Goal: Task Accomplishment & Management: Manage account settings

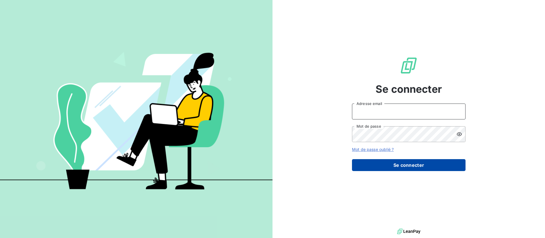
type input "[EMAIL_ADDRESS][DOMAIN_NAME]"
click at [400, 171] on button "Se connecter" at bounding box center [408, 165] width 113 height 12
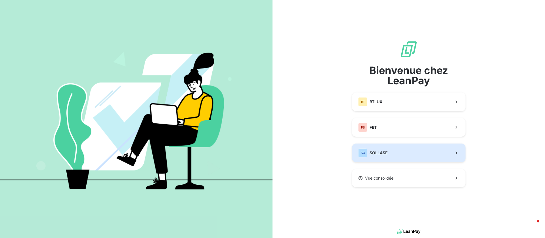
click at [386, 150] on span "SOLLASE" at bounding box center [378, 153] width 18 height 6
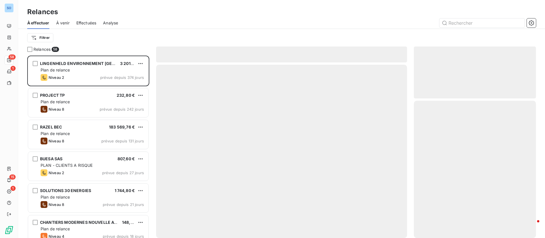
scroll to position [176, 115]
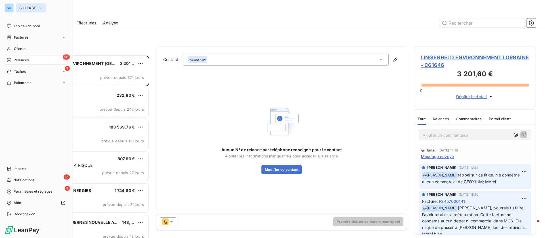
click at [29, 6] on span "SOLLASE" at bounding box center [27, 8] width 17 height 5
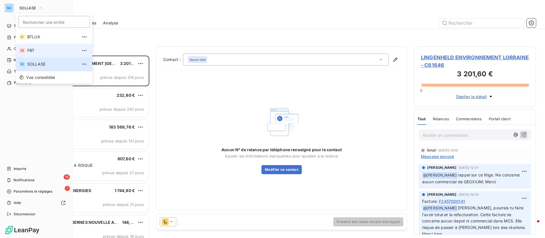
click at [40, 50] on span "FBT" at bounding box center [52, 51] width 50 height 6
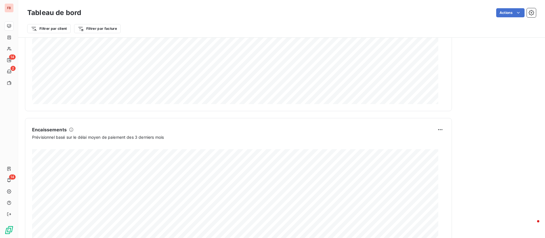
scroll to position [315, 0]
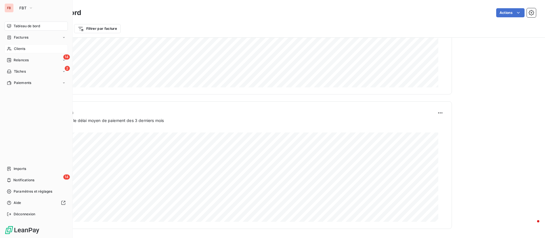
click at [19, 49] on span "Clients" at bounding box center [19, 48] width 11 height 5
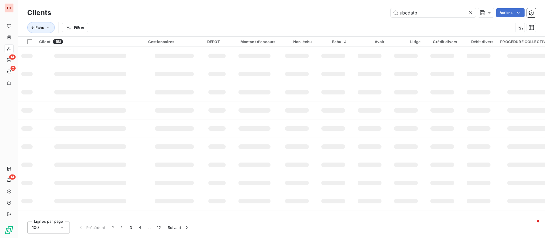
type input "ubedatp"
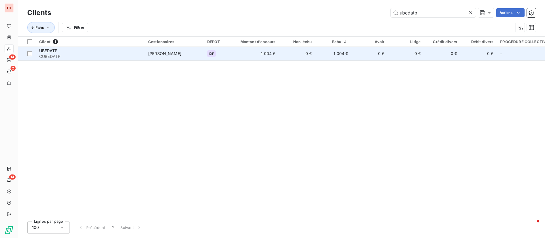
click at [108, 54] on span "CUBEDATP" at bounding box center [90, 57] width 102 height 6
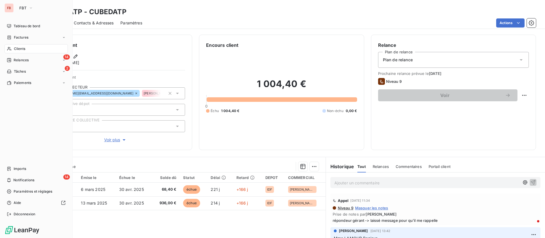
drag, startPoint x: 7, startPoint y: 47, endPoint x: 26, endPoint y: 49, distance: 19.6
click at [7, 47] on div "Clients" at bounding box center [36, 48] width 63 height 9
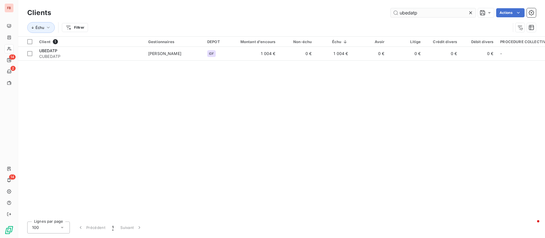
click at [416, 15] on input "ubedatp" at bounding box center [432, 12] width 85 height 9
drag, startPoint x: 418, startPoint y: 10, endPoint x: 311, endPoint y: -2, distance: 107.6
click at [311, 0] on html "FB 14 2 14 Clients ubedatp Actions Échu Filtrer Client 1 Gestionnaires DEPOT Mo…" at bounding box center [272, 119] width 545 height 238
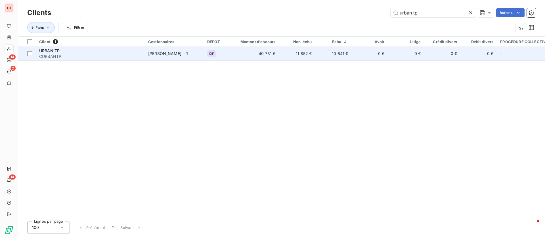
type input "urban tp"
click at [259, 54] on td "40 731 €" at bounding box center [254, 54] width 49 height 14
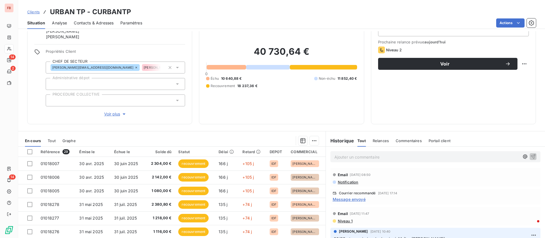
scroll to position [43, 0]
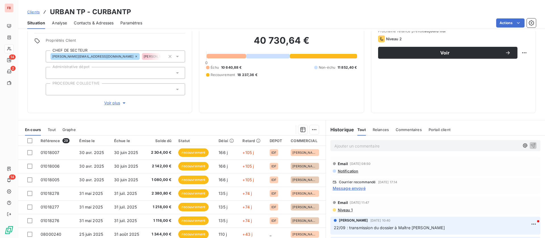
click at [350, 189] on span "Message envoyé" at bounding box center [349, 188] width 33 height 6
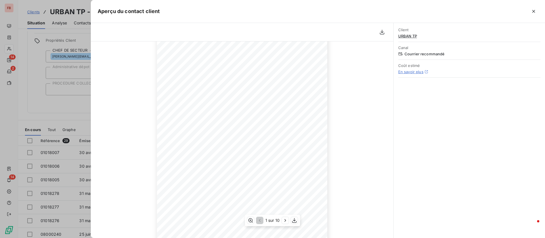
scroll to position [77, 0]
click at [286, 221] on icon "button" at bounding box center [285, 221] width 6 height 6
click at [256, 219] on icon "button" at bounding box center [259, 221] width 6 height 6
click at [285, 222] on icon "button" at bounding box center [285, 221] width 6 height 6
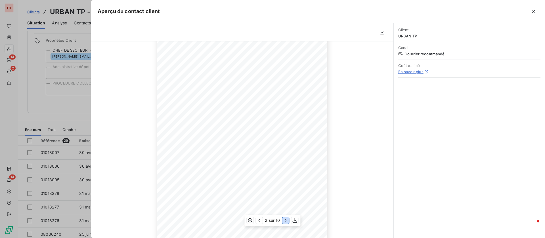
scroll to position [77, 0]
click at [537, 9] on button "button" at bounding box center [533, 11] width 9 height 9
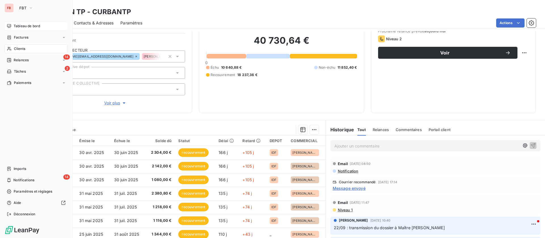
click at [10, 24] on icon at bounding box center [9, 26] width 4 height 4
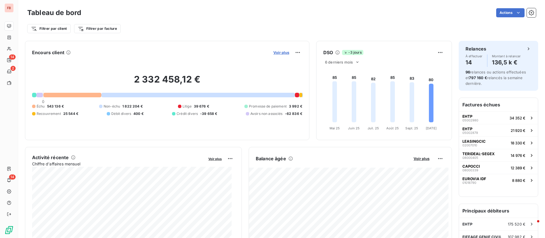
click at [279, 52] on span "Voir plus" at bounding box center [281, 52] width 16 height 5
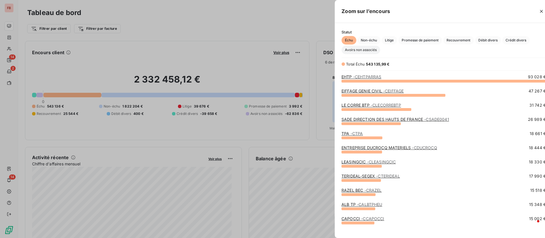
scroll to position [151, 211]
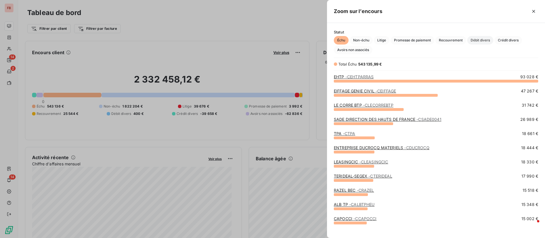
click at [484, 38] on span "Débit divers" at bounding box center [480, 40] width 26 height 9
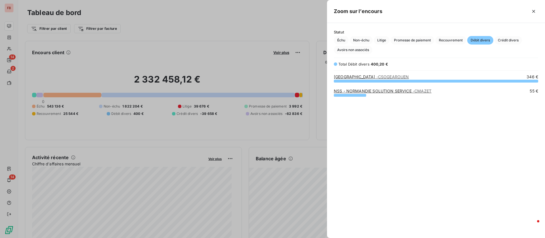
click at [363, 80] on div "grid" at bounding box center [436, 81] width 204 height 3
click at [361, 77] on link "SOGEA NORD OUEST TP - CSOGEAROUEN" at bounding box center [371, 76] width 75 height 5
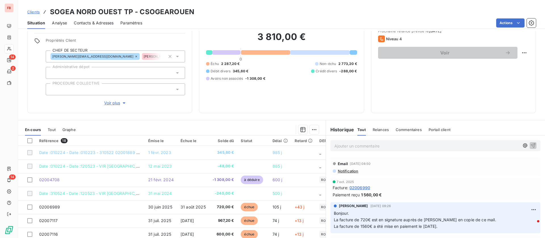
scroll to position [66, 0]
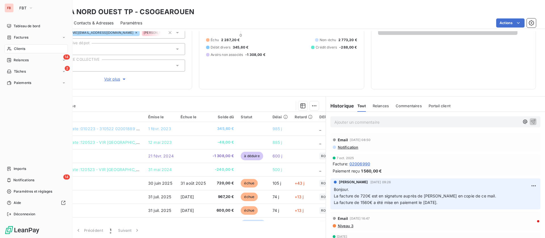
click at [23, 46] on span "Clients" at bounding box center [19, 48] width 11 height 5
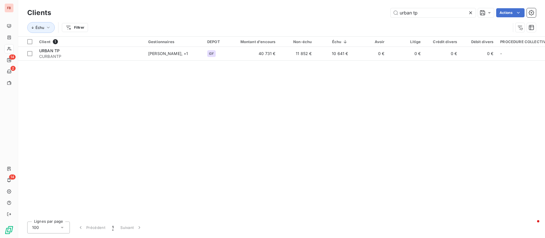
drag, startPoint x: 426, startPoint y: 12, endPoint x: 363, endPoint y: 12, distance: 63.0
click at [363, 12] on div "urban tp Actions" at bounding box center [297, 12] width 478 height 9
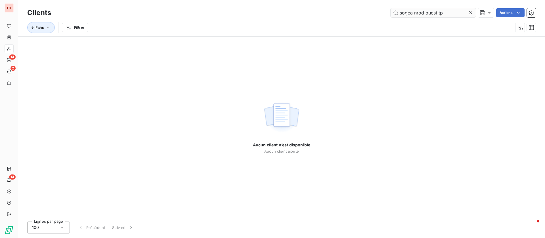
click at [421, 12] on input "sogea nrod ouest tp" at bounding box center [432, 12] width 85 height 9
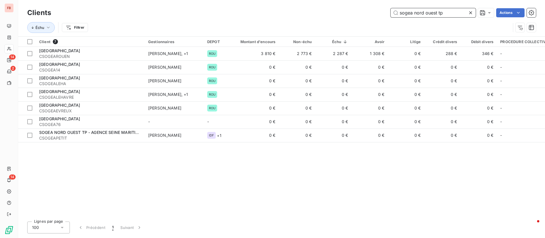
drag, startPoint x: 453, startPoint y: 14, endPoint x: 306, endPoint y: -2, distance: 147.9
click at [306, 0] on html "FB 14 2 14 Clients sogea nord ouest tp Actions Échu Filtrer Client 7 Gestionnai…" at bounding box center [272, 119] width 545 height 238
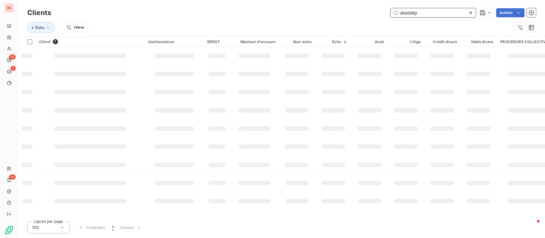
type input "ubedatp"
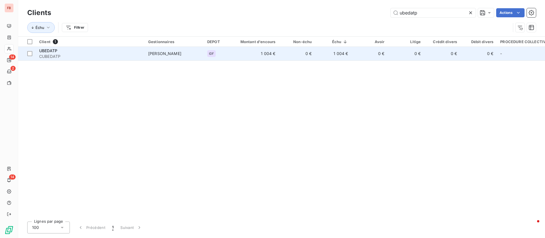
click at [152, 52] on span "[PERSON_NAME]" at bounding box center [164, 53] width 33 height 5
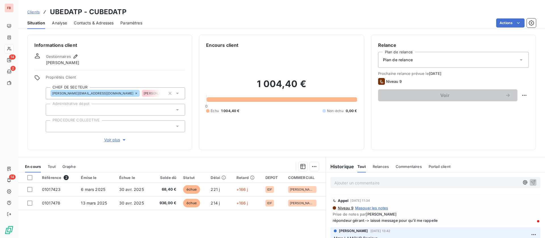
click at [404, 187] on div "Ajouter un commentaire ﻿" at bounding box center [435, 182] width 210 height 11
click at [401, 183] on p "Ajouter un commentaire ﻿" at bounding box center [426, 182] width 185 height 7
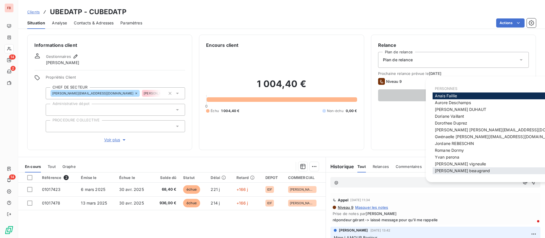
click at [445, 170] on span "[PERSON_NAME]" at bounding box center [462, 170] width 55 height 5
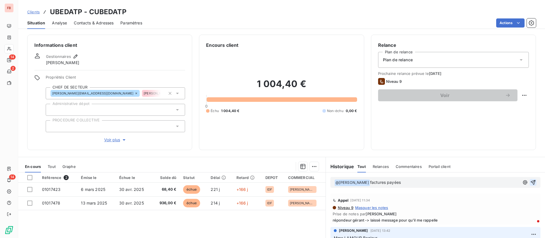
click at [531, 180] on icon "button" at bounding box center [533, 182] width 5 height 5
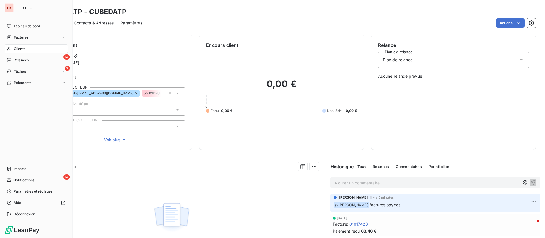
click at [15, 48] on span "Clients" at bounding box center [19, 48] width 11 height 5
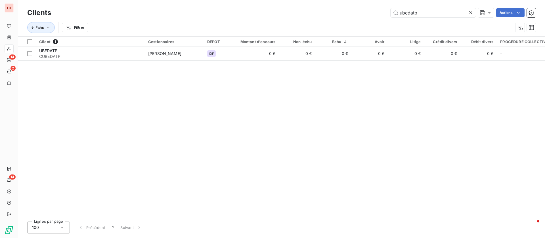
drag, startPoint x: 426, startPoint y: 12, endPoint x: 325, endPoint y: 3, distance: 101.9
click at [327, 5] on div "Clients ubedatp Actions Échu Filtrer" at bounding box center [281, 18] width 527 height 36
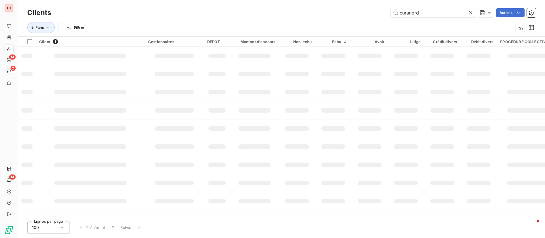
type input "euranord"
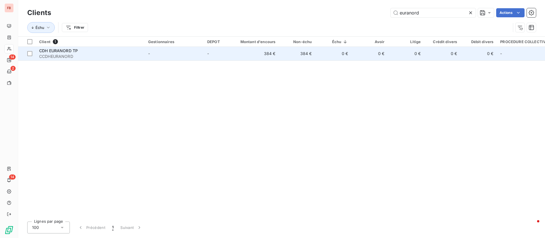
click at [104, 54] on span "CCDHEURANORD" at bounding box center [90, 57] width 102 height 6
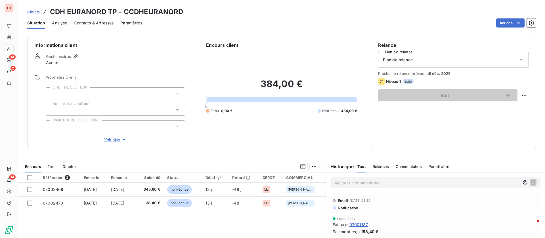
click at [95, 25] on span "Contacts & Adresses" at bounding box center [94, 23] width 40 height 6
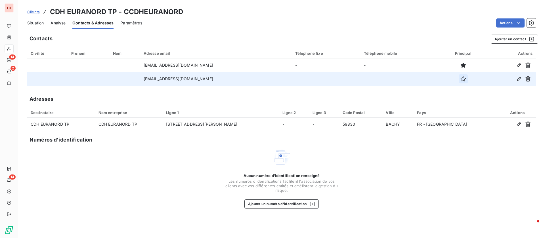
click at [460, 79] on icon "button" at bounding box center [463, 79] width 6 height 6
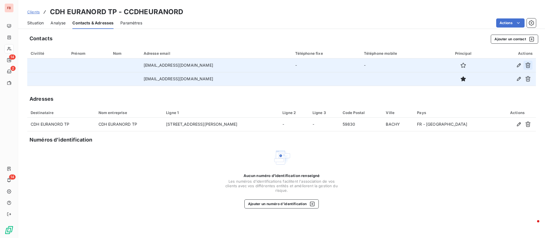
click at [526, 65] on icon "button" at bounding box center [527, 65] width 5 height 5
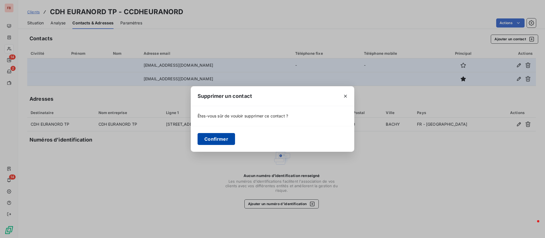
click at [223, 135] on button "Confirmer" at bounding box center [215, 139] width 37 height 12
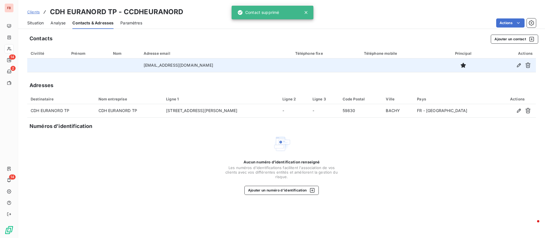
click at [33, 22] on span "Situation" at bounding box center [35, 23] width 16 height 6
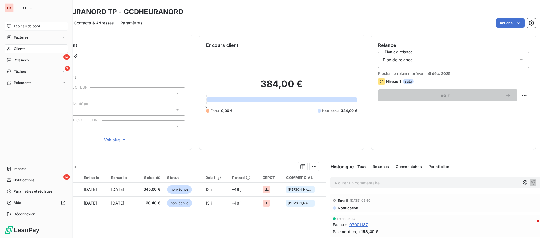
click at [25, 24] on span "Tableau de bord" at bounding box center [27, 26] width 26 height 5
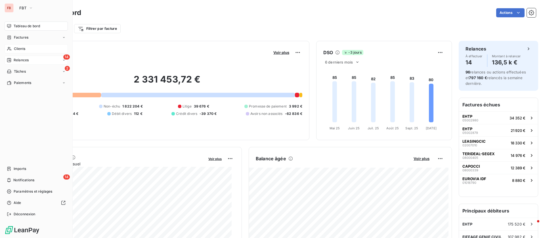
click at [14, 61] on span "Relances" at bounding box center [21, 60] width 15 height 5
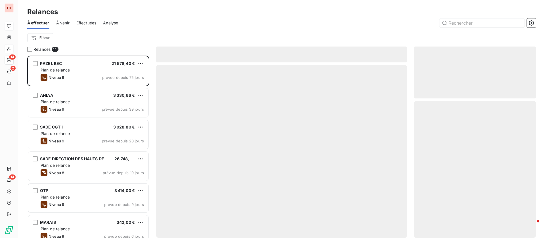
scroll to position [176, 115]
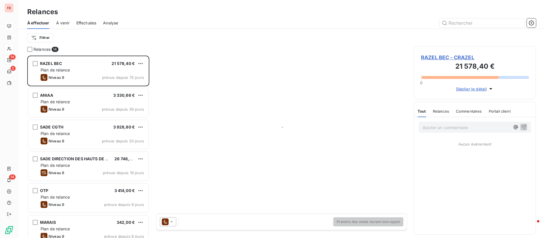
click at [110, 21] on span "Analyse" at bounding box center [110, 23] width 15 height 6
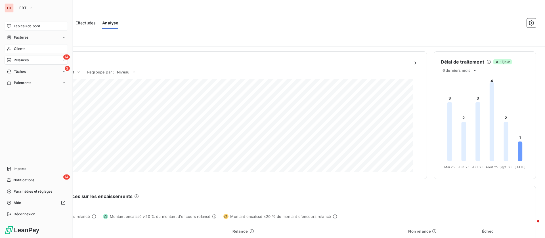
click at [22, 24] on span "Tableau de bord" at bounding box center [27, 26] width 26 height 5
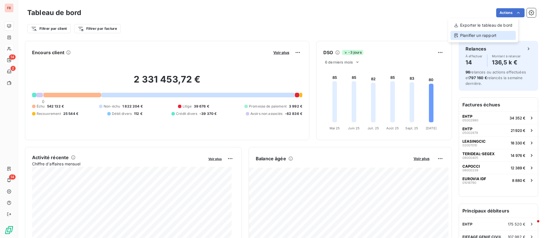
click at [475, 34] on div "Planifier un rapport" at bounding box center [482, 35] width 65 height 9
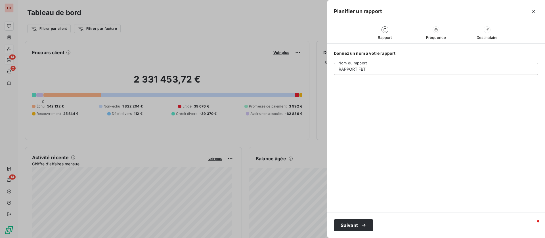
type input "RAPPORT FBT"
click at [401, 69] on input "RAPPORT FBT" at bounding box center [436, 69] width 204 height 12
click at [349, 227] on button "Suivant" at bounding box center [353, 225] width 39 height 12
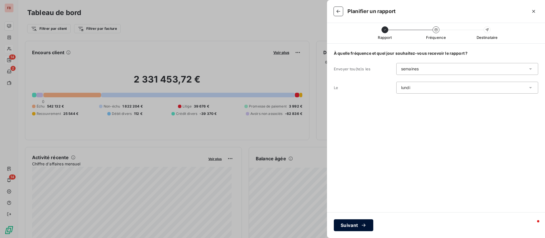
click at [352, 225] on button "Suivant" at bounding box center [353, 225] width 39 height 12
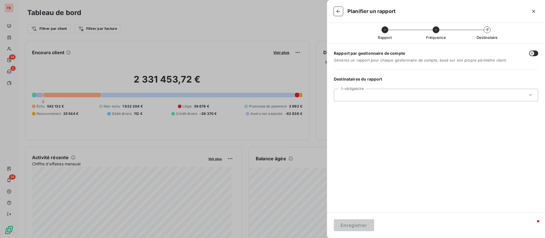
click at [392, 94] on div at bounding box center [432, 94] width 189 height 5
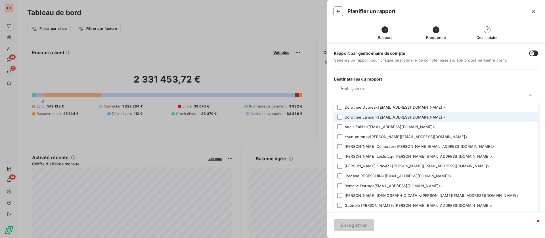
click at [350, 119] on li "Dorothée Lamour < recouvrement@btcgroupe.com >" at bounding box center [436, 117] width 204 height 10
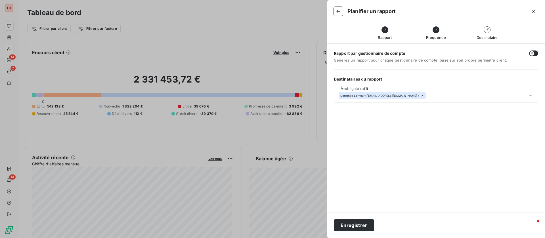
click at [451, 61] on span "Générez un rapport pour chaque gestionnaire de compte, basé sur son propre péri…" at bounding box center [428, 60] width 188 height 5
click at [351, 222] on button "Enregistrer" at bounding box center [354, 225] width 40 height 12
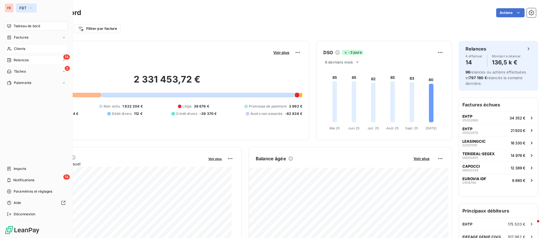
drag, startPoint x: 23, startPoint y: 5, endPoint x: 24, endPoint y: 10, distance: 4.8
click at [23, 5] on button "FBT" at bounding box center [26, 7] width 21 height 9
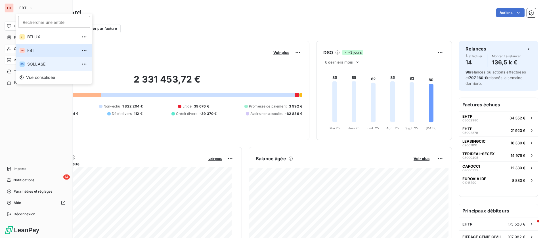
click at [35, 61] on li "SO SOLLASE" at bounding box center [54, 64] width 76 height 14
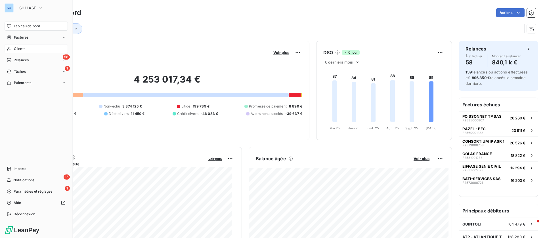
click at [17, 47] on span "Clients" at bounding box center [19, 48] width 11 height 5
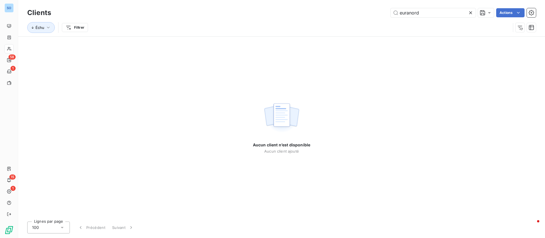
click at [418, 7] on div "Clients euranord Actions" at bounding box center [281, 13] width 508 height 12
drag, startPoint x: 436, startPoint y: 14, endPoint x: 331, endPoint y: 5, distance: 105.4
click at [333, 5] on div "Clients euranord Actions Échu Filtrer" at bounding box center [281, 18] width 527 height 36
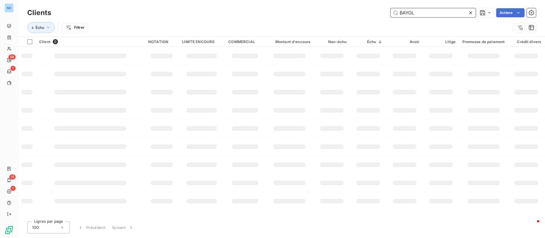
type input "BAYOL"
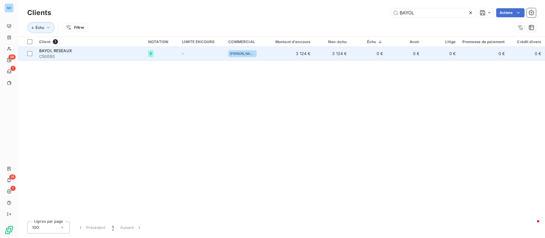
click at [84, 54] on span "C50060" at bounding box center [90, 57] width 102 height 6
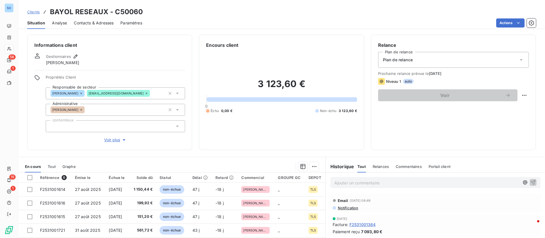
click at [97, 19] on div "Contacts & Adresses" at bounding box center [94, 23] width 40 height 12
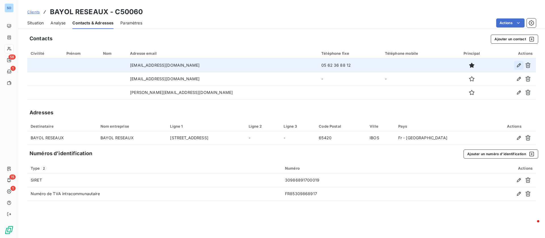
click at [519, 64] on icon "button" at bounding box center [519, 65] width 6 height 6
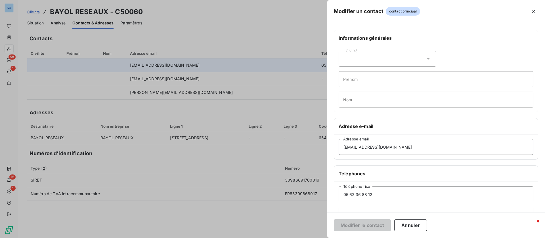
drag, startPoint x: 393, startPoint y: 144, endPoint x: 317, endPoint y: 145, distance: 76.3
click at [317, 238] on div "Modifier un contact contact principal Informations générales Civilité Prénom No…" at bounding box center [272, 238] width 545 height 0
paste input "amandine.fritt"
type input "amandine.fritte@bayol-tp.fr"
click at [359, 227] on button "Modifier le contact" at bounding box center [362, 225] width 57 height 12
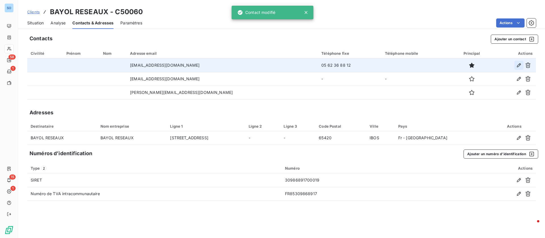
click at [521, 65] on icon "button" at bounding box center [519, 65] width 6 height 6
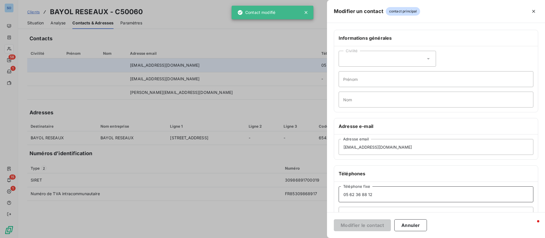
drag, startPoint x: 379, startPoint y: 199, endPoint x: 327, endPoint y: 192, distance: 52.4
click at [321, 238] on div "Modifier un contact contact principal Informations générales Civilité Prénom No…" at bounding box center [272, 238] width 545 height 0
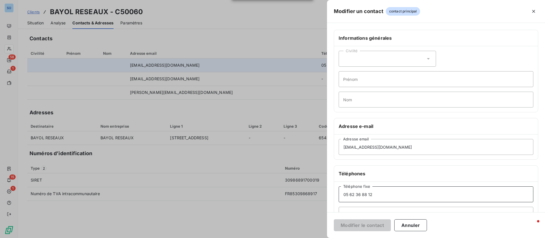
paste input "7.62.59.01.37"
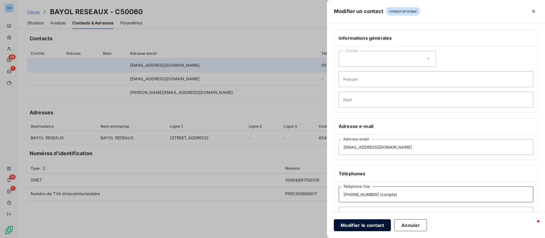
type input "07.62.59.01.37 (compta)"
click at [366, 222] on button "Modifier le contact" at bounding box center [362, 225] width 57 height 12
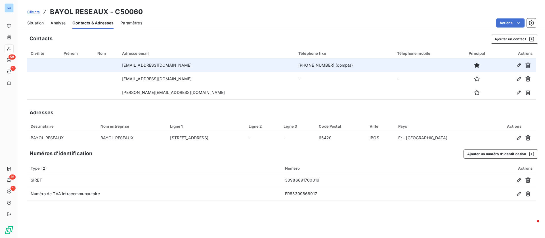
click at [37, 26] on div "Situation" at bounding box center [35, 23] width 16 height 12
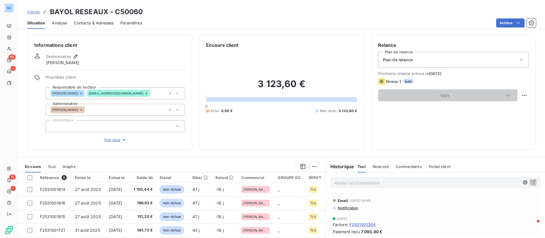
scroll to position [43, 0]
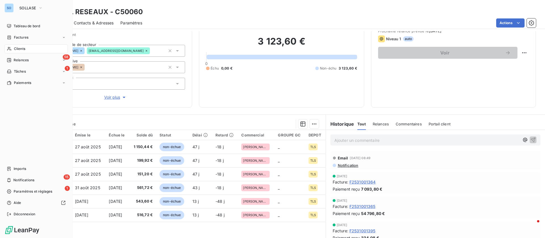
drag, startPoint x: 11, startPoint y: 47, endPoint x: 22, endPoint y: 48, distance: 11.1
click at [11, 47] on icon at bounding box center [9, 49] width 5 height 5
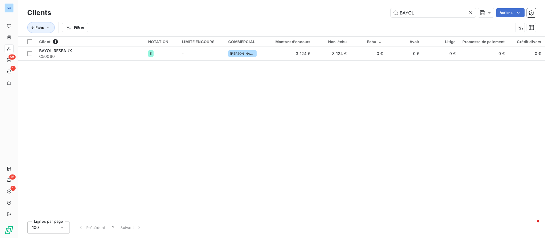
drag, startPoint x: 415, startPoint y: 17, endPoint x: 381, endPoint y: 14, distance: 34.7
click at [381, 14] on div "BAYOL Actions" at bounding box center [297, 12] width 478 height 9
type input "c"
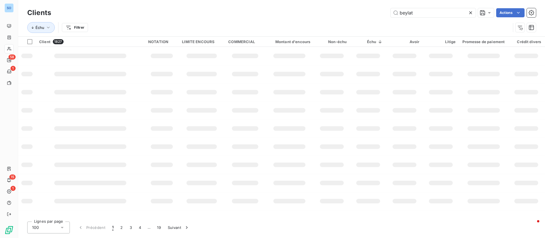
type input "beylat"
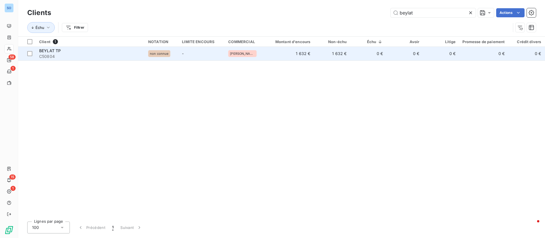
click at [208, 56] on td "-" at bounding box center [201, 54] width 46 height 14
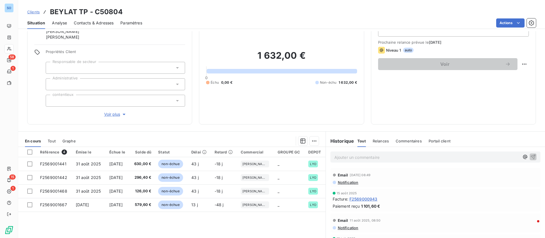
scroll to position [43, 0]
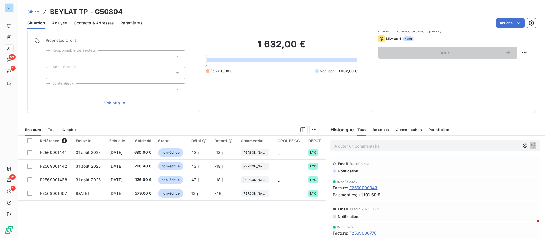
click at [357, 145] on p "Ajouter un commentaire ﻿" at bounding box center [426, 145] width 185 height 7
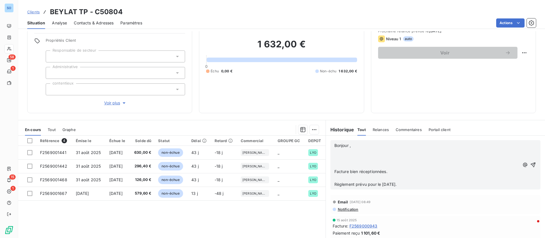
click at [358, 153] on p "﻿" at bounding box center [426, 152] width 185 height 7
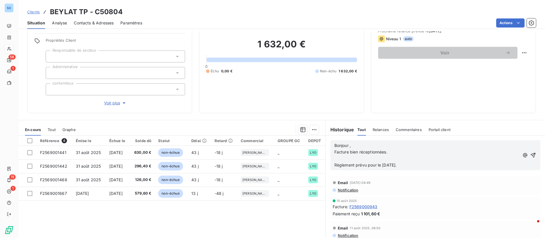
click at [354, 158] on p "﻿" at bounding box center [426, 158] width 185 height 7
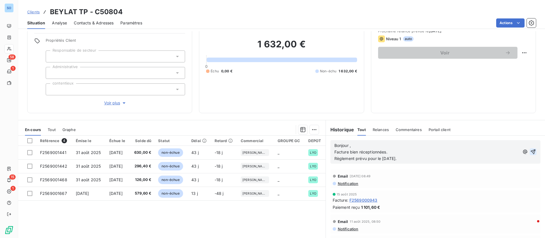
click at [530, 151] on icon "button" at bounding box center [533, 152] width 6 height 6
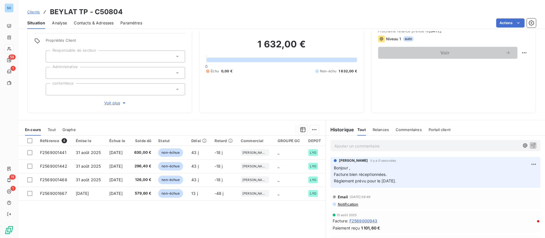
click at [96, 23] on span "Contacts & Adresses" at bounding box center [94, 23] width 40 height 6
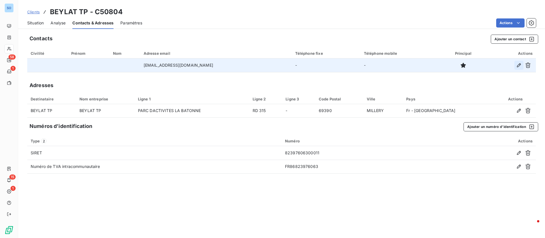
click at [519, 64] on icon "button" at bounding box center [519, 65] width 6 height 6
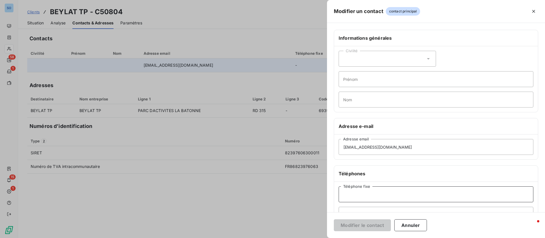
click at [378, 201] on input "Téléphone fixe" at bounding box center [435, 194] width 195 height 16
type input "04 72 31 80 60"
click at [369, 223] on button "Modifier le contact" at bounding box center [362, 225] width 57 height 12
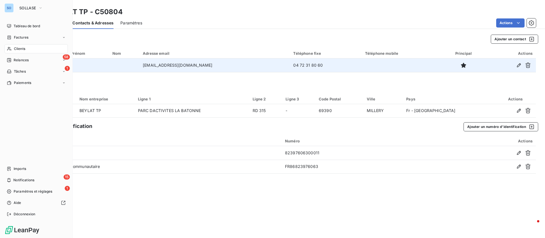
drag, startPoint x: 25, startPoint y: 48, endPoint x: 129, endPoint y: 48, distance: 103.6
click at [25, 48] on span "Clients" at bounding box center [19, 48] width 11 height 5
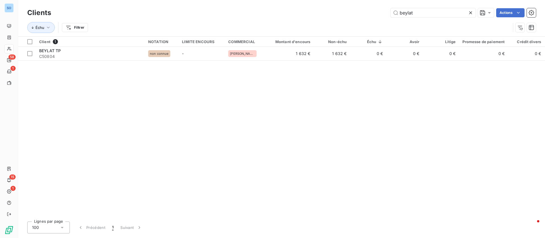
drag, startPoint x: 421, startPoint y: 12, endPoint x: 359, endPoint y: 11, distance: 62.1
click at [359, 11] on div "beylat Actions" at bounding box center [297, 12] width 478 height 9
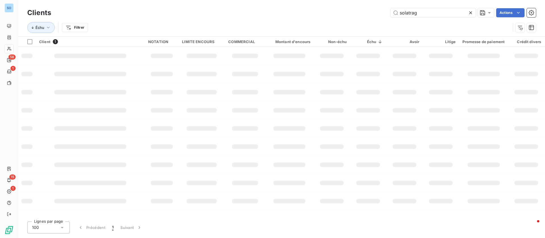
type input "solatrag"
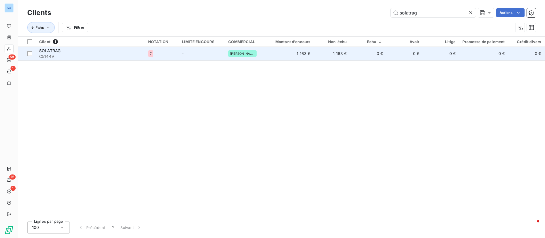
click at [98, 55] on span "C51449" at bounding box center [90, 57] width 102 height 6
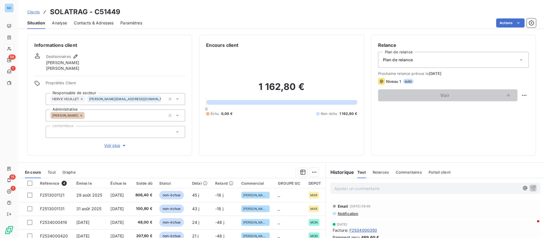
click at [100, 21] on span "Contacts & Adresses" at bounding box center [94, 23] width 40 height 6
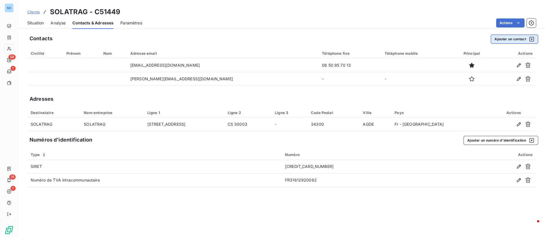
click at [506, 39] on button "Ajouter un contact" at bounding box center [514, 39] width 47 height 9
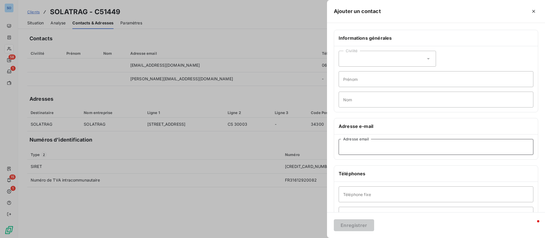
click at [369, 144] on input "Adresse email" at bounding box center [435, 147] width 195 height 16
paste input "c.doche@solatrag.fr"
drag, startPoint x: 345, startPoint y: 147, endPoint x: 311, endPoint y: 142, distance: 34.4
click at [311, 238] on div "Ajouter un contact Informations générales Civilité Prénom Nom Adresse e-mail c.…" at bounding box center [272, 238] width 545 height 0
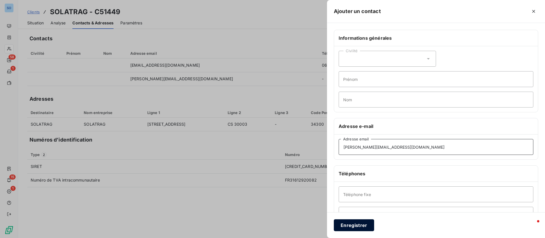
type input "c.doche@solatrag.fr"
click at [339, 225] on button "Enregistrer" at bounding box center [354, 225] width 40 height 12
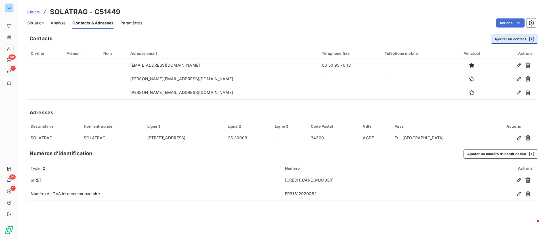
click at [507, 38] on button "Ajouter un contact" at bounding box center [514, 39] width 47 height 9
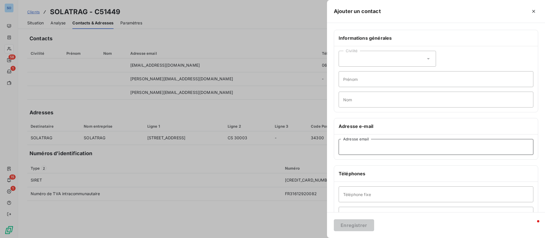
click at [365, 141] on input "Adresse email" at bounding box center [435, 147] width 195 height 16
paste input "m.portal@solatrag.fr"
type input "m.portal@solatrag.fr"
click at [352, 224] on button "Enregistrer" at bounding box center [354, 225] width 40 height 12
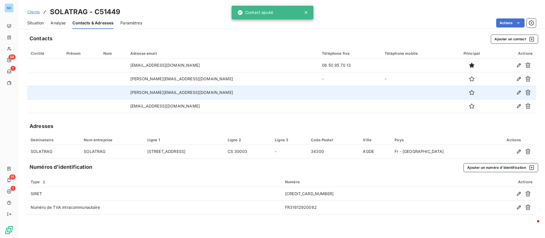
click at [455, 92] on div at bounding box center [472, 92] width 34 height 9
click at [469, 92] on icon "button" at bounding box center [472, 93] width 6 height 6
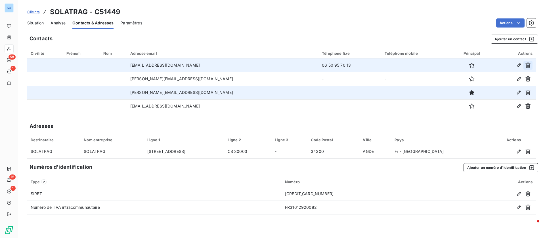
click at [528, 64] on icon "button" at bounding box center [527, 65] width 5 height 5
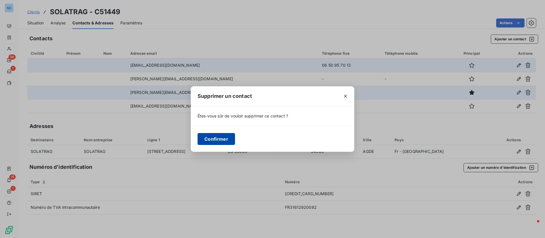
drag, startPoint x: 218, startPoint y: 134, endPoint x: 216, endPoint y: 139, distance: 4.8
click at [218, 135] on button "Confirmer" at bounding box center [215, 139] width 37 height 12
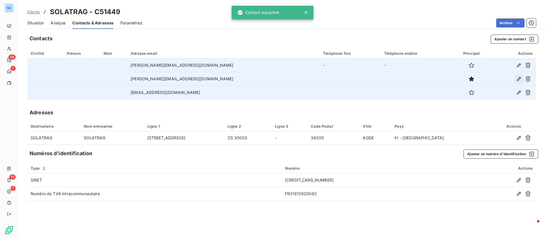
click at [519, 80] on icon "button" at bounding box center [519, 79] width 6 height 6
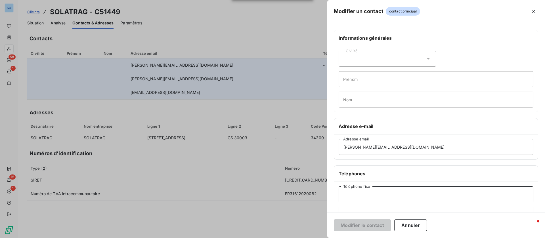
drag, startPoint x: 356, startPoint y: 192, endPoint x: 351, endPoint y: 190, distance: 5.5
click at [356, 193] on input "Téléphone fixe" at bounding box center [435, 194] width 195 height 16
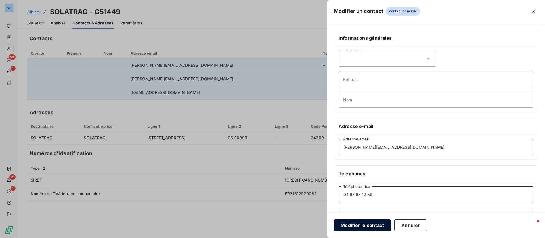
type input "04 67 93 12 89"
click at [361, 224] on button "Modifier le contact" at bounding box center [362, 225] width 57 height 12
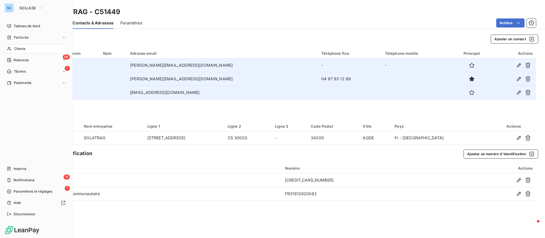
click at [16, 46] on div "Clients" at bounding box center [36, 48] width 63 height 9
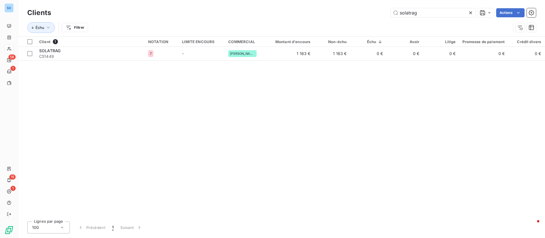
drag, startPoint x: 342, startPoint y: 10, endPoint x: 320, endPoint y: 10, distance: 21.6
click at [320, 10] on div "solatrag Actions" at bounding box center [297, 12] width 478 height 9
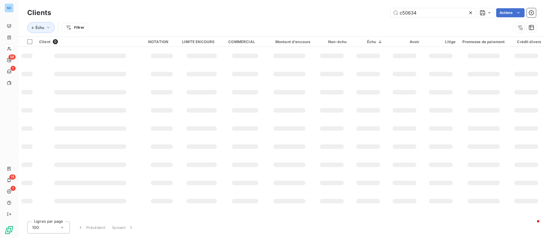
type input "c50634"
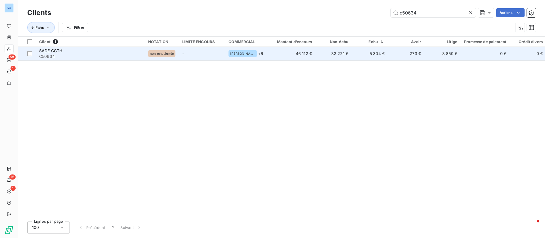
click at [280, 55] on td "46 112 €" at bounding box center [291, 54] width 49 height 14
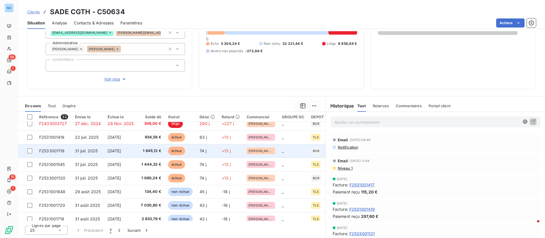
scroll to position [170, 0]
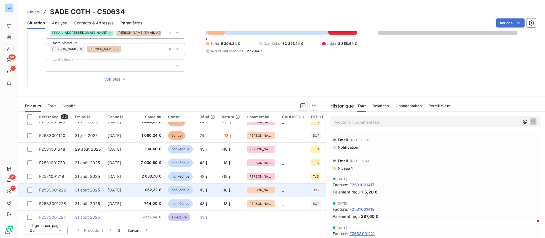
click at [93, 190] on span "31 août 2025" at bounding box center [87, 190] width 25 height 5
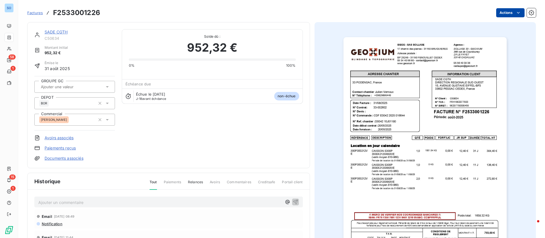
click at [507, 12] on html "SO 58 1 15 1 Factures F2533001226 Actions SADE CGTH C50634 Montant initial 952,…" at bounding box center [272, 119] width 545 height 238
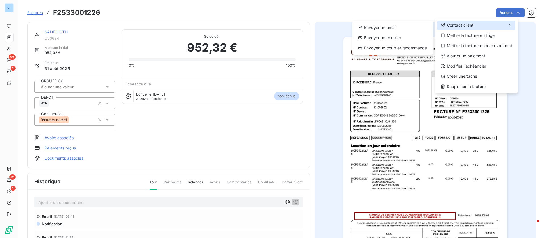
click at [463, 26] on span "Contact client" at bounding box center [460, 25] width 26 height 6
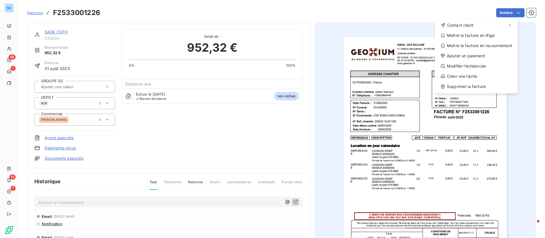
click at [219, 134] on html "SO 58 1 15 1 Factures F2533001226 Actions Contact client Mettre la facture en l…" at bounding box center [272, 119] width 545 height 238
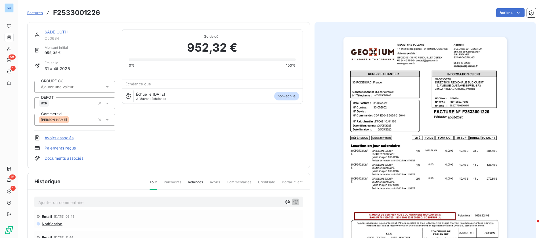
click at [100, 206] on div "Ajouter un commentaire ﻿" at bounding box center [168, 202] width 268 height 11
click at [100, 204] on p "Ajouter un commentaire ﻿" at bounding box center [159, 202] width 243 height 7
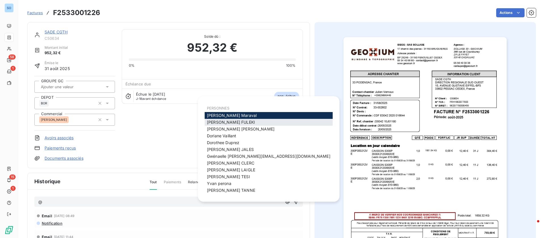
click at [232, 125] on div "[PERSON_NAME]" at bounding box center [269, 122] width 128 height 7
click at [218, 122] on span "[PERSON_NAME]" at bounding box center [231, 122] width 48 height 5
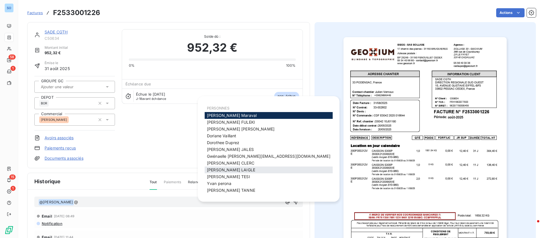
click at [221, 171] on span "[PERSON_NAME]" at bounding box center [231, 169] width 48 height 5
click at [227, 175] on span "[PERSON_NAME]" at bounding box center [228, 176] width 43 height 5
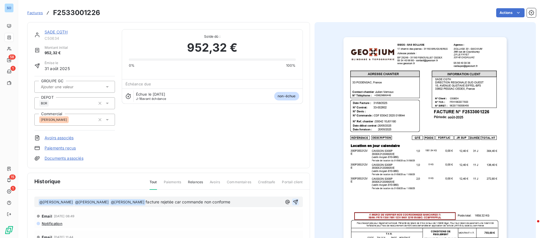
click at [293, 200] on icon "button" at bounding box center [296, 202] width 6 height 6
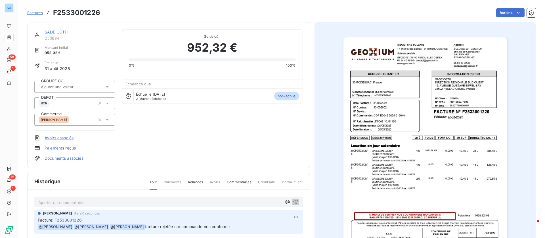
click at [61, 31] on link "SADE CGTH" at bounding box center [56, 32] width 23 height 5
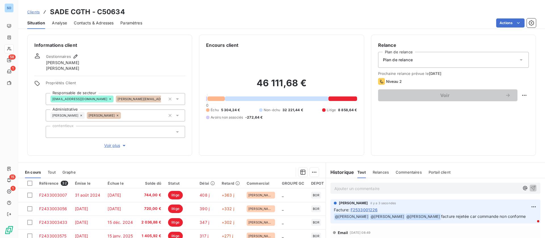
click at [94, 22] on span "Contacts & Adresses" at bounding box center [94, 23] width 40 height 6
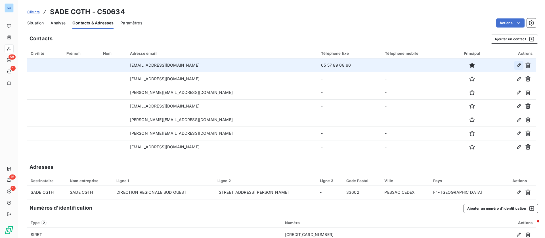
click at [516, 65] on icon "button" at bounding box center [519, 65] width 6 height 6
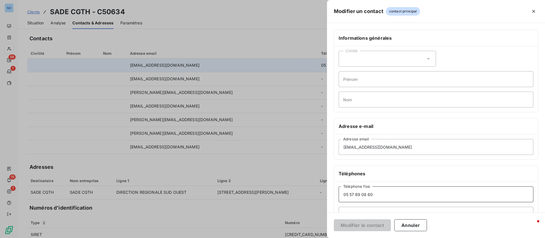
click at [379, 197] on input "05 57 89 08 60" at bounding box center [435, 194] width 195 height 16
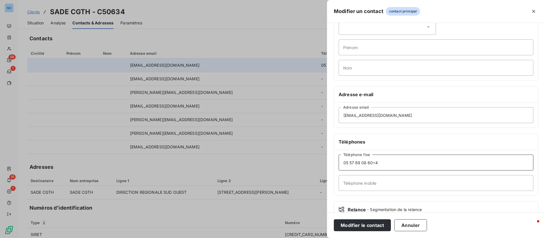
scroll to position [70, 0]
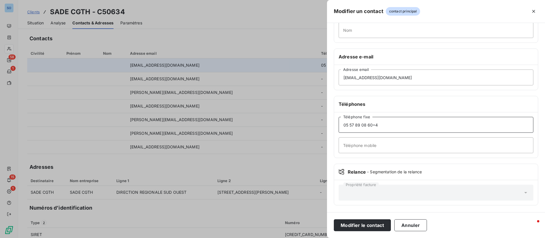
type input "05 57 89 08 60=4"
click at [348, 144] on input "Téléphone mobile" at bounding box center [435, 145] width 195 height 16
type input "06 14 09 17 58"
click at [353, 222] on button "Modifier le contact" at bounding box center [362, 225] width 57 height 12
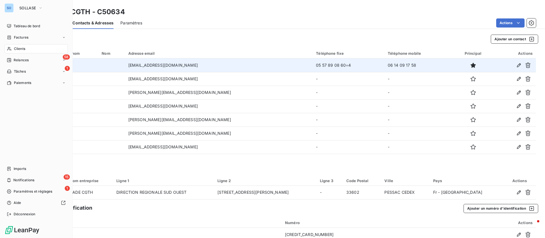
click at [14, 47] on span "Clients" at bounding box center [19, 48] width 11 height 5
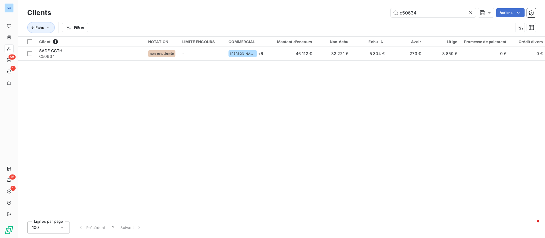
drag, startPoint x: 402, startPoint y: 10, endPoint x: 346, endPoint y: 10, distance: 56.2
click at [346, 10] on div "c50634 Actions" at bounding box center [297, 12] width 478 height 9
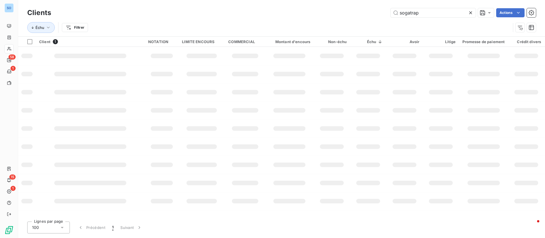
type input "sogatrap"
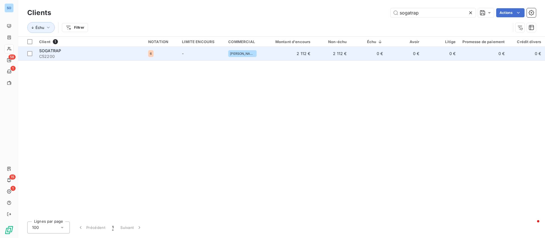
click at [115, 55] on span "C52200" at bounding box center [90, 57] width 102 height 6
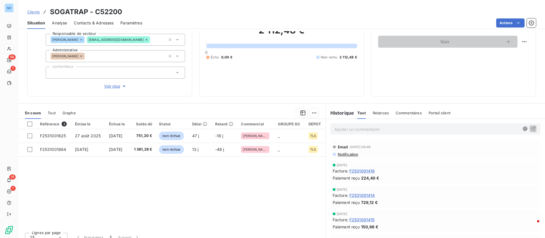
scroll to position [61, 0]
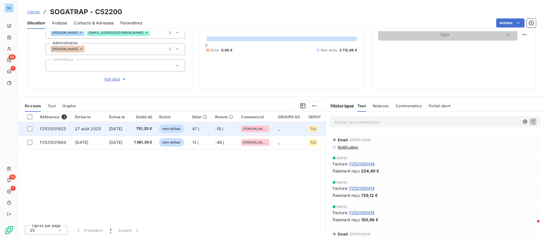
click at [120, 130] on span "[DATE]" at bounding box center [115, 128] width 13 height 5
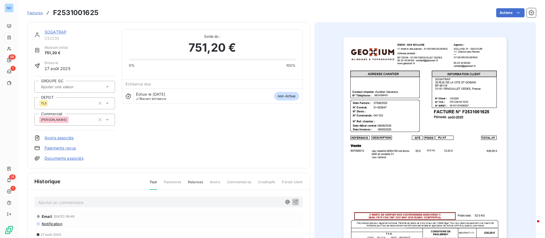
click at [101, 204] on p "Ajouter un commentaire ﻿" at bounding box center [159, 202] width 243 height 7
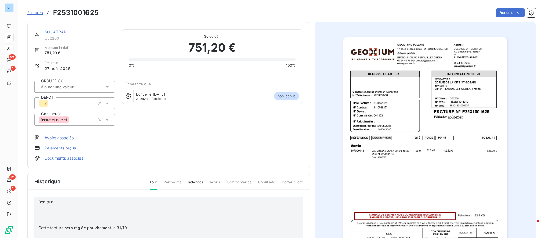
click at [71, 210] on p "﻿" at bounding box center [159, 208] width 243 height 7
click at [67, 214] on p "﻿" at bounding box center [159, 215] width 243 height 7
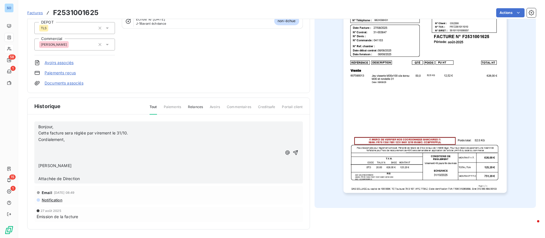
scroll to position [76, 0]
click at [63, 144] on p "﻿" at bounding box center [159, 145] width 243 height 7
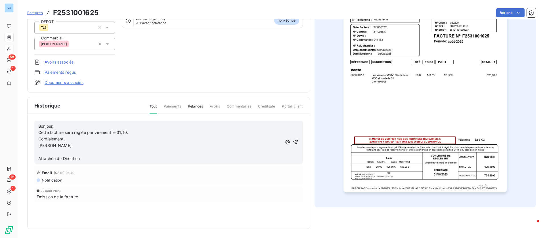
click at [59, 152] on p "﻿" at bounding box center [159, 152] width 243 height 7
click at [293, 137] on icon "button" at bounding box center [296, 139] width 6 height 6
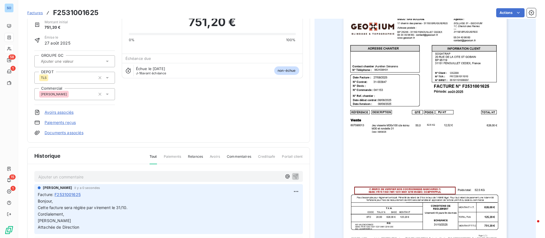
scroll to position [0, 0]
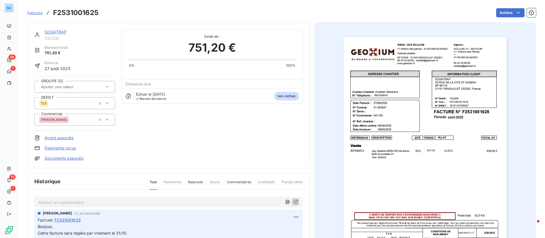
click at [61, 33] on link "SOGATRAP" at bounding box center [56, 32] width 22 height 5
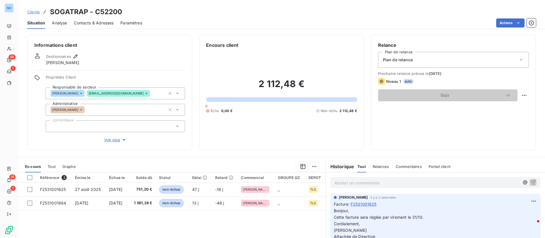
click at [101, 22] on span "Contacts & Adresses" at bounding box center [94, 23] width 40 height 6
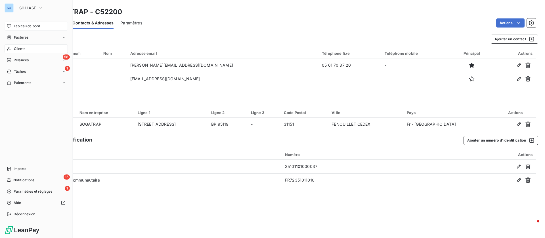
click at [15, 22] on div "Tableau de bord" at bounding box center [36, 26] width 63 height 9
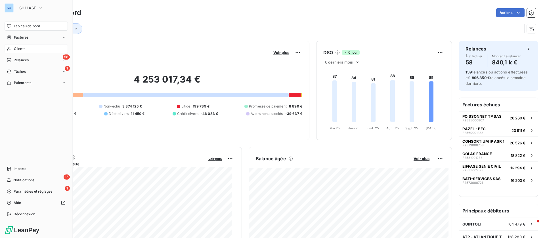
click at [16, 7] on div "SO SOLLASE" at bounding box center [36, 7] width 63 height 9
click at [40, 10] on icon "button" at bounding box center [40, 8] width 5 height 6
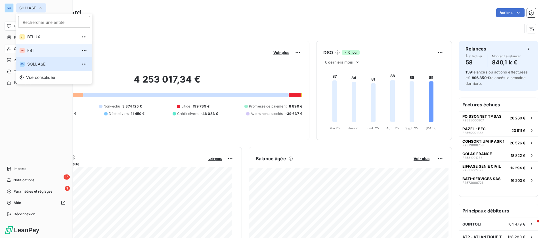
click at [40, 45] on li "FB FBT" at bounding box center [54, 51] width 76 height 14
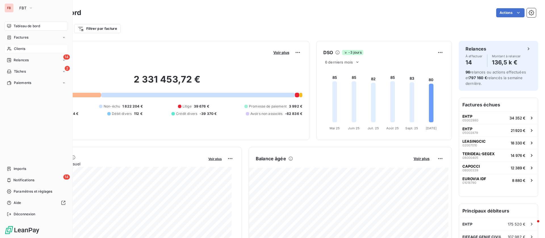
click at [14, 49] on span "Clients" at bounding box center [19, 48] width 11 height 5
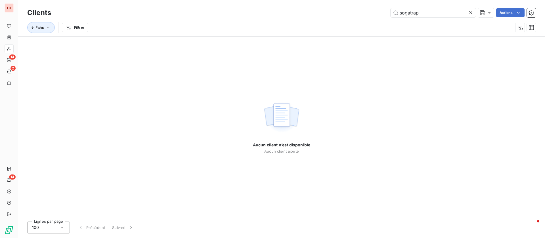
drag, startPoint x: 423, startPoint y: 13, endPoint x: 354, endPoint y: 12, distance: 69.2
click at [355, 12] on div "sogatrap Actions" at bounding box center [297, 12] width 478 height 9
click at [410, 13] on input "cideverdecha" at bounding box center [432, 12] width 85 height 9
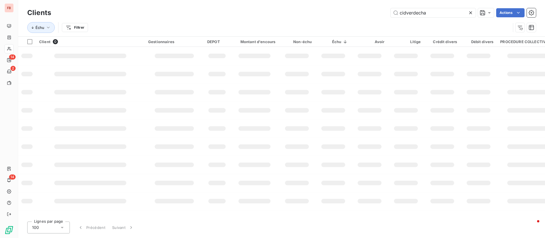
type input "cidverdecha"
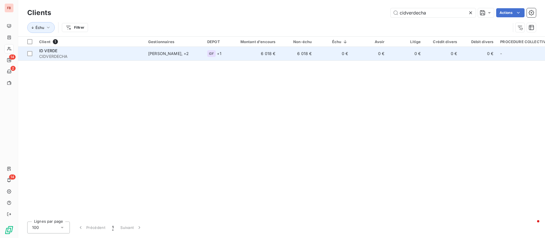
click at [117, 54] on span "CIDVERDECHA" at bounding box center [90, 57] width 102 height 6
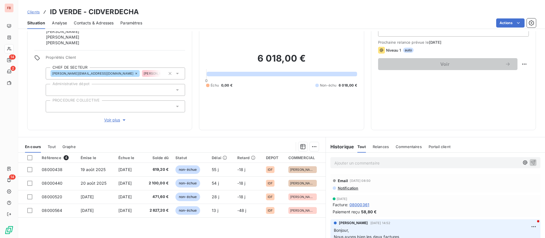
scroll to position [43, 0]
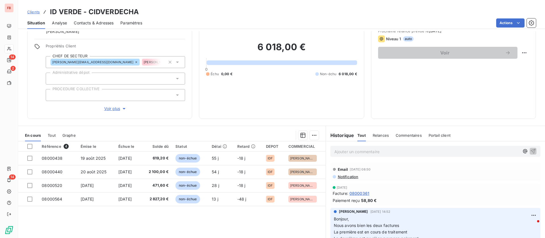
click at [352, 152] on p "Ajouter un commentaire ﻿" at bounding box center [426, 151] width 185 height 7
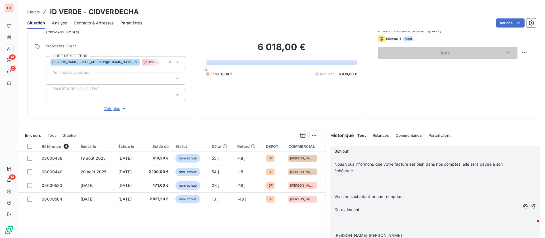
click at [357, 157] on p "﻿" at bounding box center [426, 158] width 185 height 7
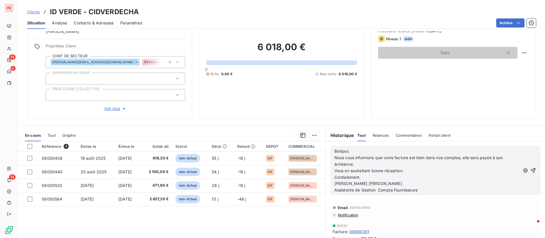
drag, startPoint x: 520, startPoint y: 169, endPoint x: 515, endPoint y: 164, distance: 6.9
click at [530, 169] on icon "button" at bounding box center [533, 171] width 6 height 6
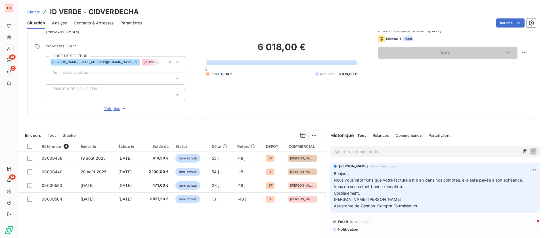
click at [113, 23] on span "Contacts & Adresses" at bounding box center [94, 23] width 40 height 6
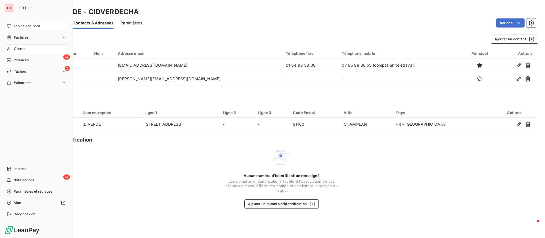
click at [25, 23] on div "Tableau de bord" at bounding box center [36, 26] width 63 height 9
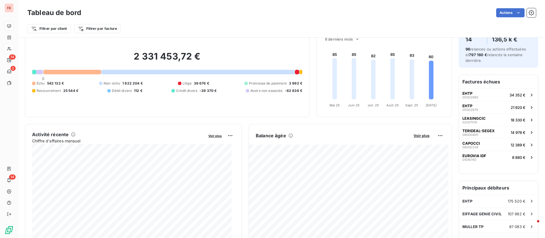
scroll to position [43, 0]
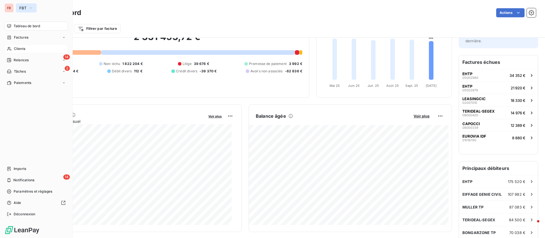
drag, startPoint x: 17, startPoint y: 0, endPoint x: 20, endPoint y: 9, distance: 9.3
click at [17, 7] on button "FBT" at bounding box center [26, 7] width 21 height 9
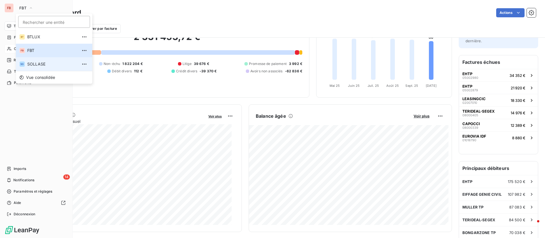
click at [39, 60] on li "SO SOLLASE" at bounding box center [54, 64] width 76 height 14
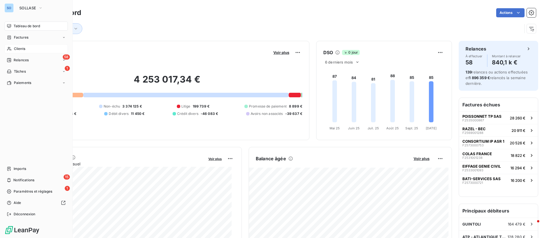
click at [10, 49] on icon at bounding box center [9, 49] width 5 height 5
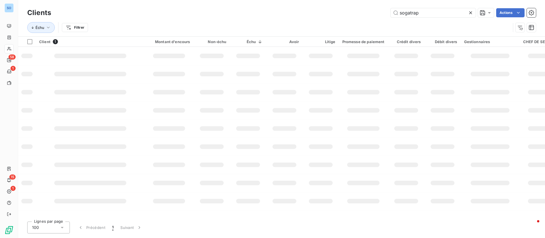
type input "cidverdecha"
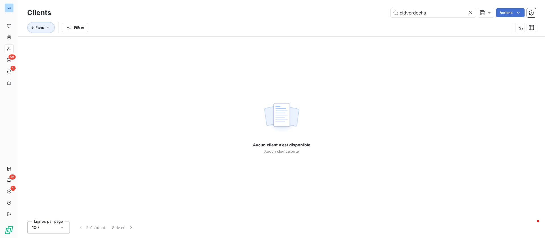
click at [472, 13] on icon at bounding box center [471, 13] width 6 height 6
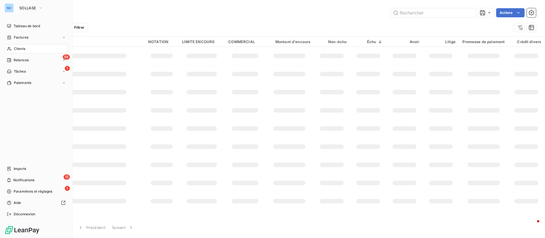
click at [20, 23] on div "Tableau de bord" at bounding box center [36, 26] width 63 height 9
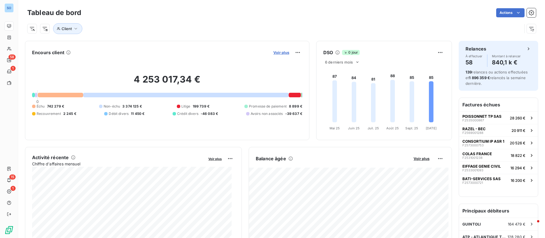
click at [280, 52] on span "Voir plus" at bounding box center [281, 52] width 16 height 5
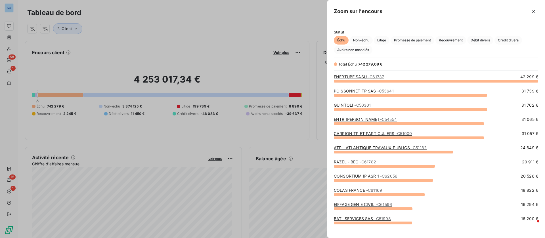
scroll to position [151, 211]
click at [491, 40] on span "Débit divers" at bounding box center [480, 40] width 26 height 9
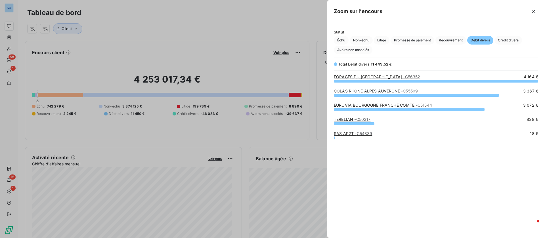
click at [411, 105] on link "EUROVIA BOURGOGNE FRANCHE COMTE - C51544" at bounding box center [383, 105] width 98 height 5
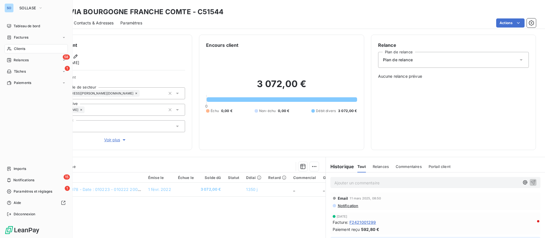
click at [12, 48] on div "Clients" at bounding box center [36, 48] width 63 height 9
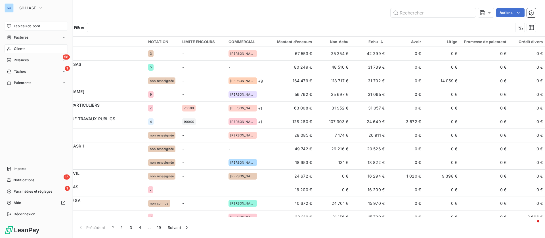
click at [12, 25] on div "Tableau de bord" at bounding box center [36, 26] width 63 height 9
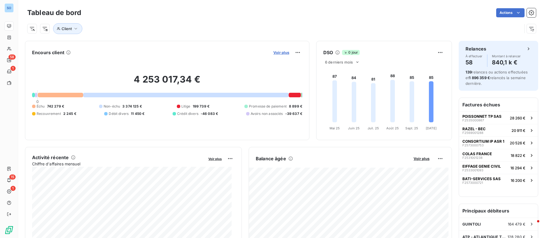
click at [281, 52] on span "Voir plus" at bounding box center [281, 52] width 16 height 5
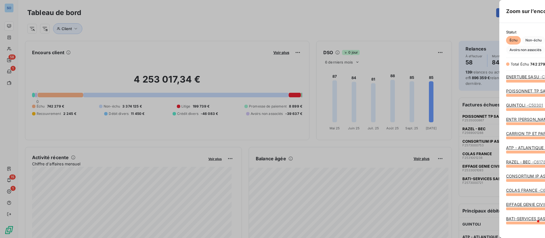
scroll to position [232, 211]
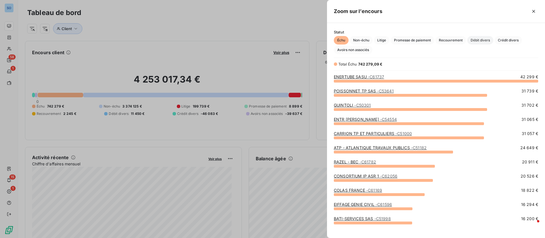
click at [483, 39] on span "Débit divers" at bounding box center [480, 40] width 26 height 9
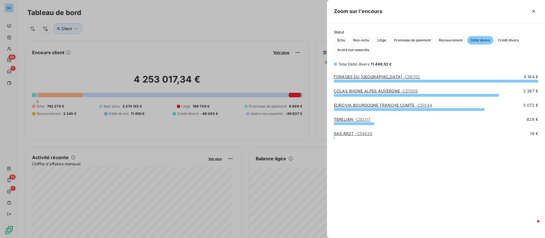
click at [375, 91] on link "COLAS RHONE ALPES AUVERGNE - C55509" at bounding box center [376, 91] width 84 height 5
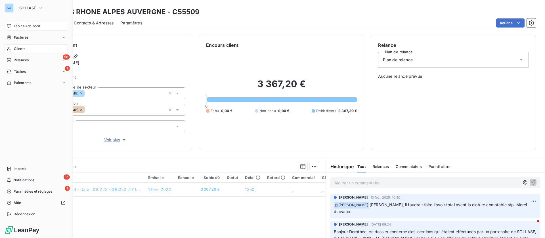
click at [9, 22] on div "Tableau de bord" at bounding box center [36, 26] width 63 height 9
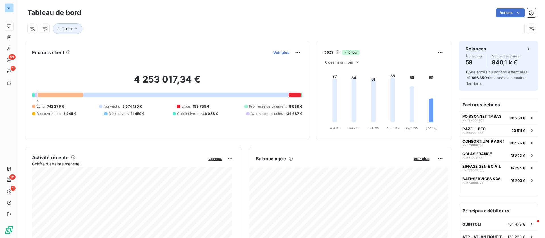
click at [278, 52] on span "Voir plus" at bounding box center [281, 52] width 16 height 5
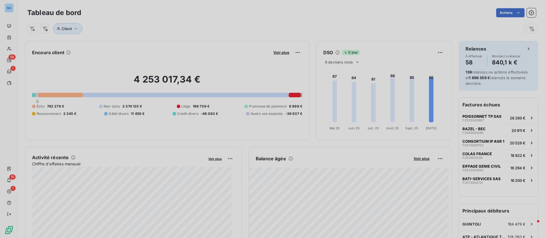
scroll to position [7, 7]
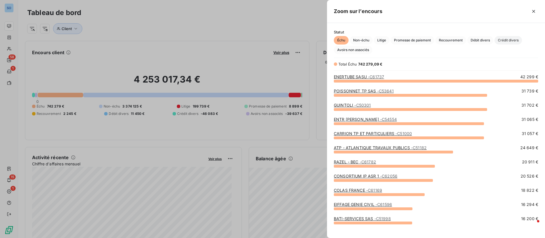
click at [511, 39] on span "Crédit divers" at bounding box center [508, 40] width 28 height 9
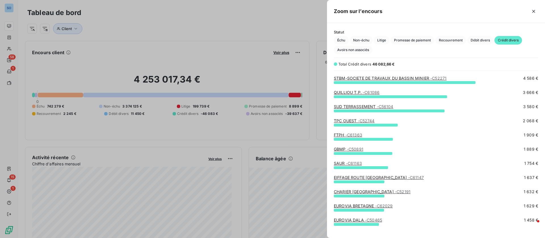
scroll to position [0, 0]
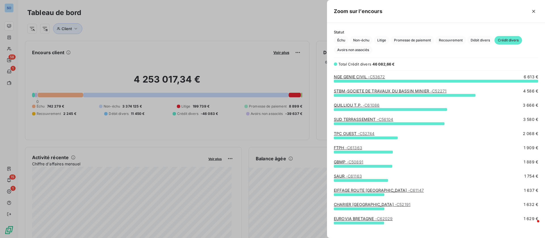
click at [114, 55] on div at bounding box center [272, 119] width 545 height 238
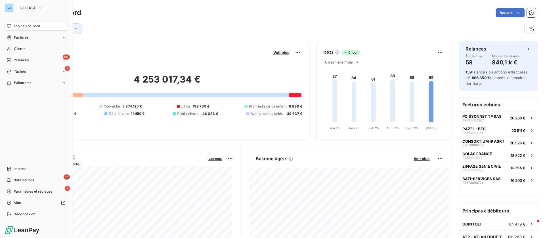
click at [18, 24] on span "Tableau de bord" at bounding box center [27, 26] width 26 height 5
click at [16, 59] on span "Relances" at bounding box center [21, 60] width 15 height 5
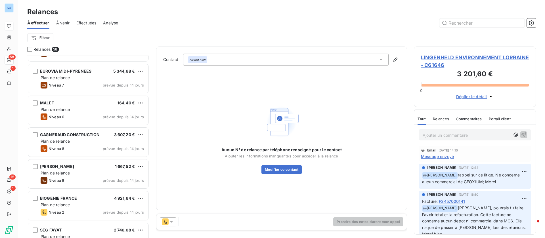
scroll to position [298, 0]
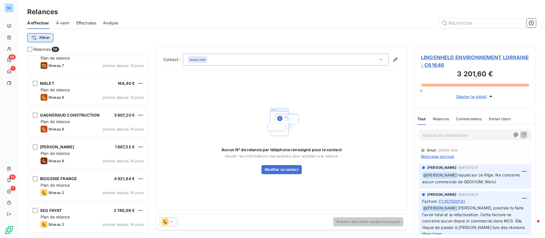
click at [49, 39] on html "SO 58 1 15 1 Relances À effectuer À venir Effectuées Analyse Filtrer Relances 5…" at bounding box center [272, 119] width 545 height 238
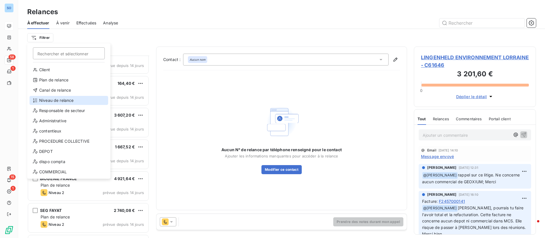
click at [58, 97] on div "Niveau de relance" at bounding box center [69, 100] width 79 height 9
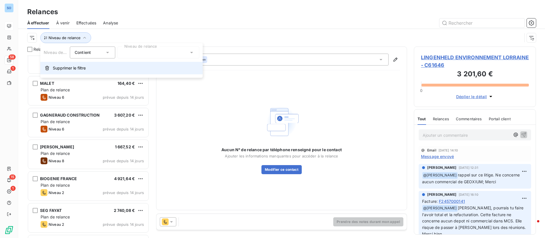
click at [72, 69] on span "Supprimer le filtre" at bounding box center [69, 68] width 33 height 6
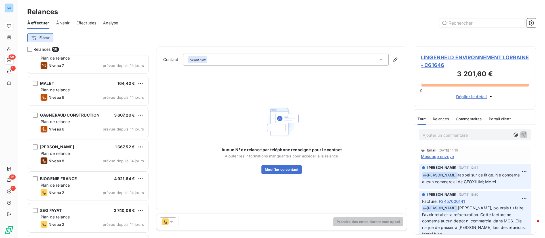
click at [34, 35] on html "SO 58 1 15 1 Relances À effectuer À venir Effectuées Analyse Filtrer Relances 5…" at bounding box center [272, 119] width 545 height 238
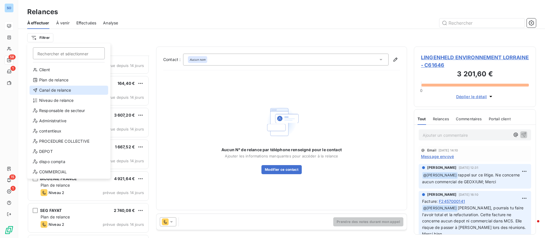
click at [56, 90] on div "Canal de relance" at bounding box center [69, 90] width 79 height 9
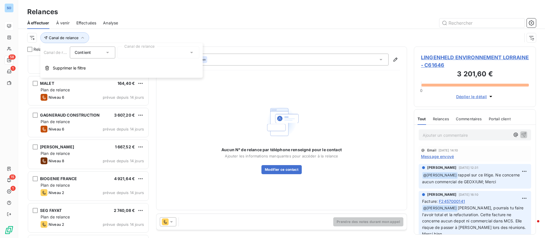
click at [135, 53] on div at bounding box center [158, 53] width 82 height 12
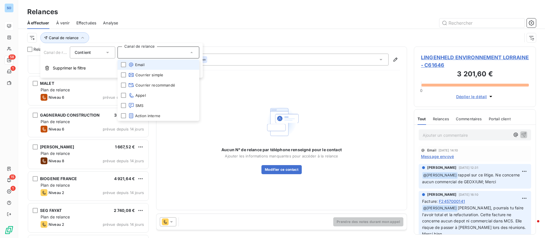
click at [139, 64] on span "Email" at bounding box center [136, 65] width 16 height 6
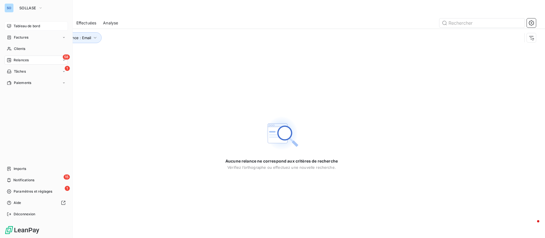
click at [19, 24] on span "Tableau de bord" at bounding box center [27, 26] width 26 height 5
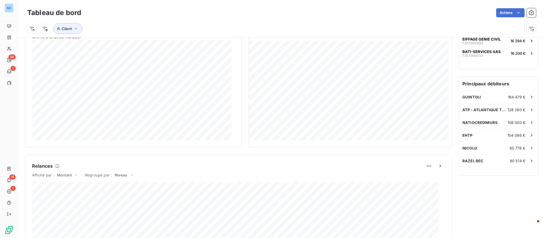
scroll to position [128, 0]
click at [493, 92] on div "GUINTOLI 164 479 €" at bounding box center [498, 96] width 79 height 12
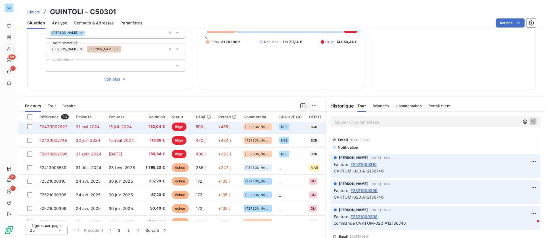
scroll to position [43, 0]
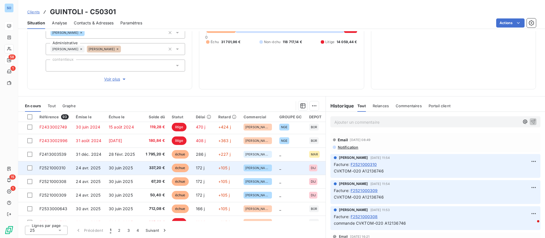
click at [203, 166] on td "172 j" at bounding box center [203, 168] width 22 height 14
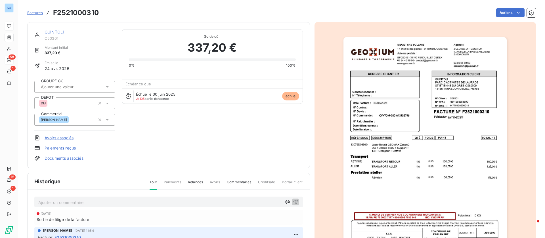
click at [57, 31] on link "GUINTOLI" at bounding box center [54, 32] width 19 height 5
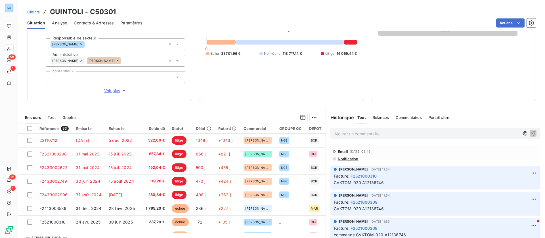
scroll to position [77, 0]
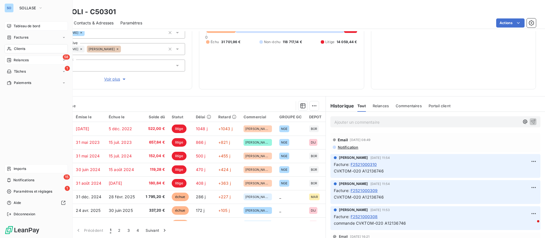
click at [10, 167] on icon at bounding box center [8, 169] width 3 height 4
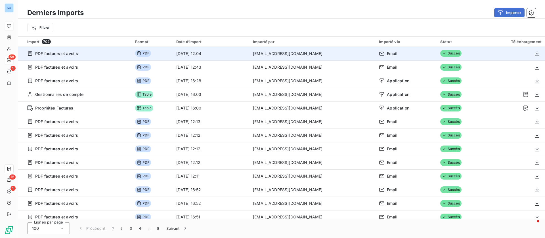
click at [279, 52] on td "factures.sollase@geoxium.fr" at bounding box center [312, 54] width 126 height 14
click at [535, 54] on icon "button" at bounding box center [537, 54] width 6 height 6
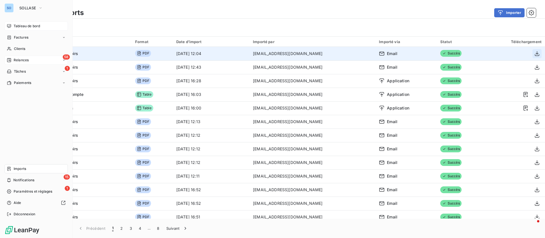
click at [14, 168] on span "Imports" at bounding box center [20, 168] width 12 height 5
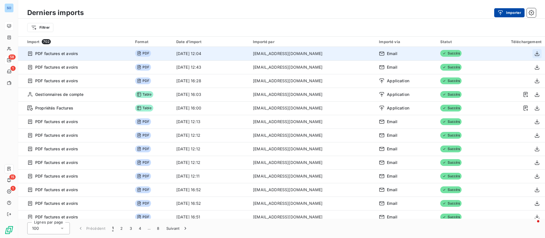
click at [508, 14] on button "Importer" at bounding box center [509, 12] width 30 height 9
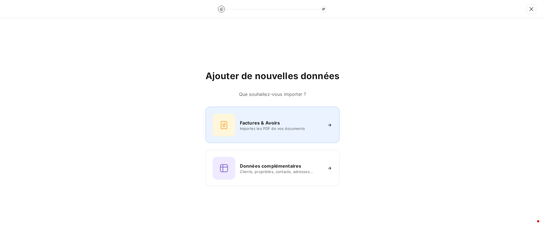
click at [260, 118] on div "Factures & Avoirs Importez les PDF de vos documents" at bounding box center [272, 125] width 120 height 23
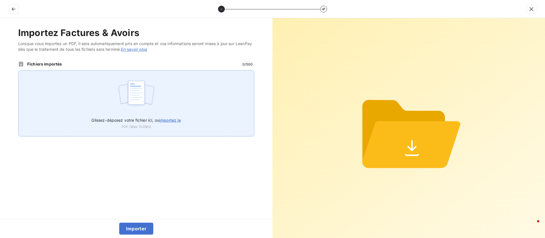
click at [175, 119] on span "importez le" at bounding box center [170, 120] width 22 height 5
click at [18, 71] on input "Glissez-déposez votre fichier ici, ou importez le" at bounding box center [18, 70] width 0 height 0
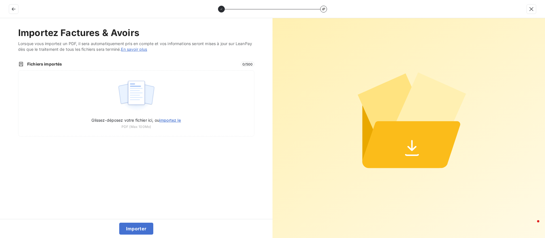
type input "C:\fakepath\F2521000310.pdf"
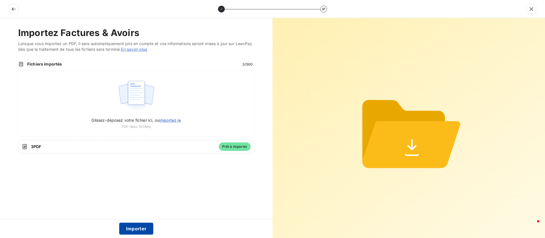
click at [141, 227] on button "Importer" at bounding box center [136, 229] width 34 height 12
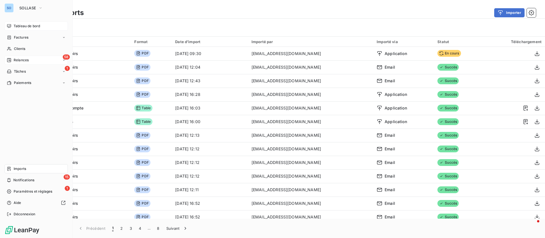
click at [15, 24] on span "Tableau de bord" at bounding box center [27, 26] width 26 height 5
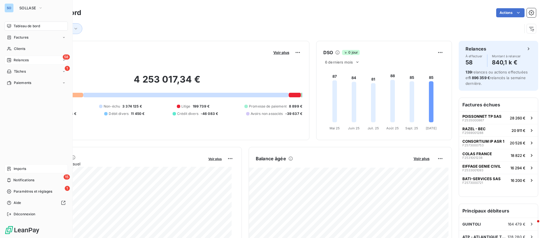
click at [28, 24] on div "Tableau de bord" at bounding box center [36, 26] width 63 height 9
click at [20, 58] on span "Relances" at bounding box center [21, 60] width 15 height 5
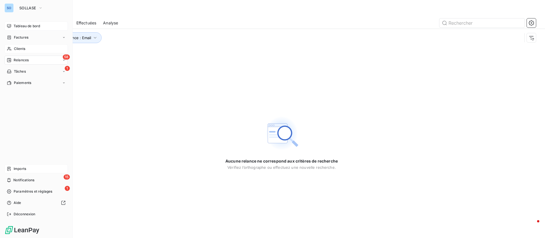
click at [23, 49] on span "Clients" at bounding box center [19, 48] width 11 height 5
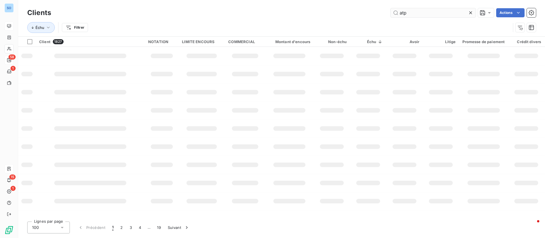
type input "atp"
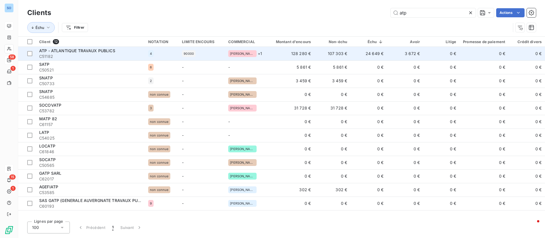
click at [69, 52] on span "ATP - ATLANTIQUE TRAVAUX PUBLICS" at bounding box center [77, 50] width 76 height 5
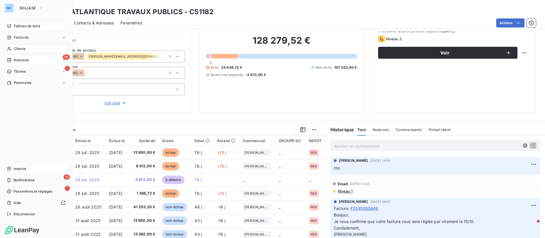
click at [13, 22] on div "Tableau de bord" at bounding box center [36, 26] width 63 height 9
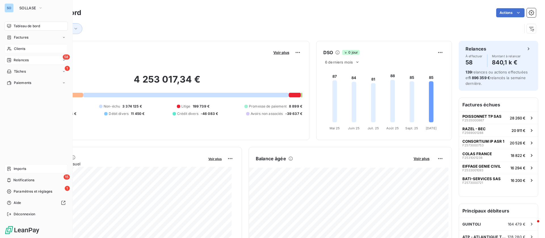
click at [40, 58] on div "58 Relances" at bounding box center [36, 60] width 63 height 9
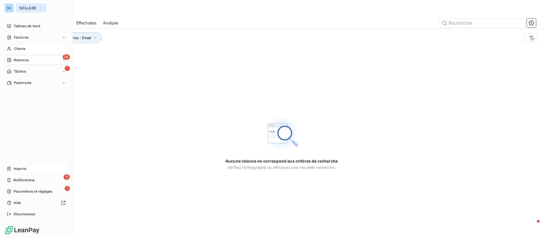
click at [33, 7] on span "SOLLASE" at bounding box center [27, 8] width 17 height 5
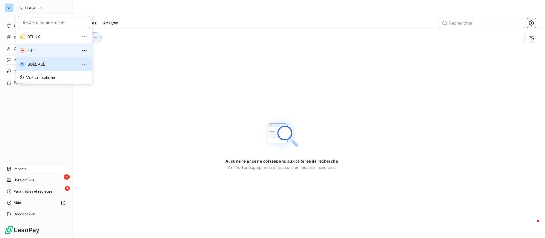
click at [37, 47] on li "FB FBT" at bounding box center [54, 51] width 76 height 14
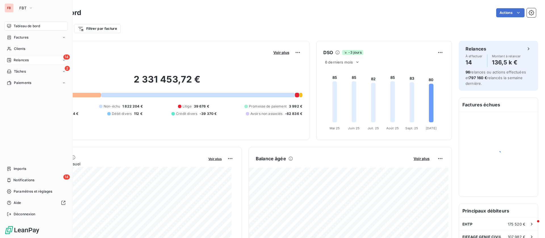
click at [20, 59] on span "Relances" at bounding box center [21, 60] width 15 height 5
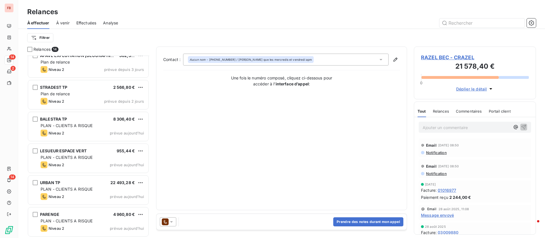
scroll to position [263, 0]
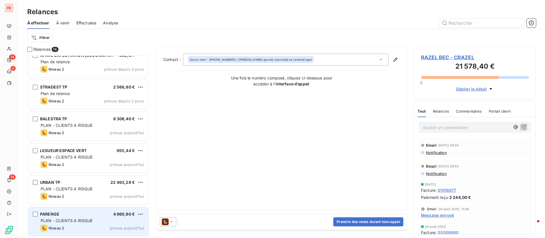
click at [86, 228] on div "Niveau 2 prévue aujourd’hui" at bounding box center [92, 228] width 103 height 7
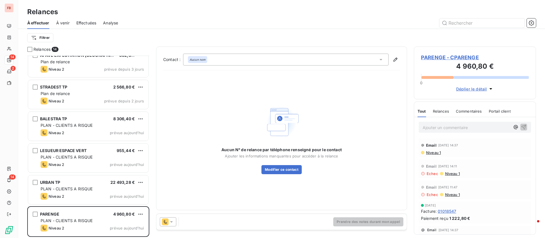
click at [382, 59] on icon at bounding box center [381, 60] width 6 height 6
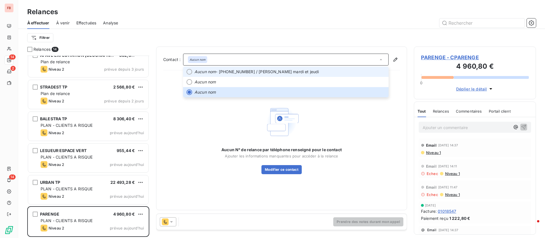
click at [332, 71] on span "Aucun nom - 01 79 71 81 70 / appel mardi et jeudi" at bounding box center [289, 72] width 191 height 6
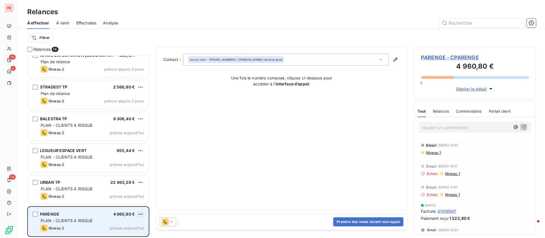
click at [142, 213] on html "FB 14 2 14 Relances À effectuer À venir Effectuées Analyse Filtrer Relances 14 …" at bounding box center [272, 119] width 545 height 238
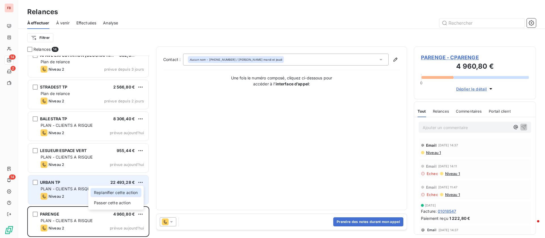
click at [123, 191] on div "Replanifier cette action" at bounding box center [116, 192] width 51 height 9
select select "9"
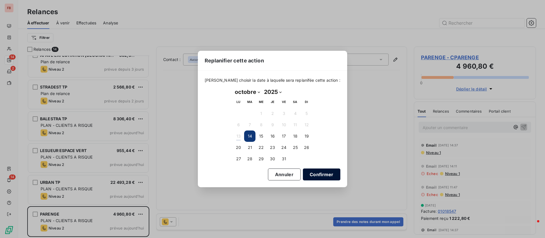
click at [312, 175] on button "Confirmer" at bounding box center [321, 175] width 37 height 12
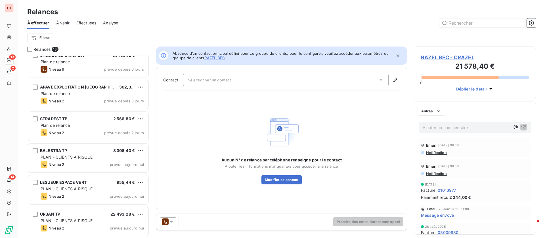
scroll to position [231, 0]
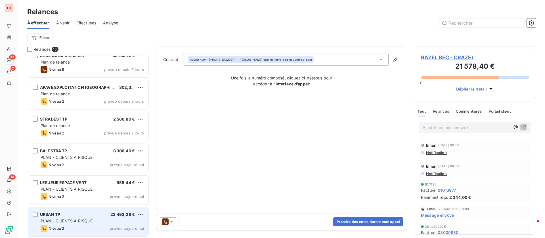
click at [89, 223] on span "PLAN - CLIENTS A RISQUE" at bounding box center [67, 220] width 52 height 5
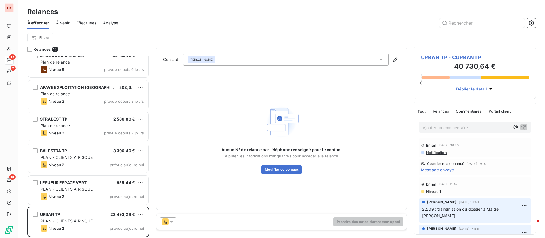
click at [170, 220] on icon at bounding box center [172, 222] width 6 height 6
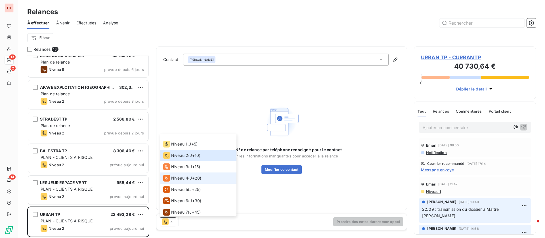
scroll to position [9, 0]
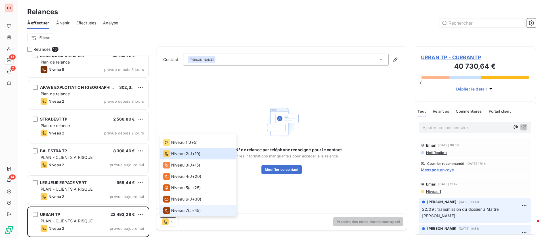
click at [188, 211] on div "Niveau 7 ( J+45 )" at bounding box center [181, 210] width 37 height 7
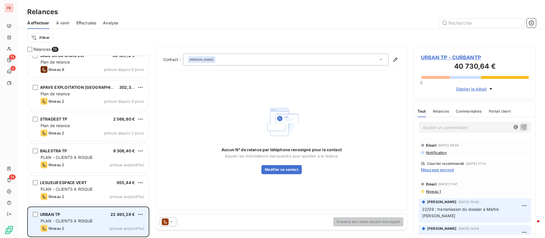
click at [141, 210] on div "URBAN TP 22 493,28 € PLAN - CLIENTS A RISQUE Niveau 2 prévue aujourd’hui" at bounding box center [88, 221] width 120 height 29
click at [140, 211] on div "URBAN TP 22 493,28 € PLAN - CLIENTS A RISQUE Niveau 2 prévue aujourd’hui" at bounding box center [88, 221] width 120 height 29
click at [140, 214] on html "FB 13 2 14 Relances À effectuer À venir Effectuées Analyse Filtrer Relances 13 …" at bounding box center [272, 119] width 545 height 238
click at [123, 202] on div "Passer cette action" at bounding box center [116, 203] width 51 height 9
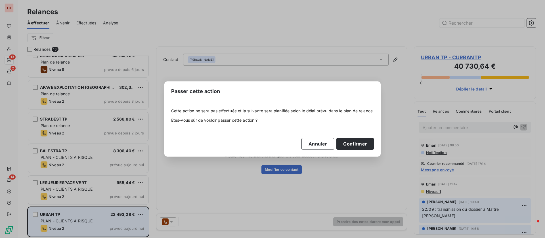
click at [140, 216] on div "Passer cette action Cette action ne sera pas effectuée et la suivante sera plan…" at bounding box center [272, 119] width 545 height 238
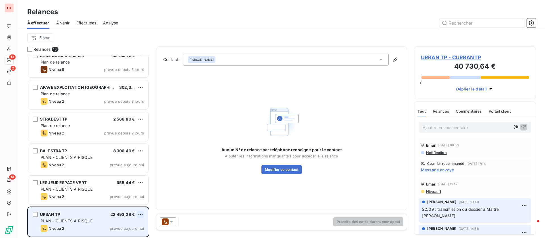
click at [141, 211] on html "FB 13 2 14 Relances À effectuer À venir Effectuées Analyse Filtrer Relances 13 …" at bounding box center [272, 119] width 545 height 238
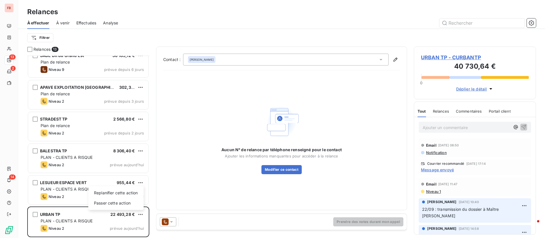
click at [180, 221] on html "FB 13 2 14 Relances À effectuer À venir Effectuées Analyse Filtrer Relances 13 …" at bounding box center [272, 119] width 545 height 238
click at [173, 220] on icon at bounding box center [172, 222] width 6 height 6
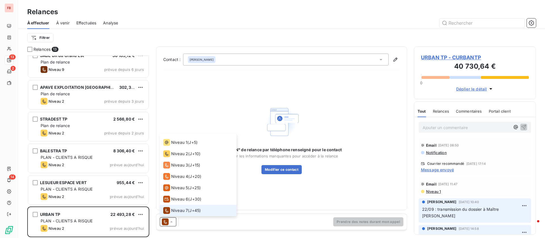
click at [191, 209] on span "J+45 )" at bounding box center [194, 211] width 11 height 6
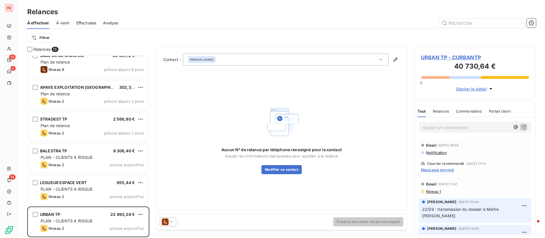
click at [460, 57] on span "URBAN TP - CURBANTP" at bounding box center [475, 58] width 108 height 8
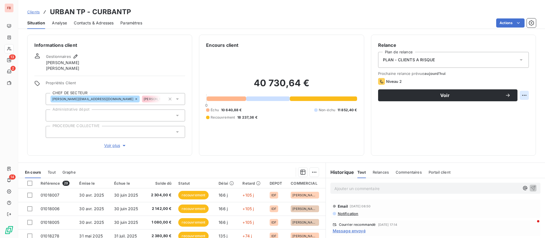
click at [515, 95] on html "FB 13 2 14 Clients URBAN TP - CURBANTP Situation Analyse Contacts & Adresses Pa…" at bounding box center [272, 119] width 545 height 238
click at [416, 134] on html "FB 13 2 14 Clients URBAN TP - CURBANTP Situation Analyse Contacts & Adresses Pa…" at bounding box center [272, 119] width 545 height 238
click at [521, 96] on html "FB 13 2 14 Clients URBAN TP - CURBANTP Situation Analyse Contacts & Adresses Pa…" at bounding box center [272, 119] width 545 height 238
click at [472, 113] on div "Replanifier cette action" at bounding box center [493, 108] width 55 height 14
click at [478, 111] on div "Replanifier cette action" at bounding box center [494, 107] width 51 height 9
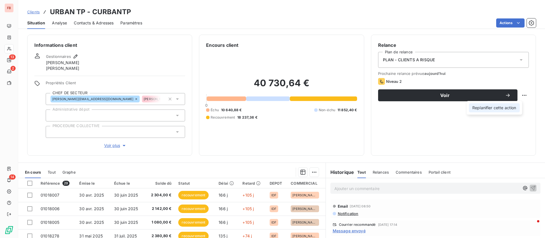
select select "9"
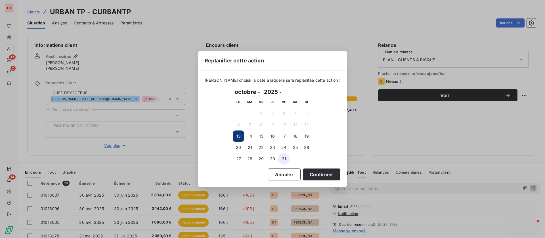
click at [284, 158] on button "31" at bounding box center [283, 158] width 11 height 11
click at [321, 174] on button "Confirmer" at bounding box center [321, 175] width 37 height 12
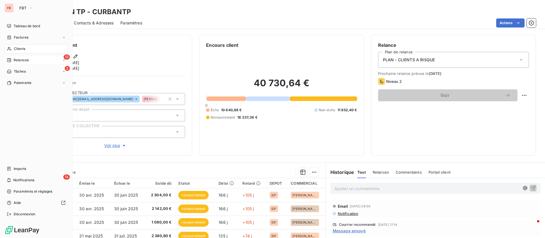
click at [27, 61] on span "Relances" at bounding box center [21, 60] width 15 height 5
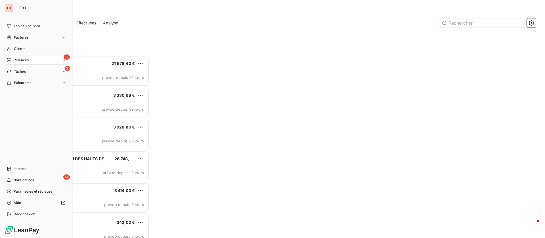
scroll to position [176, 115]
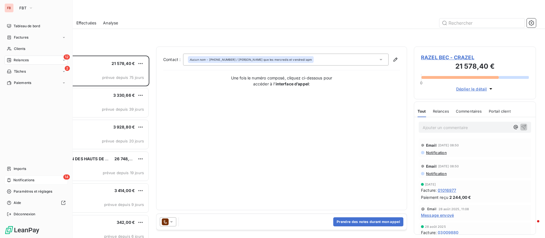
click at [31, 178] on span "Notifications" at bounding box center [23, 180] width 21 height 5
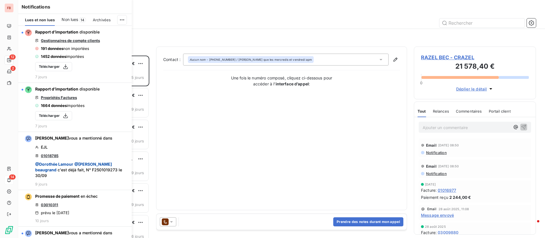
click at [71, 18] on span "Non lues" at bounding box center [70, 20] width 16 height 6
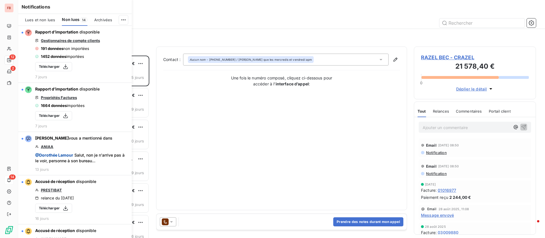
click at [334, 33] on div "Filtrer" at bounding box center [281, 37] width 508 height 11
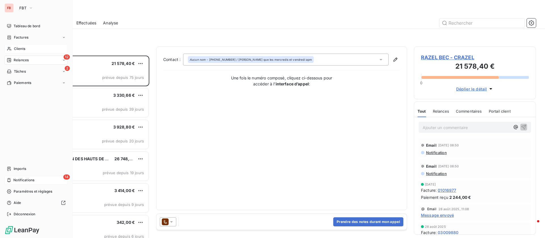
click at [23, 46] on div "Clients" at bounding box center [36, 48] width 63 height 9
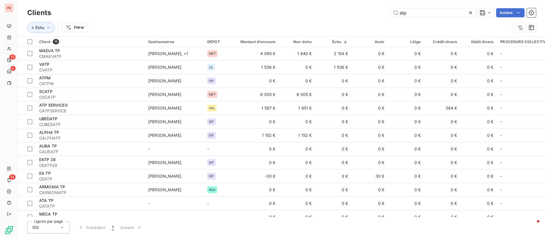
drag, startPoint x: 405, startPoint y: 15, endPoint x: 360, endPoint y: 12, distance: 44.9
click at [360, 12] on div "atp Actions" at bounding box center [297, 12] width 478 height 9
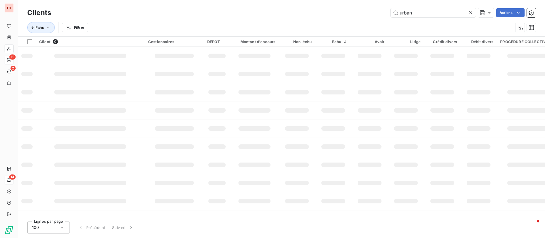
type input "urban"
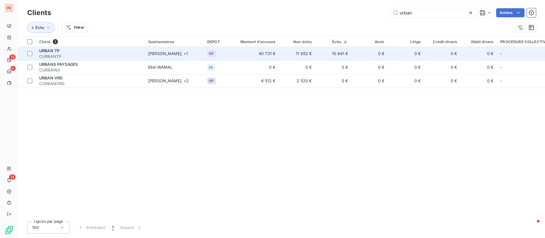
click at [116, 51] on div "URBAN TP" at bounding box center [90, 51] width 102 height 6
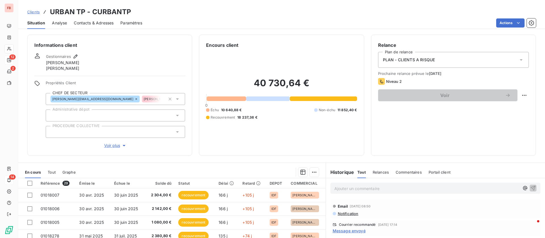
scroll to position [66, 0]
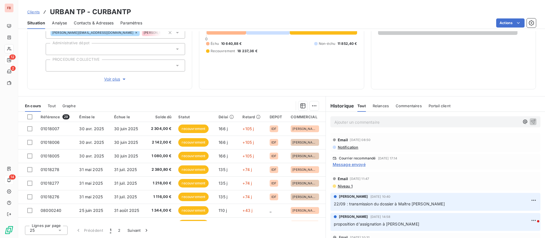
click at [346, 165] on span "Message envoyé" at bounding box center [349, 164] width 33 height 6
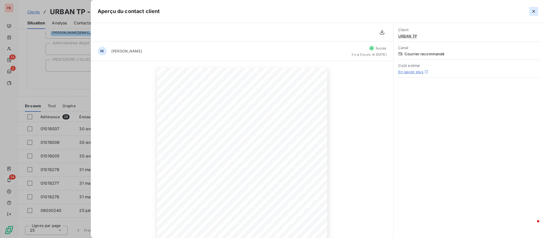
click at [536, 10] on icon "button" at bounding box center [534, 12] width 6 height 6
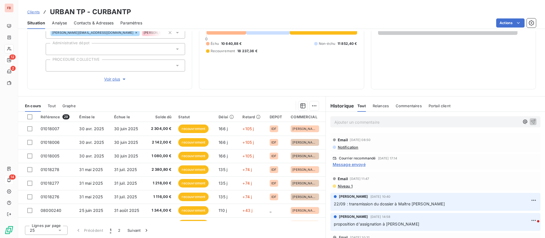
click at [338, 165] on span "Message envoyé" at bounding box center [349, 164] width 33 height 6
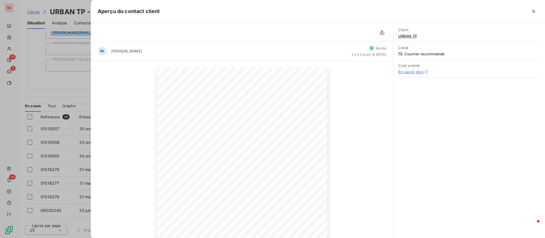
click at [414, 71] on link "En savoir plus" at bounding box center [410, 72] width 25 height 5
click at [533, 11] on icon "button" at bounding box center [533, 11] width 3 height 3
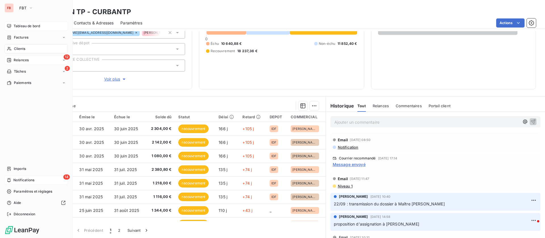
click at [21, 25] on span "Tableau de bord" at bounding box center [27, 26] width 26 height 5
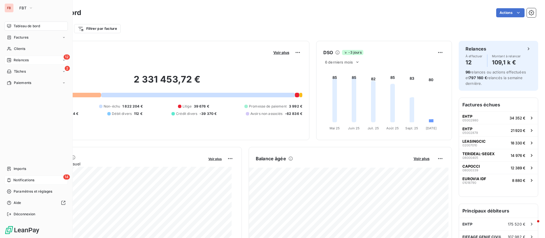
click at [24, 180] on span "Notifications" at bounding box center [23, 180] width 21 height 5
click at [24, 61] on span "Relances" at bounding box center [21, 60] width 15 height 5
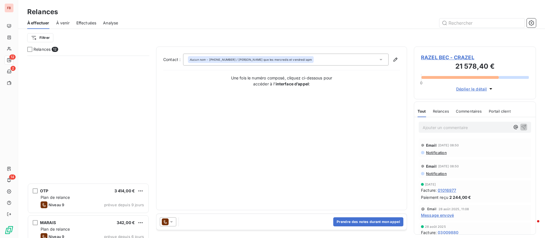
scroll to position [199, 0]
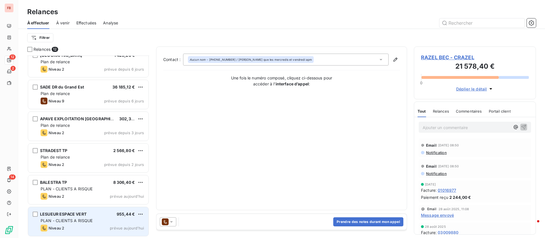
click at [86, 217] on div "LESUEUR ESPACE VERT" at bounding box center [63, 214] width 47 height 6
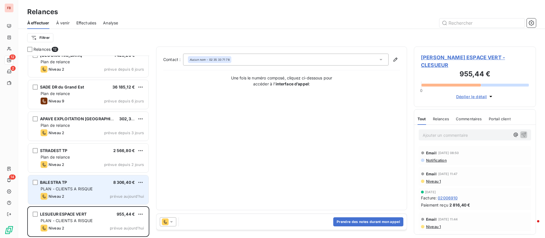
click at [64, 184] on span "BALESTRA TP" at bounding box center [53, 182] width 27 height 5
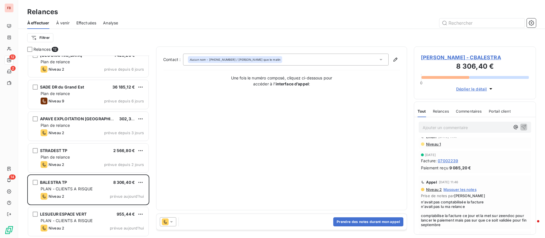
scroll to position [43, 0]
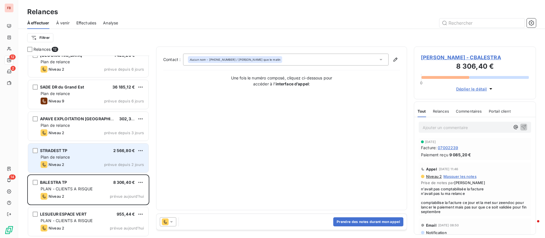
click at [85, 152] on div "STRADEST TP 2 566,80 €" at bounding box center [92, 150] width 103 height 5
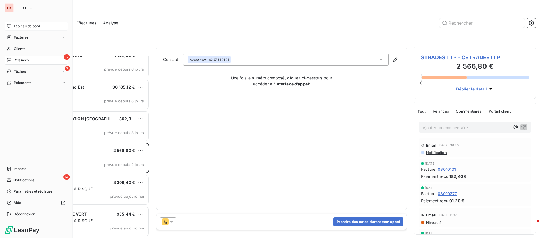
click at [28, 25] on span "Tableau de bord" at bounding box center [27, 26] width 26 height 5
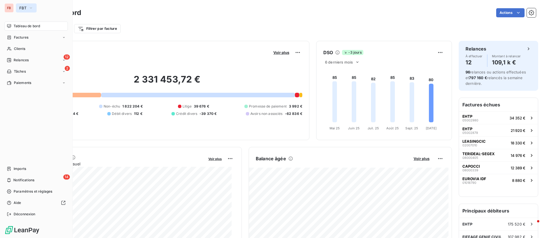
click at [20, 7] on span "FBT" at bounding box center [22, 8] width 7 height 5
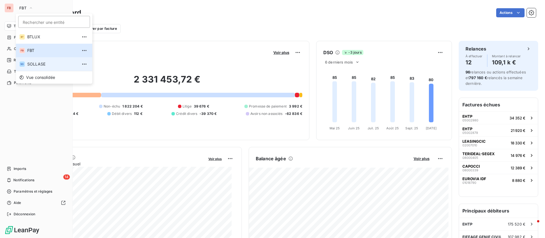
click at [45, 69] on li "SO SOLLASE" at bounding box center [54, 64] width 76 height 14
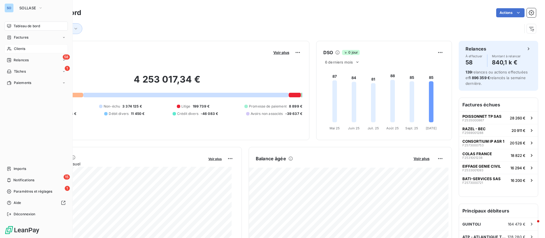
click at [28, 49] on div "Clients" at bounding box center [36, 48] width 63 height 9
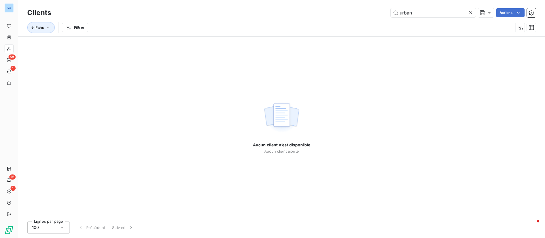
drag, startPoint x: 426, startPoint y: 18, endPoint x: 332, endPoint y: 15, distance: 94.2
click at [332, 16] on div "Clients urban Actions" at bounding box center [281, 13] width 508 height 12
drag, startPoint x: 412, startPoint y: 11, endPoint x: 355, endPoint y: 11, distance: 57.0
click at [355, 11] on div "urban Actions" at bounding box center [297, 12] width 478 height 9
type input "n"
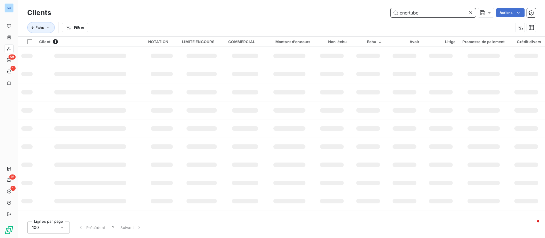
type input "enertube"
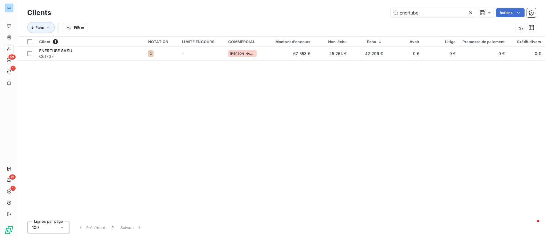
drag, startPoint x: 456, startPoint y: 5, endPoint x: 348, endPoint y: 8, distance: 107.8
click at [348, 8] on div "Clients enertube Actions Échu Filtrer" at bounding box center [281, 18] width 527 height 36
click at [415, 14] on input "enertube" at bounding box center [432, 12] width 85 height 9
click at [472, 13] on icon at bounding box center [471, 13] width 6 height 6
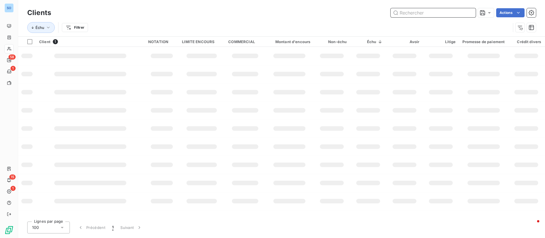
click at [434, 16] on input "text" at bounding box center [432, 12] width 85 height 9
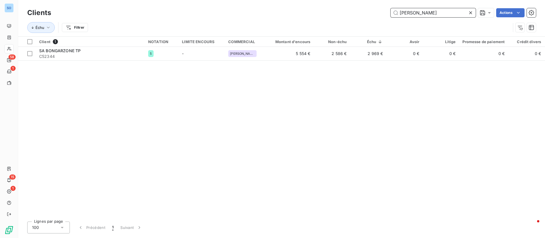
drag, startPoint x: 454, startPoint y: 14, endPoint x: 327, endPoint y: 13, distance: 126.8
click at [327, 13] on div "bongarzone Actions" at bounding box center [297, 12] width 478 height 9
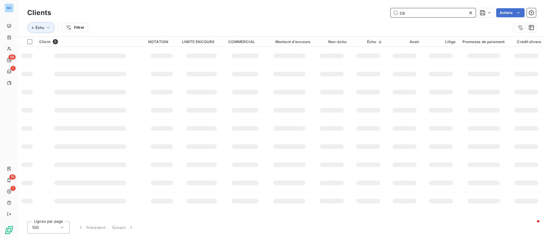
type input "c"
type input "sarc"
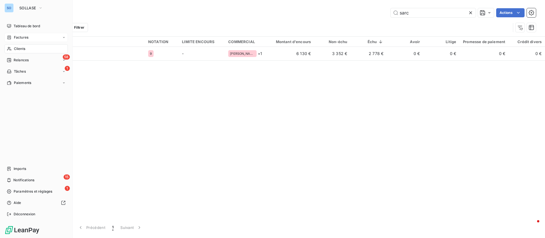
click at [11, 37] on icon at bounding box center [9, 37] width 5 height 5
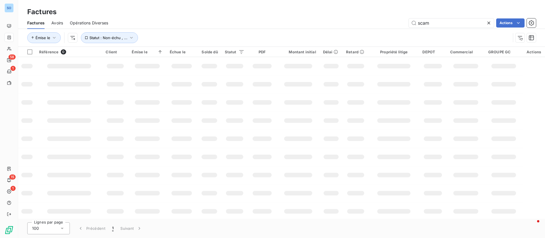
drag, startPoint x: 446, startPoint y: 24, endPoint x: 390, endPoint y: 25, distance: 55.9
click at [390, 25] on div "scam Actions" at bounding box center [325, 22] width 421 height 9
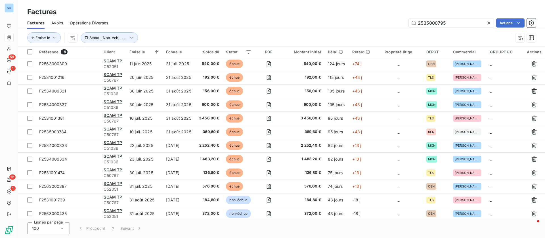
type input "2535000795"
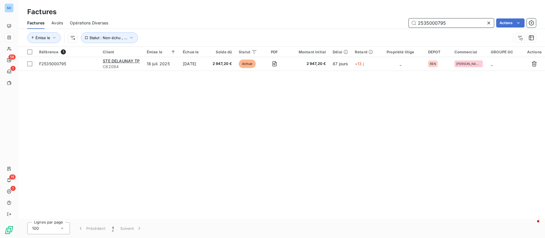
drag, startPoint x: 453, startPoint y: 22, endPoint x: 362, endPoint y: 16, distance: 91.5
click at [362, 16] on div "Factures Factures Avoirs Opérations Diverses 2535000795 Actions Émise le Statut…" at bounding box center [281, 23] width 527 height 47
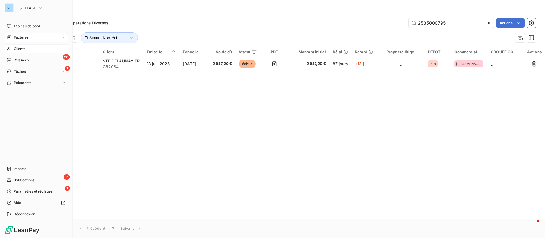
click at [13, 49] on div "Clients" at bounding box center [36, 48] width 63 height 9
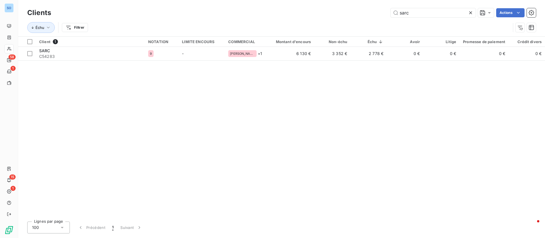
drag, startPoint x: 407, startPoint y: 14, endPoint x: 360, endPoint y: 10, distance: 47.5
click at [360, 10] on div "sarc Actions" at bounding box center [297, 12] width 478 height 9
drag, startPoint x: 424, startPoint y: 13, endPoint x: 373, endPoint y: 12, distance: 50.8
click at [373, 12] on div "sader Actions" at bounding box center [297, 12] width 478 height 9
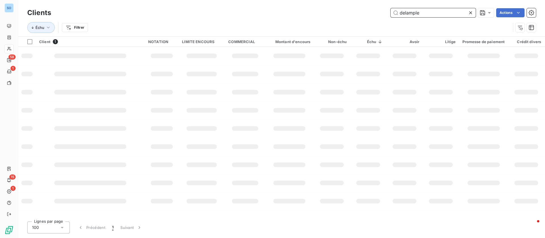
type input "delample"
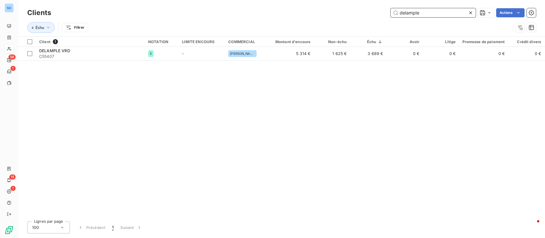
drag, startPoint x: 439, startPoint y: 13, endPoint x: 346, endPoint y: 10, distance: 94.0
click at [346, 10] on div "delample Actions" at bounding box center [297, 12] width 478 height 9
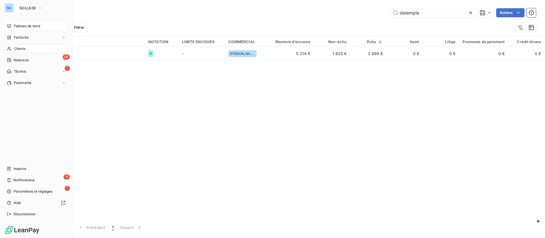
drag, startPoint x: 14, startPoint y: 35, endPoint x: 22, endPoint y: 30, distance: 9.3
click at [14, 36] on span "Factures" at bounding box center [21, 37] width 14 height 5
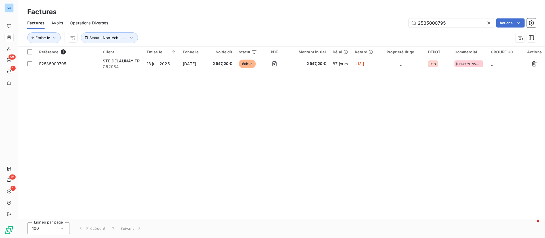
drag, startPoint x: 457, startPoint y: 24, endPoint x: 381, endPoint y: 20, distance: 76.1
click at [381, 20] on div "2535000795 Actions" at bounding box center [325, 22] width 421 height 9
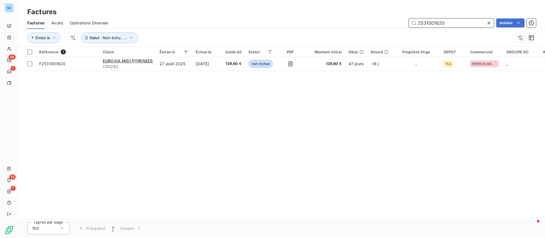
drag, startPoint x: 449, startPoint y: 23, endPoint x: 374, endPoint y: 19, distance: 74.7
click at [374, 19] on div "2531001620 Actions" at bounding box center [325, 22] width 421 height 9
drag, startPoint x: 461, startPoint y: 20, endPoint x: 351, endPoint y: 18, distance: 110.1
click at [351, 17] on div "Factures Avoirs Opérations Diverses 2533001291 Actions" at bounding box center [281, 23] width 527 height 12
type input "2535000897"
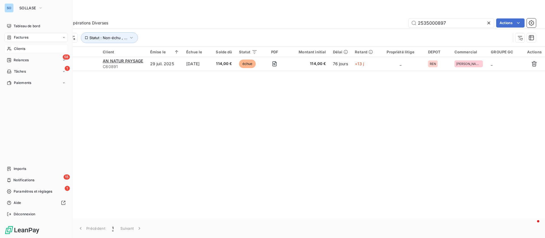
click at [16, 47] on span "Clients" at bounding box center [19, 48] width 11 height 5
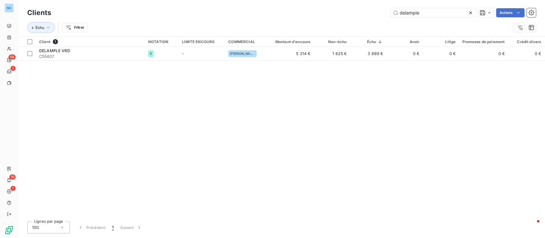
drag, startPoint x: 421, startPoint y: 15, endPoint x: 325, endPoint y: 13, distance: 95.4
click at [331, 15] on div "delample Actions" at bounding box center [297, 12] width 478 height 9
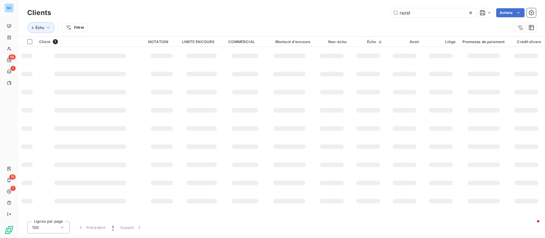
type input "razel"
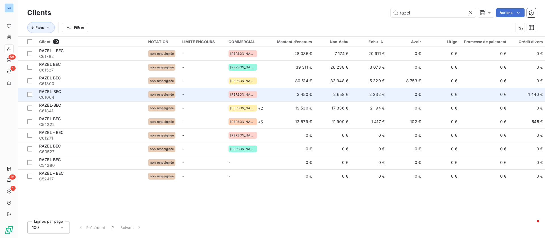
click at [353, 91] on td "2 232 €" at bounding box center [370, 95] width 36 height 14
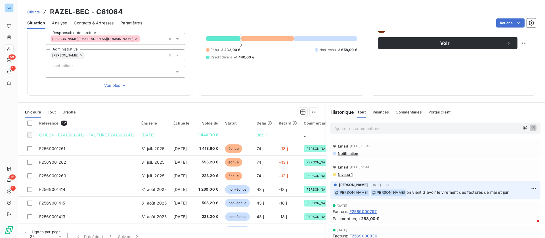
scroll to position [66, 0]
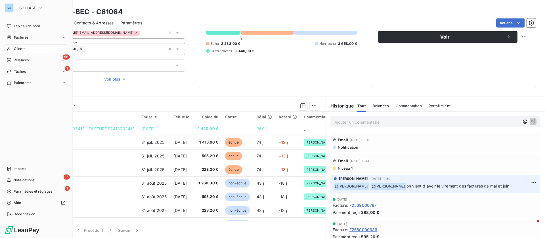
click at [41, 50] on div "Clients" at bounding box center [36, 48] width 63 height 9
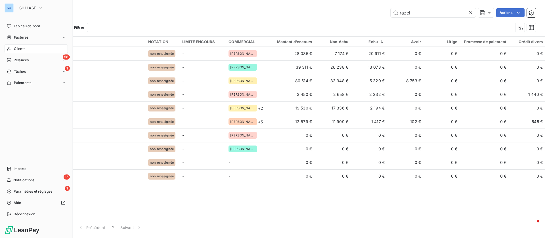
click at [23, 32] on nav "Tableau de bord Factures Clients 58 Relances 1 Tâches Paiements" at bounding box center [36, 55] width 63 height 66
click at [25, 37] on span "Factures" at bounding box center [21, 37] width 14 height 5
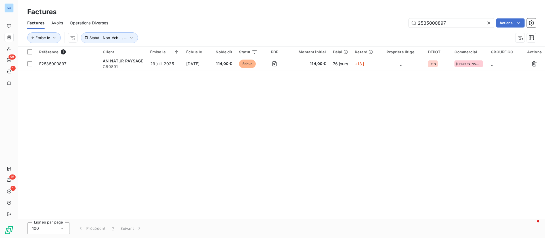
drag, startPoint x: 454, startPoint y: 20, endPoint x: 344, endPoint y: 22, distance: 109.5
click at [344, 22] on div "2535000897 Actions" at bounding box center [325, 22] width 421 height 9
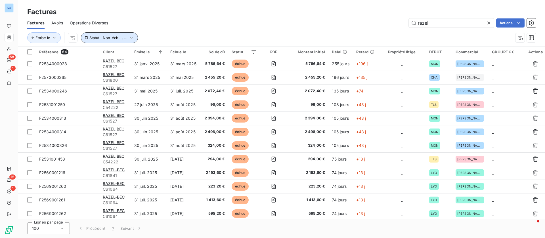
click at [130, 37] on icon "button" at bounding box center [132, 38] width 6 height 6
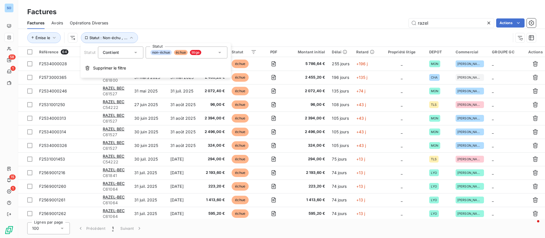
click at [238, 16] on div "Factures" at bounding box center [281, 12] width 527 height 10
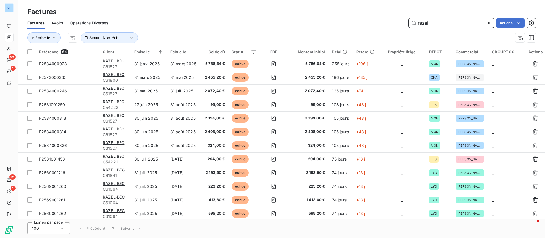
drag, startPoint x: 430, startPoint y: 22, endPoint x: 391, endPoint y: 21, distance: 39.2
click at [391, 21] on div "razel Actions" at bounding box center [325, 22] width 421 height 9
type input "22100338"
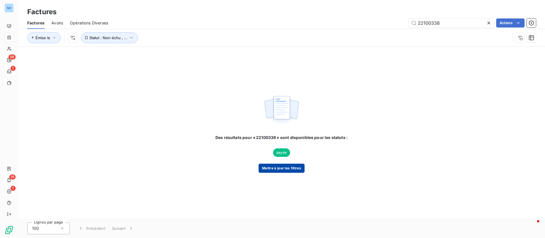
click at [279, 165] on button "Mettre à jour les filtres" at bounding box center [281, 168] width 46 height 9
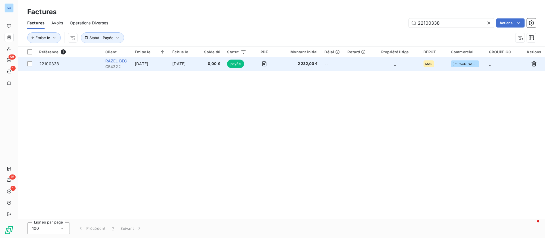
click at [119, 61] on span "RAZEL BEC" at bounding box center [116, 60] width 22 height 5
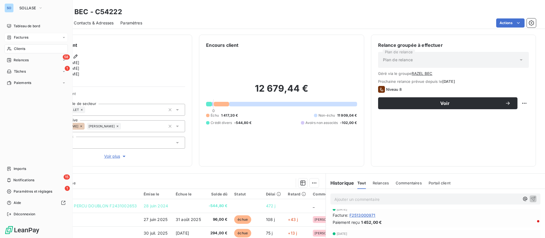
click at [20, 49] on span "Clients" at bounding box center [19, 48] width 11 height 5
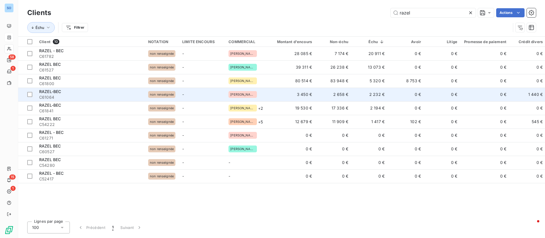
click at [382, 95] on td "2 232 €" at bounding box center [370, 95] width 36 height 14
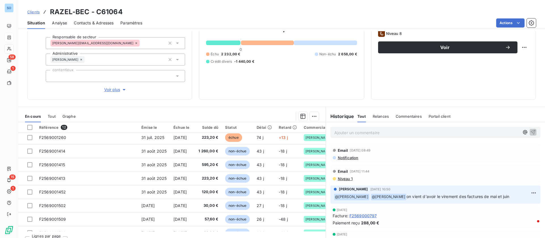
scroll to position [66, 0]
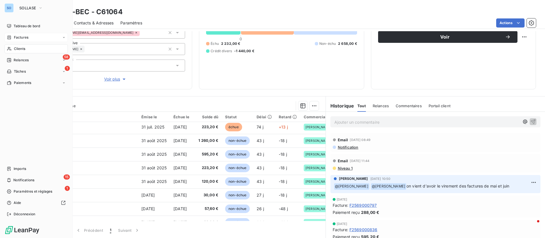
click at [14, 47] on span "Clients" at bounding box center [19, 48] width 11 height 5
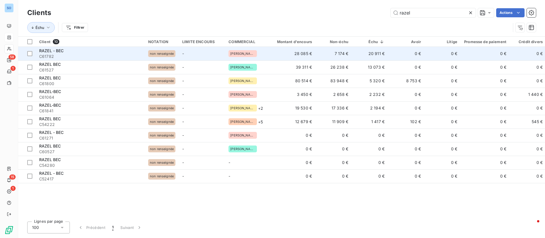
click at [382, 50] on td "20 911 €" at bounding box center [370, 54] width 36 height 14
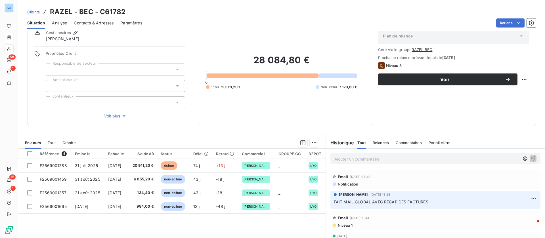
scroll to position [43, 0]
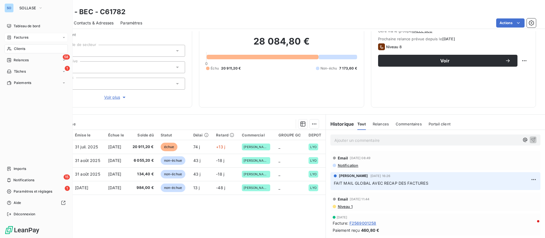
click at [16, 39] on span "Factures" at bounding box center [21, 37] width 14 height 5
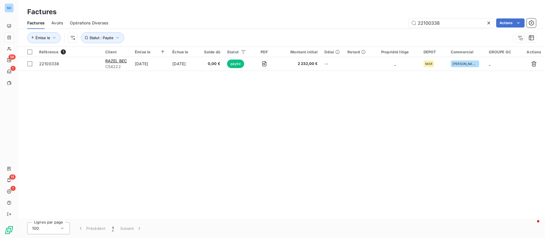
drag, startPoint x: 453, startPoint y: 22, endPoint x: 369, endPoint y: 18, distance: 84.0
click at [369, 18] on div "22100338 Actions" at bounding box center [325, 22] width 421 height 9
type input "razel"
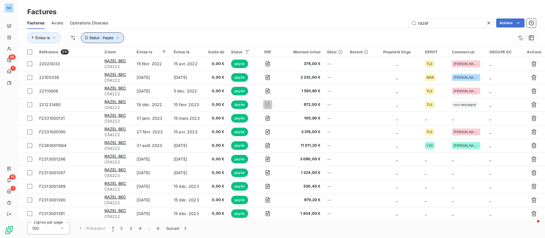
click at [108, 35] on button "Statut : Payée" at bounding box center [102, 37] width 43 height 11
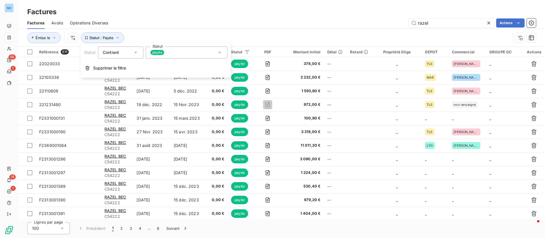
click at [189, 52] on div "payée" at bounding box center [187, 53] width 82 height 12
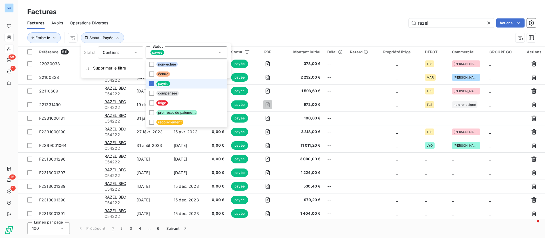
click at [163, 87] on li "payée" at bounding box center [187, 84] width 82 height 10
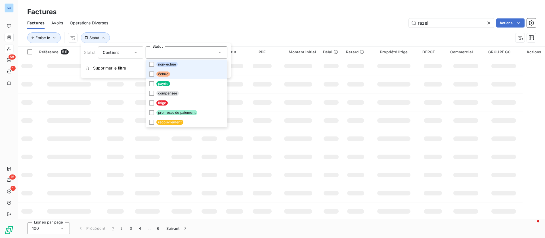
click at [161, 74] on span "échue" at bounding box center [163, 73] width 14 height 5
click at [160, 64] on span "non-échue" at bounding box center [166, 64] width 21 height 5
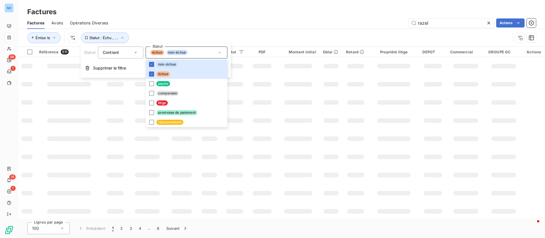
click at [226, 32] on div "Émise le Statut : Échu , ..." at bounding box center [281, 38] width 508 height 18
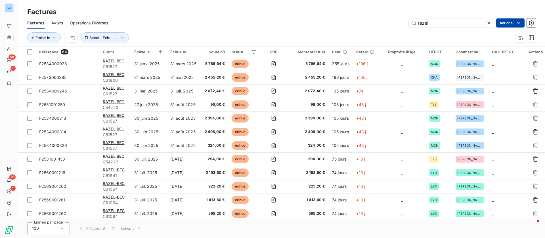
click at [512, 25] on html "SO 58 1 15 1 Factures Factures Avoirs Opérations Diverses razel Actions Émise l…" at bounding box center [272, 119] width 545 height 238
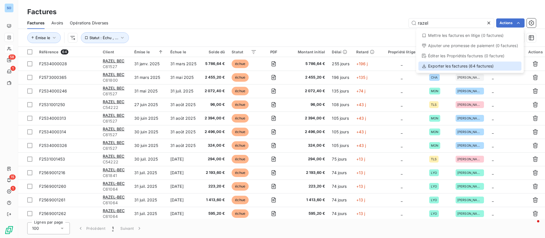
click at [466, 66] on div "Exporter les factures (64 factures)" at bounding box center [469, 66] width 103 height 9
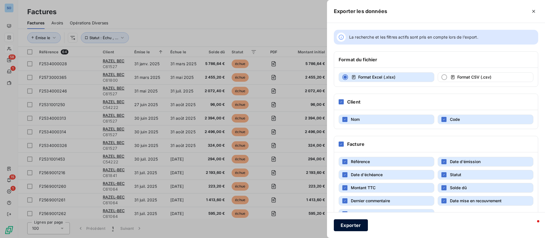
click at [351, 230] on button "Exporter" at bounding box center [351, 225] width 34 height 12
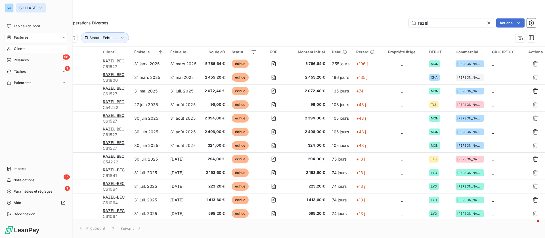
click at [28, 8] on span "SOLLASE" at bounding box center [27, 8] width 17 height 5
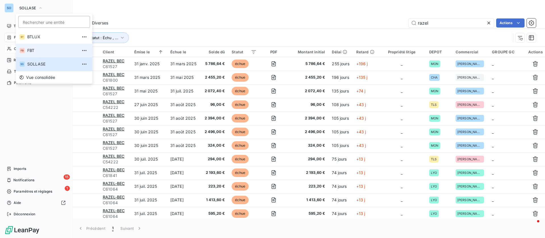
click at [35, 48] on span "FBT" at bounding box center [52, 51] width 50 height 6
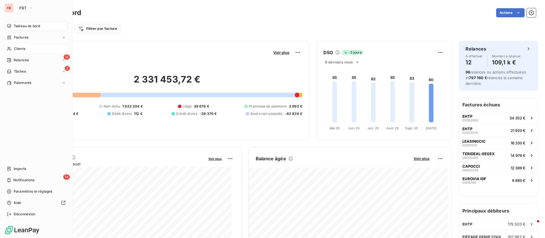
click at [32, 46] on div "Clients" at bounding box center [36, 48] width 63 height 9
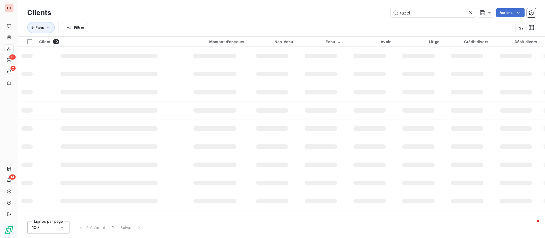
drag, startPoint x: 412, startPoint y: 16, endPoint x: 364, endPoint y: 6, distance: 49.2
click at [363, 8] on div "razel Actions" at bounding box center [297, 12] width 478 height 9
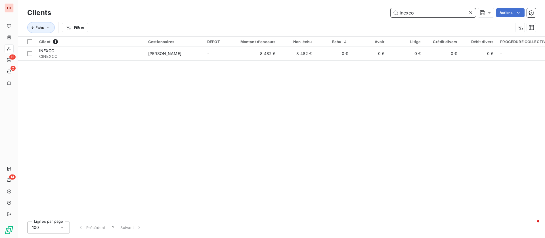
drag, startPoint x: 380, startPoint y: 10, endPoint x: 351, endPoint y: 7, distance: 29.5
click at [356, 10] on div "inexco Actions" at bounding box center [297, 12] width 478 height 9
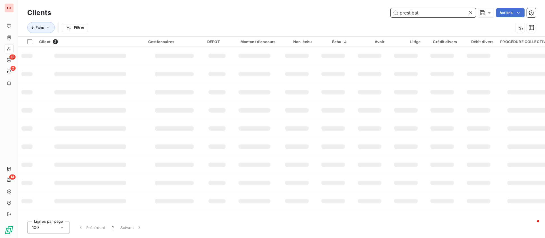
type input "prestibat"
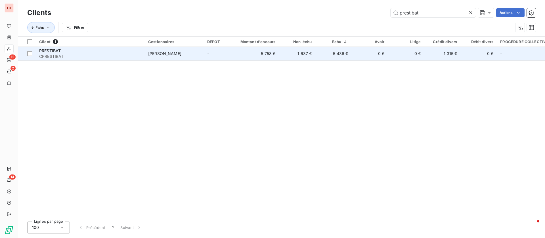
click at [102, 51] on div "PRESTIBAT" at bounding box center [90, 51] width 102 height 6
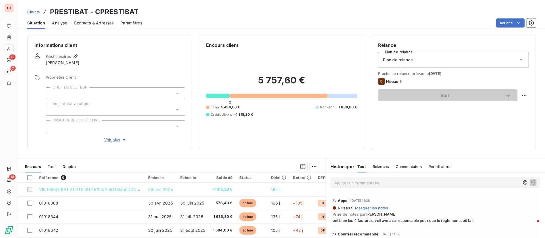
click at [382, 182] on p "Ajouter un commentaire ﻿" at bounding box center [426, 182] width 185 height 7
click at [350, 181] on p "@" at bounding box center [426, 182] width 185 height 7
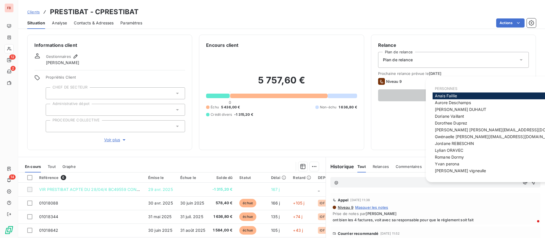
click at [110, 62] on div "Gestionnaires Lylian ORAVEC" at bounding box center [109, 59] width 151 height 12
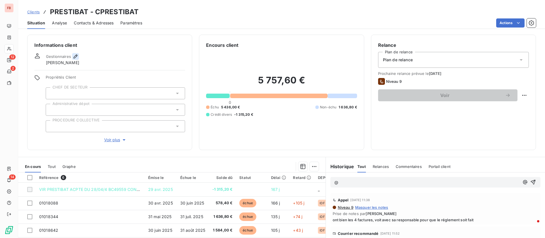
click at [74, 55] on icon "button" at bounding box center [76, 57] width 6 height 6
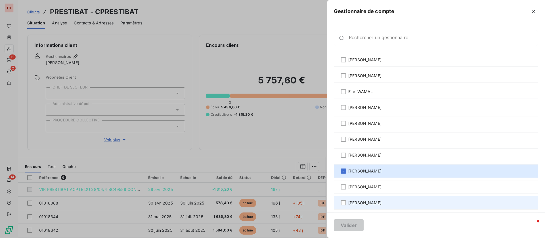
click at [354, 202] on span "[PERSON_NAME]" at bounding box center [364, 203] width 33 height 6
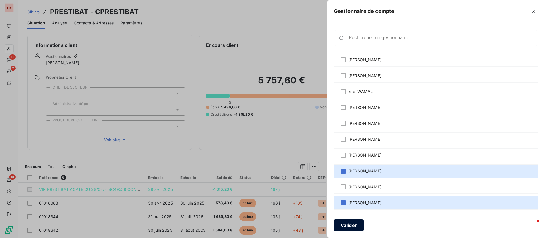
click at [347, 222] on button "Valider" at bounding box center [349, 225] width 30 height 12
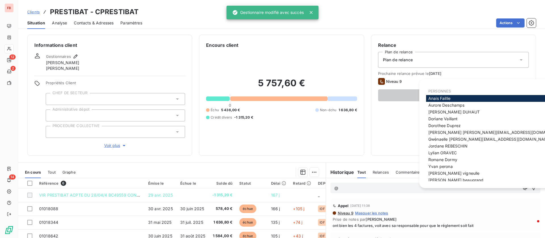
click at [359, 187] on p "@" at bounding box center [426, 188] width 185 height 7
click at [442, 178] on span "[PERSON_NAME]" at bounding box center [455, 180] width 55 height 5
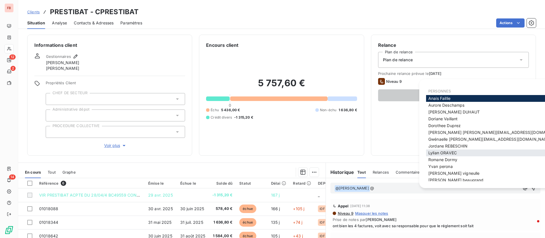
click at [439, 153] on span "Lylian ORAVEC" at bounding box center [442, 152] width 28 height 5
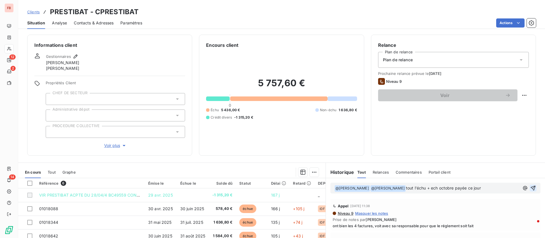
click at [530, 187] on icon "button" at bounding box center [533, 188] width 6 height 6
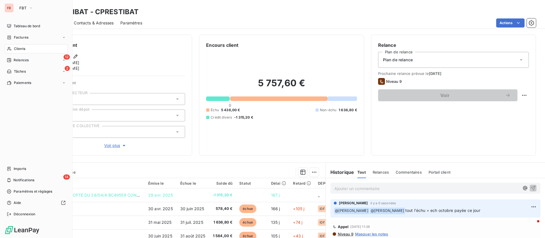
click at [27, 49] on div "Clients" at bounding box center [36, 48] width 63 height 9
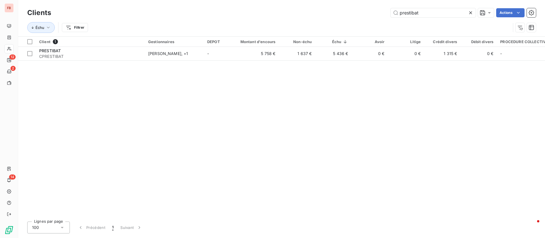
drag, startPoint x: 427, startPoint y: 13, endPoint x: 287, endPoint y: 9, distance: 139.9
click at [287, 9] on div "prestibat Actions" at bounding box center [297, 12] width 478 height 9
drag, startPoint x: 440, startPoint y: 11, endPoint x: 355, endPoint y: 10, distance: 85.1
click at [351, 13] on div "envert Actions" at bounding box center [297, 12] width 478 height 9
drag, startPoint x: 383, startPoint y: 13, endPoint x: 349, endPoint y: 10, distance: 34.4
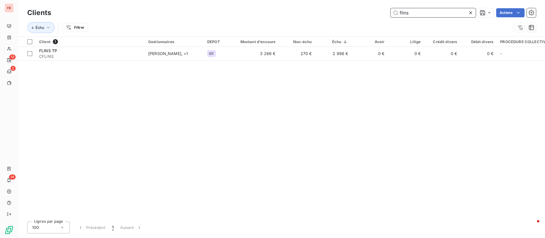
click at [349, 10] on div "flins Actions" at bounding box center [297, 12] width 478 height 9
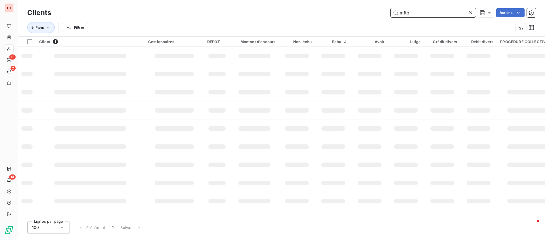
type input "mftp"
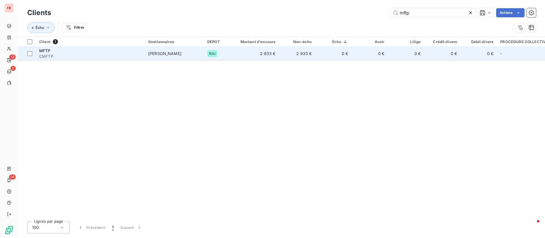
click at [152, 54] on span "[PERSON_NAME]" at bounding box center [164, 53] width 33 height 5
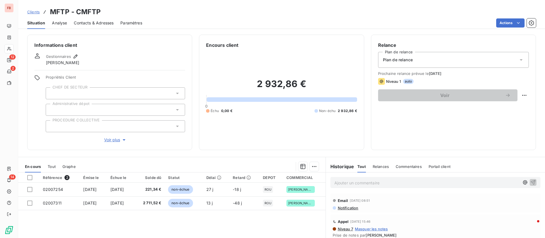
scroll to position [43, 0]
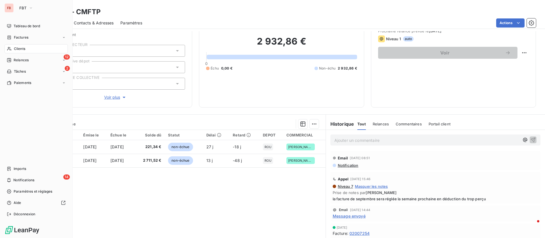
click at [11, 48] on icon at bounding box center [9, 49] width 5 height 5
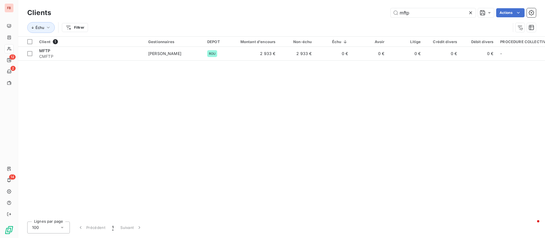
drag, startPoint x: 422, startPoint y: 14, endPoint x: 344, endPoint y: 12, distance: 78.6
click at [344, 12] on div "mftp Actions" at bounding box center [297, 12] width 478 height 9
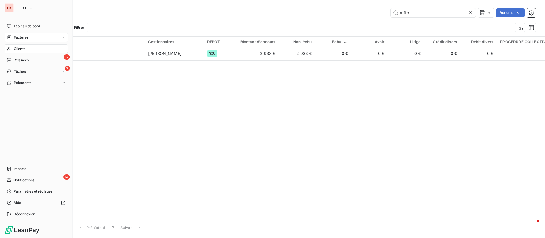
click at [36, 40] on div "Factures" at bounding box center [36, 37] width 63 height 9
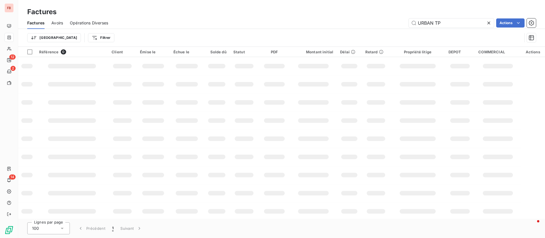
drag, startPoint x: 461, startPoint y: 23, endPoint x: 318, endPoint y: 20, distance: 142.5
click at [321, 23] on div "URBAN TP Actions" at bounding box center [325, 22] width 421 height 9
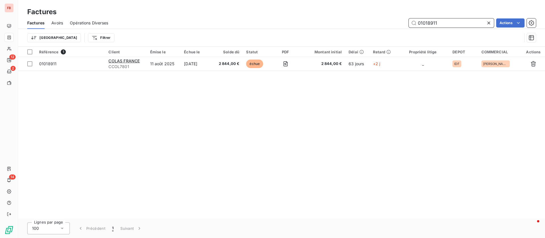
drag, startPoint x: 450, startPoint y: 24, endPoint x: 358, endPoint y: 20, distance: 92.3
click at [358, 20] on div "01018911 Actions" at bounding box center [325, 22] width 421 height 9
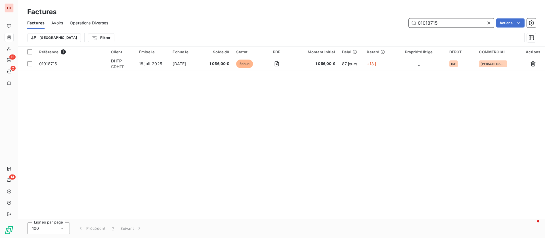
drag, startPoint x: 444, startPoint y: 21, endPoint x: 339, endPoint y: 15, distance: 104.9
click at [339, 15] on div "Factures Factures Avoirs Opérations Diverses 01018715 Actions Trier Filtrer" at bounding box center [281, 23] width 527 height 47
click at [442, 22] on input "01018715" at bounding box center [451, 22] width 85 height 9
drag, startPoint x: 445, startPoint y: 22, endPoint x: 368, endPoint y: 19, distance: 77.2
click at [368, 19] on div "01018715 Actions" at bounding box center [325, 22] width 421 height 9
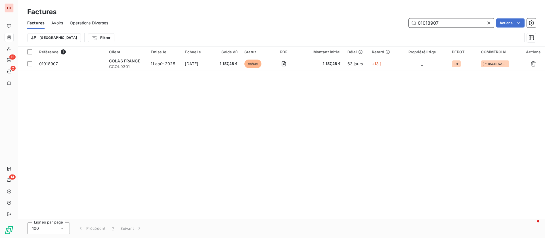
click at [457, 24] on input "01018907" at bounding box center [451, 22] width 85 height 9
click at [449, 23] on input "01018908" at bounding box center [451, 22] width 85 height 9
drag, startPoint x: 445, startPoint y: 23, endPoint x: 355, endPoint y: 23, distance: 89.9
click at [358, 23] on div "01018909 Actions" at bounding box center [325, 22] width 421 height 9
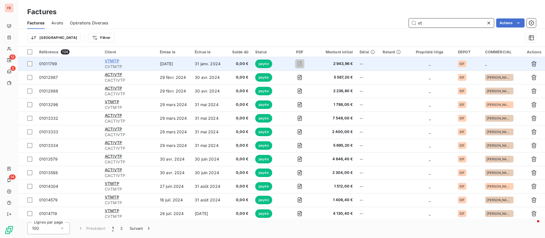
type input "vt"
click at [112, 59] on span "VTMTP" at bounding box center [112, 60] width 14 height 5
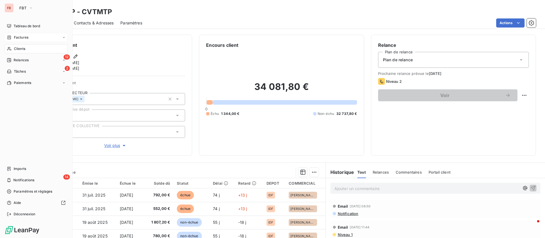
click at [14, 39] on span "Factures" at bounding box center [21, 37] width 14 height 5
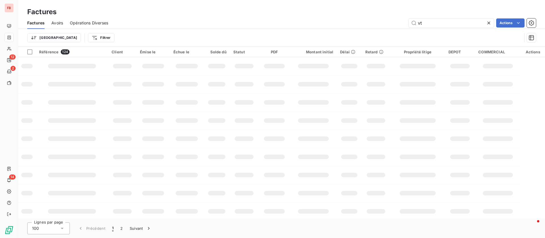
drag, startPoint x: 409, startPoint y: 22, endPoint x: 373, endPoint y: 20, distance: 36.3
click at [373, 20] on div "vt Actions" at bounding box center [325, 22] width 421 height 9
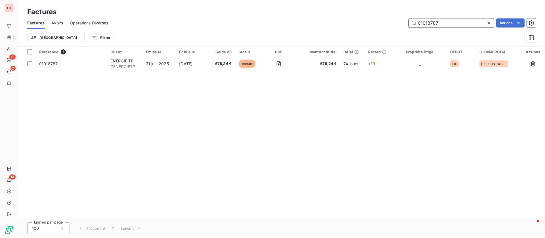
drag, startPoint x: 449, startPoint y: 19, endPoint x: 392, endPoint y: 21, distance: 57.3
click at [391, 21] on div "01018787 Actions" at bounding box center [325, 22] width 421 height 9
drag, startPoint x: 449, startPoint y: 24, endPoint x: 373, endPoint y: 16, distance: 75.6
click at [373, 16] on div "Factures Factures Avoirs Opérations Diverses 01018778 Actions Trier Filtrer" at bounding box center [281, 23] width 527 height 47
drag, startPoint x: 397, startPoint y: 18, endPoint x: 318, endPoint y: 15, distance: 79.5
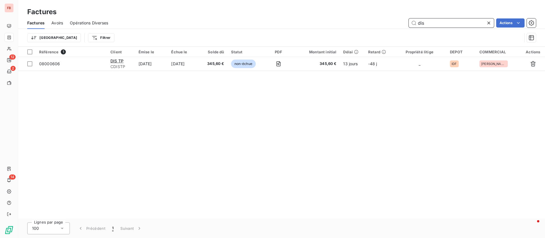
click at [318, 15] on div "Factures Factures Avoirs Opérations Diverses dis Actions Trier Filtrer" at bounding box center [281, 23] width 527 height 47
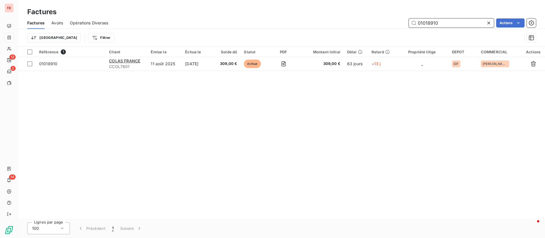
drag, startPoint x: 397, startPoint y: 17, endPoint x: 340, endPoint y: 13, distance: 56.6
click at [340, 13] on div "Factures Factures Avoirs Opérations Diverses 01018910 Actions Trier Filtrer" at bounding box center [281, 23] width 527 height 47
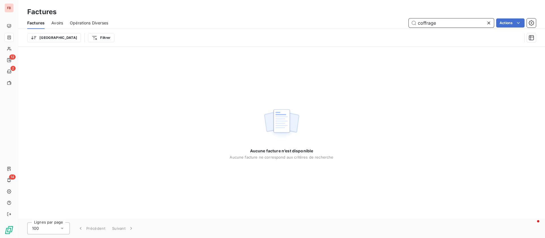
drag, startPoint x: 443, startPoint y: 22, endPoint x: 374, endPoint y: 22, distance: 68.4
click at [374, 22] on div "coffrage Actions" at bounding box center [325, 22] width 421 height 9
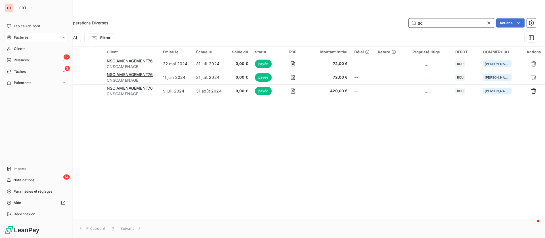
type input "sc"
click at [19, 37] on span "Factures" at bounding box center [21, 37] width 14 height 5
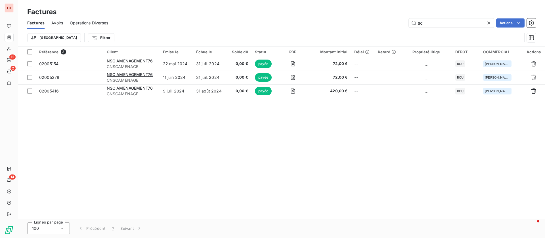
click at [488, 23] on icon at bounding box center [489, 23] width 6 height 6
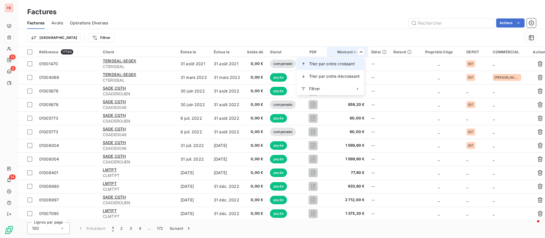
click at [335, 65] on span "Trier par ordre croissant" at bounding box center [332, 64] width 46 height 6
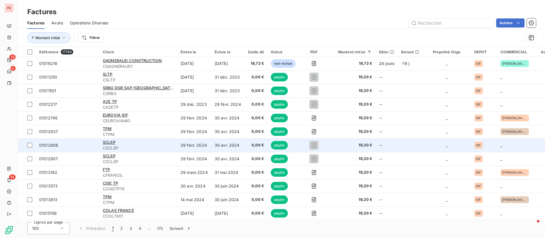
scroll to position [1203, 0]
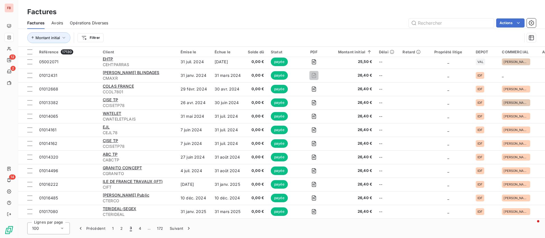
scroll to position [1203, 0]
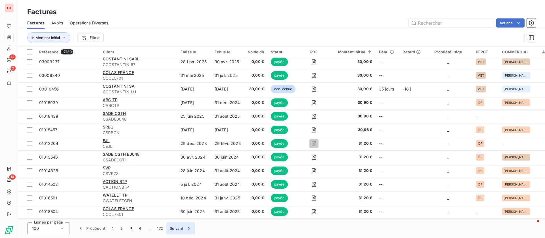
click at [172, 223] on button "Suivant" at bounding box center [180, 228] width 29 height 12
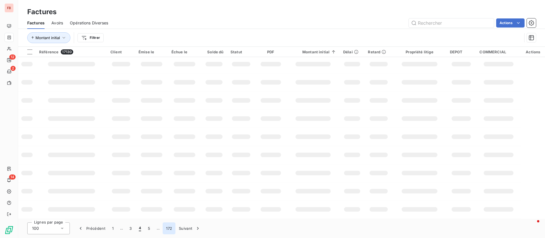
scroll to position [111, 0]
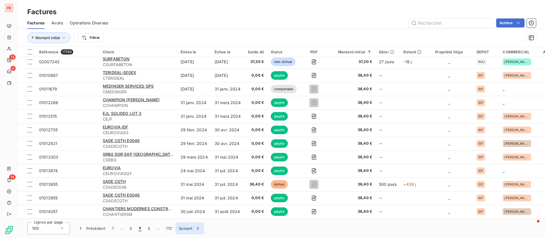
click at [188, 228] on button "Suivant" at bounding box center [189, 228] width 29 height 12
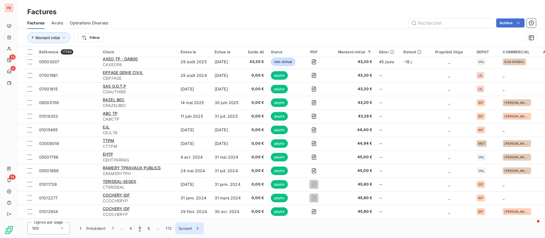
click at [189, 228] on button "Suivant" at bounding box center [189, 228] width 29 height 12
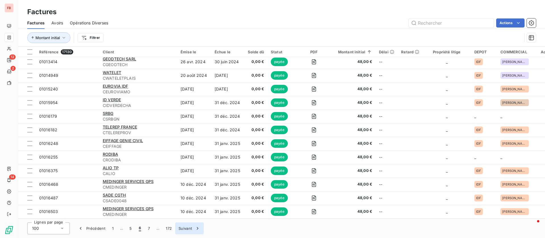
click at [189, 228] on button "Suivant" at bounding box center [189, 228] width 29 height 12
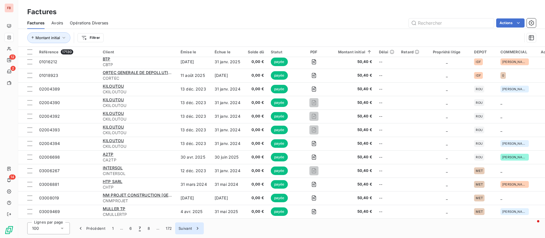
click at [189, 228] on button "Suivant" at bounding box center [189, 228] width 29 height 12
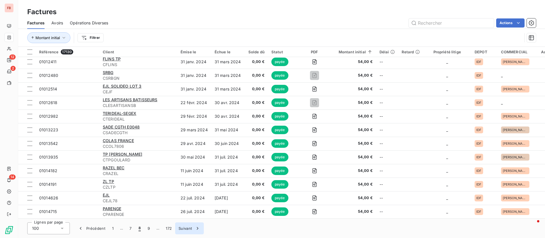
click at [189, 228] on button "Suivant" at bounding box center [189, 228] width 29 height 12
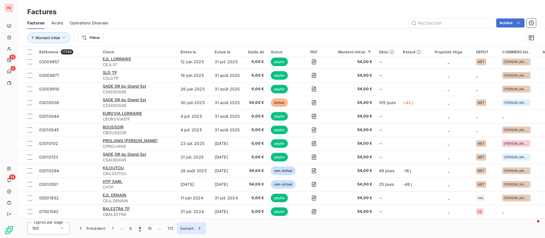
click at [188, 227] on button "Suivant" at bounding box center [191, 228] width 29 height 12
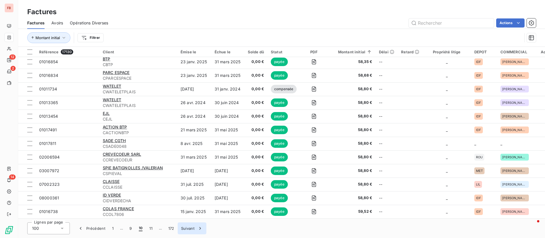
click at [188, 227] on button "Suivant" at bounding box center [192, 228] width 29 height 12
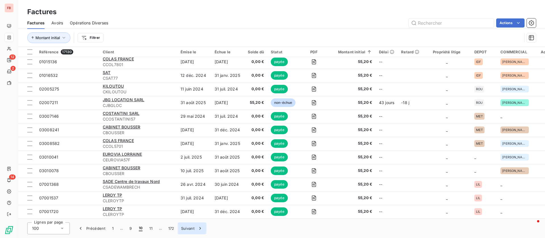
click at [188, 227] on button "Suivant" at bounding box center [192, 228] width 29 height 12
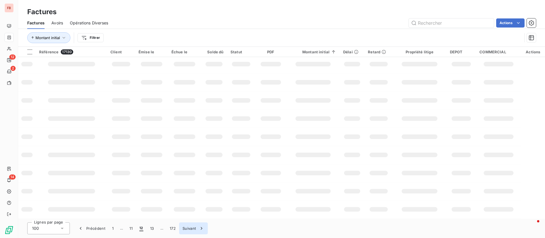
click at [188, 227] on button "Suivant" at bounding box center [193, 228] width 29 height 12
click at [188, 227] on button "Suivant" at bounding box center [194, 228] width 29 height 12
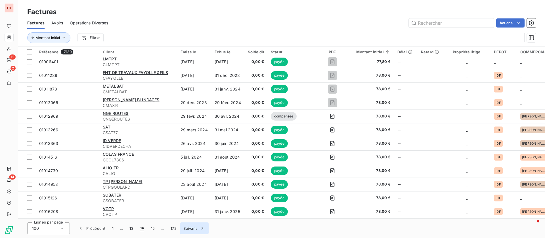
click at [188, 227] on button "Suivant" at bounding box center [194, 228] width 29 height 12
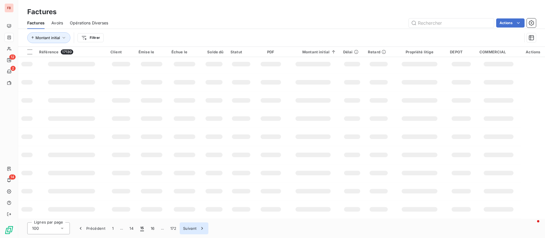
click at [188, 227] on button "Suivant" at bounding box center [194, 228] width 29 height 12
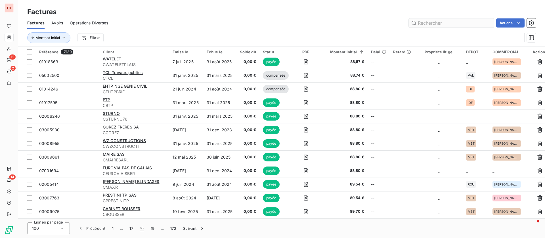
scroll to position [1203, 0]
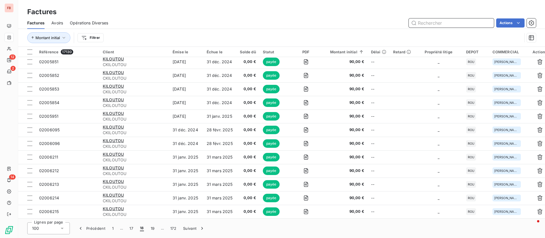
click at [438, 20] on input "text" at bounding box center [451, 22] width 85 height 9
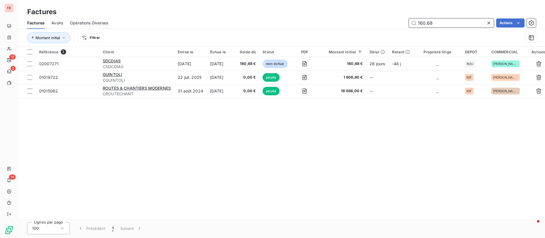
scroll to position [0, 0]
drag, startPoint x: 439, startPoint y: 22, endPoint x: 369, endPoint y: 20, distance: 70.1
click at [370, 21] on div "160.68 Actions" at bounding box center [325, 22] width 421 height 9
type input "01018906"
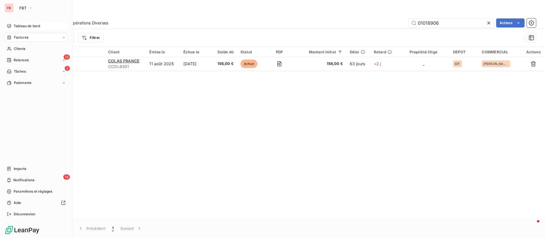
click at [33, 29] on div "Tableau de bord" at bounding box center [36, 26] width 63 height 9
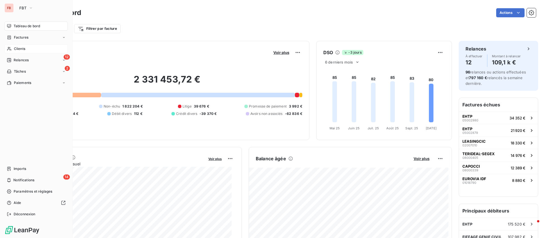
click at [31, 47] on div "Clients" at bounding box center [36, 48] width 63 height 9
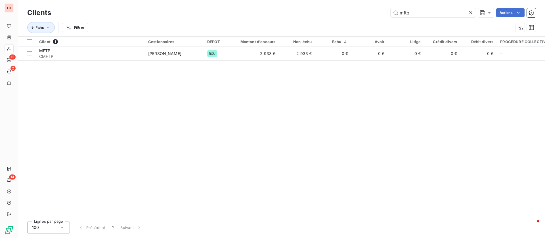
drag, startPoint x: 409, startPoint y: 9, endPoint x: 300, endPoint y: 11, distance: 109.0
click at [300, 11] on div "mftp Actions" at bounding box center [297, 12] width 478 height 9
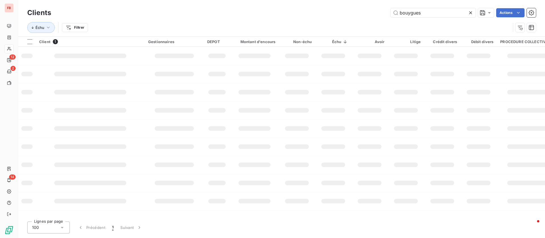
type input "bouygues"
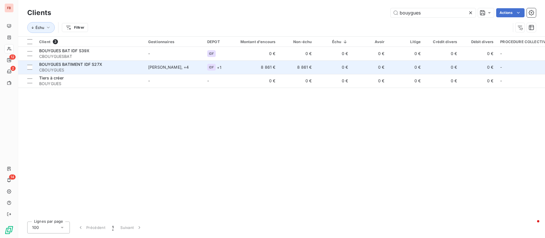
click at [277, 64] on td "8 861 €" at bounding box center [254, 67] width 49 height 14
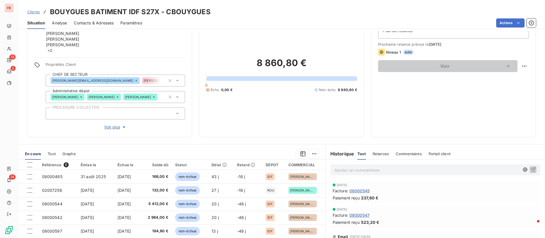
scroll to position [43, 0]
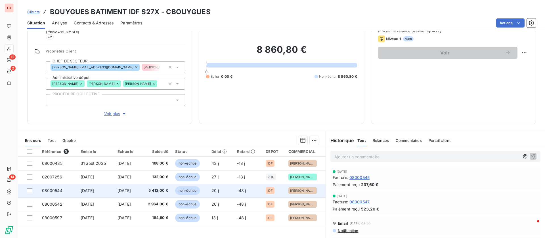
click at [166, 189] on span "5 412,00 €" at bounding box center [156, 191] width 24 height 6
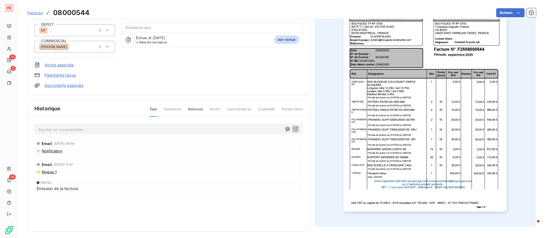
scroll to position [60, 0]
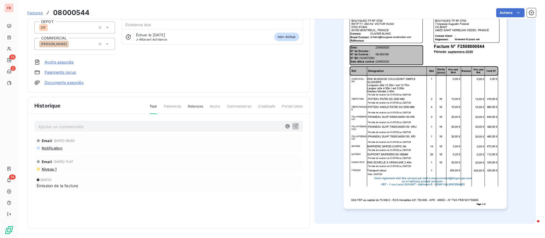
click at [443, 160] on img "button" at bounding box center [424, 93] width 163 height 231
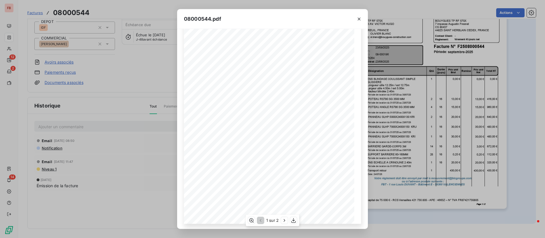
scroll to position [54, 0]
click at [284, 219] on icon "button" at bounding box center [283, 220] width 1 height 3
click at [97, 92] on div "08000544.pdf LIEU D'UTILISATION Facture N° INFORMATION FACTURATION BOUYGUES TP …" at bounding box center [272, 119] width 545 height 238
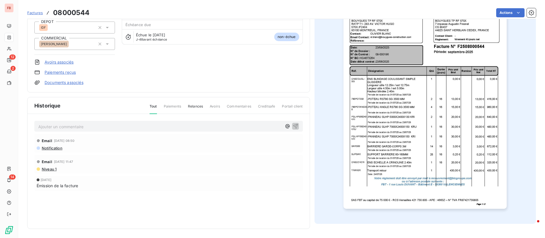
click at [37, 11] on span "Factures" at bounding box center [35, 12] width 16 height 5
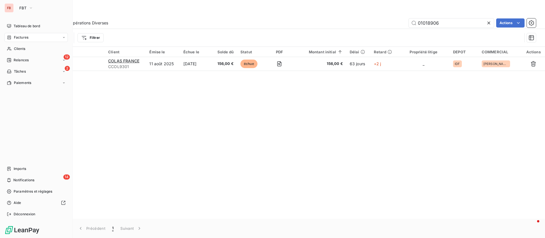
click at [17, 48] on span "Clients" at bounding box center [19, 48] width 11 height 5
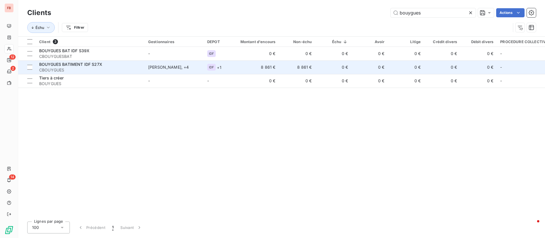
click at [85, 68] on span "CBOUYGUES" at bounding box center [90, 70] width 102 height 6
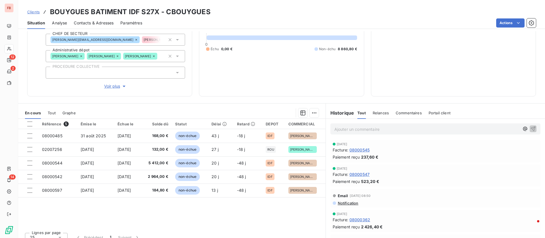
scroll to position [77, 0]
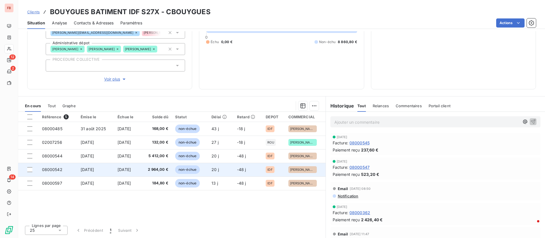
click at [123, 171] on span "[DATE]" at bounding box center [123, 169] width 13 height 5
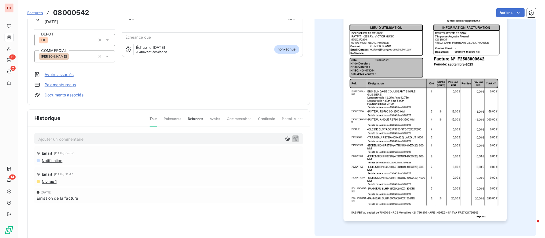
scroll to position [60, 0]
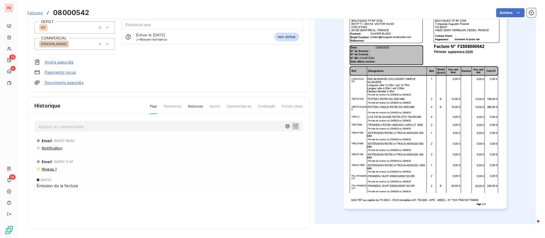
click at [422, 151] on img "button" at bounding box center [424, 93] width 163 height 231
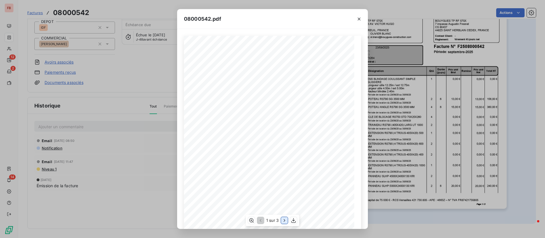
click at [283, 220] on icon "button" at bounding box center [284, 221] width 6 height 6
click at [283, 220] on icon "button" at bounding box center [285, 221] width 6 height 6
click at [259, 220] on icon "button" at bounding box center [260, 221] width 6 height 6
click at [104, 125] on div "08000542.pdf Qté Prix unit Brut Durée (jours) Désignation Remise Total HT Prix …" at bounding box center [272, 119] width 545 height 238
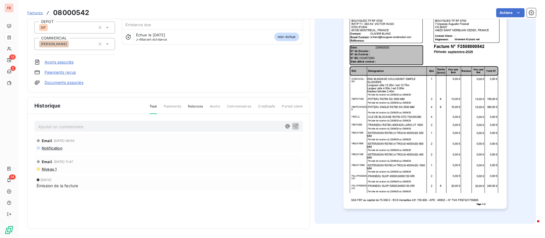
click at [77, 126] on p "Ajouter un commentaire ﻿" at bounding box center [159, 126] width 243 height 7
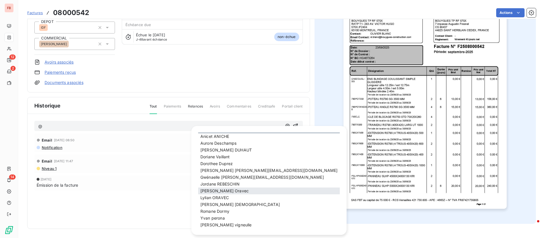
scroll to position [24, 0]
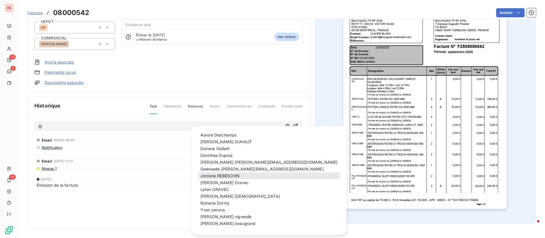
click at [220, 178] on div "[PERSON_NAME]" at bounding box center [269, 175] width 142 height 7
click at [219, 182] on span "[PERSON_NAME]" at bounding box center [224, 182] width 48 height 5
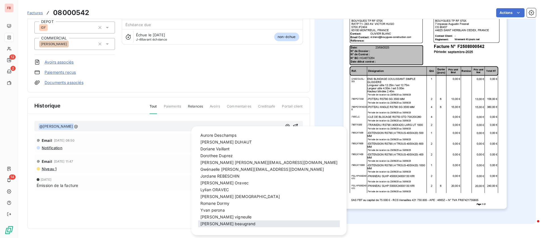
click at [221, 224] on span "[PERSON_NAME]" at bounding box center [227, 223] width 55 height 5
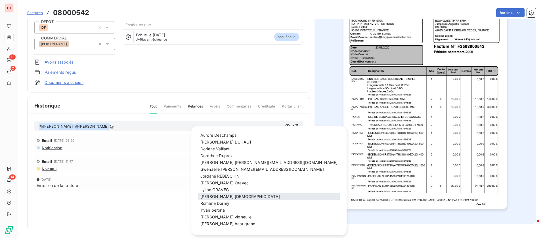
click at [225, 199] on div "[PERSON_NAME]" at bounding box center [269, 196] width 142 height 7
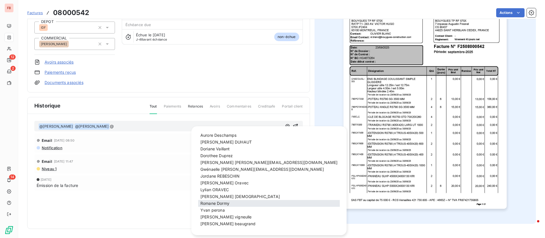
click at [225, 203] on span "[PERSON_NAME]" at bounding box center [214, 203] width 29 height 5
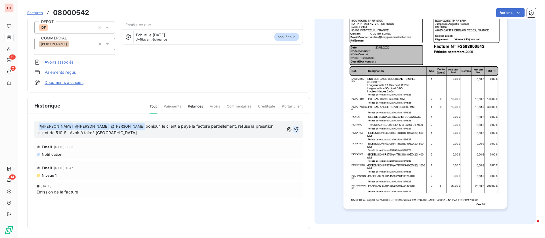
click at [293, 129] on icon "button" at bounding box center [296, 130] width 6 height 6
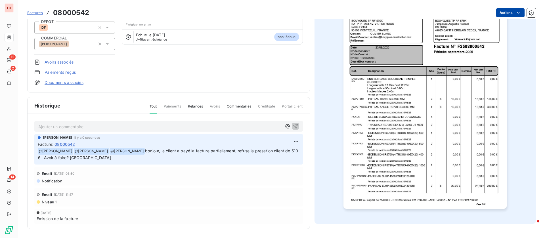
click at [504, 12] on html "FB 12 2 14 Factures 08000542 Actions BOUYGUES BATIMENT IDF S27X CBOUYGUES Monta…" at bounding box center [272, 119] width 545 height 238
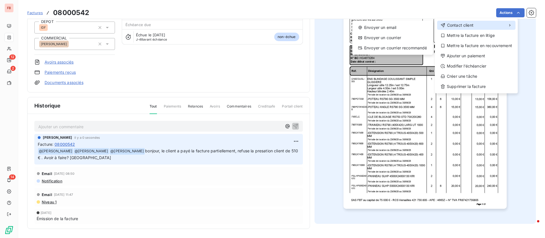
click at [460, 27] on span "Contact client" at bounding box center [460, 25] width 26 height 6
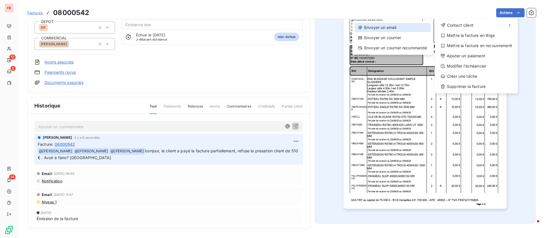
click at [386, 30] on div "Envoyer un email" at bounding box center [392, 27] width 76 height 9
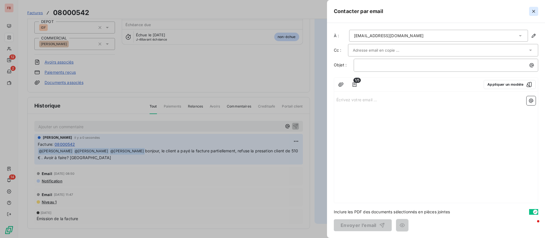
click at [536, 10] on icon "button" at bounding box center [534, 12] width 6 height 6
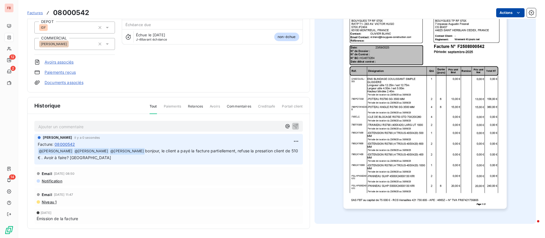
click at [506, 11] on html "FB 12 2 14 Factures 08000542 Actions BOUYGUES BATIMENT IDF S27X CBOUYGUES Monta…" at bounding box center [272, 119] width 545 height 238
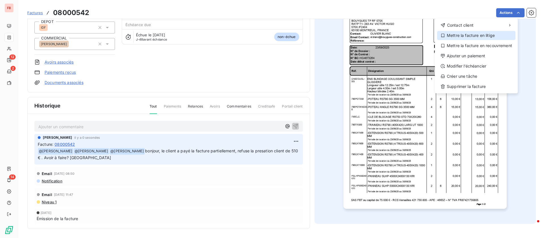
click at [460, 37] on div "Mettre la facture en litige" at bounding box center [476, 35] width 78 height 9
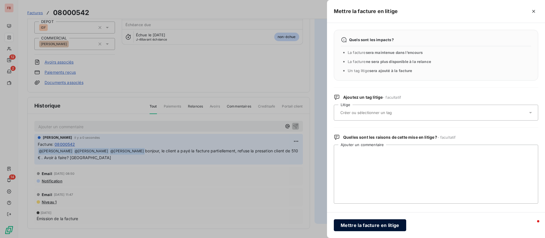
click at [376, 223] on button "Mettre la facture en litige" at bounding box center [370, 225] width 72 height 12
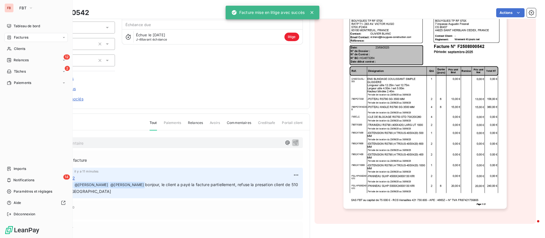
click at [22, 37] on span "Factures" at bounding box center [21, 37] width 14 height 5
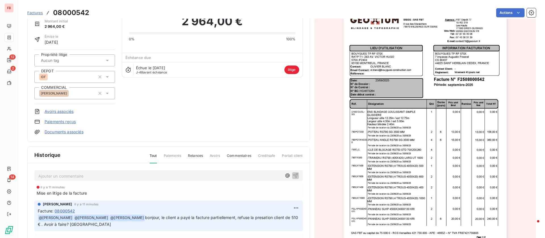
scroll to position [0, 0]
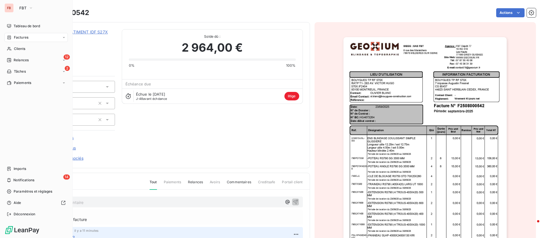
click at [20, 36] on span "Factures" at bounding box center [21, 37] width 14 height 5
click at [31, 49] on div "Factures" at bounding box center [39, 48] width 56 height 9
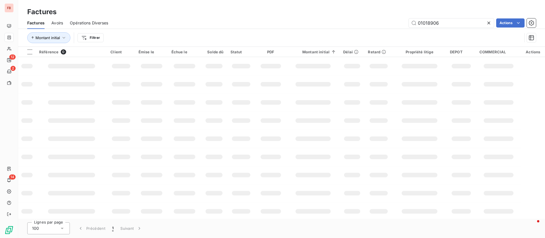
drag, startPoint x: 373, startPoint y: 20, endPoint x: 327, endPoint y: 21, distance: 46.0
click at [327, 22] on div "01018906 Actions" at bounding box center [325, 22] width 421 height 9
type input "03010518"
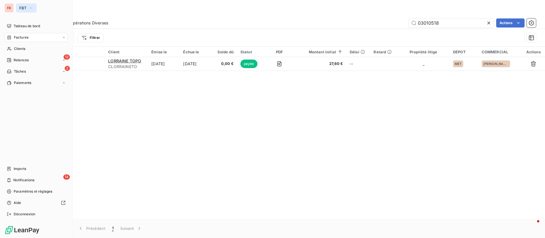
click at [23, 4] on button "FBT" at bounding box center [26, 7] width 21 height 9
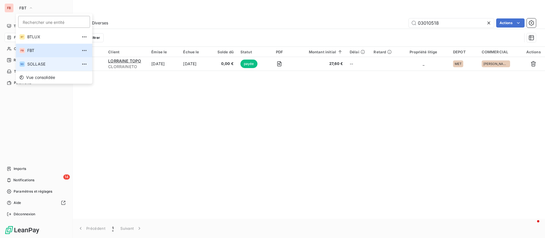
click at [31, 63] on span "SOLLASE" at bounding box center [52, 64] width 50 height 6
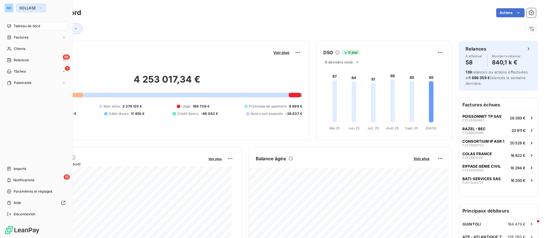
click at [33, 7] on span "SOLLASE" at bounding box center [27, 8] width 17 height 5
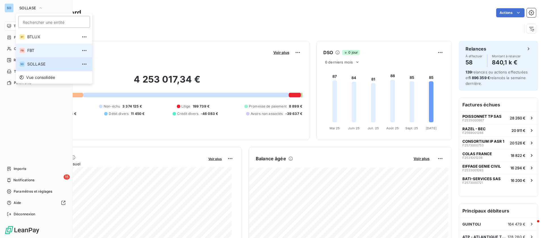
click at [32, 51] on span "FBT" at bounding box center [52, 51] width 50 height 6
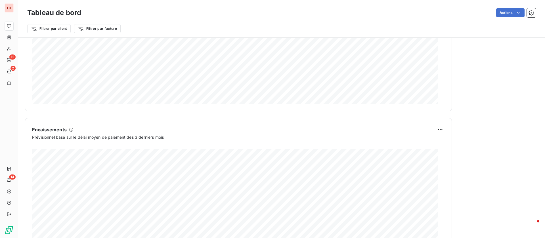
scroll to position [0, 0]
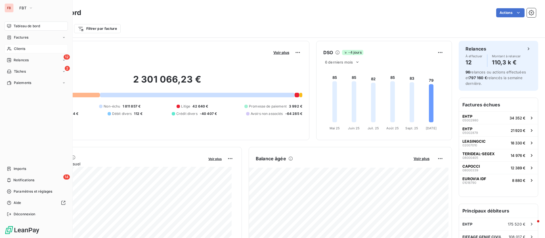
click at [19, 49] on span "Clients" at bounding box center [19, 48] width 11 height 5
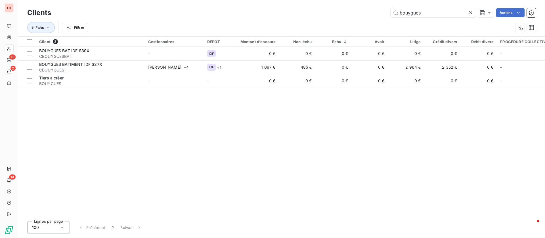
drag, startPoint x: 437, startPoint y: 12, endPoint x: 317, endPoint y: 14, distance: 120.3
click at [317, 14] on div "bouygues Actions" at bounding box center [297, 12] width 478 height 9
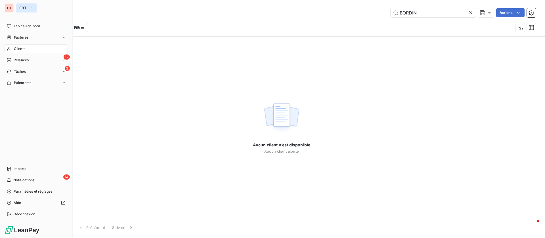
type input "BORDIN"
click at [18, 7] on button "FBT" at bounding box center [26, 7] width 21 height 9
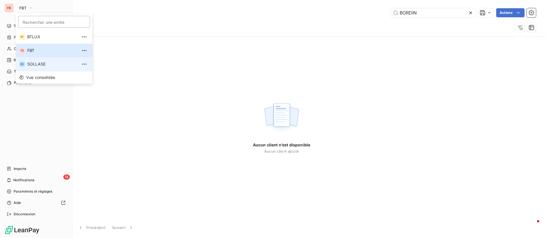
click at [38, 63] on span "SOLLASE" at bounding box center [52, 64] width 50 height 6
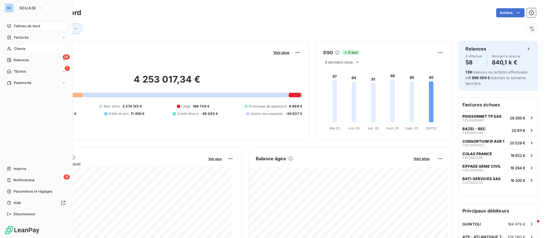
click at [24, 48] on span "Clients" at bounding box center [19, 48] width 11 height 5
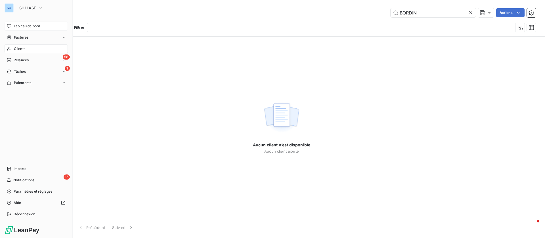
type input "BORDIN"
click at [27, 25] on span "Tableau de bord" at bounding box center [27, 26] width 26 height 5
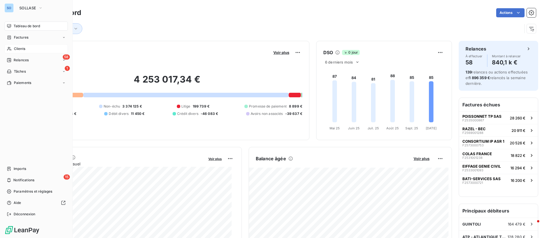
click at [14, 46] on span "Clients" at bounding box center [19, 48] width 11 height 5
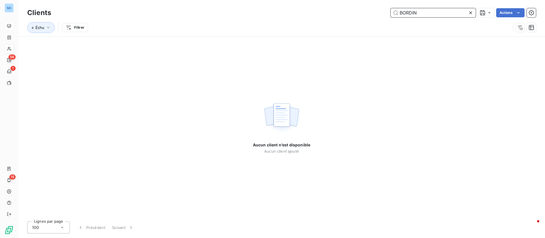
drag, startPoint x: 433, startPoint y: 14, endPoint x: 347, endPoint y: 9, distance: 85.6
click at [347, 9] on div "BORDIN Actions" at bounding box center [297, 12] width 478 height 9
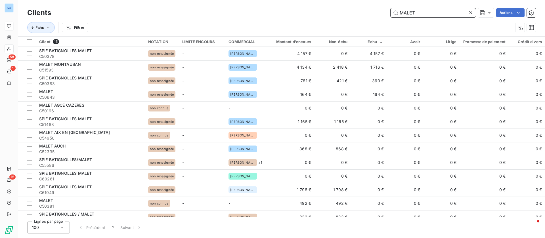
drag, startPoint x: 426, startPoint y: 12, endPoint x: 328, endPoint y: 3, distance: 98.6
click at [328, 3] on div "Clients MALET Actions Échu Filtrer" at bounding box center [281, 18] width 527 height 36
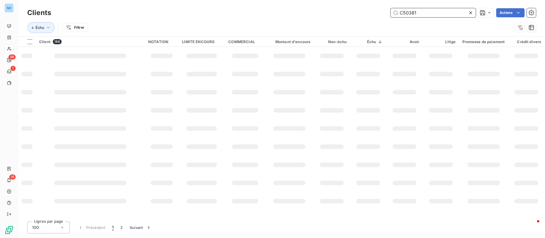
type input "C50381"
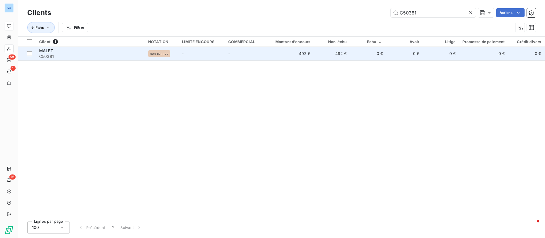
click at [90, 56] on span "C50381" at bounding box center [90, 57] width 102 height 6
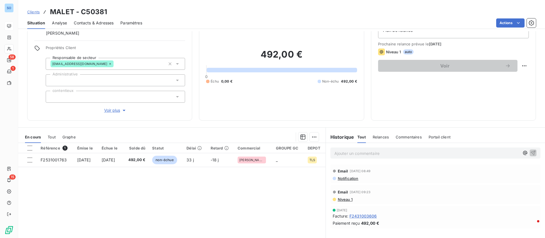
scroll to position [43, 0]
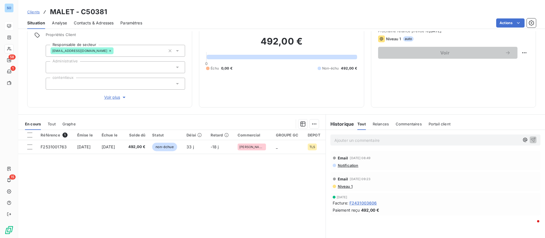
click at [369, 140] on p "Ajouter un commentaire ﻿" at bounding box center [426, 140] width 185 height 7
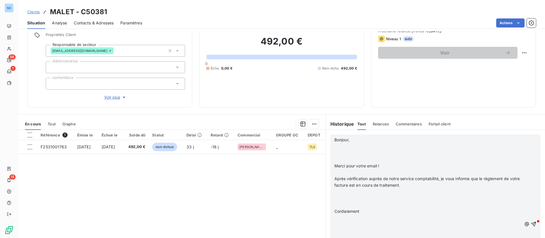
click at [366, 146] on p "﻿" at bounding box center [427, 146] width 187 height 7
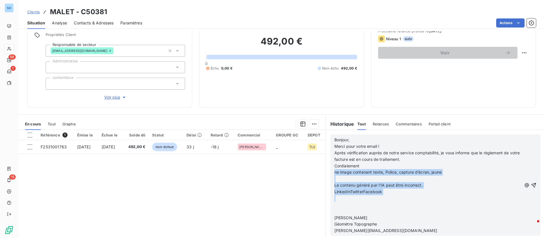
drag, startPoint x: 331, startPoint y: 173, endPoint x: 407, endPoint y: 207, distance: 83.9
click at [407, 207] on div "Bonjour, Merci pour votre email ! Après vérification auprès de notre service co…" at bounding box center [427, 185] width 187 height 97
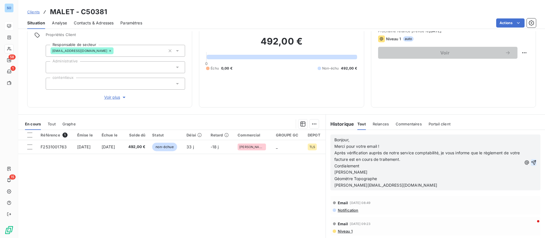
click at [531, 161] on icon "button" at bounding box center [533, 162] width 5 height 5
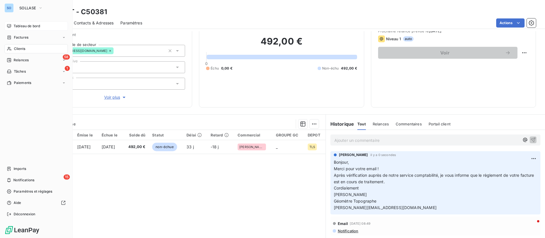
drag, startPoint x: 18, startPoint y: 49, endPoint x: 119, endPoint y: 61, distance: 101.2
click at [18, 49] on span "Clients" at bounding box center [19, 48] width 11 height 5
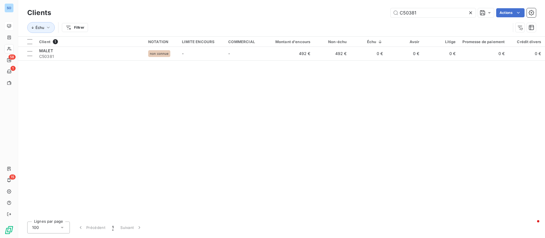
drag, startPoint x: 389, startPoint y: 7, endPoint x: 280, endPoint y: 14, distance: 109.7
click at [280, 14] on div "C50381 Actions" at bounding box center [297, 12] width 478 height 9
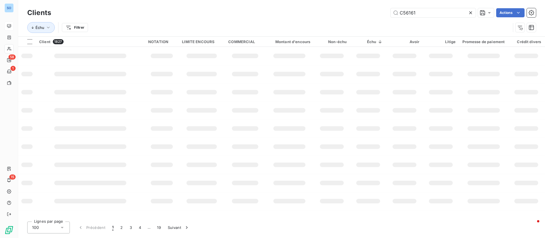
type input "C56161"
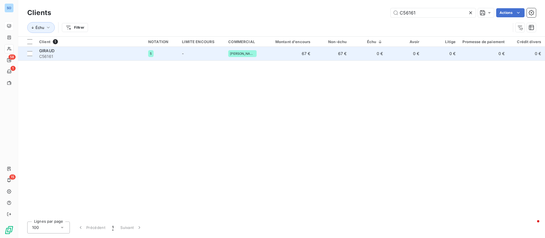
click at [202, 56] on td "-" at bounding box center [201, 54] width 46 height 14
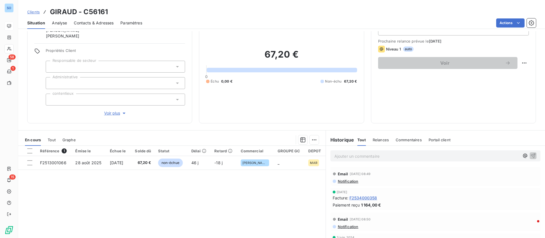
scroll to position [43, 0]
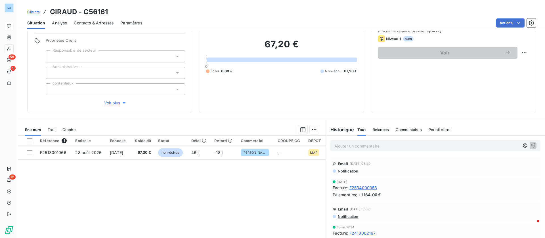
click at [347, 142] on p "Ajouter un commentaire ﻿" at bounding box center [426, 145] width 185 height 7
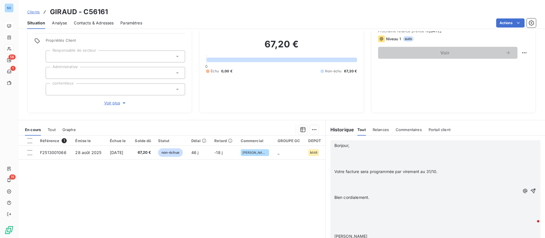
click at [350, 150] on p "﻿" at bounding box center [426, 152] width 185 height 7
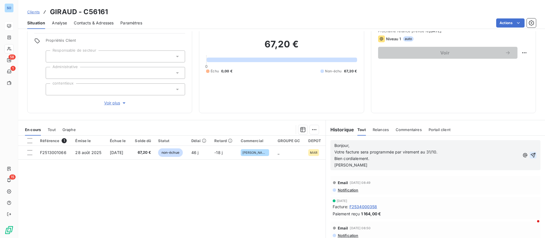
click at [531, 155] on icon "button" at bounding box center [533, 155] width 5 height 5
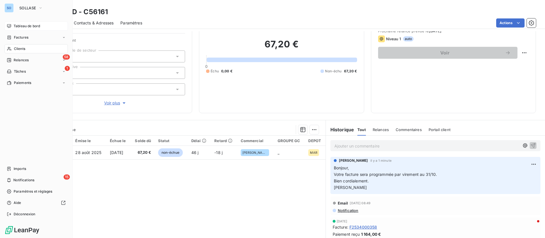
click at [15, 26] on span "Tableau de bord" at bounding box center [27, 26] width 26 height 5
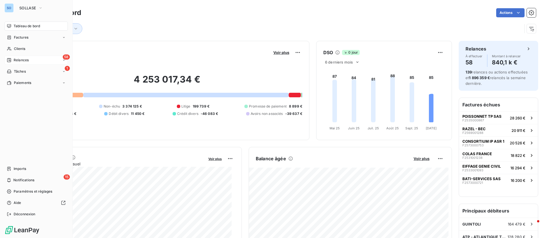
click at [25, 62] on span "Relances" at bounding box center [21, 60] width 15 height 5
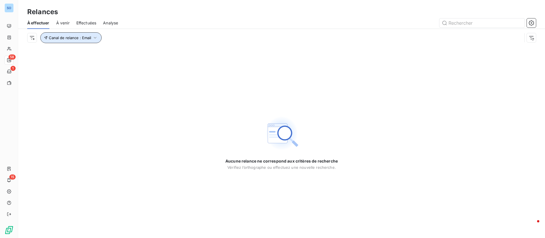
click at [82, 38] on span "Canal de relance : Email" at bounding box center [70, 37] width 42 height 5
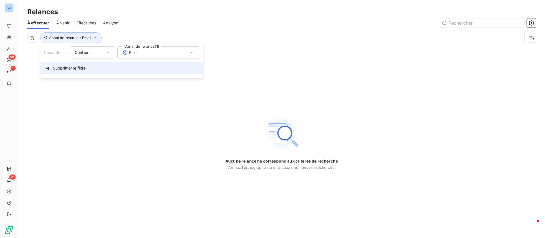
click at [72, 66] on span "Supprimer le filtre" at bounding box center [69, 68] width 33 height 6
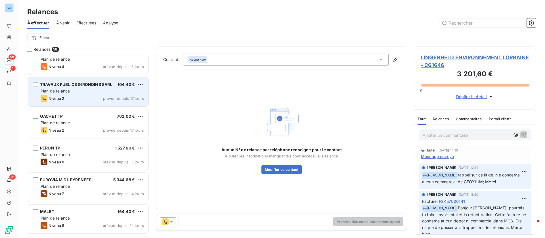
scroll to position [171, 0]
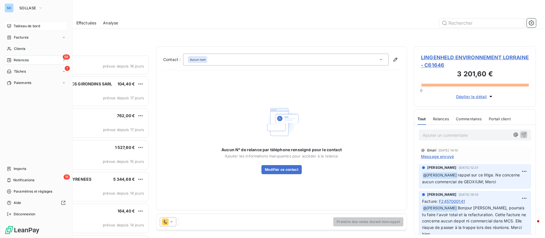
click at [22, 22] on div "Tableau de bord" at bounding box center [36, 26] width 63 height 9
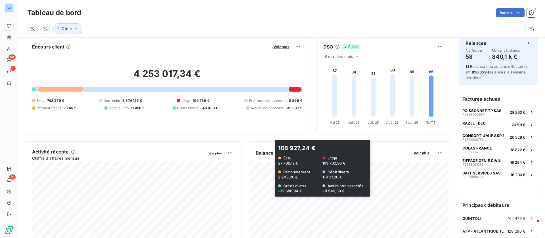
scroll to position [0, 0]
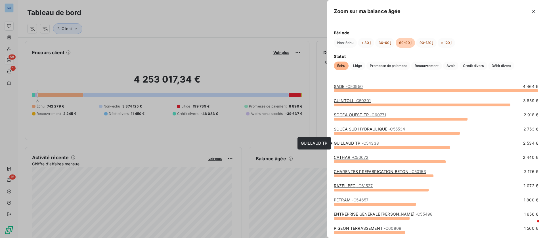
click at [359, 142] on link "GUILLAUD TP - C54338" at bounding box center [356, 143] width 45 height 5
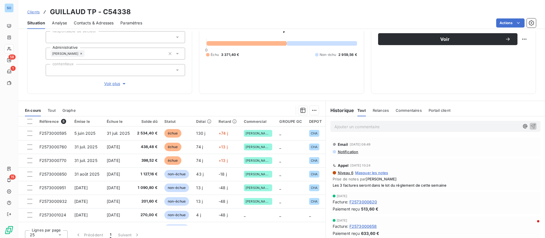
scroll to position [61, 0]
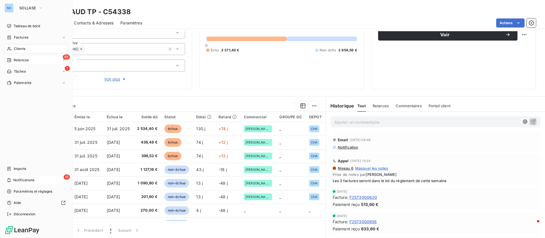
click at [16, 179] on span "Notifications" at bounding box center [23, 180] width 21 height 5
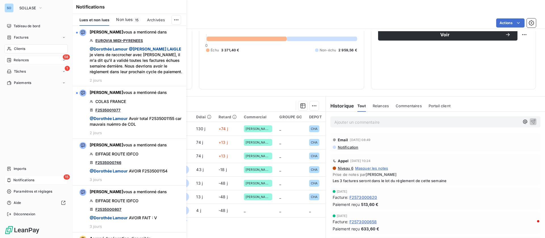
click at [16, 178] on span "Notifications" at bounding box center [23, 180] width 21 height 5
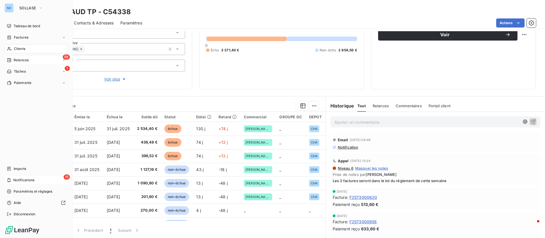
click at [19, 47] on span "Clients" at bounding box center [19, 48] width 11 height 5
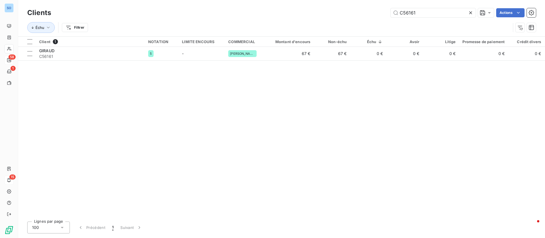
drag, startPoint x: 432, startPoint y: 15, endPoint x: 343, endPoint y: 5, distance: 89.7
click at [343, 5] on div "Clients C56161 Actions Échu Filtrer" at bounding box center [281, 18] width 527 height 36
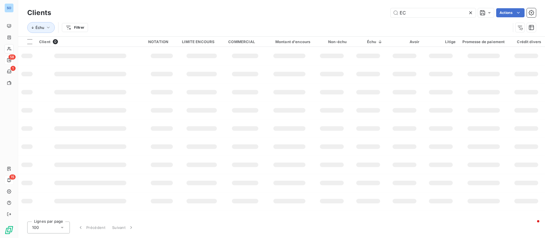
type input "E"
type input "ERCTP"
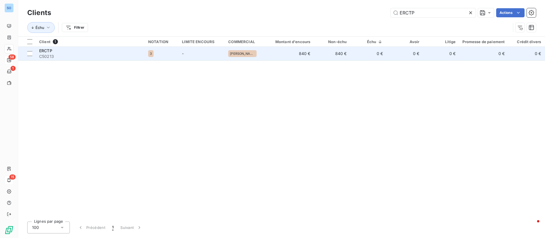
click at [120, 56] on span "C50213" at bounding box center [90, 57] width 102 height 6
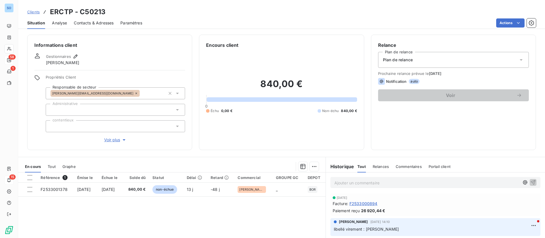
click at [97, 22] on span "Contacts & Adresses" at bounding box center [94, 23] width 40 height 6
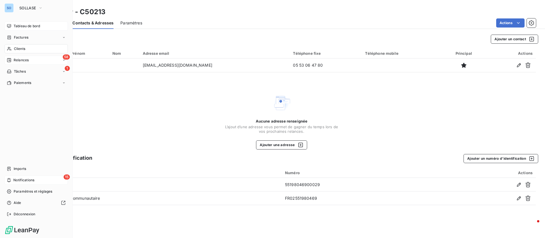
click at [19, 26] on span "Tableau de bord" at bounding box center [27, 26] width 26 height 5
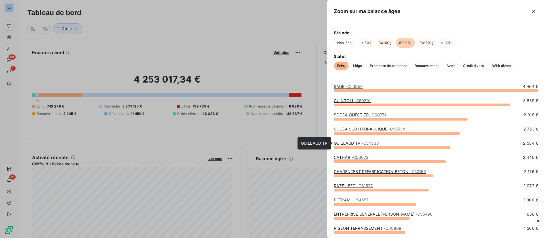
click at [347, 143] on link "GUILLAUD TP - C54338" at bounding box center [356, 143] width 45 height 5
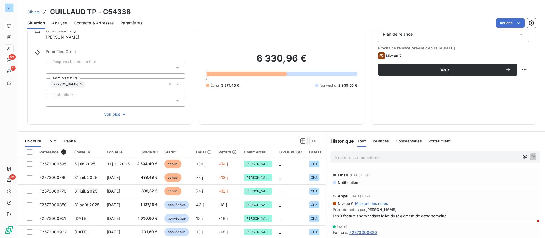
scroll to position [43, 0]
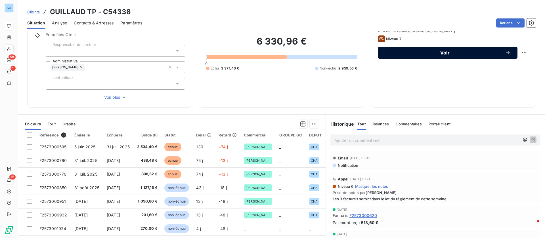
click at [435, 51] on span "Voir" at bounding box center [445, 53] width 120 height 5
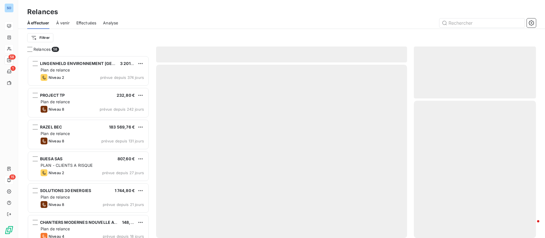
scroll to position [176, 115]
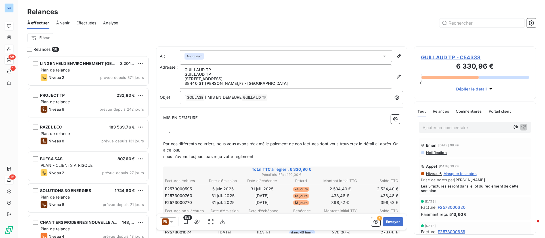
click at [172, 218] on div at bounding box center [168, 221] width 16 height 9
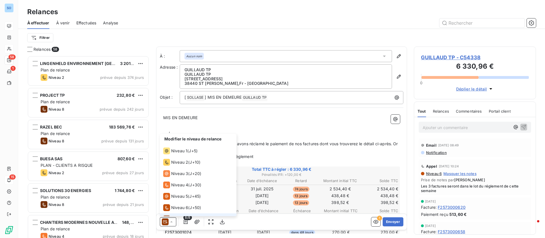
scroll to position [9, 0]
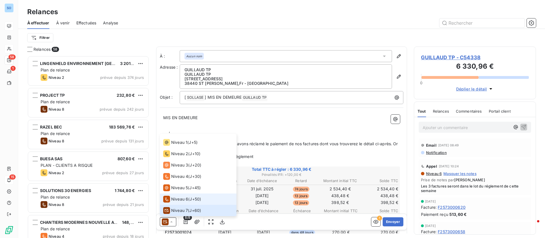
click at [175, 198] on span "Niveau 6" at bounding box center [179, 199] width 17 height 6
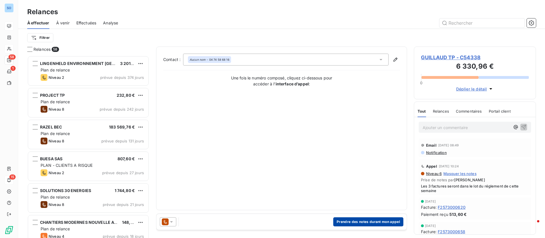
click at [366, 221] on button "Prendre des notes durant mon appel" at bounding box center [368, 221] width 70 height 9
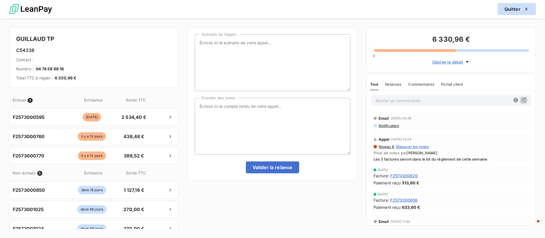
click at [524, 9] on icon "button" at bounding box center [526, 9] width 6 height 6
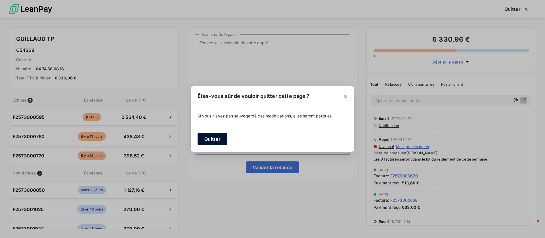
click at [210, 140] on button "Quitter" at bounding box center [212, 139] width 30 height 12
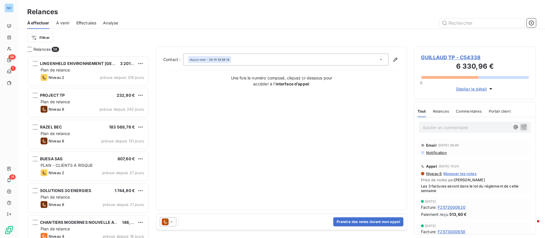
click at [441, 58] on span "GUILLAUD TP - C54338" at bounding box center [475, 58] width 108 height 8
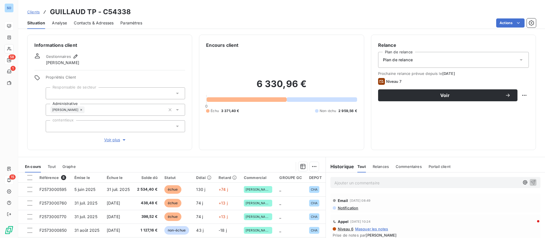
click at [512, 22] on html "SO 58 1 15 Clients GUILLAUD TP - C54338 Situation Analyse Contacts & Adresses P…" at bounding box center [272, 119] width 545 height 238
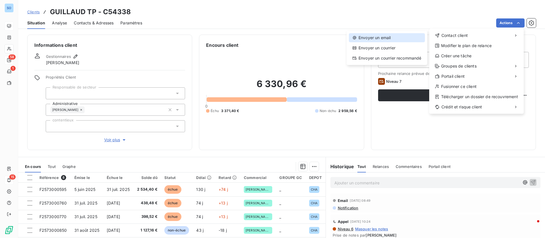
click at [382, 37] on div "Envoyer un email" at bounding box center [387, 37] width 76 height 9
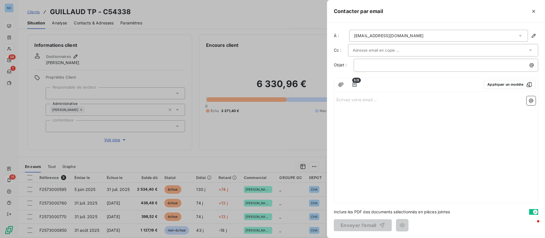
click at [378, 73] on div "À : [EMAIL_ADDRESS][DOMAIN_NAME] Cc : Objet : ﻿ 8/8 Appliquer un modèle Écrivez…" at bounding box center [436, 130] width 218 height 215
click at [378, 68] on p "﻿" at bounding box center [447, 65] width 178 height 7
click at [498, 85] on button "Appliquer un modèle" at bounding box center [509, 84] width 52 height 9
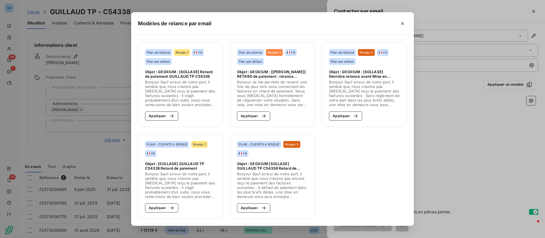
click at [279, 166] on span "Objet : GEOXIUM [SOLLASE] GUILLAUD TP C54338 Retard de paiement" at bounding box center [272, 165] width 71 height 9
click at [258, 211] on button "Appliquer" at bounding box center [253, 207] width 33 height 9
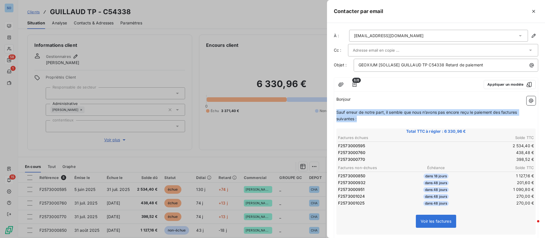
drag, startPoint x: 337, startPoint y: 112, endPoint x: 364, endPoint y: 121, distance: 27.7
click at [364, 121] on p "Sauf erreur de notre part, il semble que nous n’avons pas encore reçu le paieme…" at bounding box center [435, 115] width 199 height 13
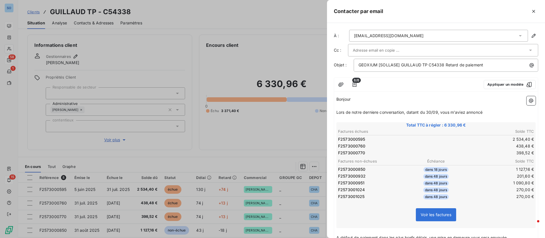
drag, startPoint x: 413, startPoint y: 11, endPoint x: 386, endPoint y: 16, distance: 27.4
click at [386, 16] on div "Contacter par email" at bounding box center [436, 11] width 218 height 23
click at [489, 109] on p "﻿" at bounding box center [435, 106] width 199 height 7
click at [491, 111] on p "Lors de notre derniere conversation, datant du 30/09, vous m'aviez annoncé" at bounding box center [435, 112] width 199 height 7
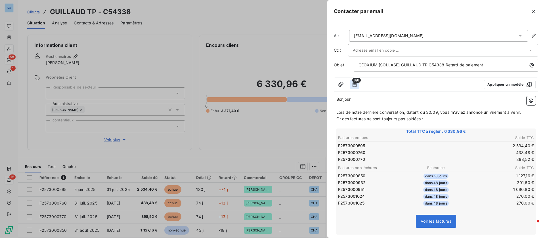
click at [354, 85] on icon "button" at bounding box center [355, 85] width 6 height 6
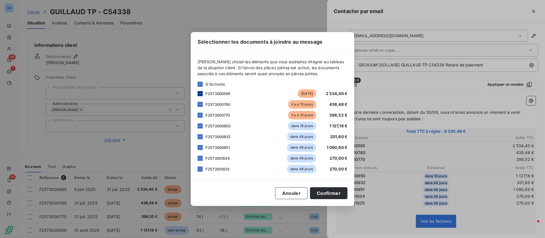
click at [201, 94] on icon at bounding box center [199, 93] width 3 height 3
click at [199, 84] on div at bounding box center [199, 84] width 5 height 5
click at [201, 84] on icon at bounding box center [199, 84] width 3 height 3
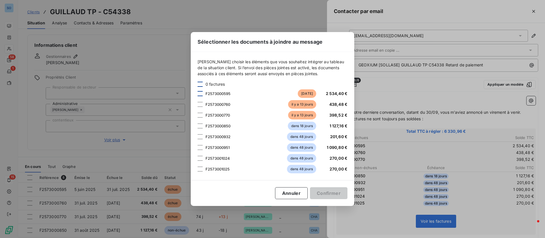
click at [201, 93] on div at bounding box center [199, 93] width 5 height 5
click at [202, 105] on div at bounding box center [199, 104] width 5 height 5
click at [201, 116] on div at bounding box center [199, 115] width 5 height 5
click at [326, 192] on button "Confirmer" at bounding box center [328, 193] width 37 height 12
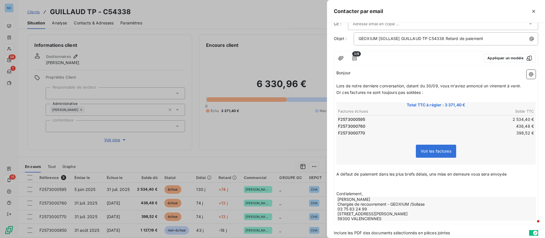
scroll to position [47, 0]
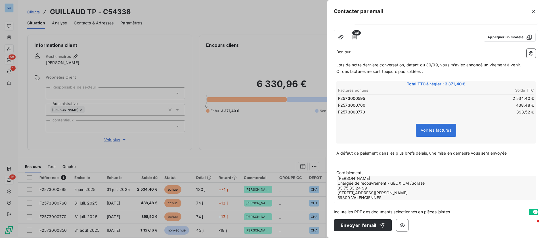
click at [354, 156] on p "A défaut de paiement dans les plus brefs délais, une mise en demeure vous sera …" at bounding box center [435, 153] width 199 height 7
click at [335, 151] on div "Bonjour ﻿ ﻿ ﻿ ﻿ Lors de notre derniere conversation, datant du 30/09, vous m'av…" at bounding box center [436, 125] width 204 height 156
click at [336, 152] on span "A défaut de paiement dans les plus brefs délais, une mise en demeure vous sera …" at bounding box center [421, 153] width 170 height 5
click at [517, 154] on p "A défaut de paiement dans les plus brefs délais, une mise en demeure vous sera …" at bounding box center [435, 153] width 199 height 7
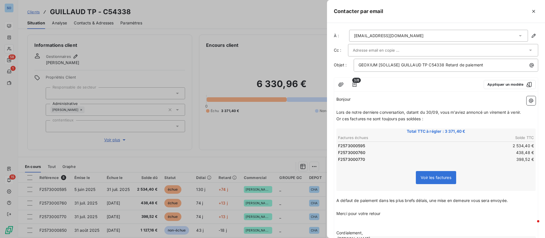
scroll to position [60, 0]
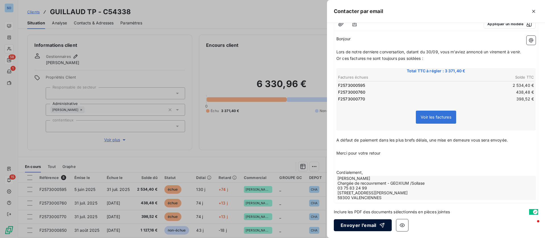
click at [365, 220] on button "Envoyer l’email" at bounding box center [363, 225] width 58 height 12
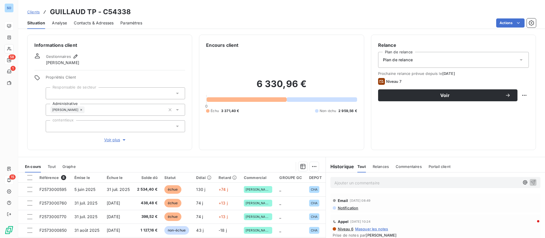
click at [363, 184] on p "Ajouter un commentaire ﻿" at bounding box center [426, 182] width 185 height 7
click at [530, 179] on icon "button" at bounding box center [533, 182] width 6 height 6
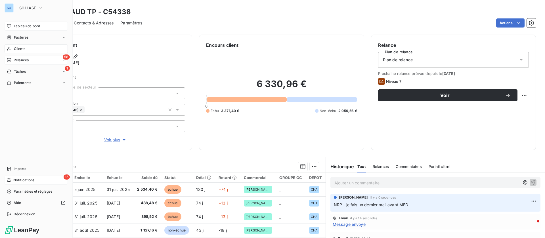
click at [17, 61] on span "Relances" at bounding box center [21, 60] width 15 height 5
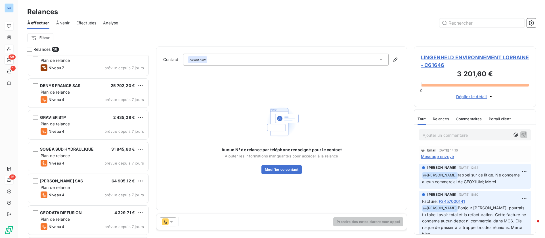
scroll to position [1064, 0]
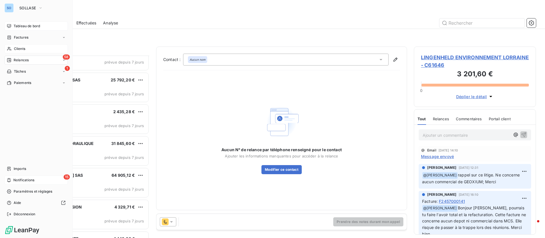
click at [20, 24] on span "Tableau de bord" at bounding box center [27, 26] width 26 height 5
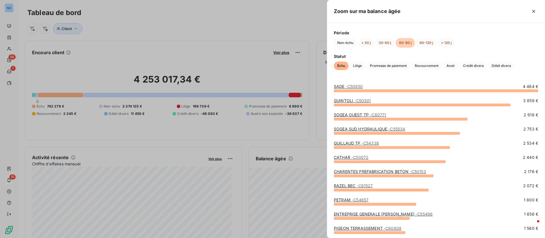
click at [345, 155] on link "CATHAR - C50072" at bounding box center [351, 157] width 35 height 5
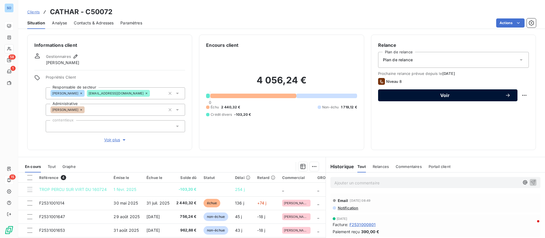
click at [436, 98] on span "Voir" at bounding box center [445, 95] width 120 height 5
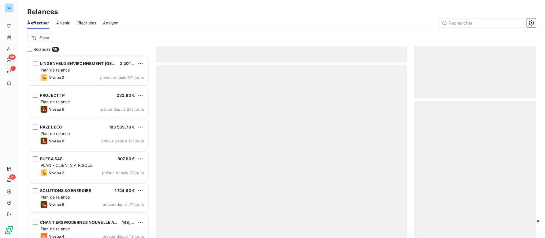
scroll to position [176, 115]
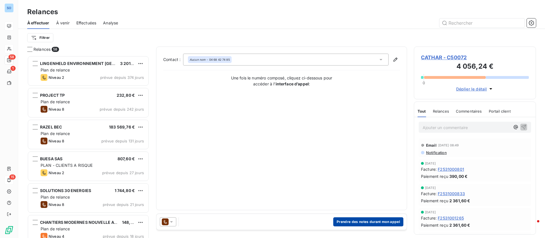
click at [365, 217] on button "Prendre des notes durant mon appel" at bounding box center [368, 221] width 70 height 9
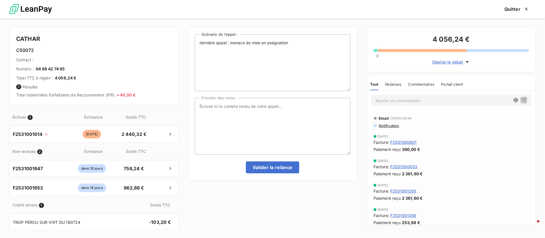
click at [401, 83] on span "Relances" at bounding box center [393, 84] width 16 height 5
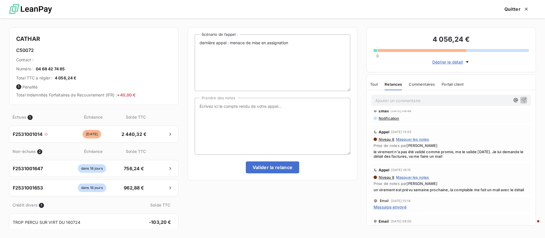
scroll to position [0, 0]
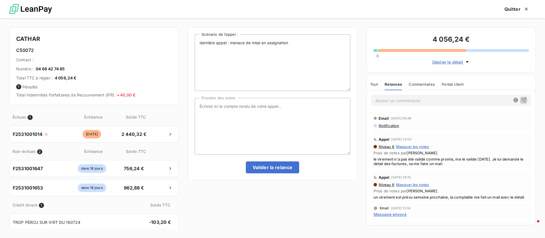
click at [421, 100] on p "Ajouter un commentaire ﻿" at bounding box center [442, 100] width 135 height 7
click at [521, 100] on icon "button" at bounding box center [523, 100] width 5 height 5
click at [376, 85] on span "Tout" at bounding box center [374, 84] width 8 height 5
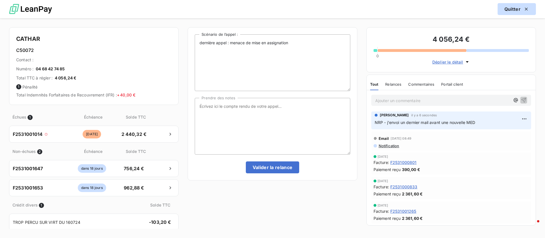
click at [506, 12] on button "Quitter" at bounding box center [516, 9] width 38 height 12
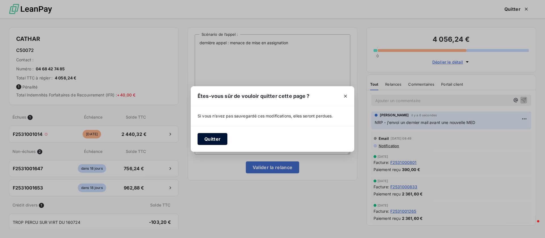
click at [212, 141] on button "Quitter" at bounding box center [212, 139] width 30 height 12
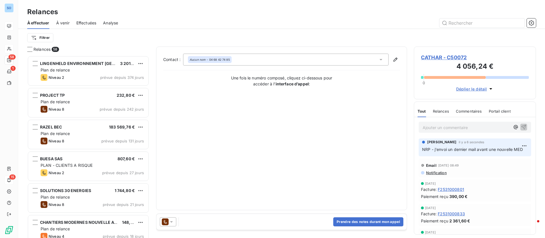
click at [446, 58] on span "CATHAR - C50072" at bounding box center [475, 58] width 108 height 8
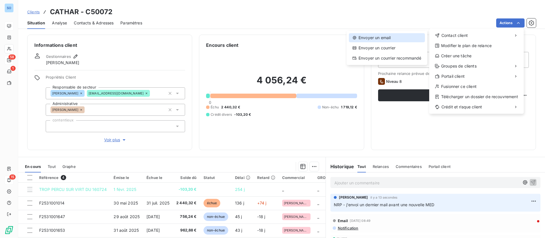
click at [397, 37] on div "Envoyer un email" at bounding box center [387, 37] width 76 height 9
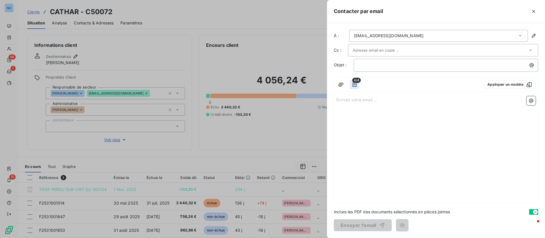
click at [353, 85] on icon "button" at bounding box center [355, 85] width 6 height 6
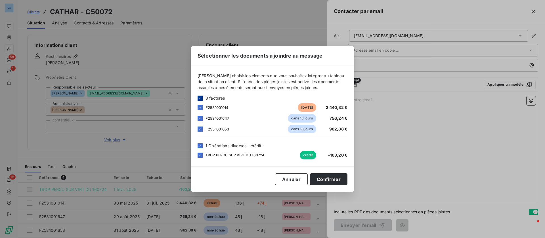
click at [199, 98] on icon at bounding box center [199, 97] width 3 height 3
click at [198, 146] on div at bounding box center [199, 145] width 5 height 5
click at [200, 108] on div at bounding box center [199, 107] width 5 height 5
click at [325, 178] on button "Confirmer" at bounding box center [328, 179] width 37 height 12
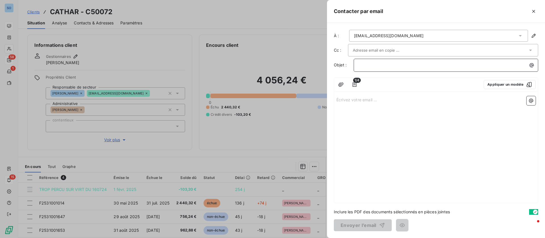
click at [387, 66] on p "﻿" at bounding box center [447, 65] width 178 height 7
click at [386, 100] on p "Écrivez votre email ... ﻿" at bounding box center [435, 99] width 199 height 7
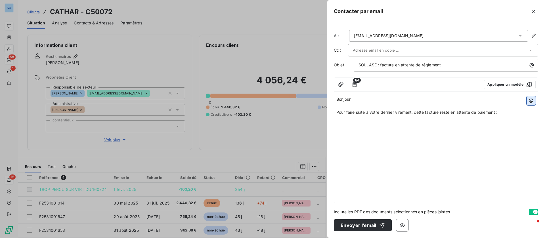
click at [530, 100] on icon "button" at bounding box center [531, 101] width 6 height 6
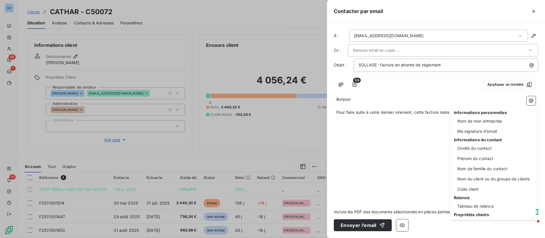
click at [478, 201] on div "Informations personnelles Nom de mon entreprise Ma signature d’email Informatio…" at bounding box center [492, 162] width 85 height 113
click at [479, 205] on div "Tableau de relance" at bounding box center [493, 206] width 78 height 9
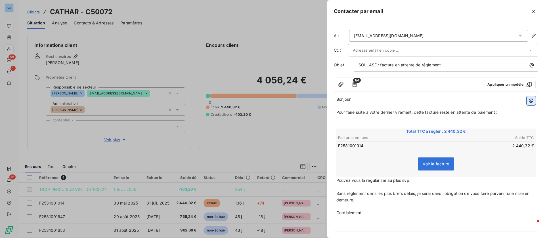
click at [528, 102] on icon "button" at bounding box center [531, 101] width 6 height 6
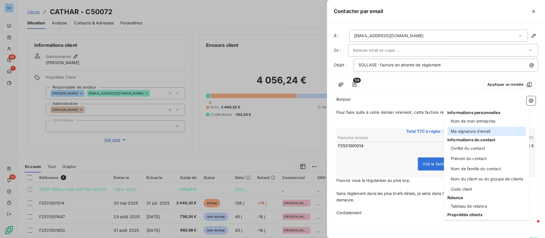
click at [487, 127] on div "Ma signature d’email" at bounding box center [486, 131] width 78 height 9
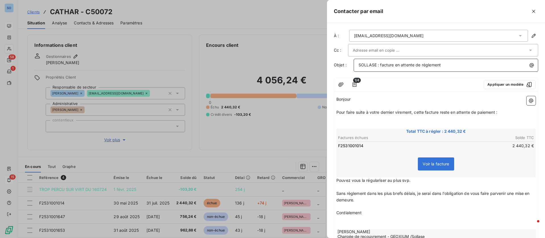
click at [466, 63] on p "SOLLASE : facture en attente de réglement" at bounding box center [447, 65] width 178 height 7
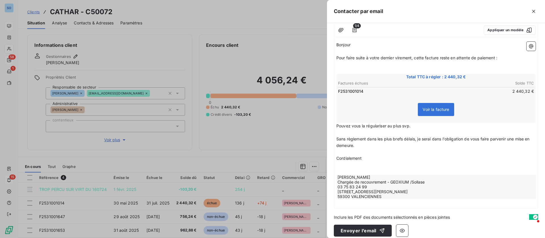
scroll to position [60, 0]
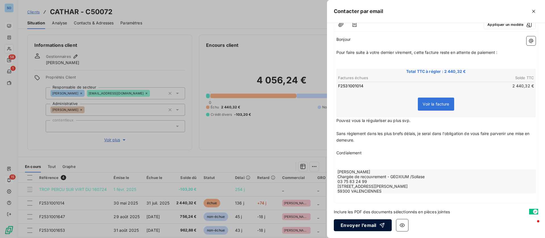
click at [361, 225] on button "Envoyer l’email" at bounding box center [363, 225] width 58 height 12
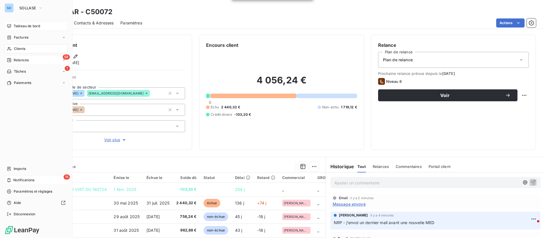
click at [15, 26] on span "Tableau de bord" at bounding box center [27, 26] width 26 height 5
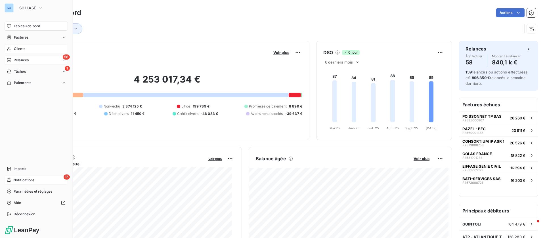
click at [12, 59] on div "Relances" at bounding box center [18, 60] width 22 height 5
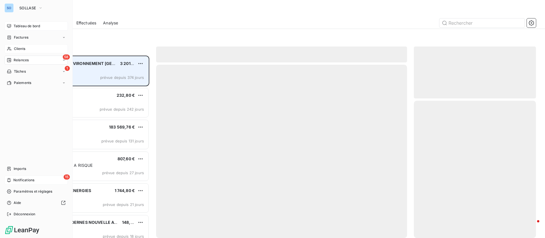
scroll to position [176, 115]
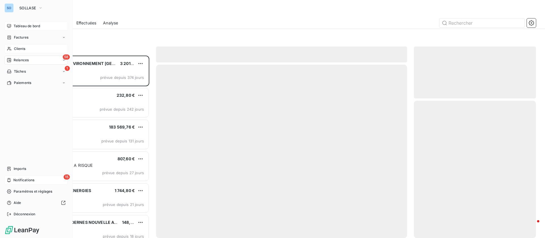
click at [18, 23] on div "Tableau de bord" at bounding box center [36, 26] width 63 height 9
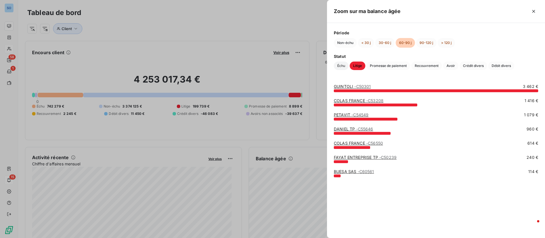
click at [340, 68] on span "Échu" at bounding box center [341, 66] width 15 height 9
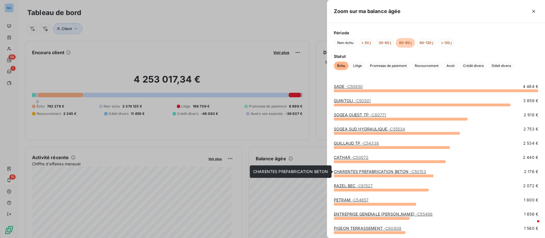
click at [359, 171] on link "CHARENTES PREFABRICATION BETON - C50153" at bounding box center [380, 171] width 92 height 5
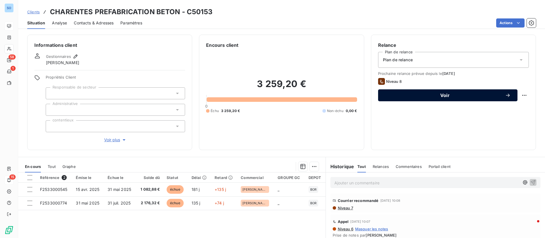
click at [471, 93] on span "Voir" at bounding box center [445, 95] width 120 height 5
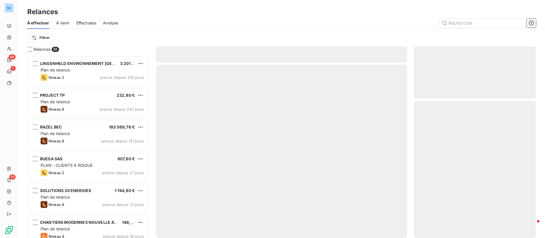
scroll to position [176, 115]
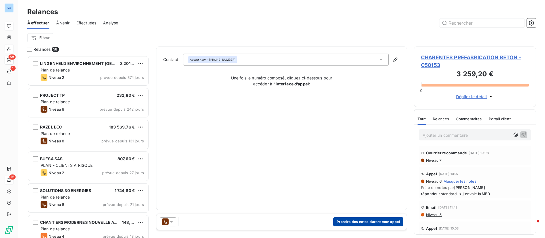
click at [357, 224] on button "Prendre des notes durant mon appel" at bounding box center [368, 221] width 70 height 9
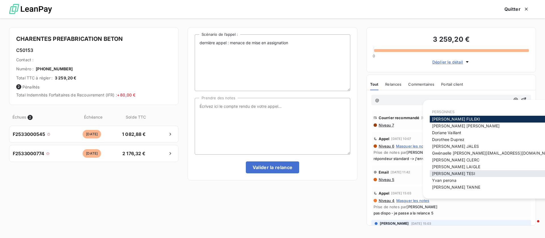
click at [458, 173] on span "[PERSON_NAME]" at bounding box center [453, 173] width 43 height 5
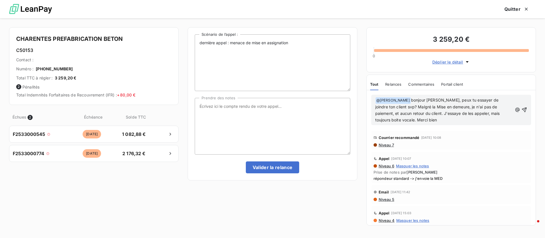
click at [522, 109] on icon "button" at bounding box center [524, 110] width 5 height 5
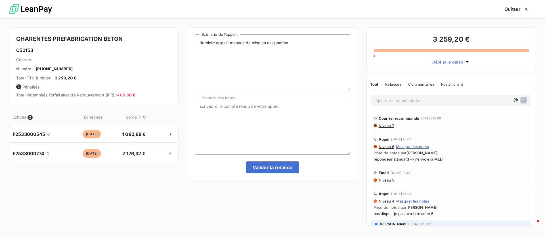
click at [412, 102] on p "Ajouter un commentaire ﻿" at bounding box center [442, 100] width 135 height 7
click at [283, 125] on textarea "Prendre des notes" at bounding box center [272, 126] width 155 height 57
type textarea "NRP"
click at [272, 168] on button "Valider la relance" at bounding box center [273, 167] width 54 height 12
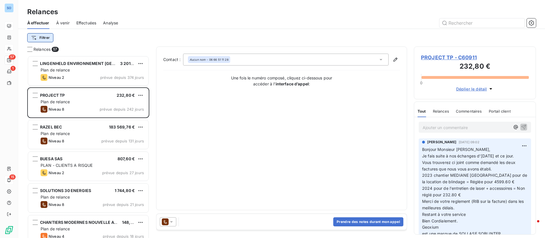
click at [46, 37] on html "SO 57 1 15 Relances À effectuer À venir Effectuées Analyse Filtrer Relances 57 …" at bounding box center [272, 119] width 545 height 238
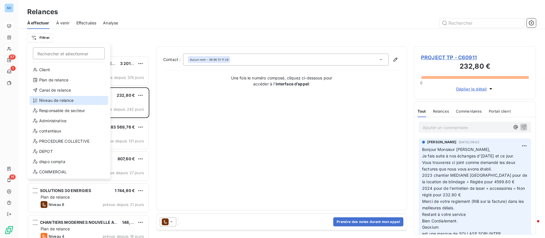
click at [54, 99] on div "Niveau de relance" at bounding box center [69, 100] width 79 height 9
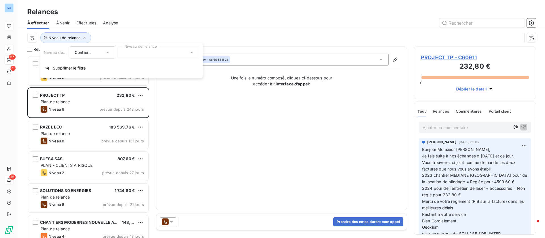
drag, startPoint x: 152, startPoint y: 50, endPoint x: 150, endPoint y: 52, distance: 3.0
click at [152, 50] on div at bounding box center [158, 53] width 82 height 12
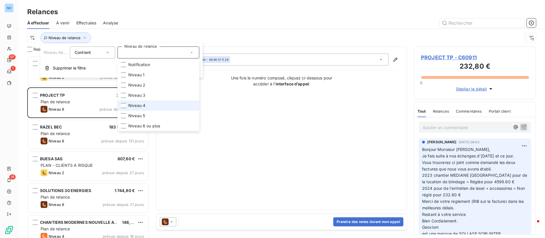
click at [130, 106] on span "Niveau 4" at bounding box center [136, 106] width 17 height 6
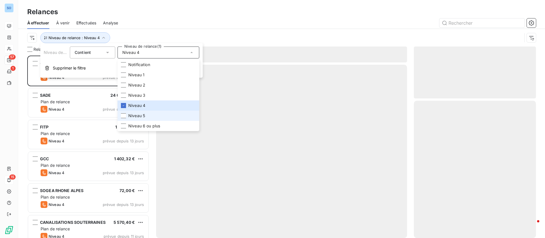
scroll to position [176, 115]
click at [129, 115] on span "Niveau 5" at bounding box center [136, 116] width 17 height 6
click at [130, 124] on span "Niveau 6 ou plus" at bounding box center [144, 126] width 32 height 6
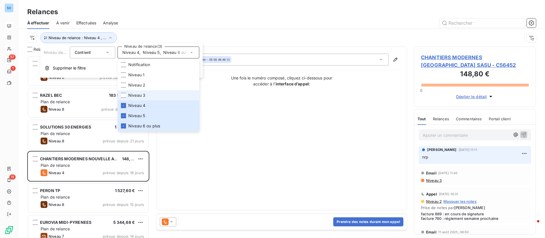
click at [134, 97] on span "Niveau 3" at bounding box center [136, 95] width 17 height 6
click at [159, 22] on div at bounding box center [330, 22] width 411 height 9
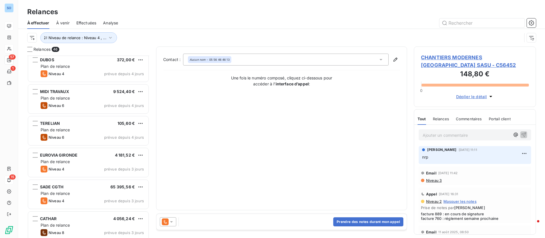
scroll to position [1280, 0]
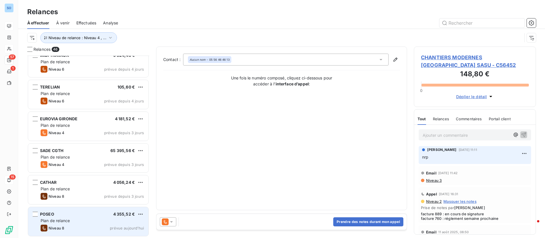
click at [82, 216] on div "POSEO 4 355,52 €" at bounding box center [92, 214] width 103 height 5
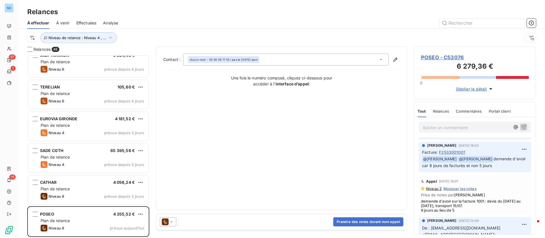
scroll to position [43, 0]
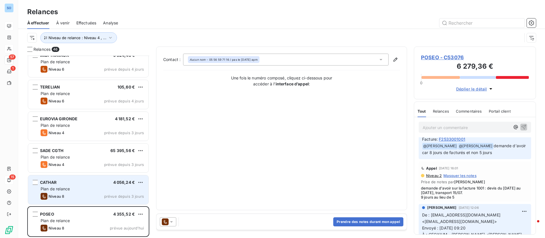
click at [62, 197] on span "Niveau 8" at bounding box center [57, 196] width 16 height 5
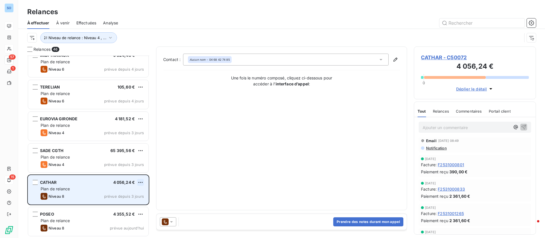
click at [139, 182] on html "SO 57 1 15 Relances À effectuer À venir Effectuées Analyse Niveau de relance : …" at bounding box center [272, 119] width 545 height 238
click at [117, 193] on div "Replanifier cette action" at bounding box center [116, 193] width 51 height 9
select select "9"
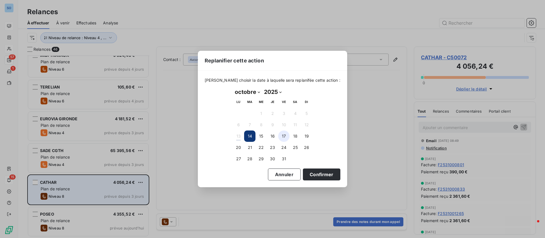
click at [280, 138] on button "17" at bounding box center [283, 136] width 11 height 11
click at [315, 173] on button "Confirmer" at bounding box center [321, 175] width 37 height 12
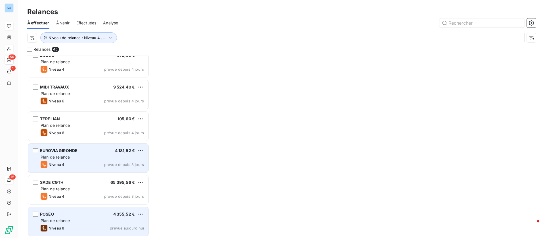
scroll to position [1247, 0]
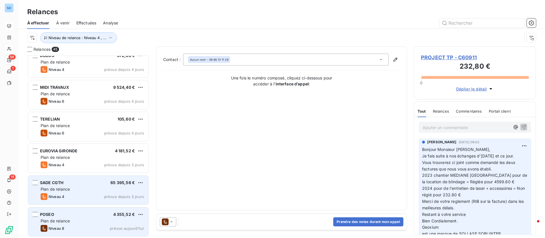
click at [76, 187] on div "Plan de relance" at bounding box center [92, 189] width 103 height 6
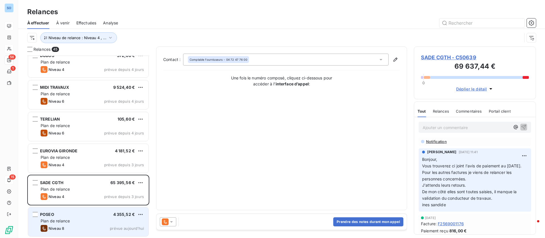
scroll to position [43, 0]
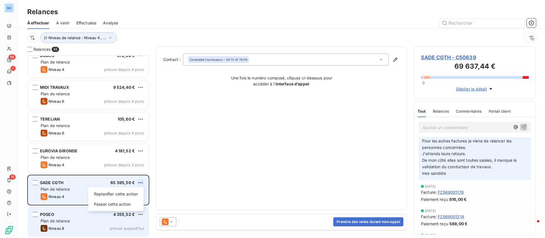
click at [139, 182] on html "SO 56 1 15 Relances À effectuer À venir Effectuées Analyse Niveau de relance : …" at bounding box center [272, 119] width 545 height 238
click at [121, 196] on div "Replanifier cette action" at bounding box center [116, 194] width 51 height 9
select select "9"
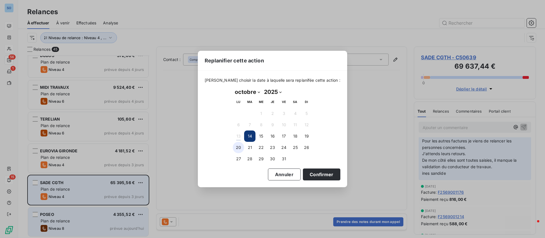
click at [237, 150] on button "20" at bounding box center [238, 147] width 11 height 11
click at [323, 174] on button "Confirmer" at bounding box center [321, 175] width 37 height 12
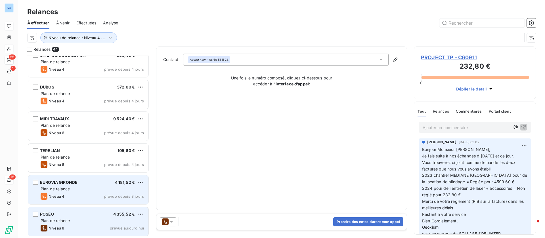
scroll to position [1216, 0]
click at [72, 186] on div "EUROVIA GIRONDE 4 181,52 € Plan de relance Niveau 4 prévue depuis 3 jours" at bounding box center [88, 190] width 120 height 29
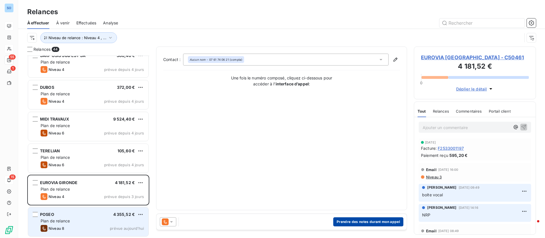
click at [350, 221] on button "Prendre des notes durant mon appel" at bounding box center [368, 221] width 70 height 9
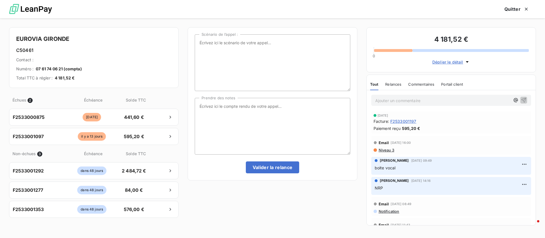
click at [390, 150] on span "Niveau 3" at bounding box center [386, 150] width 16 height 5
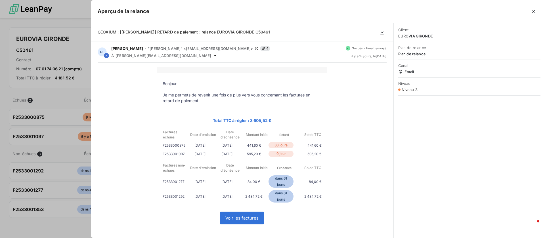
scroll to position [176, 115]
click at [539, 10] on div "Aperçu de la relance" at bounding box center [318, 11] width 454 height 23
click at [536, 10] on icon "button" at bounding box center [534, 12] width 6 height 6
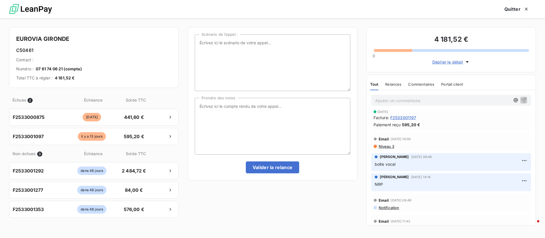
scroll to position [0, 0]
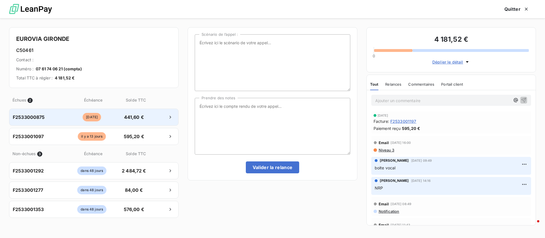
click at [113, 118] on div "[DATE]" at bounding box center [92, 117] width 52 height 9
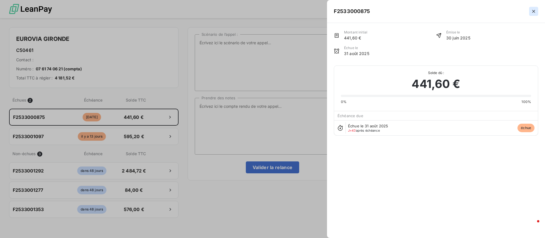
click at [529, 10] on div at bounding box center [455, 11] width 163 height 9
click at [535, 9] on icon "button" at bounding box center [534, 12] width 6 height 6
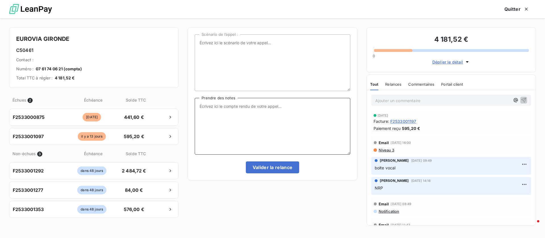
click at [280, 104] on textarea "Prendre des notes" at bounding box center [272, 126] width 155 height 57
type textarea "nrp"
click at [272, 167] on button "Valider la relance" at bounding box center [273, 167] width 54 height 12
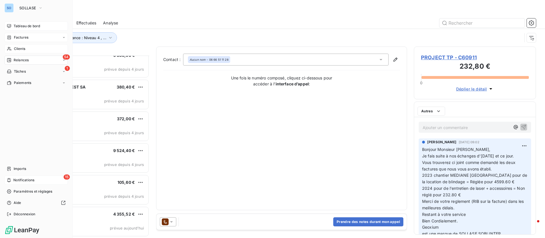
scroll to position [1184, 0]
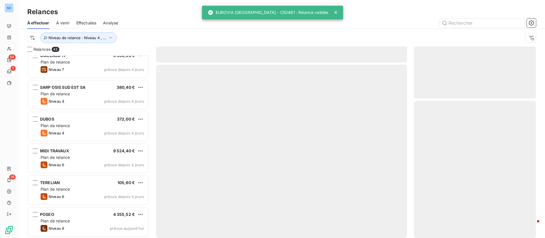
click at [90, 24] on span "Effectuées" at bounding box center [86, 23] width 20 height 6
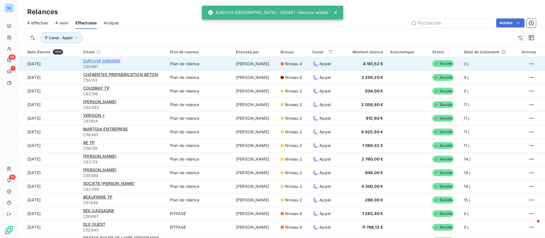
click at [106, 60] on span "EUROVIA GIRONDE" at bounding box center [101, 60] width 37 height 5
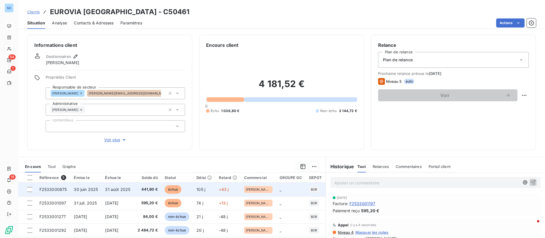
click at [137, 185] on td "441,60 €" at bounding box center [147, 190] width 27 height 14
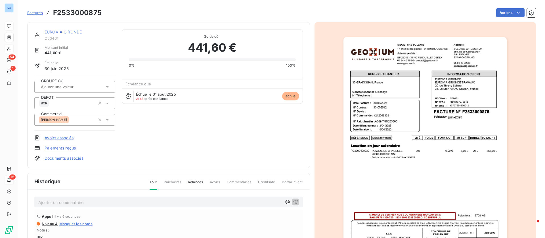
drag, startPoint x: 213, startPoint y: 143, endPoint x: 139, endPoint y: 114, distance: 78.8
click at [213, 143] on div "EUROVIA GIRONDE C50461 Montant initial 441,60 € Émise le [DATE] GROUPE GC DEPOT…" at bounding box center [168, 95] width 268 height 132
click at [68, 30] on link "EUROVIA GIRONDE" at bounding box center [63, 32] width 37 height 5
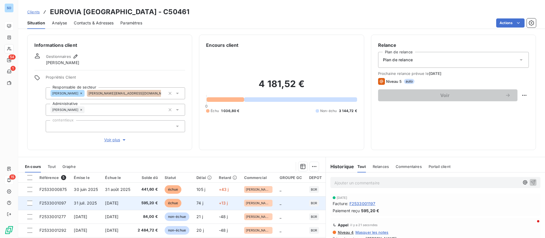
click at [149, 205] on span "595,20 €" at bounding box center [147, 203] width 20 height 6
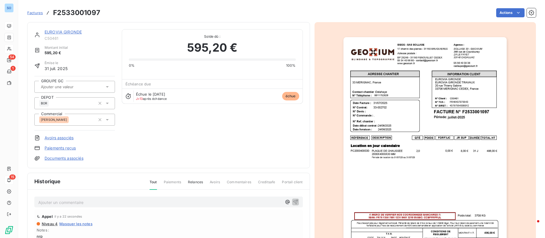
click at [58, 32] on link "EUROVIA GIRONDE" at bounding box center [63, 32] width 37 height 5
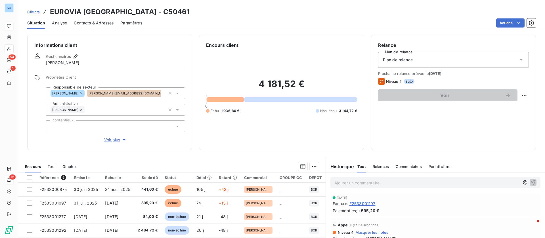
click at [351, 182] on p "Ajouter un commentaire ﻿" at bounding box center [426, 182] width 185 height 7
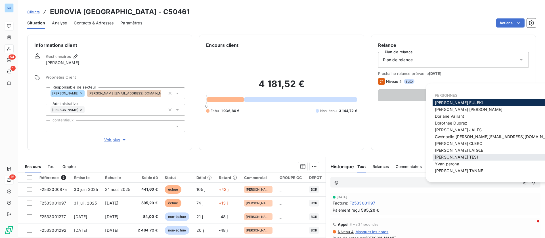
click at [449, 155] on span "[PERSON_NAME]" at bounding box center [456, 157] width 43 height 5
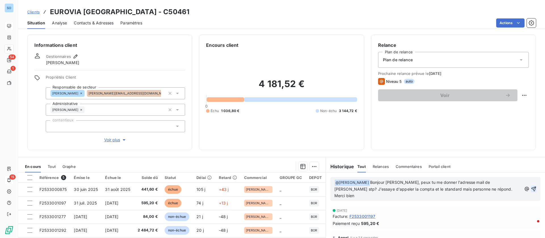
click at [531, 186] on icon "button" at bounding box center [534, 189] width 6 height 6
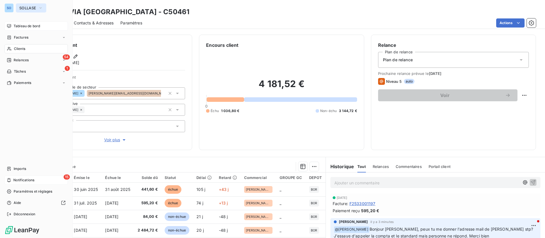
click at [30, 9] on span "SOLLASE" at bounding box center [27, 8] width 17 height 5
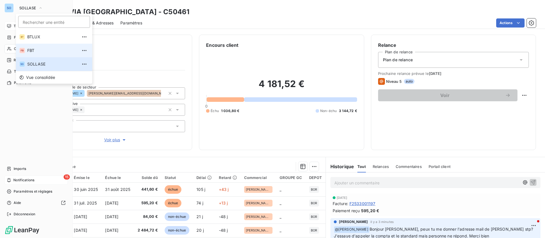
click at [34, 47] on li "FB FBT" at bounding box center [54, 51] width 76 height 14
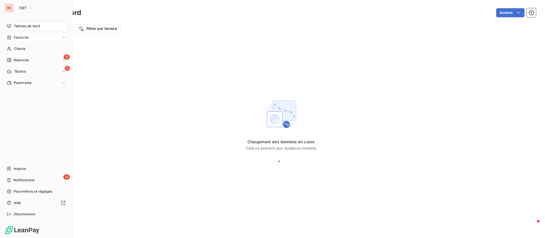
click at [32, 35] on div "Factures" at bounding box center [36, 37] width 63 height 9
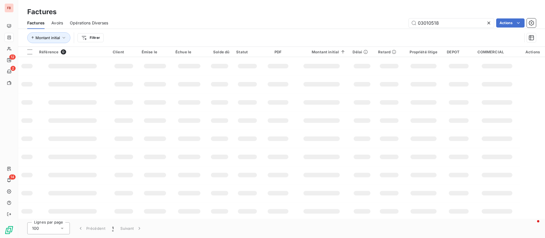
drag, startPoint x: 418, startPoint y: 22, endPoint x: 357, endPoint y: 23, distance: 61.6
click at [357, 23] on div "03010518 Actions" at bounding box center [325, 22] width 421 height 9
type input "03010052"
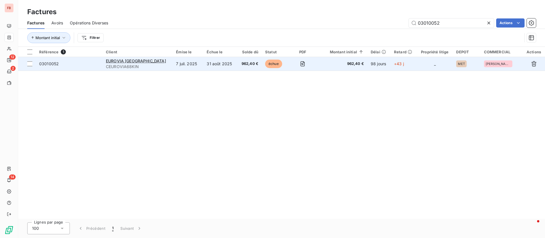
click at [175, 65] on td "7 juil. 2025" at bounding box center [187, 64] width 31 height 14
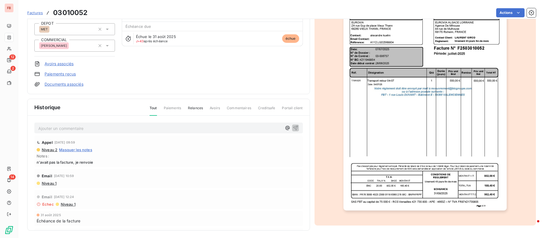
scroll to position [60, 0]
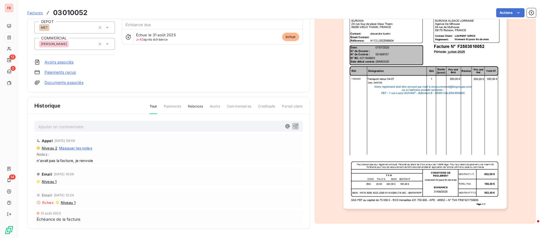
click at [67, 129] on p "Ajouter un commentaire ﻿" at bounding box center [159, 126] width 243 height 7
click at [293, 128] on icon "button" at bounding box center [296, 126] width 6 height 6
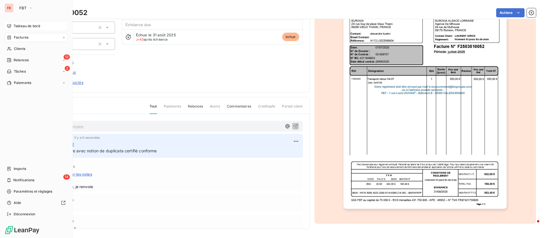
click at [12, 24] on div "Tableau de bord" at bounding box center [36, 26] width 63 height 9
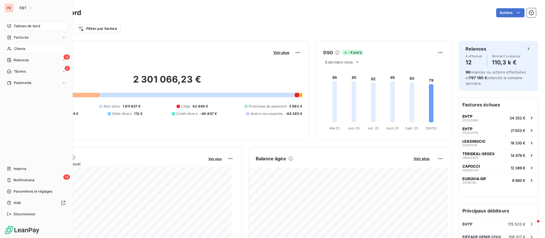
click at [19, 51] on span "Clients" at bounding box center [19, 48] width 11 height 5
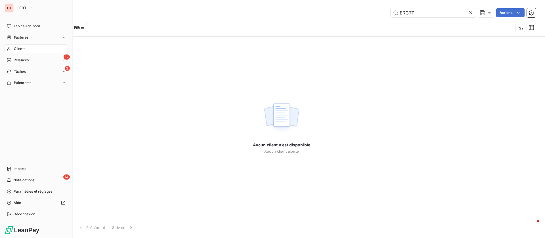
drag, startPoint x: 21, startPoint y: 6, endPoint x: 22, endPoint y: 12, distance: 6.3
click at [22, 7] on span "FBT" at bounding box center [22, 8] width 7 height 5
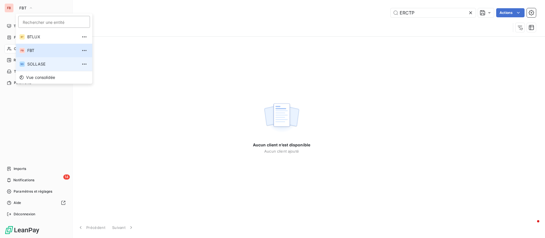
click at [33, 66] on span "SOLLASE" at bounding box center [52, 64] width 50 height 6
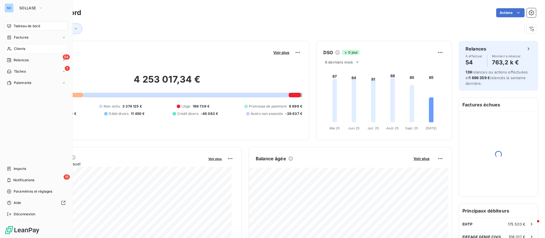
drag, startPoint x: 24, startPoint y: 47, endPoint x: 41, endPoint y: 47, distance: 17.0
click at [26, 47] on div "Clients" at bounding box center [36, 48] width 63 height 9
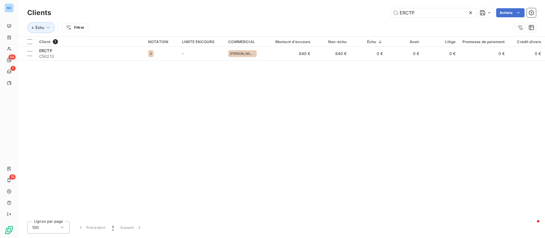
drag, startPoint x: 425, startPoint y: 16, endPoint x: 354, endPoint y: 10, distance: 70.9
click at [354, 10] on div "ERCTP Actions" at bounding box center [297, 12] width 478 height 9
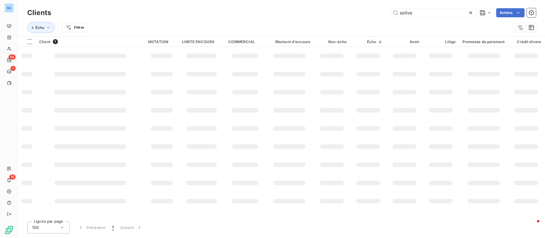
type input "solive"
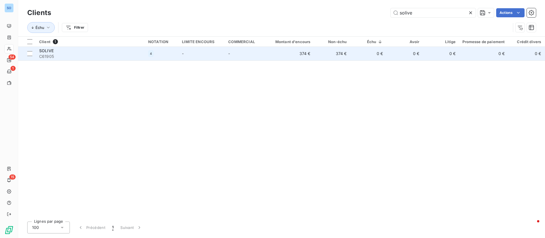
click at [323, 56] on td "374 €" at bounding box center [332, 54] width 36 height 14
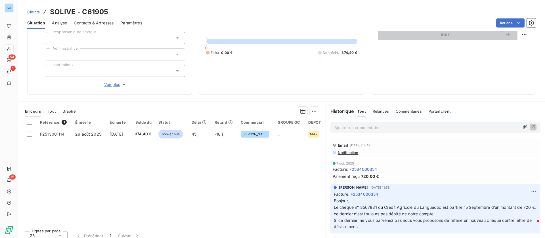
scroll to position [66, 0]
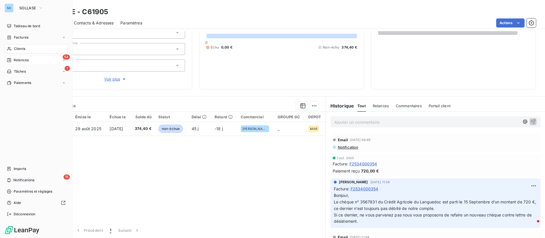
click at [23, 58] on span "Relances" at bounding box center [21, 60] width 15 height 5
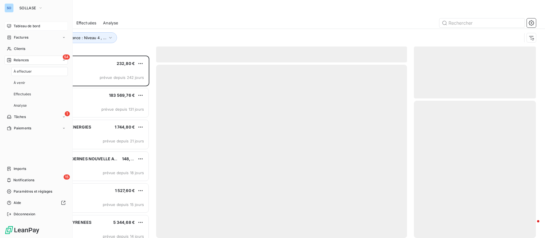
scroll to position [176, 115]
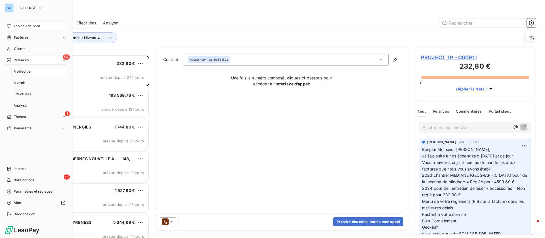
click at [23, 24] on span "Tableau de bord" at bounding box center [27, 26] width 26 height 5
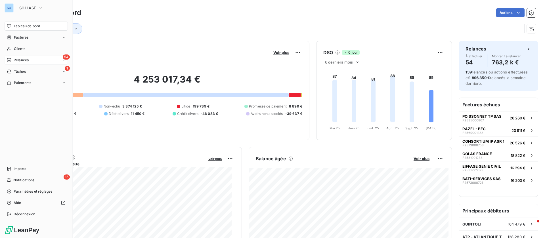
click at [16, 59] on span "Relances" at bounding box center [21, 60] width 15 height 5
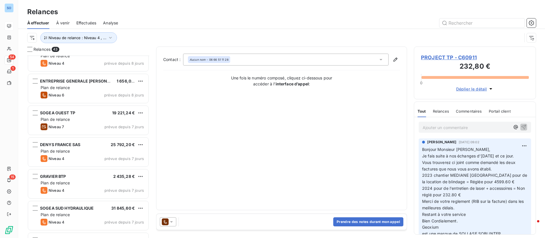
scroll to position [1184, 0]
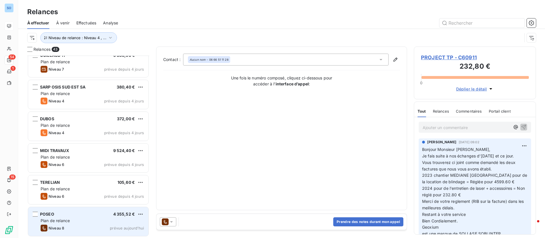
click at [89, 224] on div "POSEO 4 355,52 € Plan de relance Niveau 8 prévue [DATE]" at bounding box center [88, 221] width 120 height 29
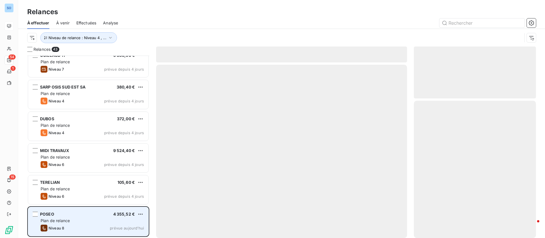
click at [89, 224] on div "POSEO 4 355,52 € Plan de relance Niveau 8 prévue [DATE]" at bounding box center [88, 221] width 120 height 29
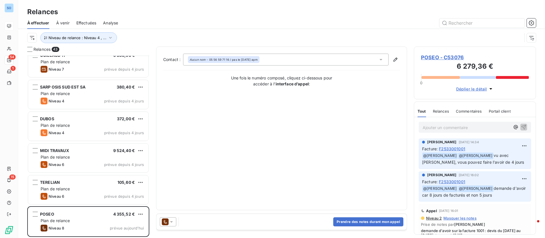
click at [430, 54] on span "POSEO - C53076" at bounding box center [475, 58] width 108 height 8
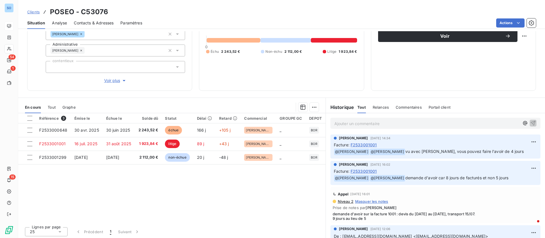
scroll to position [61, 0]
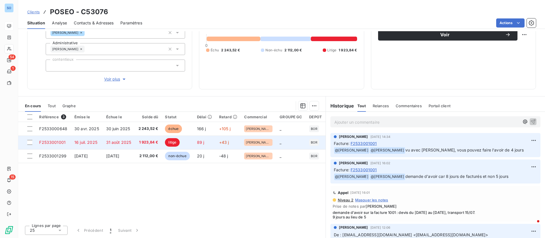
click at [108, 144] on span "31 août 2025" at bounding box center [118, 142] width 25 height 5
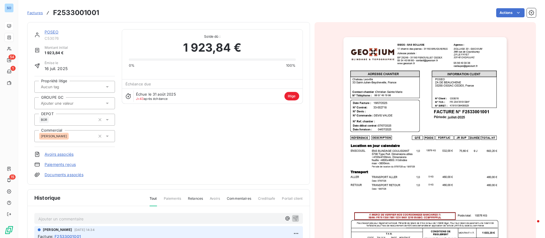
click at [53, 31] on link "POSEO" at bounding box center [52, 32] width 14 height 5
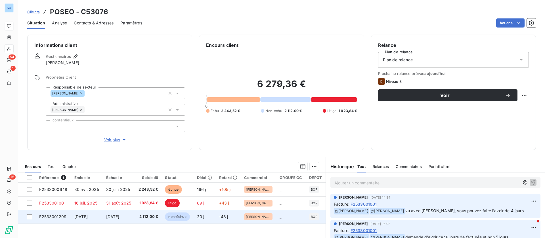
click at [88, 218] on span "[DATE]" at bounding box center [80, 216] width 13 height 5
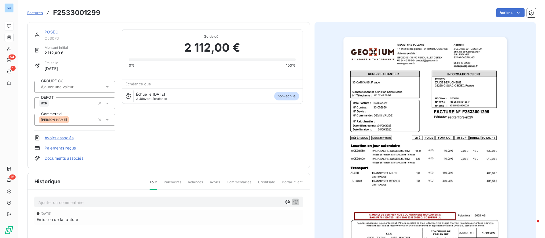
click at [50, 30] on link "POSEO" at bounding box center [52, 32] width 14 height 5
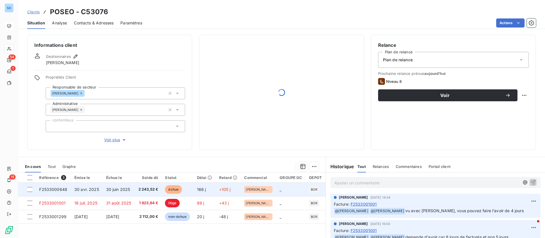
click at [130, 188] on span "30 juin 2025" at bounding box center [118, 189] width 24 height 5
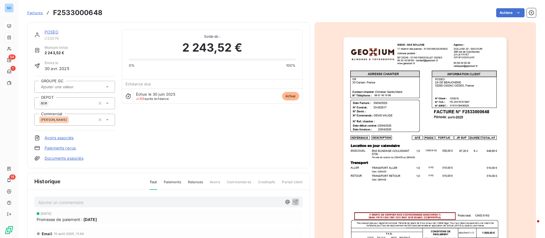
click at [53, 33] on link "POSEO" at bounding box center [52, 32] width 14 height 5
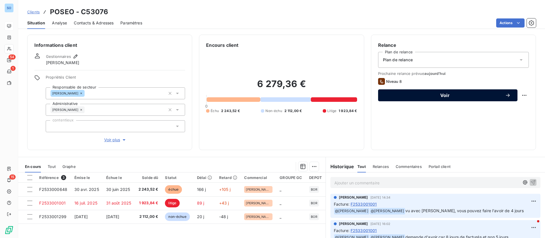
click at [448, 96] on span "Voir" at bounding box center [445, 95] width 120 height 5
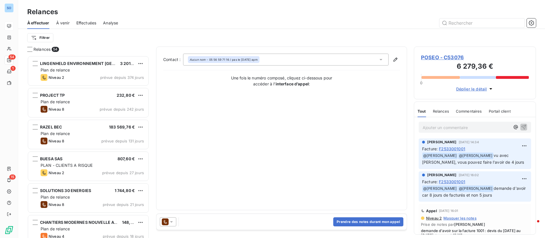
scroll to position [176, 115]
click at [384, 218] on button "Prendre des notes durant mon appel" at bounding box center [368, 221] width 70 height 9
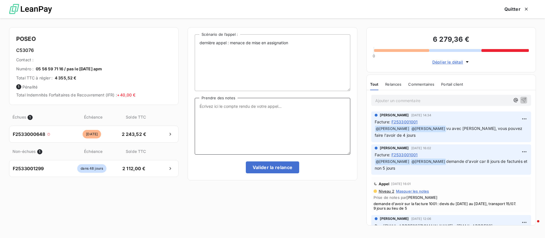
click at [278, 134] on textarea "Prendre des notes" at bounding box center [272, 126] width 155 height 57
click at [520, 116] on html "SO 54 1 15 Relances À effectuer À venir Effectuées Analyse Filtrer Relances 54 …" at bounding box center [272, 119] width 545 height 238
click at [504, 129] on div "Editer" at bounding box center [504, 131] width 32 height 9
click at [522, 130] on icon "button" at bounding box center [525, 132] width 6 height 6
click at [292, 126] on textarea "Prendre des notes" at bounding box center [272, 126] width 155 height 57
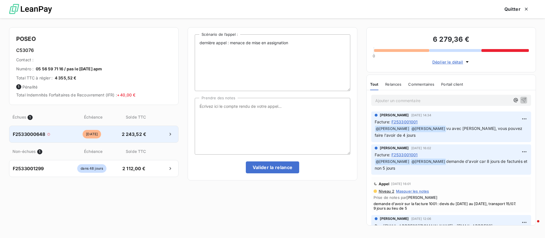
click at [137, 137] on span "2 243,52 €" at bounding box center [134, 134] width 30 height 7
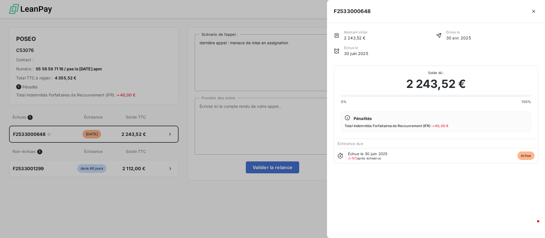
click at [283, 127] on div at bounding box center [272, 119] width 545 height 238
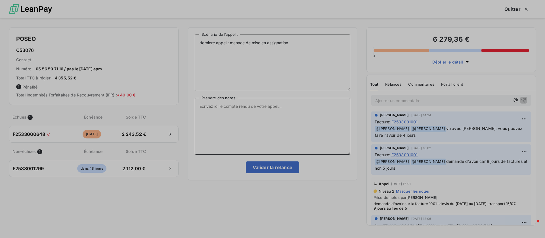
click at [241, 107] on textarea "Prendre des notes" at bounding box center [272, 126] width 155 height 57
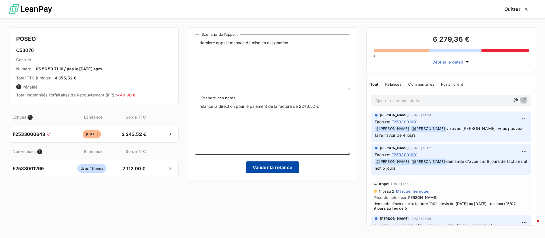
type textarea "relance la direction pour le paiement de la facture de 2243.52 €"
click at [271, 167] on button "Valider la relance" at bounding box center [273, 167] width 54 height 12
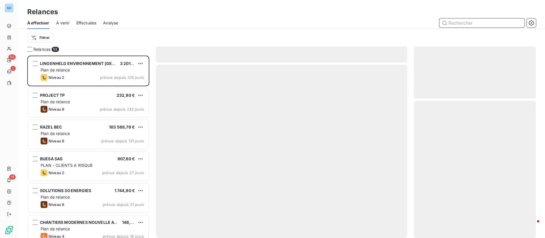
click at [84, 22] on span "Effectuées" at bounding box center [86, 23] width 20 height 6
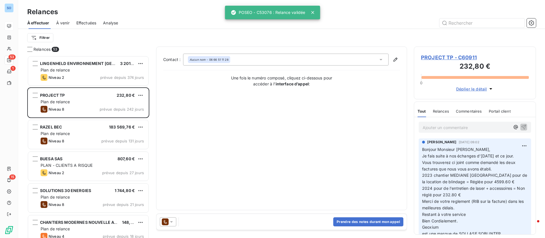
scroll to position [176, 115]
click at [91, 22] on span "Effectuées" at bounding box center [86, 23] width 20 height 6
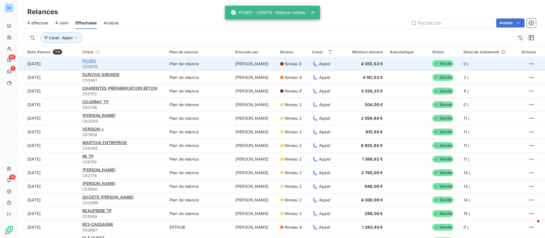
click at [91, 61] on span "POSEO" at bounding box center [89, 60] width 14 height 5
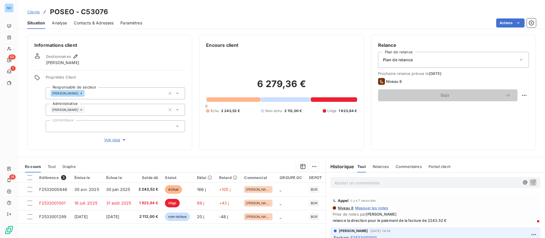
click at [362, 182] on p "Ajouter un commentaire ﻿" at bounding box center [426, 182] width 185 height 7
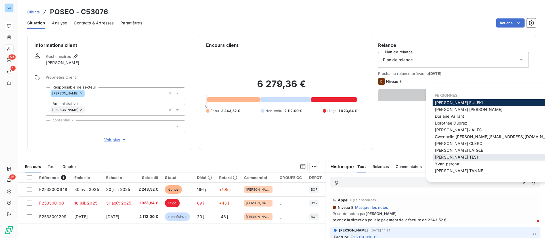
click at [455, 156] on span "[PERSON_NAME]" at bounding box center [456, 157] width 43 height 5
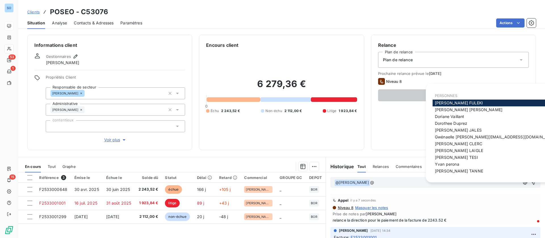
click at [460, 101] on span "[PERSON_NAME]" at bounding box center [459, 102] width 48 height 5
click at [465, 149] on div "[PERSON_NAME]" at bounding box center [496, 150] width 128 height 7
click at [458, 151] on span "[PERSON_NAME]" at bounding box center [459, 150] width 48 height 5
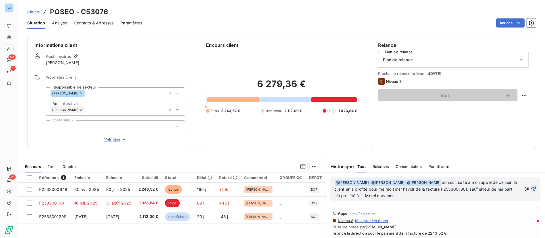
click at [531, 190] on icon "button" at bounding box center [534, 189] width 6 height 6
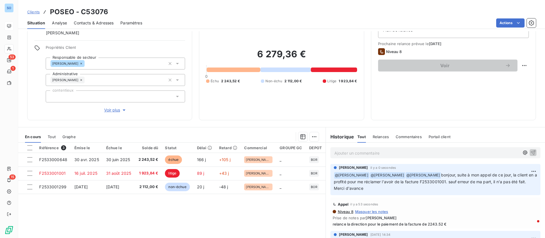
scroll to position [43, 0]
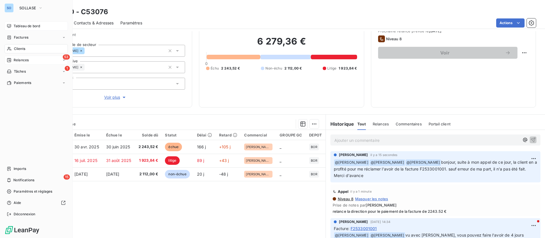
click at [25, 60] on span "Relances" at bounding box center [21, 60] width 15 height 5
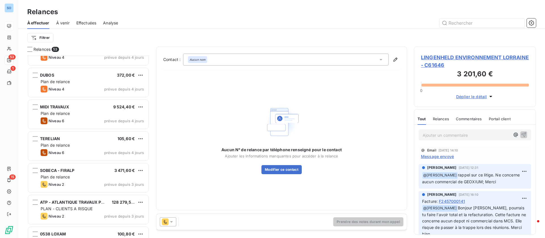
scroll to position [1502, 0]
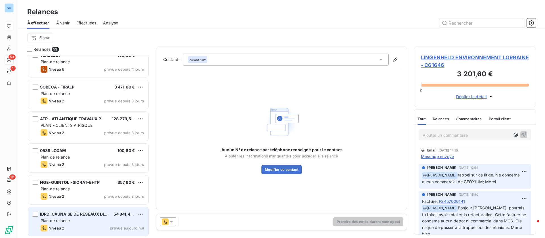
click at [91, 224] on div "IDRD ICAUNAISE DE RESEAUX DIVERS 54 841,44 € Plan de relance Niveau 2 prévue [D…" at bounding box center [88, 221] width 120 height 29
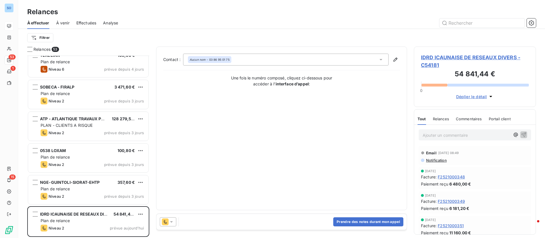
click at [174, 221] on icon at bounding box center [172, 222] width 6 height 6
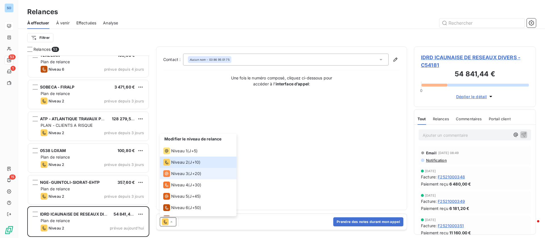
click at [188, 174] on div "Niveau 3 ( J+20 )" at bounding box center [182, 173] width 38 height 7
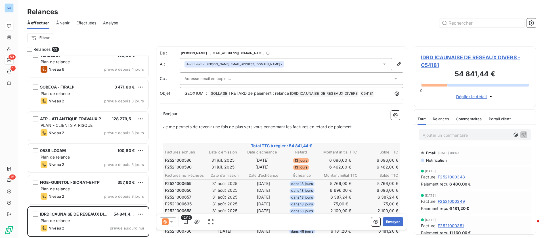
click at [173, 221] on icon at bounding box center [172, 222] width 6 height 6
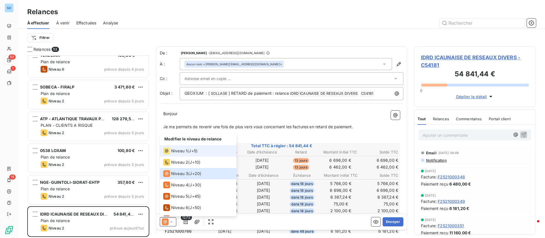
drag, startPoint x: 180, startPoint y: 144, endPoint x: 180, endPoint y: 149, distance: 4.5
click at [180, 145] on ul "Modifier le niveau de relance Niveau 1 ( J+5 ) Niveau 2 ( J+10 ) Niveau 3 ( J+2…" at bounding box center [198, 175] width 77 height 82
click at [180, 150] on span "Niveau 1" at bounding box center [179, 151] width 16 height 6
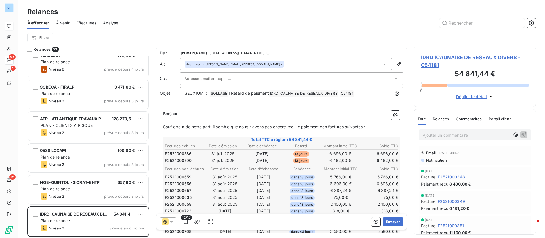
click at [441, 119] on span "Relances" at bounding box center [441, 119] width 16 height 5
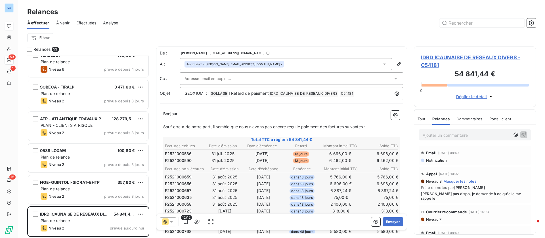
click at [167, 222] on icon at bounding box center [165, 221] width 7 height 7
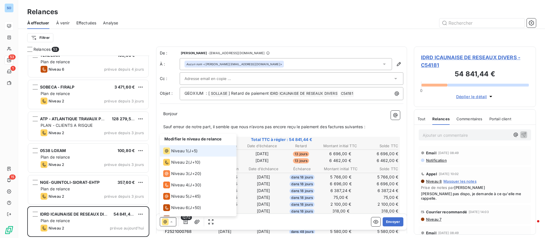
click at [167, 222] on icon at bounding box center [165, 221] width 7 height 7
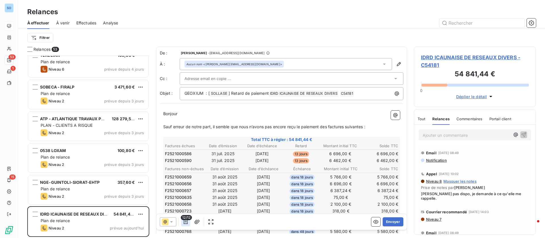
click at [185, 222] on icon "button" at bounding box center [186, 222] width 6 height 6
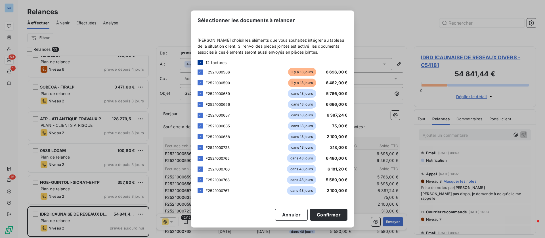
click at [199, 63] on icon at bounding box center [199, 62] width 3 height 3
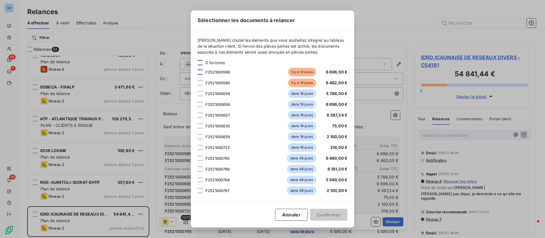
click at [200, 73] on div at bounding box center [199, 72] width 5 height 5
click at [201, 83] on div at bounding box center [199, 82] width 5 height 5
click at [201, 146] on div at bounding box center [199, 147] width 5 height 5
click at [200, 134] on div "F2521000658 dans 18 jours 2 100,00 €" at bounding box center [272, 136] width 150 height 9
click at [200, 123] on div at bounding box center [199, 125] width 5 height 5
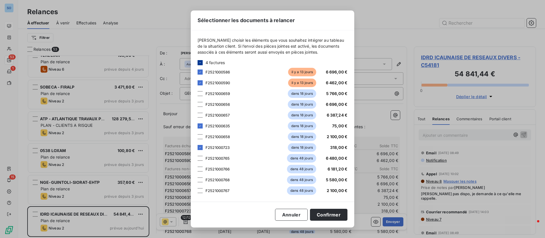
drag, startPoint x: 200, startPoint y: 136, endPoint x: 200, endPoint y: 121, distance: 15.3
click at [200, 136] on div at bounding box center [199, 136] width 5 height 5
click at [200, 117] on div at bounding box center [199, 115] width 5 height 5
click at [199, 101] on div "F2521000656 dans 18 jours 6 696,00 €" at bounding box center [272, 104] width 150 height 9
drag, startPoint x: 200, startPoint y: 92, endPoint x: 205, endPoint y: 96, distance: 6.3
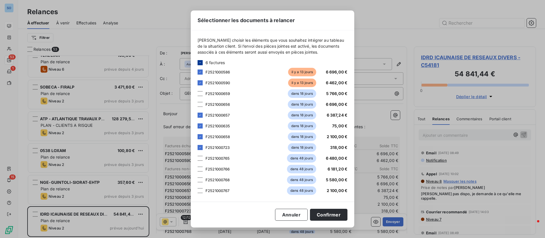
click at [200, 92] on div at bounding box center [199, 93] width 5 height 5
drag, startPoint x: 200, startPoint y: 104, endPoint x: 210, endPoint y: 105, distance: 10.2
click at [201, 104] on div at bounding box center [199, 104] width 5 height 5
click at [342, 216] on button "Confirmer" at bounding box center [328, 215] width 37 height 12
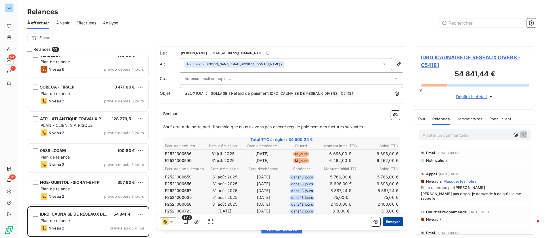
click at [386, 220] on button "Envoyer" at bounding box center [392, 221] width 21 height 9
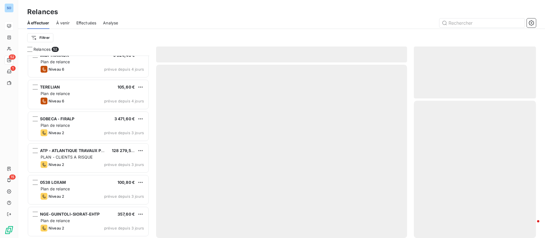
scroll to position [1470, 0]
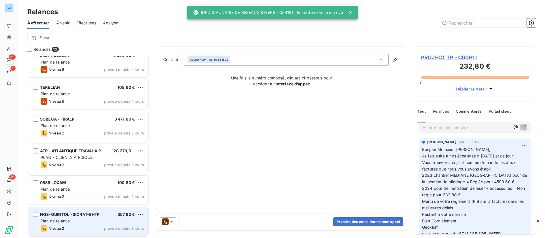
click at [73, 231] on div "Niveau 2 prévue depuis 3 jours" at bounding box center [92, 228] width 103 height 7
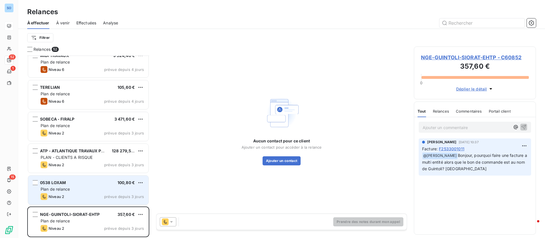
click at [53, 190] on span "Plan de relance" at bounding box center [55, 189] width 29 height 5
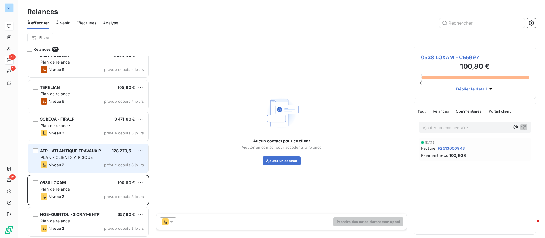
click at [66, 160] on div "PLAN - CLIENTS A RISQUE" at bounding box center [92, 158] width 103 height 6
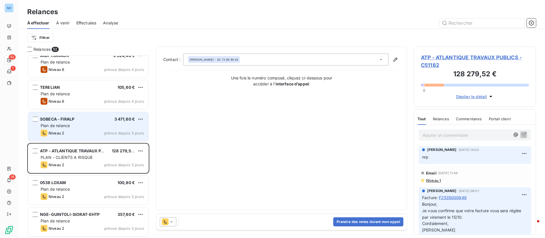
click at [71, 126] on div "Plan de relance" at bounding box center [92, 126] width 103 height 6
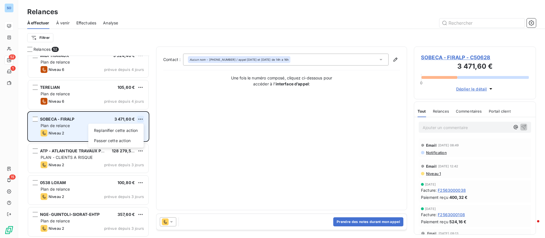
click at [142, 117] on html "SO 52 1 15 Relances À effectuer À venir Effectuées Analyse Filtrer Relances 52 …" at bounding box center [272, 119] width 545 height 238
click at [123, 131] on div "Replanifier cette action" at bounding box center [116, 130] width 51 height 9
select select "9"
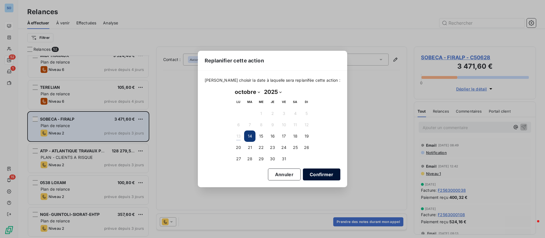
click at [331, 169] on button "Confirmer" at bounding box center [321, 175] width 37 height 12
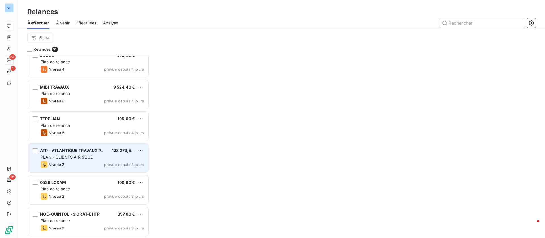
scroll to position [1438, 0]
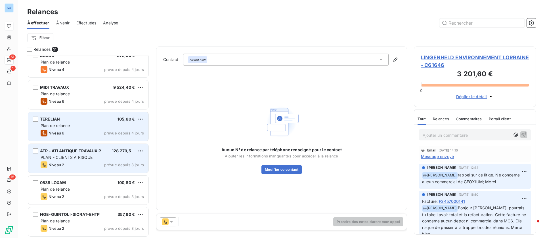
click at [76, 133] on div "Niveau 6 prévue depuis 4 jours" at bounding box center [92, 133] width 103 height 7
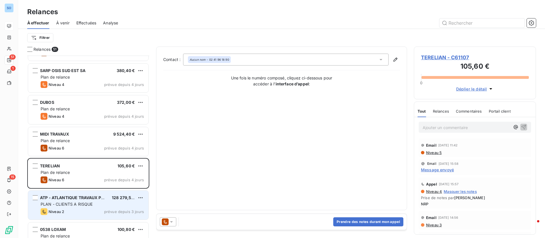
scroll to position [1353, 0]
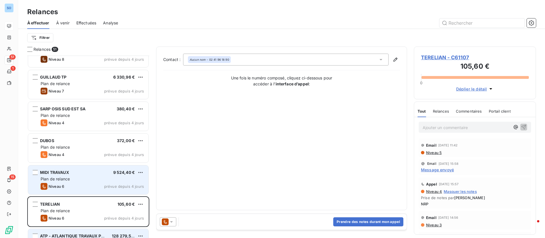
click at [81, 172] on div "MIDI TRAVAUX 9 524,40 €" at bounding box center [92, 172] width 103 height 5
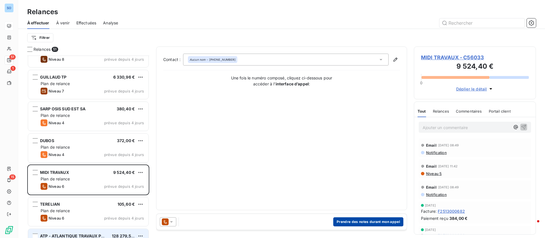
click at [371, 223] on button "Prendre des notes durant mon appel" at bounding box center [368, 221] width 70 height 9
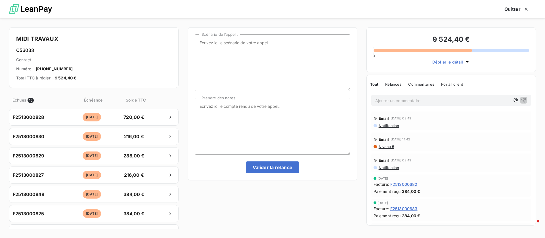
scroll to position [176, 115]
click at [448, 61] on span "Déplier le détail" at bounding box center [447, 62] width 31 height 6
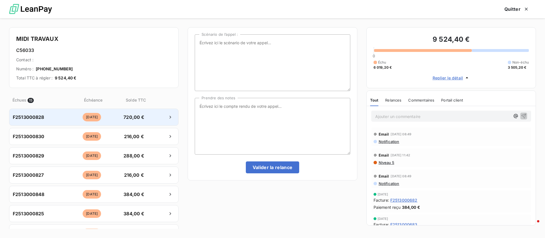
click at [150, 116] on div at bounding box center [162, 117] width 25 height 9
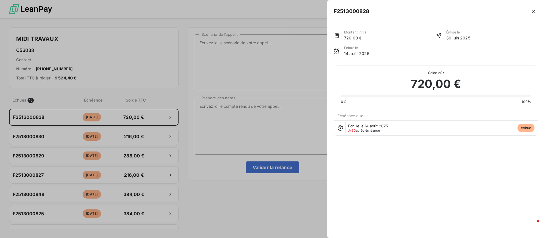
click at [214, 127] on div at bounding box center [272, 119] width 545 height 238
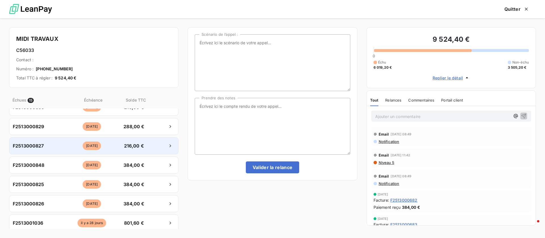
scroll to position [43, 0]
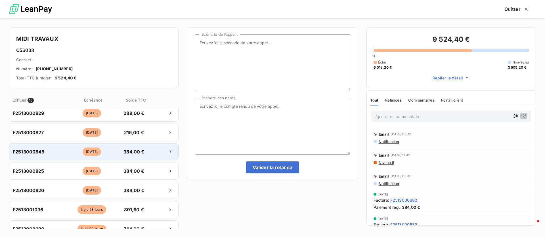
click at [113, 147] on div "F2513000848 il y a 43 jours 384,00 €" at bounding box center [93, 151] width 169 height 17
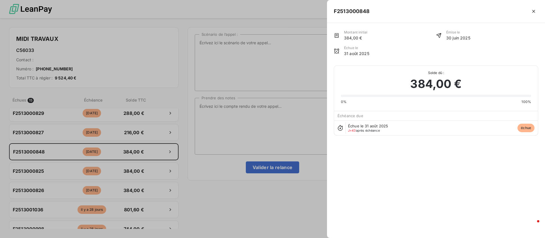
click at [109, 207] on div at bounding box center [272, 119] width 545 height 238
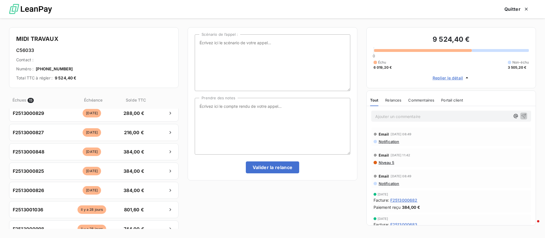
click at [102, 209] on div "il y a 28 jours" at bounding box center [92, 209] width 52 height 9
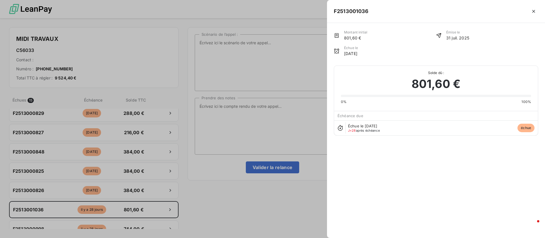
click at [245, 115] on div at bounding box center [272, 119] width 545 height 238
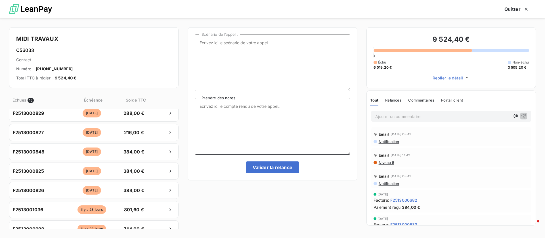
click at [270, 107] on textarea "Prendre des notes" at bounding box center [272, 126] width 155 height 57
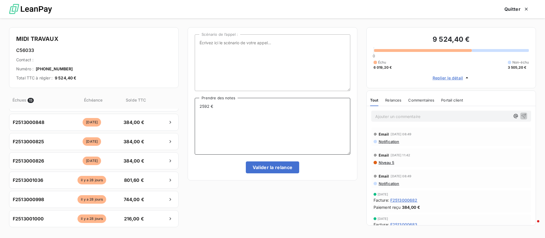
scroll to position [85, 0]
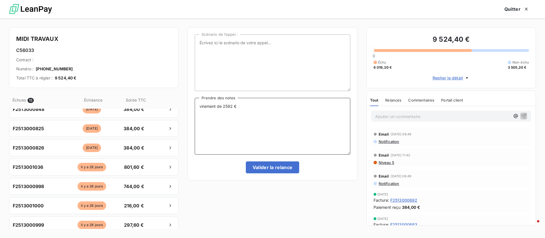
click at [246, 106] on textarea "virement de 2592 €" at bounding box center [272, 126] width 155 height 57
click at [237, 106] on textarea "virement de 2592 € à voir avec la direction pour demain, et le reste plus tard.…" at bounding box center [272, 126] width 155 height 57
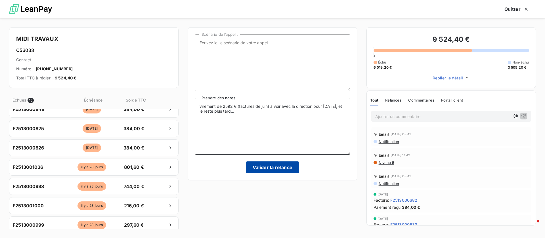
type textarea "virement de 2592 € (factures de juin) à voir avec la direction pour demain, et …"
click at [277, 166] on button "Valider la relance" at bounding box center [273, 167] width 54 height 12
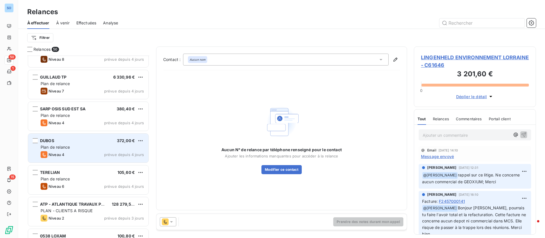
click at [89, 150] on div "DUBOS 372,00 € Plan de relance Niveau 4 prévue depuis 4 jours" at bounding box center [88, 148] width 120 height 29
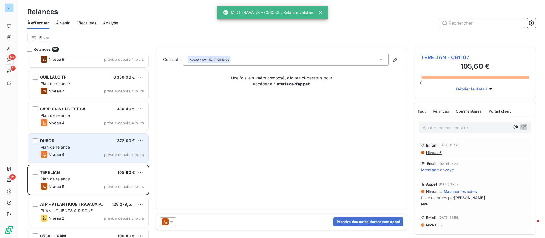
click at [89, 150] on div "DUBOS 372,00 € Plan de relance Niveau 4 prévue depuis 4 jours" at bounding box center [88, 148] width 120 height 29
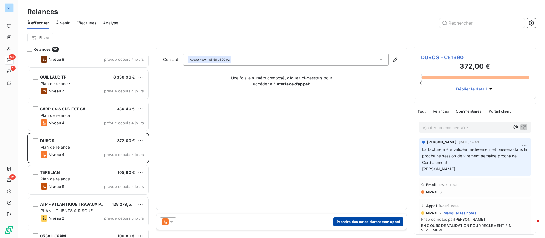
click at [363, 221] on button "Prendre des notes durant mon appel" at bounding box center [368, 221] width 70 height 9
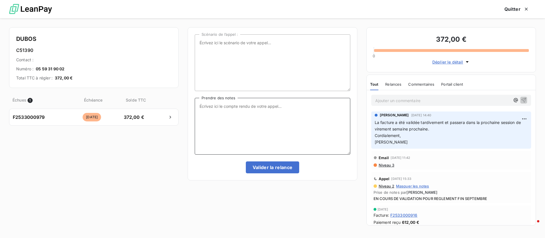
click at [237, 119] on textarea "Prendre des notes" at bounding box center [272, 126] width 155 height 57
type textarea "le réglement sera fait ce jour"
click at [285, 164] on button "Valider la relance" at bounding box center [273, 167] width 54 height 12
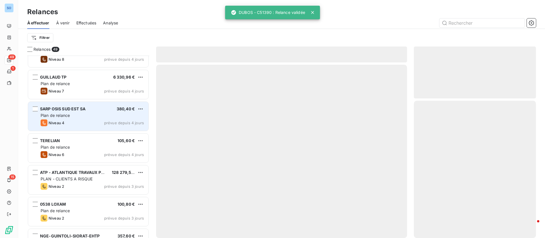
click at [103, 114] on div "Plan de relance" at bounding box center [92, 116] width 103 height 6
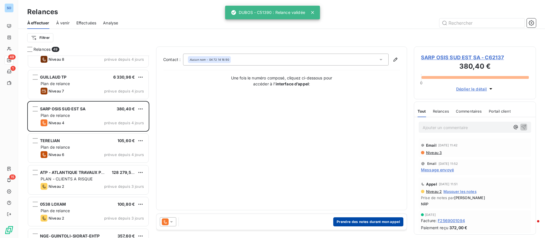
click at [361, 223] on button "Prendre des notes durant mon appel" at bounding box center [368, 221] width 70 height 9
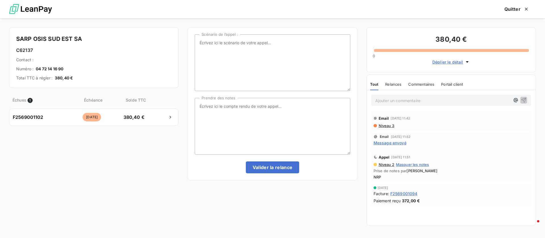
click at [388, 127] on span "Niveau 3" at bounding box center [386, 125] width 16 height 5
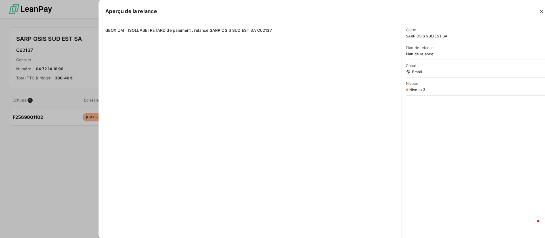
scroll to position [176, 115]
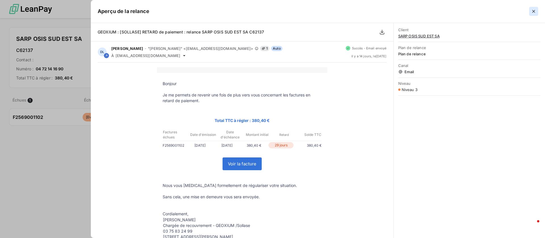
click at [536, 11] on button "button" at bounding box center [533, 11] width 9 height 9
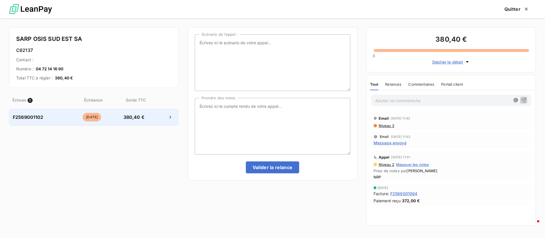
click at [48, 114] on div "F2569001102" at bounding box center [39, 117] width 52 height 7
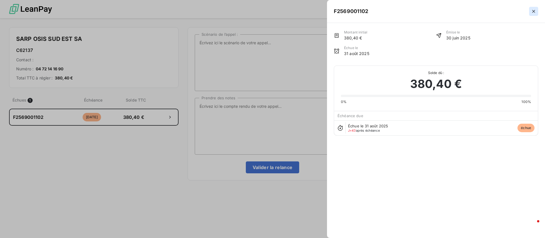
click at [534, 11] on icon "button" at bounding box center [534, 12] width 6 height 6
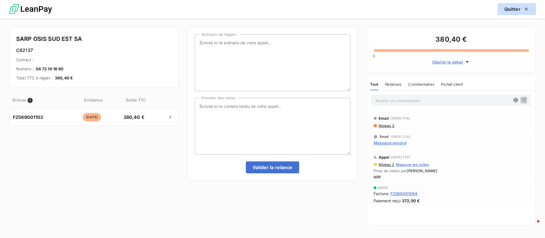
click at [511, 8] on button "Quitter" at bounding box center [516, 9] width 38 height 12
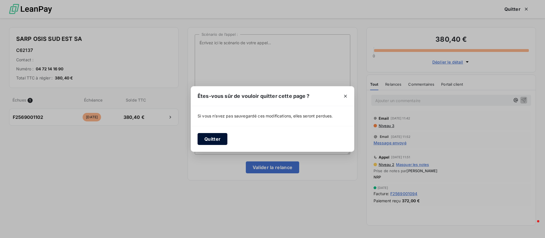
click at [218, 134] on button "Quitter" at bounding box center [212, 139] width 30 height 12
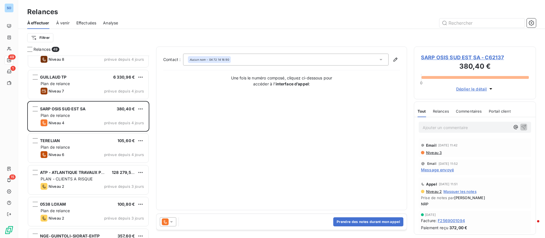
click at [442, 55] on span "SARP OSIS SUD EST SA - C62137" at bounding box center [475, 58] width 108 height 8
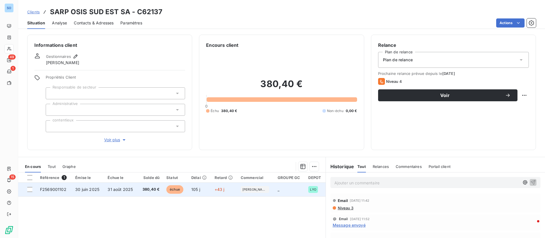
click at [111, 195] on td "31 août 2025" at bounding box center [120, 190] width 33 height 14
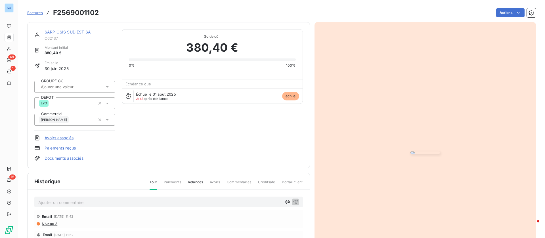
click at [107, 203] on p "Ajouter un commentaire ﻿" at bounding box center [159, 202] width 243 height 7
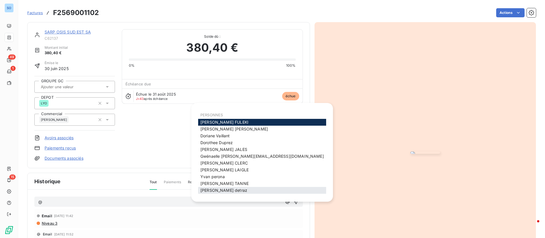
click at [219, 190] on span "renaud detraz" at bounding box center [223, 190] width 47 height 5
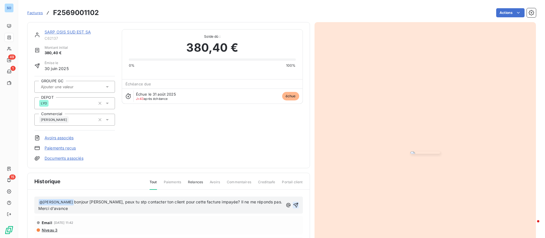
click at [293, 204] on icon "button" at bounding box center [295, 205] width 5 height 5
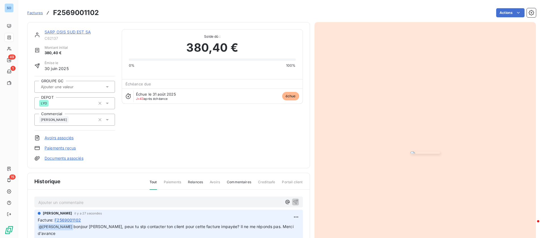
click at [75, 31] on link "SARP OSIS SUD EST SA" at bounding box center [68, 32] width 46 height 5
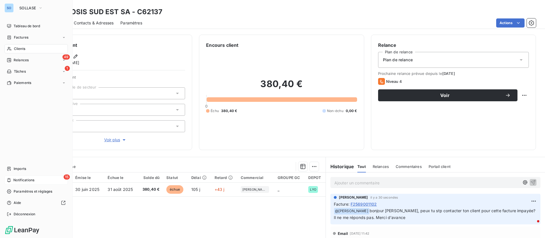
click at [25, 180] on span "Notifications" at bounding box center [23, 180] width 21 height 5
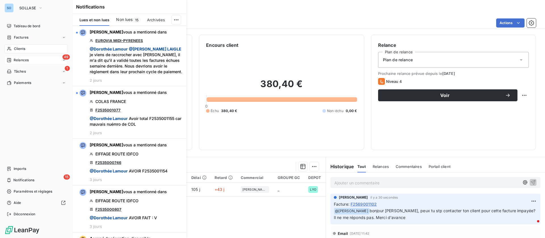
click at [27, 61] on span "Relances" at bounding box center [21, 60] width 15 height 5
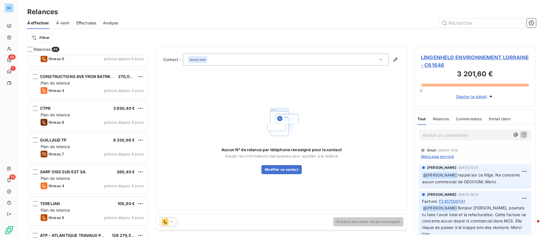
scroll to position [1290, 0]
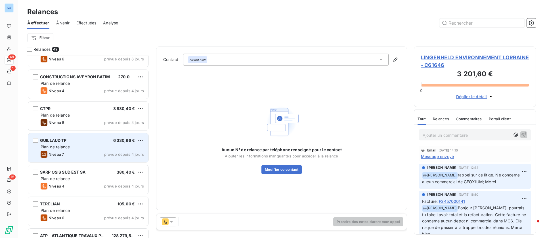
click at [77, 148] on div "Plan de relance" at bounding box center [92, 147] width 103 height 6
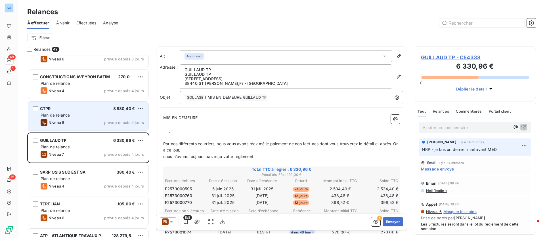
click at [78, 110] on div "CTPR 3 830,40 €" at bounding box center [92, 108] width 103 height 5
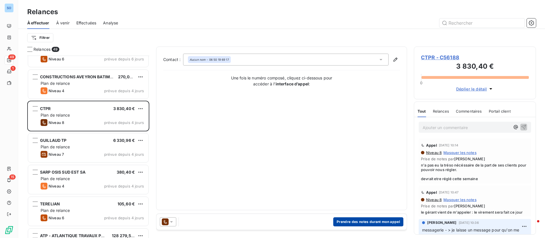
click at [352, 220] on button "Prendre des notes durant mon appel" at bounding box center [368, 221] width 70 height 9
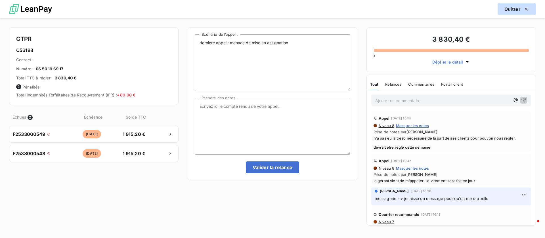
click at [511, 10] on button "Quitter" at bounding box center [516, 9] width 38 height 12
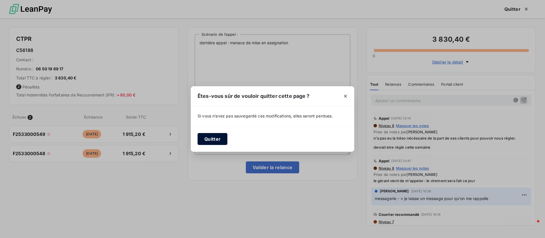
click at [204, 140] on button "Quitter" at bounding box center [212, 139] width 30 height 12
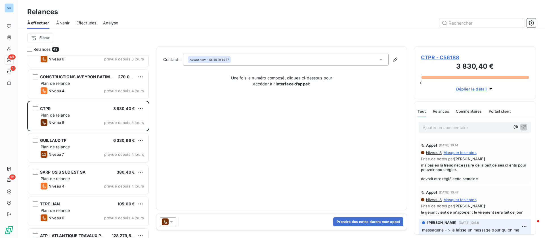
click at [438, 59] on span "CTPR - C56188" at bounding box center [475, 58] width 108 height 8
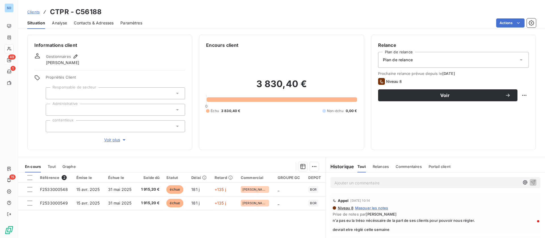
click at [104, 20] on span "Contacts & Adresses" at bounding box center [94, 23] width 40 height 6
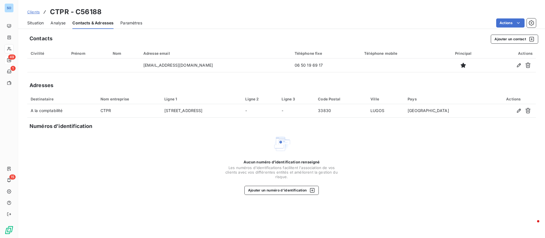
click at [28, 22] on span "Situation" at bounding box center [35, 23] width 16 height 6
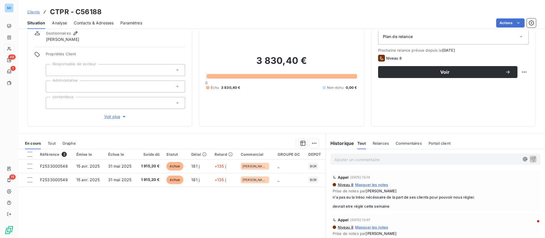
scroll to position [43, 0]
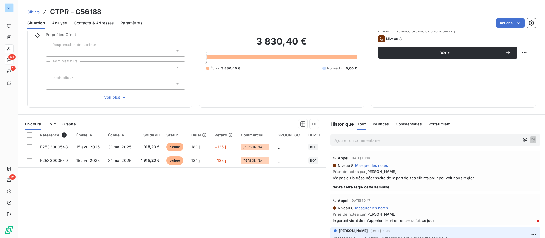
click at [348, 138] on p "Ajouter un commentaire ﻿" at bounding box center [426, 140] width 185 height 7
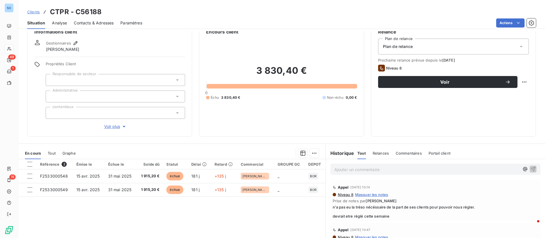
scroll to position [0, 0]
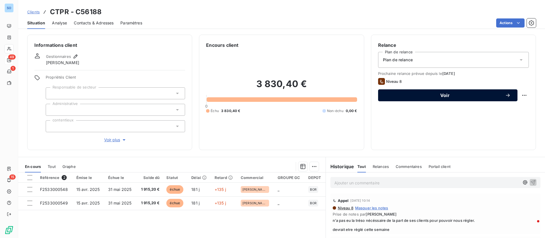
click at [428, 92] on button "Voir" at bounding box center [447, 95] width 139 height 12
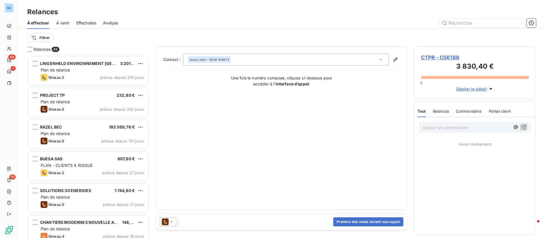
scroll to position [176, 115]
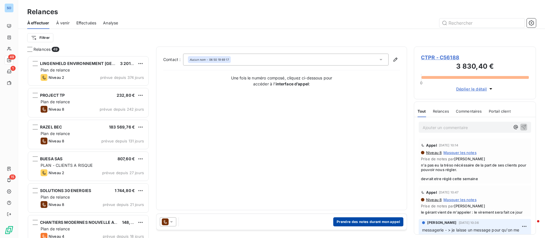
click at [368, 223] on button "Prendre des notes durant mon appel" at bounding box center [368, 221] width 70 height 9
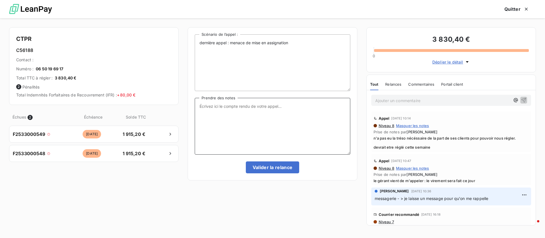
click at [269, 144] on textarea "Prendre des notes" at bounding box center [272, 126] width 155 height 57
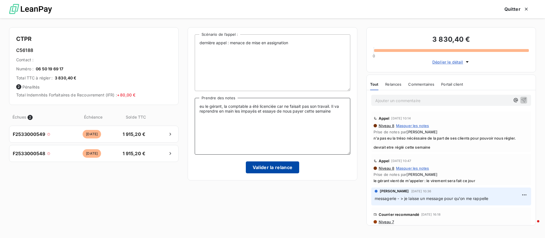
type textarea "eu le gérant, la comptable a été licenciée car ne faisait pas son travail. Il v…"
click at [273, 166] on button "Valider la relance" at bounding box center [273, 167] width 54 height 12
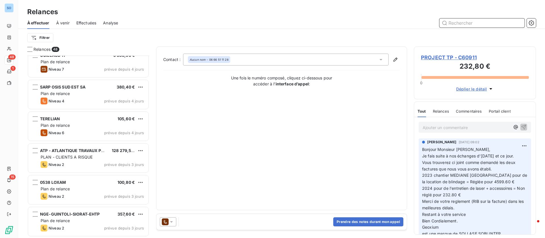
scroll to position [1258, 0]
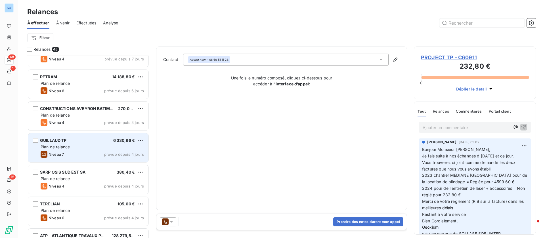
click at [94, 150] on div "Plan de relance" at bounding box center [92, 147] width 103 height 6
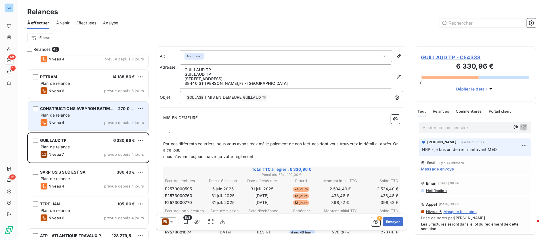
click at [89, 113] on div "Plan de relance" at bounding box center [92, 115] width 103 height 6
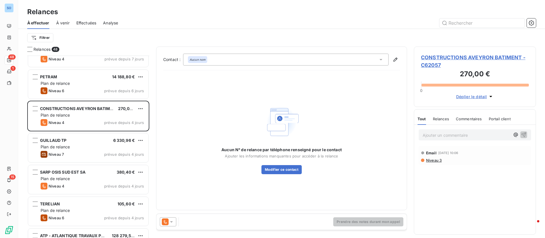
click at [381, 57] on icon at bounding box center [381, 60] width 6 height 6
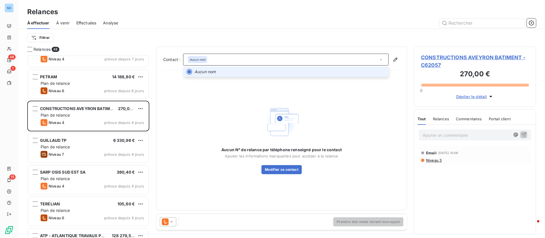
click at [381, 57] on icon at bounding box center [381, 60] width 6 height 6
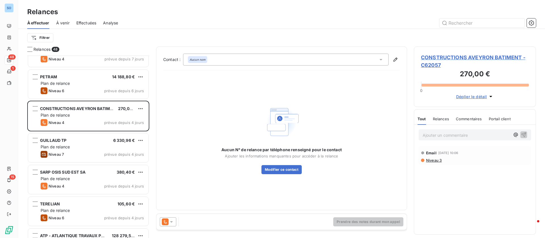
click at [379, 60] on icon at bounding box center [381, 60] width 6 height 6
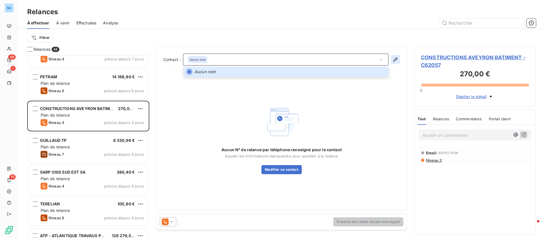
click at [395, 58] on icon "button" at bounding box center [395, 60] width 4 height 4
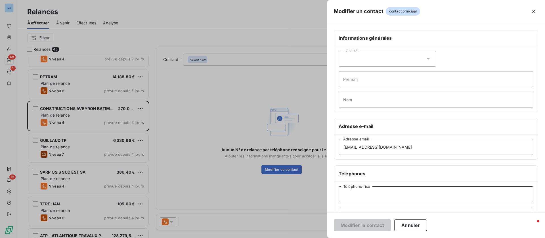
click at [370, 189] on input "Téléphone fixe" at bounding box center [435, 194] width 195 height 16
paste input "05 65 63 17 46"
type input "05 65 63 17 46"
drag, startPoint x: 366, startPoint y: 221, endPoint x: 363, endPoint y: 222, distance: 3.0
click at [367, 222] on button "Modifier le contact" at bounding box center [362, 225] width 57 height 12
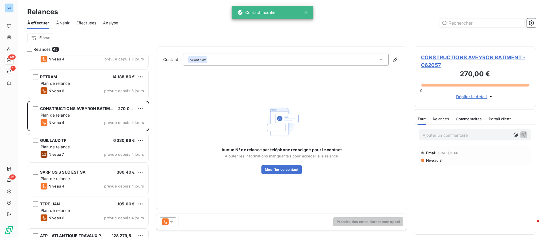
click at [380, 57] on icon at bounding box center [381, 60] width 6 height 6
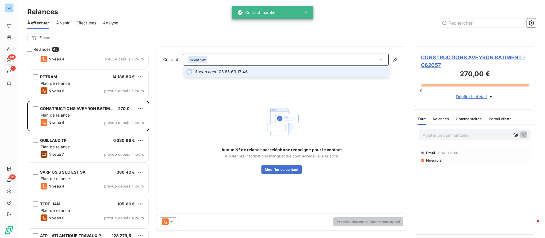
click at [282, 73] on span "Aucun nom - 05 65 63 17 46" at bounding box center [289, 72] width 191 height 6
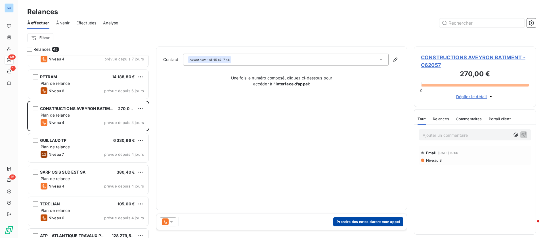
click at [351, 220] on button "Prendre des notes durant mon appel" at bounding box center [368, 221] width 70 height 9
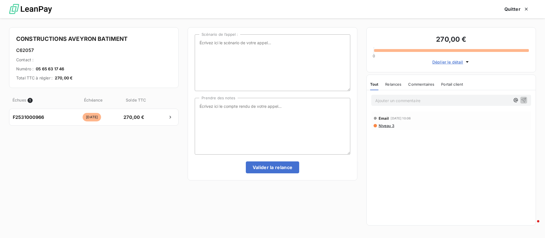
click at [387, 123] on div "Email 29 sept. 2025, 10:06" at bounding box center [450, 118] width 155 height 9
click at [387, 127] on span "Niveau 3" at bounding box center [386, 125] width 16 height 5
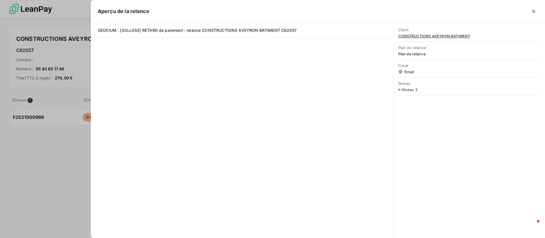
scroll to position [176, 115]
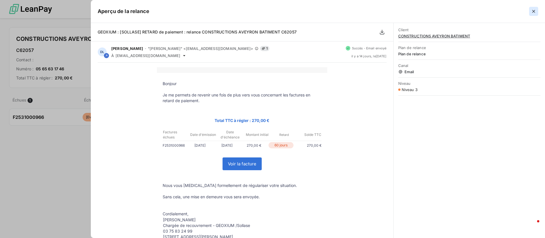
click at [533, 10] on icon "button" at bounding box center [534, 12] width 6 height 6
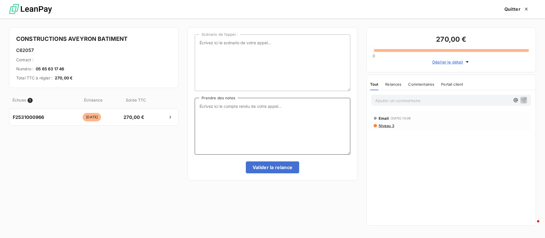
click at [265, 104] on textarea "Prendre des notes" at bounding box center [272, 126] width 155 height 57
type textarea "nrp"
click at [263, 169] on button "Valider la relance" at bounding box center [273, 167] width 54 height 12
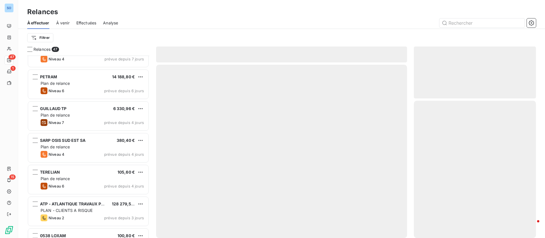
click at [90, 23] on span "Effectuées" at bounding box center [86, 23] width 20 height 6
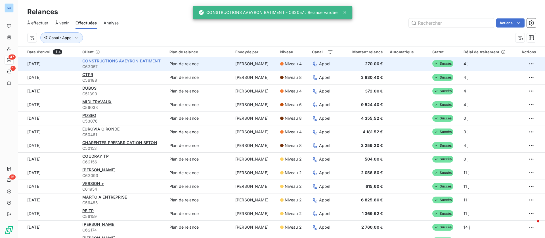
click at [118, 63] on span "CONSTRUCTIONS AVEYRON BATIMENT" at bounding box center [121, 60] width 78 height 5
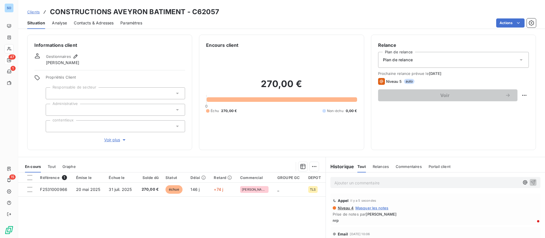
click at [79, 19] on div "Contacts & Adresses" at bounding box center [94, 23] width 40 height 12
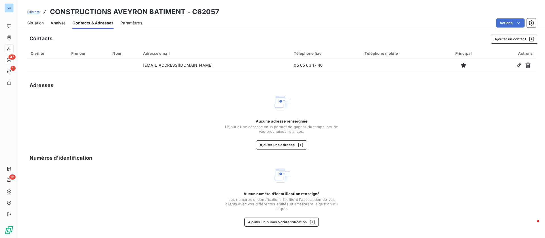
click at [41, 22] on span "Situation" at bounding box center [35, 23] width 16 height 6
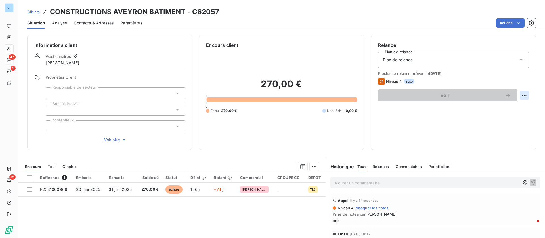
click at [517, 91] on html "SO 47 1 15 Clients CONSTRUCTIONS AVEYRON BATIMENT - C62057 Situation Analyse Co…" at bounding box center [272, 119] width 545 height 238
click at [476, 112] on div "Replanifier cette action" at bounding box center [493, 108] width 55 height 14
click at [478, 109] on div "Replanifier cette action" at bounding box center [494, 107] width 51 height 9
select select "9"
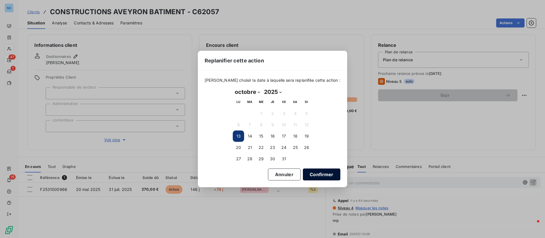
click at [322, 175] on button "Confirmer" at bounding box center [321, 175] width 37 height 12
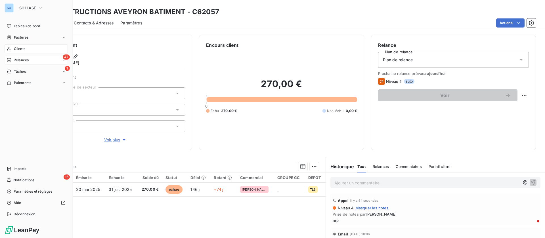
click at [31, 58] on div "47 Relances" at bounding box center [36, 60] width 63 height 9
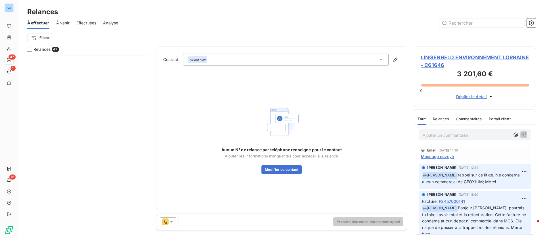
scroll to position [681, 0]
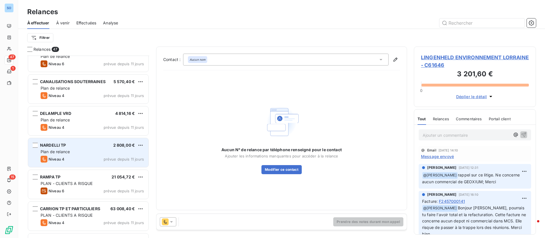
click at [86, 156] on div "Niveau 4 prévue depuis 11 jours" at bounding box center [92, 159] width 103 height 7
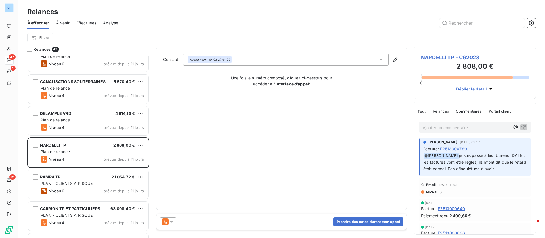
click at [459, 127] on p "Ajouter un commentaire ﻿" at bounding box center [465, 127] width 87 height 7
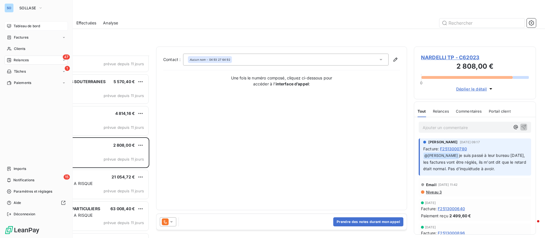
click at [18, 25] on span "Tableau de bord" at bounding box center [27, 26] width 26 height 5
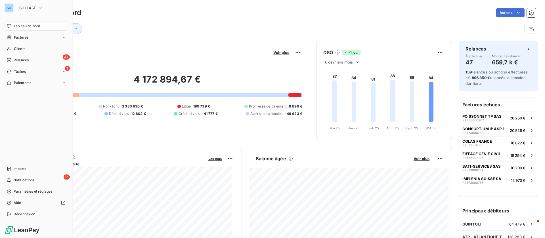
click at [20, 61] on span "Relances" at bounding box center [21, 60] width 15 height 5
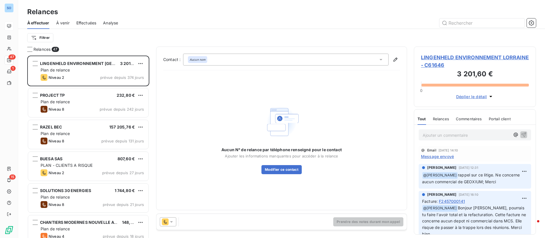
scroll to position [176, 115]
click at [80, 24] on span "Effectuées" at bounding box center [86, 23] width 20 height 6
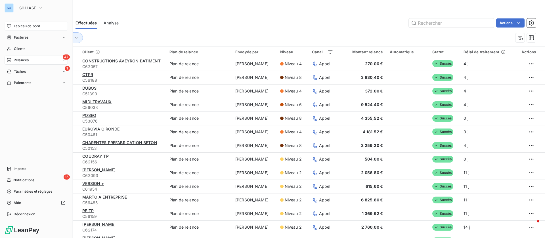
click at [23, 31] on nav "Tableau de bord Factures Clients 47 Relances 1 Tâches Paiements" at bounding box center [36, 55] width 63 height 66
click at [25, 26] on span "Tableau de bord" at bounding box center [27, 26] width 26 height 5
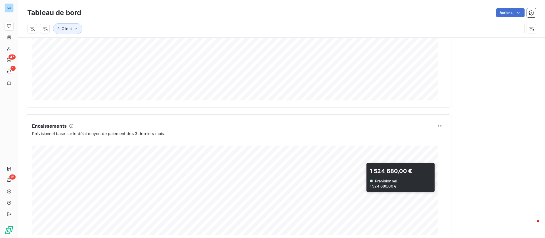
scroll to position [315, 0]
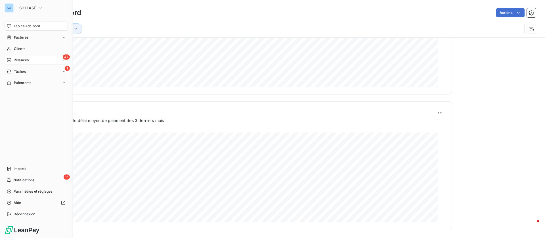
click at [16, 57] on div "47 Relances" at bounding box center [36, 60] width 63 height 9
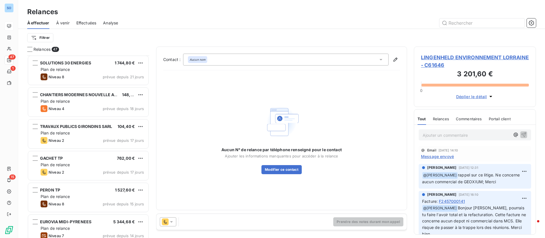
scroll to position [171, 0]
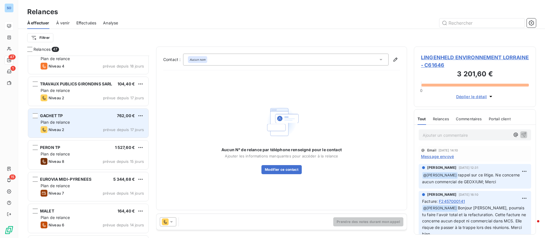
click at [95, 124] on div "Plan de relance" at bounding box center [92, 122] width 103 height 6
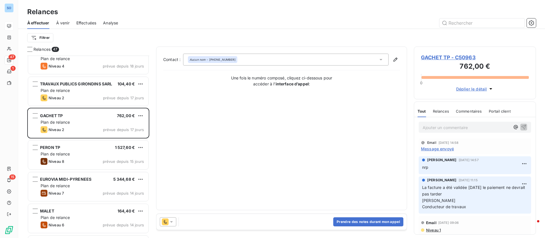
click at [444, 149] on span "Message envoyé" at bounding box center [437, 149] width 33 height 6
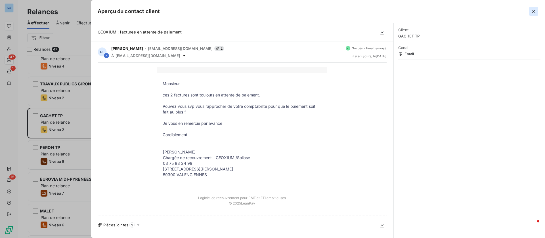
click at [533, 11] on icon "button" at bounding box center [534, 12] width 6 height 6
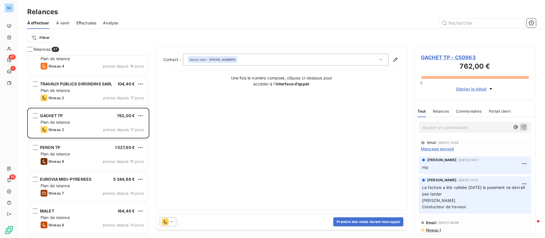
click at [170, 220] on icon at bounding box center [172, 222] width 6 height 6
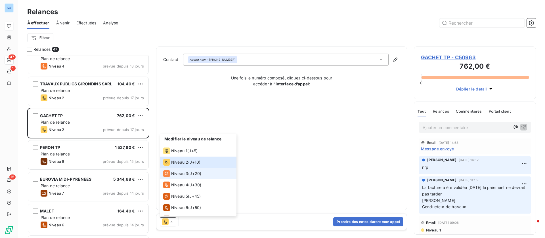
click at [177, 174] on span "Niveau 3" at bounding box center [179, 174] width 17 height 6
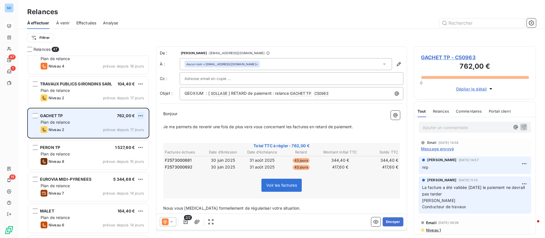
click at [142, 113] on html "SO 47 1 15 Relances À effectuer À venir Effectuées Analyse Filtrer Relances 47 …" at bounding box center [272, 119] width 545 height 238
click at [123, 127] on div "Replanifier cette action" at bounding box center [116, 127] width 51 height 9
select select "9"
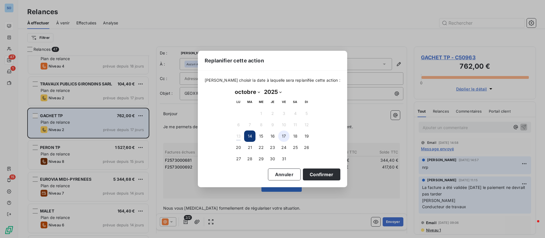
click at [283, 136] on button "17" at bounding box center [283, 136] width 11 height 11
click at [319, 175] on button "Confirmer" at bounding box center [321, 175] width 37 height 12
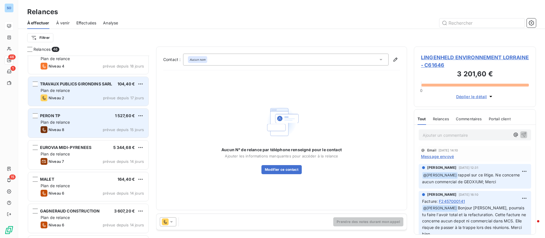
click at [75, 91] on div "Plan de relance" at bounding box center [92, 91] width 103 height 6
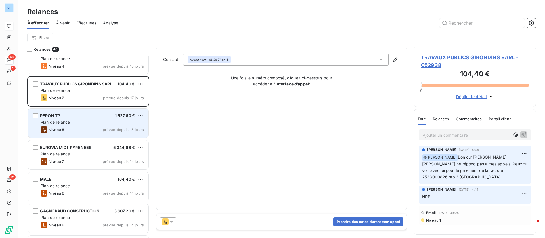
click at [80, 128] on div "Niveau 8 prévue depuis 15 jours" at bounding box center [92, 129] width 103 height 7
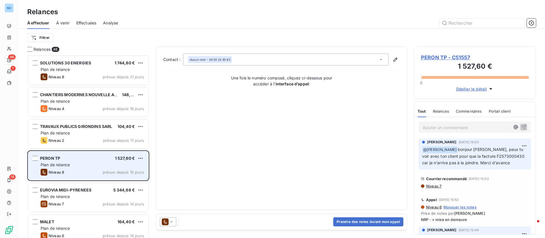
scroll to position [85, 0]
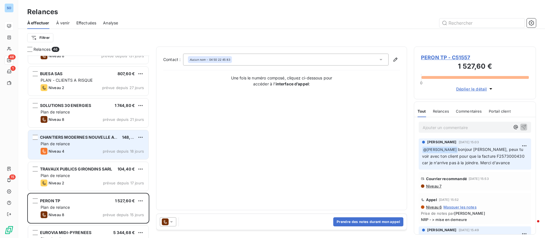
click at [92, 141] on div "Plan de relance" at bounding box center [92, 144] width 103 height 6
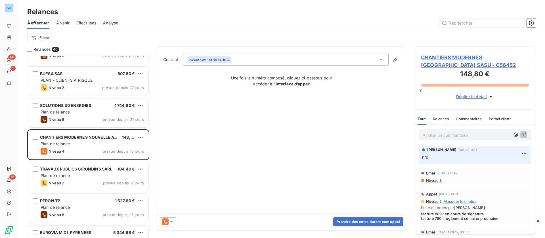
click at [450, 55] on span "CHANTIERS MODERNES [GEOGRAPHIC_DATA] SASU - C56452" at bounding box center [475, 61] width 108 height 15
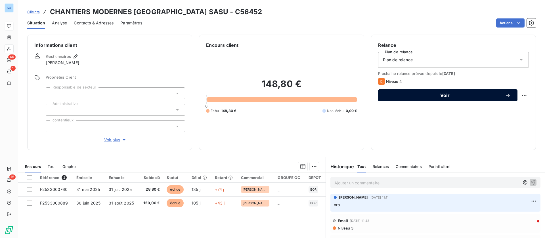
click at [439, 98] on span "Voir" at bounding box center [445, 95] width 120 height 5
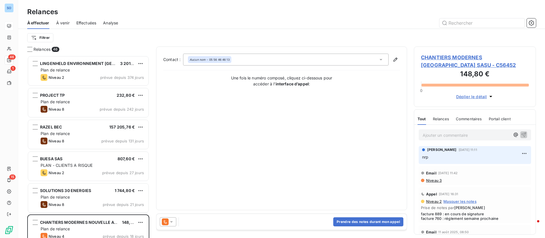
scroll to position [176, 115]
click at [350, 220] on button "Prendre des notes durant mon appel" at bounding box center [368, 221] width 70 height 9
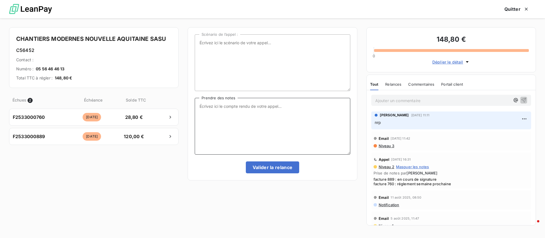
click at [219, 115] on textarea "Prendre des notes" at bounding box center [272, 126] width 155 height 57
type textarea "nrp"
click at [257, 163] on button "Valider la relance" at bounding box center [273, 167] width 54 height 12
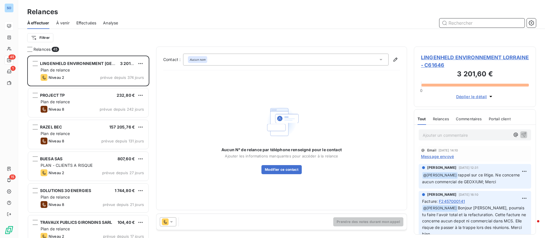
click at [82, 20] on div "Effectuées" at bounding box center [86, 23] width 20 height 12
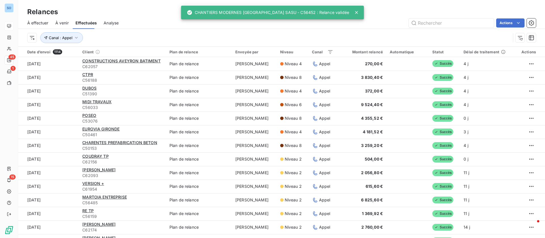
click at [87, 23] on span "Effectuées" at bounding box center [86, 23] width 22 height 6
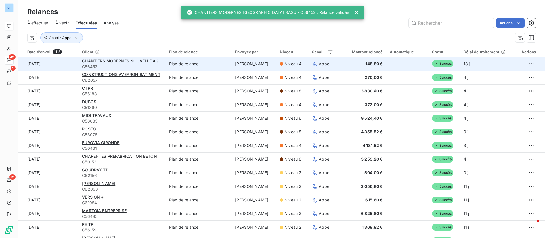
click at [117, 58] on td "CHANTIERS MODERNES NOUVELLE AQUITAINE SASU C56452" at bounding box center [122, 64] width 87 height 14
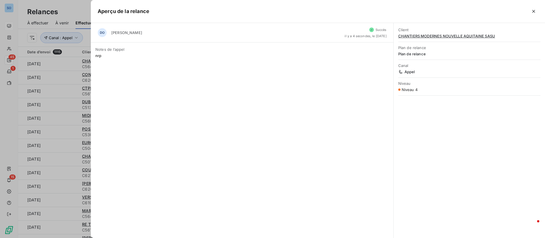
click at [459, 37] on span "CHANTIERS MODERNES NOUVELLE AQUITAINE SASU" at bounding box center [469, 36] width 142 height 5
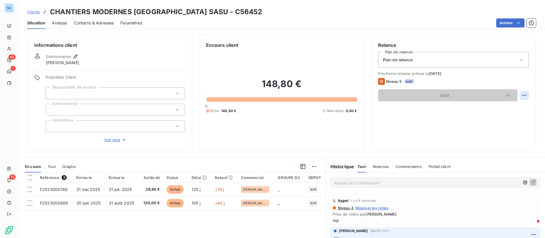
click at [518, 92] on html "SO 45 1 15 Clients CHANTIERS MODERNES NOUVELLE AQUITAINE SASU - C56452 Situatio…" at bounding box center [272, 119] width 545 height 238
click at [491, 108] on div "Replanifier cette action" at bounding box center [494, 107] width 51 height 9
select select "9"
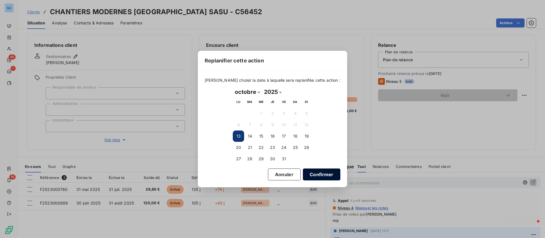
click at [313, 171] on button "Confirmer" at bounding box center [321, 175] width 37 height 12
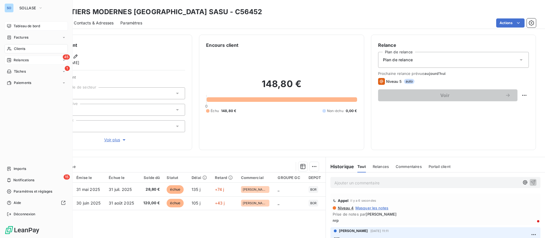
click at [19, 61] on span "Relances" at bounding box center [21, 60] width 15 height 5
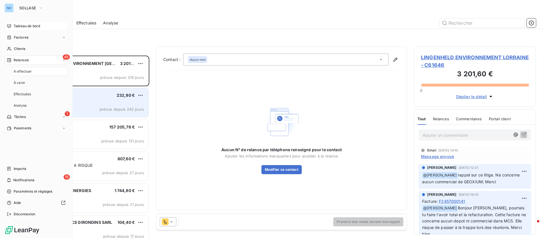
scroll to position [176, 115]
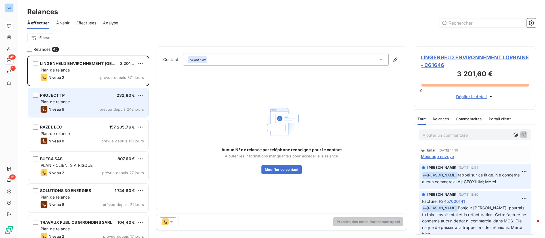
click at [67, 105] on div "PROJECT TP 232,80 € Plan de relance Niveau 8 prévue depuis 242 jours" at bounding box center [88, 102] width 120 height 29
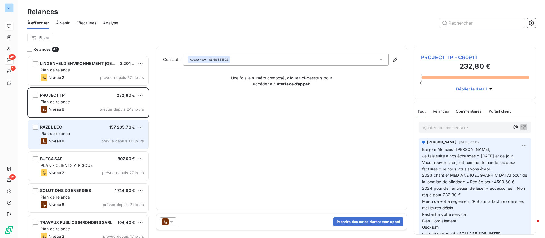
click at [85, 129] on div "RAZEL BEC 157 205,76 € Plan de relance Niveau 8 prévue depuis 131 jours" at bounding box center [88, 134] width 120 height 29
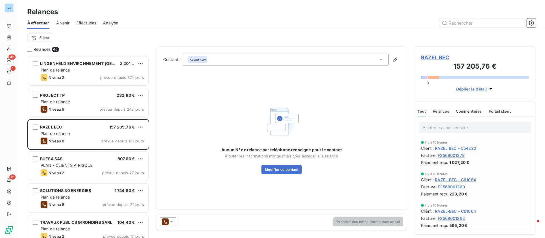
click at [432, 59] on span "RAZEL BEC" at bounding box center [475, 58] width 108 height 8
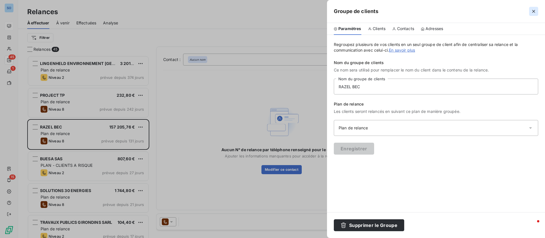
click at [532, 12] on icon "button" at bounding box center [534, 12] width 6 height 6
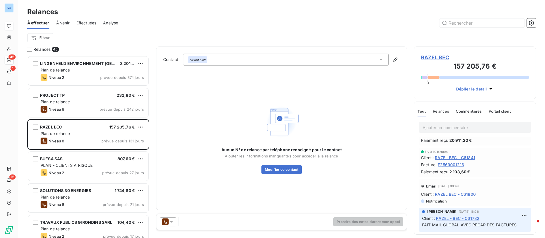
scroll to position [170, 0]
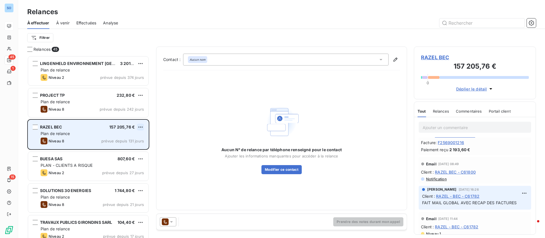
click at [139, 128] on html "SO 45 1 15 Relances À effectuer À venir Effectuées Analyse Filtrer Relances 45 …" at bounding box center [272, 119] width 545 height 238
click at [129, 136] on div "Replanifier cette action" at bounding box center [116, 138] width 51 height 9
select select "9"
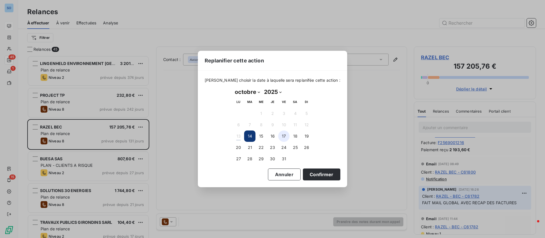
click at [285, 137] on button "17" at bounding box center [283, 136] width 11 height 11
click at [316, 174] on button "Confirmer" at bounding box center [321, 175] width 37 height 12
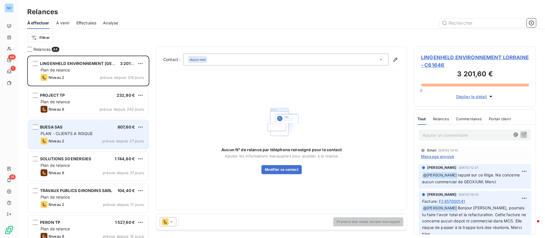
click at [99, 140] on div "Niveau 2 prévue depuis 27 jours" at bounding box center [92, 141] width 103 height 7
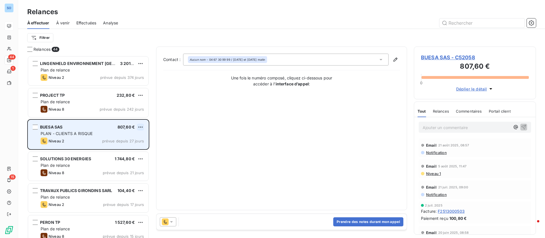
click at [142, 126] on html "SO 44 1 15 Relances À effectuer À venir Effectuées Analyse Filtrer Relances 44 …" at bounding box center [272, 119] width 545 height 238
click at [115, 137] on div "Replanifier cette action" at bounding box center [116, 138] width 51 height 9
select select "9"
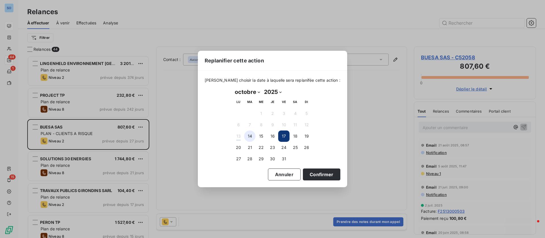
click at [247, 137] on button "14" at bounding box center [249, 136] width 11 height 11
click at [308, 172] on button "Confirmer" at bounding box center [321, 175] width 37 height 12
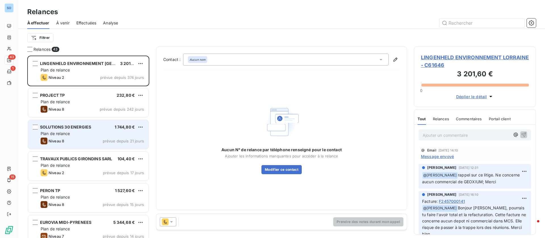
click at [97, 133] on div "Plan de relance" at bounding box center [92, 134] width 103 height 6
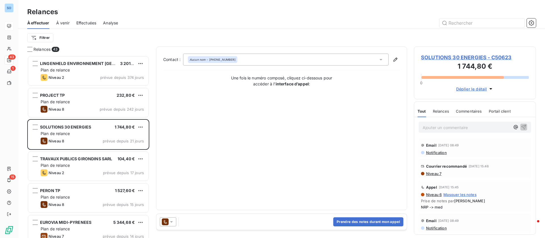
click at [462, 56] on span "SOLUTIONS 30 ENERGIES - C50623" at bounding box center [475, 58] width 108 height 8
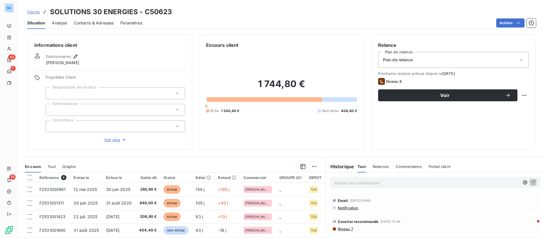
click at [344, 227] on span "Niveau 7" at bounding box center [345, 229] width 16 height 5
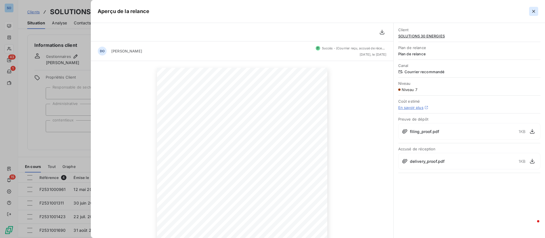
click at [535, 10] on icon "button" at bounding box center [534, 12] width 6 height 6
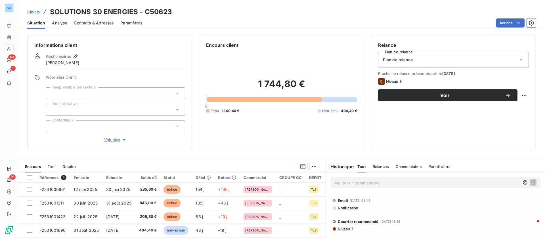
click at [366, 180] on p "Ajouter un commentaire ﻿" at bounding box center [426, 182] width 185 height 7
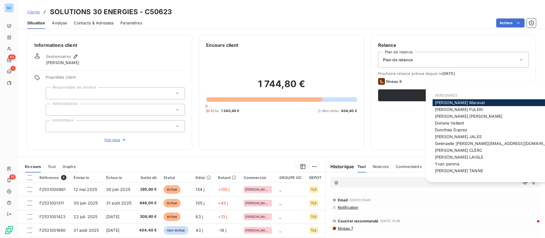
click at [457, 100] on span "Antoine Maraval" at bounding box center [460, 102] width 50 height 5
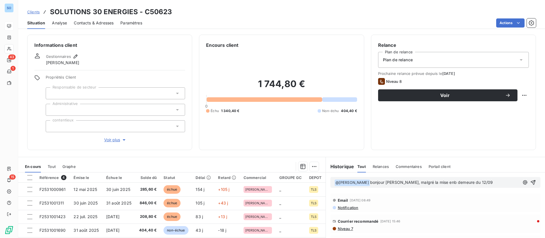
drag, startPoint x: 433, startPoint y: 182, endPoint x: 462, endPoint y: 174, distance: 30.6
click at [433, 182] on span "bonjour Antoine, malgré la mise enb demeure du 12/09" at bounding box center [431, 182] width 123 height 5
click at [492, 184] on p "﻿ @ Antoine Maraval ﻿ bonjour Antoine, malgré la mise en demeure du 12/09" at bounding box center [426, 182] width 185 height 7
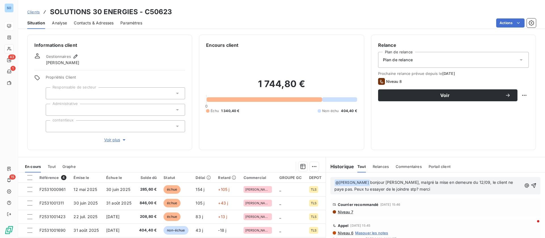
scroll to position [43, 0]
click at [531, 185] on icon "button" at bounding box center [534, 186] width 6 height 6
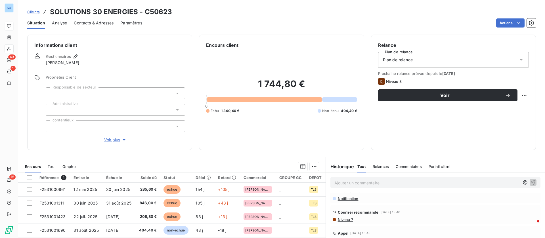
scroll to position [63, 0]
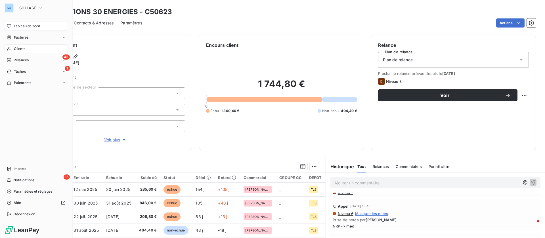
click at [12, 26] on div "Tableau de bord" at bounding box center [36, 26] width 63 height 9
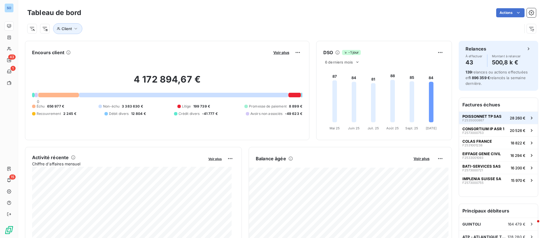
click at [491, 118] on span "POISSONNET TP SAS" at bounding box center [481, 116] width 39 height 5
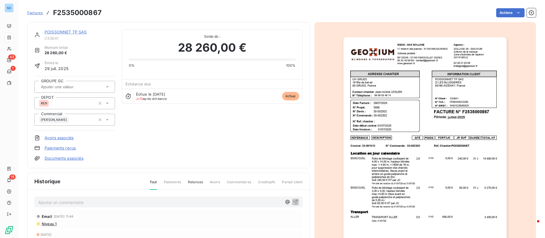
click at [74, 30] on link "POISSONNET TP SAS" at bounding box center [66, 32] width 42 height 5
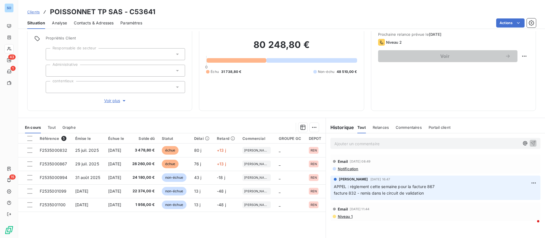
scroll to position [43, 0]
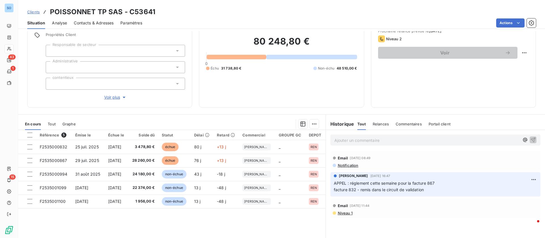
click at [268, 102] on div "Encours client 80 248,80 € 0 Échu 31 738,80 € Non-échu 48 510,00 €" at bounding box center [281, 49] width 165 height 115
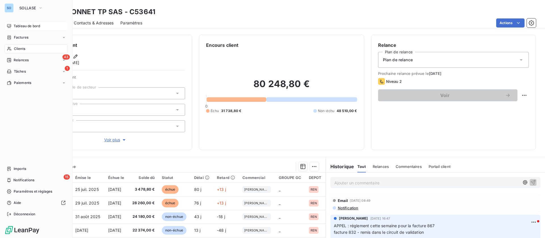
click at [32, 24] on span "Tableau de bord" at bounding box center [27, 26] width 26 height 5
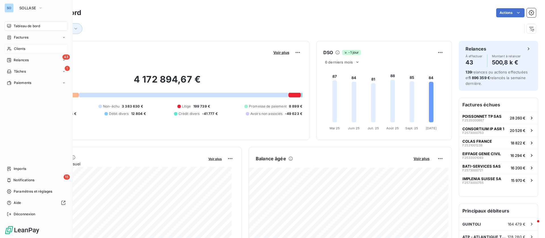
click at [13, 49] on div "Clients" at bounding box center [36, 48] width 63 height 9
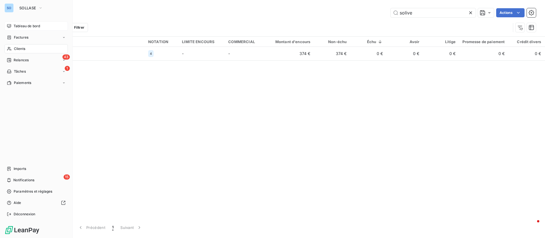
click at [30, 30] on div "Tableau de bord" at bounding box center [36, 26] width 63 height 9
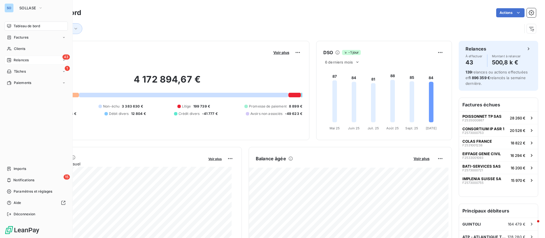
click at [26, 58] on span "Relances" at bounding box center [21, 60] width 15 height 5
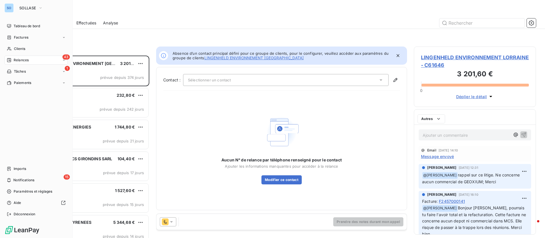
scroll to position [176, 115]
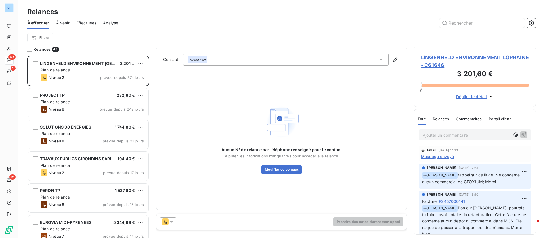
click at [116, 21] on span "Analyse" at bounding box center [110, 23] width 15 height 6
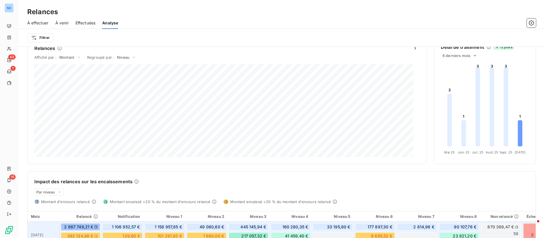
scroll to position [9, 0]
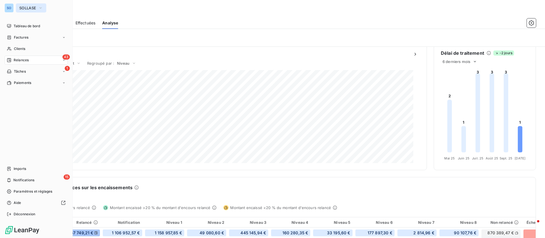
click at [27, 8] on span "SOLLASE" at bounding box center [27, 8] width 17 height 5
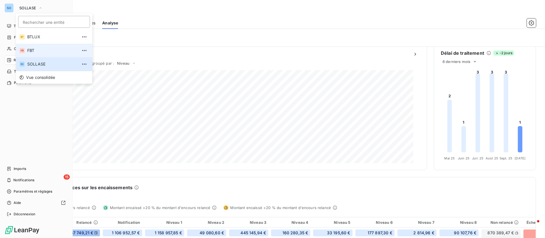
click at [40, 50] on span "FBT" at bounding box center [52, 51] width 50 height 6
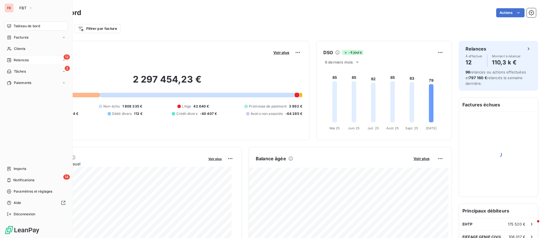
click at [28, 59] on span "Relances" at bounding box center [21, 60] width 15 height 5
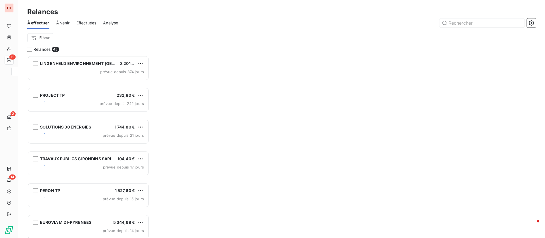
scroll to position [176, 115]
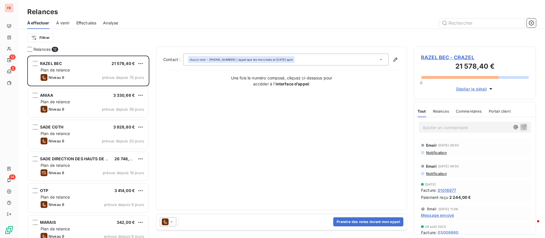
click at [110, 22] on span "Analyse" at bounding box center [110, 23] width 15 height 6
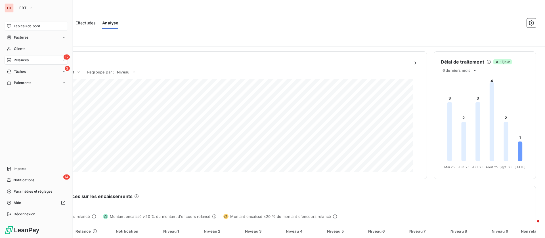
click at [13, 24] on div "Tableau de bord" at bounding box center [36, 26] width 63 height 9
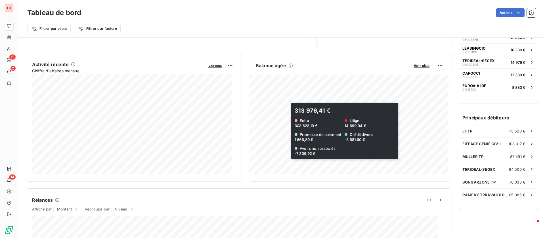
scroll to position [85, 0]
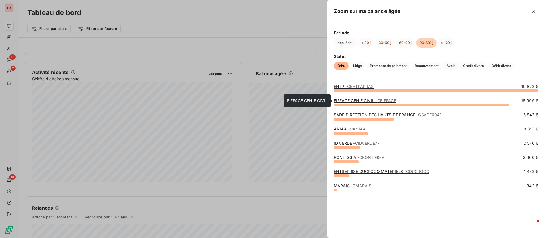
click at [354, 100] on link "EIFFAGE GENIE CIVIL - CEIFFAGE" at bounding box center [365, 100] width 62 height 5
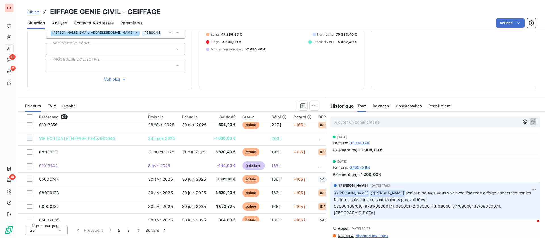
scroll to position [85, 0]
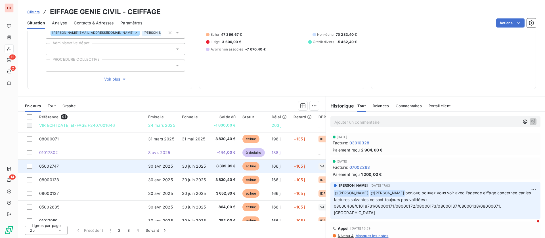
click at [193, 164] on span "30 juin 2025" at bounding box center [194, 166] width 24 height 5
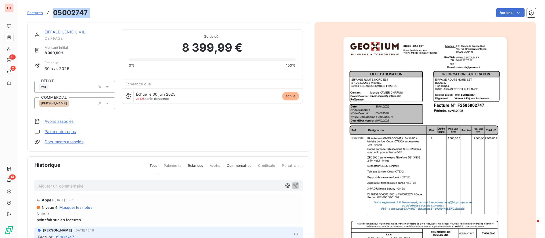
drag, startPoint x: 54, startPoint y: 11, endPoint x: 98, endPoint y: 7, distance: 44.1
click at [98, 7] on div "Factures 05002747 Actions" at bounding box center [281, 13] width 508 height 12
copy section "05002747 Actions"
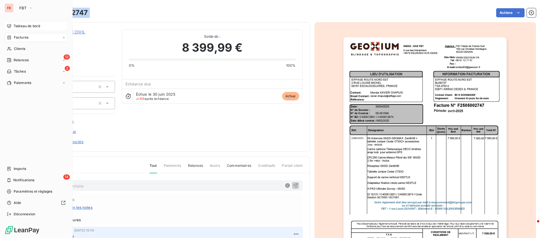
click at [16, 27] on span "Tableau de bord" at bounding box center [27, 26] width 26 height 5
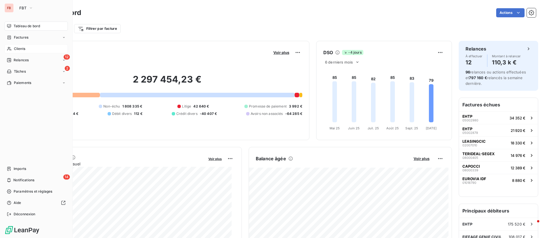
click at [15, 48] on span "Clients" at bounding box center [19, 48] width 11 height 5
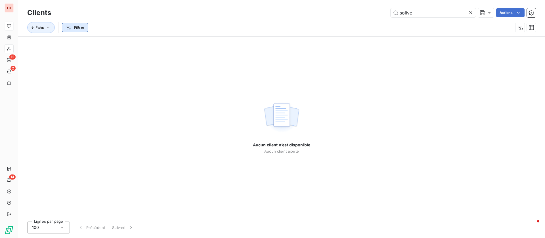
click at [72, 26] on html "FB 12 2 14 Clients solive Actions Échu Filtrer Aucun client n’est disponible Au…" at bounding box center [272, 119] width 545 height 238
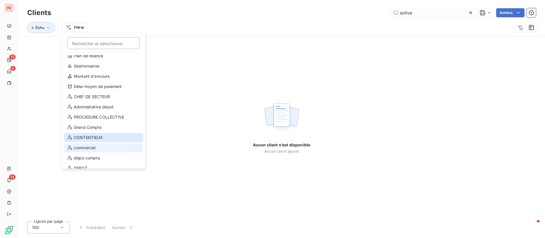
scroll to position [20, 0]
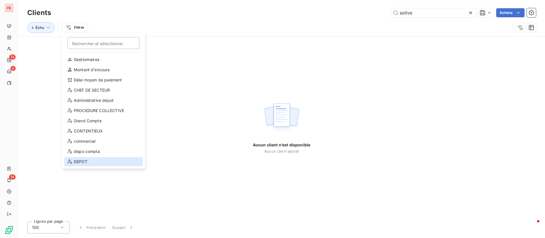
click at [94, 157] on div "DEPOT" at bounding box center [103, 161] width 79 height 9
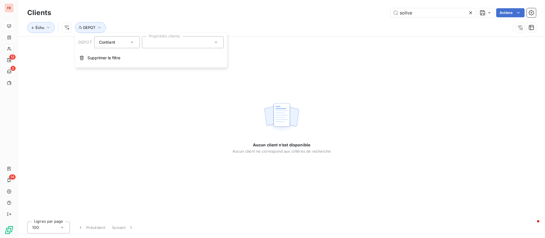
click at [200, 40] on div at bounding box center [183, 42] width 82 height 12
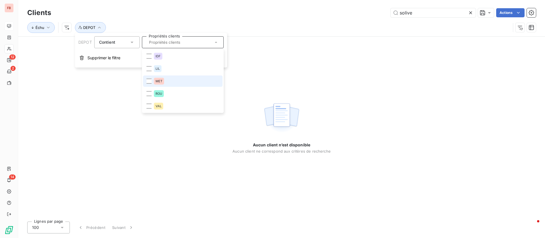
click at [161, 82] on span "MET" at bounding box center [158, 80] width 7 height 3
click at [285, 24] on div "Échu DEPOT : MET" at bounding box center [268, 27] width 483 height 11
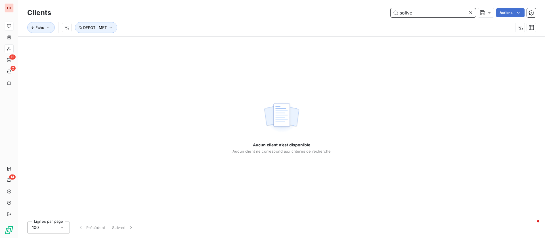
drag, startPoint x: 425, startPoint y: 10, endPoint x: 365, endPoint y: 12, distance: 60.2
click at [365, 12] on div "solive Actions" at bounding box center [297, 12] width 478 height 9
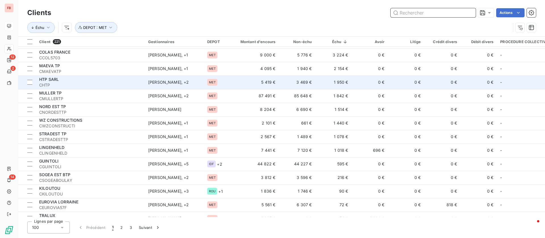
scroll to position [43, 0]
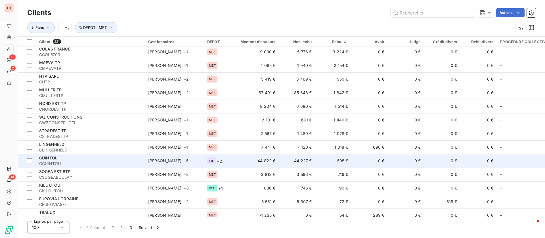
click at [235, 161] on td "44 822 €" at bounding box center [254, 161] width 49 height 14
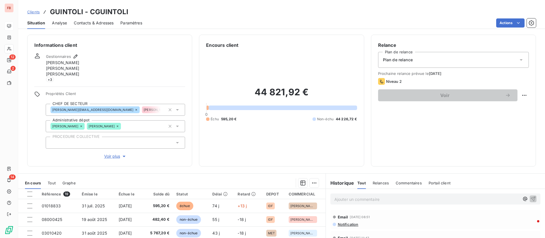
click at [83, 126] on icon at bounding box center [80, 126] width 3 height 3
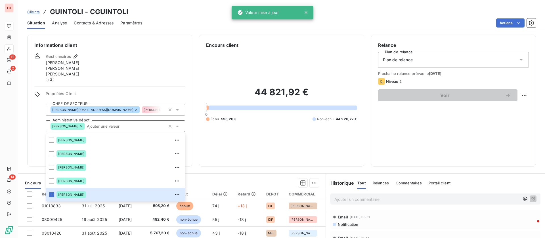
click at [146, 63] on div "Gestionnaires Anicet ANICHE Guénolé LEROY jerome Dumortier + 3" at bounding box center [109, 67] width 151 height 29
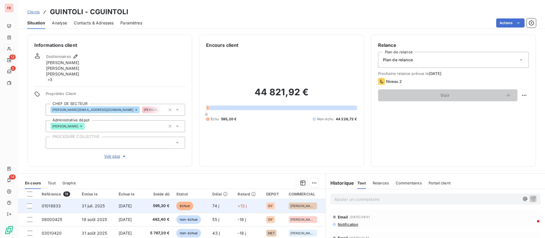
click at [132, 203] on span "[DATE]" at bounding box center [125, 205] width 13 height 5
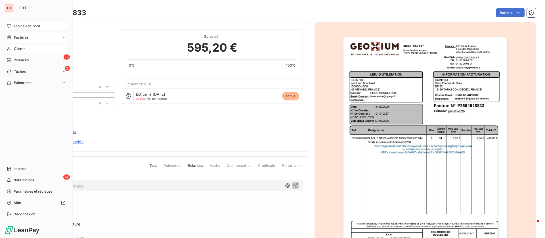
click at [17, 49] on span "Clients" at bounding box center [19, 48] width 11 height 5
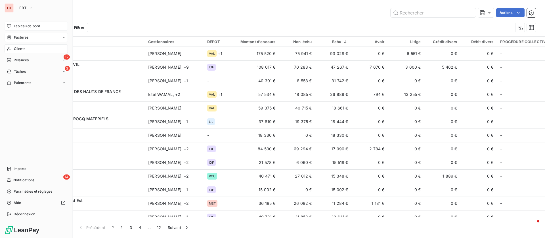
click at [18, 39] on span "Factures" at bounding box center [21, 37] width 14 height 5
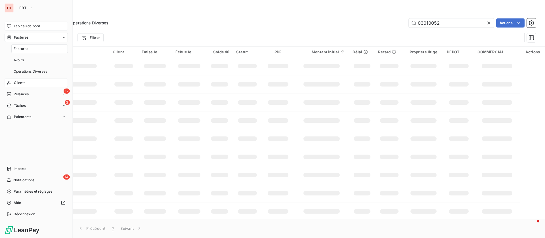
click at [18, 81] on span "Clients" at bounding box center [19, 82] width 11 height 5
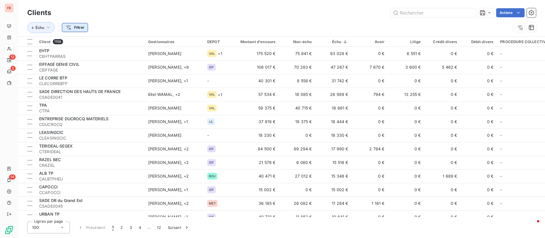
click at [77, 28] on html "FB 12 2 14 Clients Actions Échu Filtrer Client 1159 Gestionnaires DEPOT Montant…" at bounding box center [272, 119] width 545 height 238
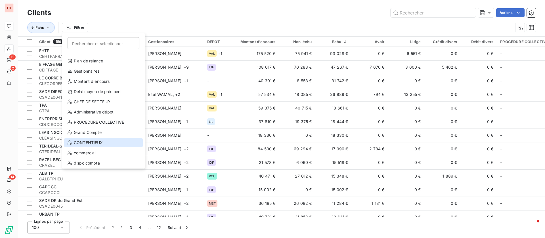
scroll to position [20, 0]
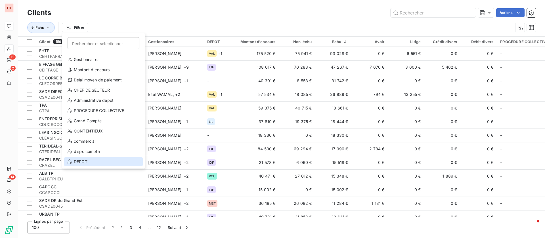
click at [91, 157] on div "DEPOT" at bounding box center [103, 161] width 79 height 9
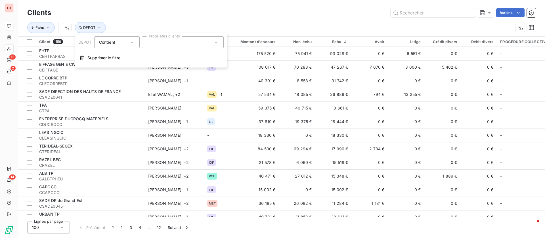
click at [202, 36] on div "DEPOT Contient Propriétés clients Supprimer le filtre" at bounding box center [151, 50] width 152 height 35
click at [193, 44] on div at bounding box center [183, 42] width 82 height 12
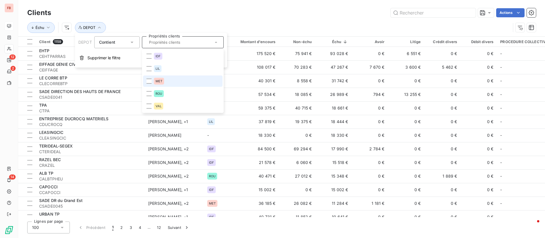
click at [167, 81] on li "MET" at bounding box center [182, 80] width 79 height 11
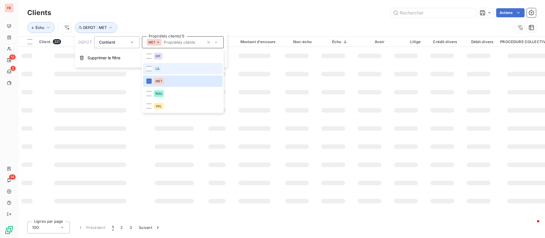
click at [294, 12] on div "Actions" at bounding box center [297, 12] width 478 height 9
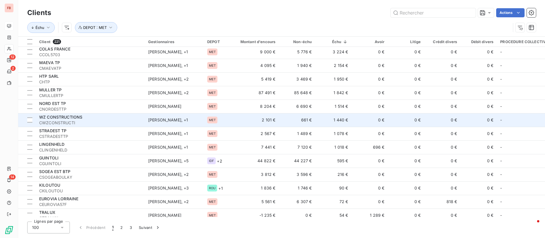
scroll to position [128, 0]
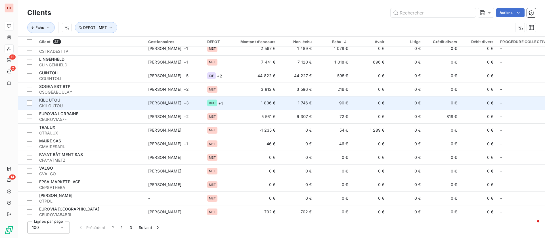
click at [229, 103] on td "ROU + 1" at bounding box center [217, 103] width 26 height 14
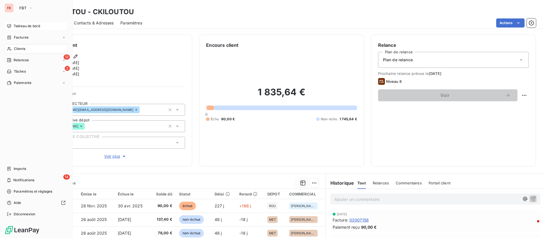
click at [29, 49] on div "Clients" at bounding box center [36, 48] width 63 height 9
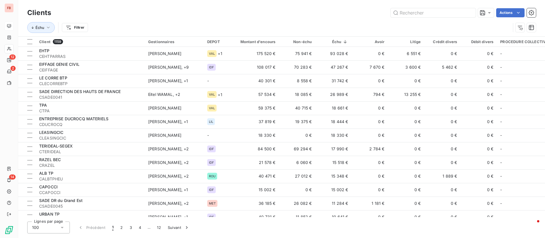
click at [80, 27] on html "FB 12 2 14 Clients Actions Échu Filtrer Client 1159 Gestionnaires DEPOT Montant…" at bounding box center [272, 119] width 545 height 238
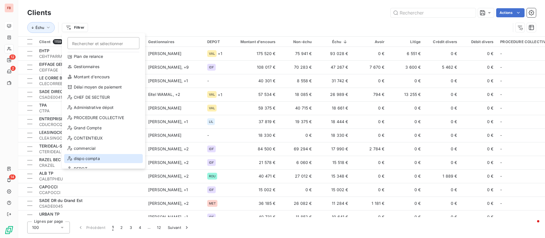
scroll to position [20, 0]
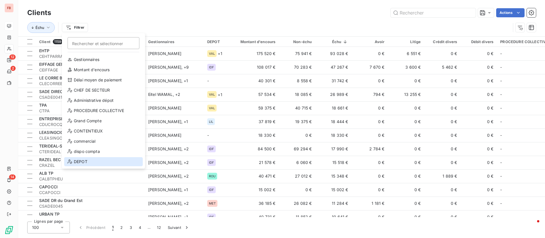
click at [81, 159] on div "DEPOT" at bounding box center [103, 161] width 79 height 9
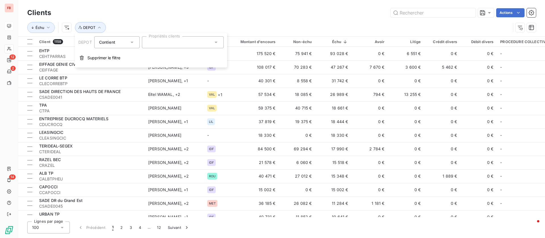
click at [176, 40] on div at bounding box center [183, 42] width 82 height 12
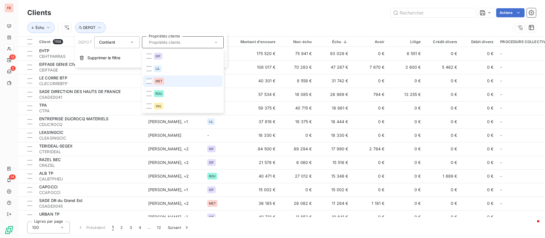
click at [169, 81] on li "MET" at bounding box center [182, 80] width 79 height 11
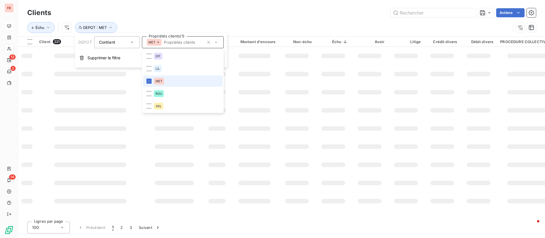
click at [277, 4] on div "Clients Actions Échu DEPOT : MET" at bounding box center [281, 18] width 527 height 36
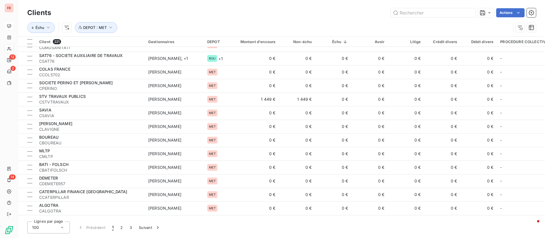
scroll to position [726, 0]
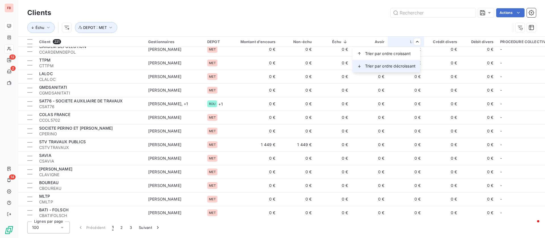
click at [384, 62] on div "Trier par ordre décroissant" at bounding box center [386, 66] width 68 height 12
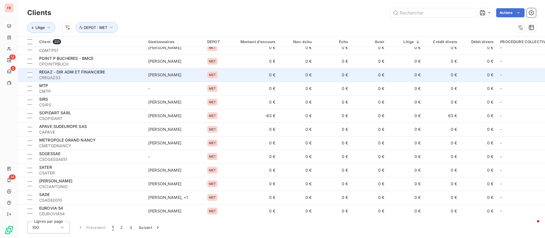
scroll to position [0, 0]
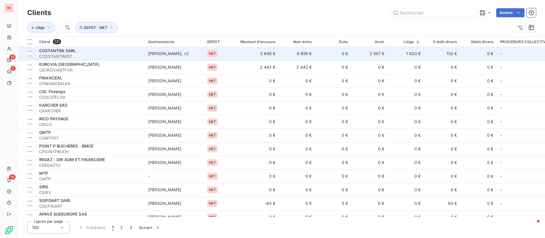
click at [422, 49] on td "1 620 €" at bounding box center [406, 54] width 36 height 14
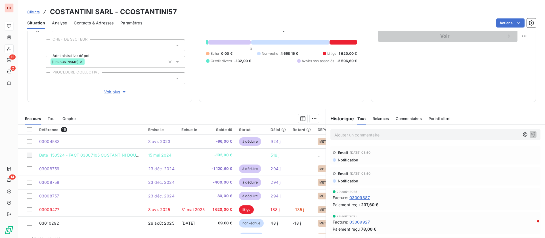
scroll to position [72, 0]
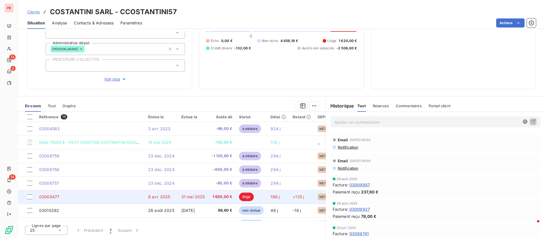
click at [157, 198] on span "8 avr. 2025" at bounding box center [159, 196] width 22 height 5
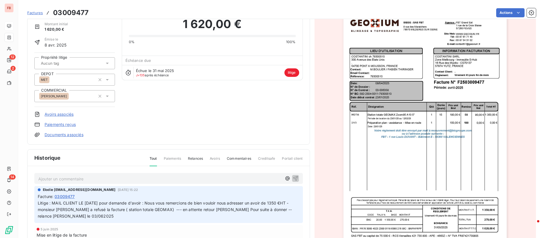
scroll to position [76, 0]
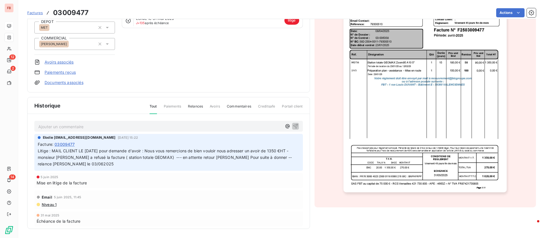
click at [119, 126] on p "Ajouter un commentaire ﻿" at bounding box center [159, 126] width 243 height 7
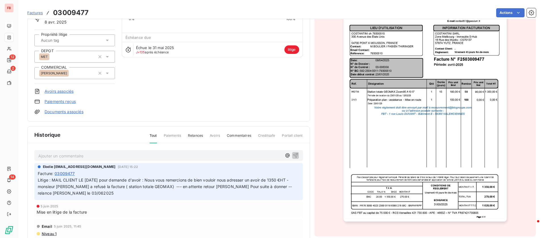
scroll to position [33, 0]
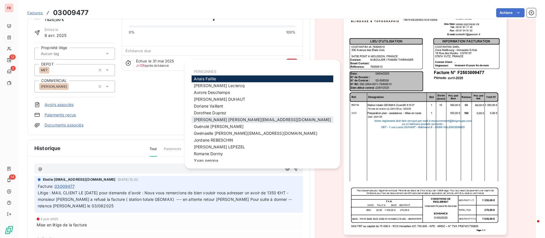
click at [220, 116] on div "Elodie e.grandjean@geoxium.fr" at bounding box center [263, 119] width 142 height 7
click at [229, 121] on span "Elodie e.grandjean@geoxium.fr" at bounding box center [262, 119] width 137 height 5
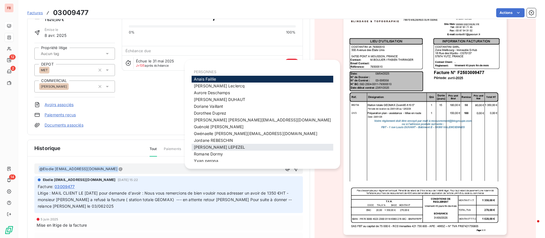
click at [218, 145] on span "PETER LEPEZEL" at bounding box center [219, 147] width 51 height 5
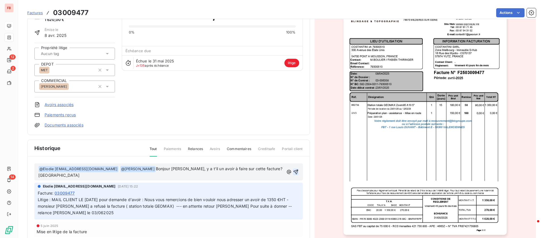
click at [293, 170] on icon "button" at bounding box center [295, 172] width 5 height 5
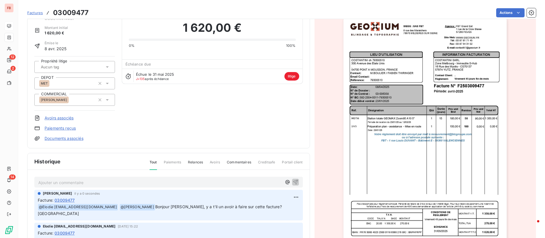
scroll to position [0, 0]
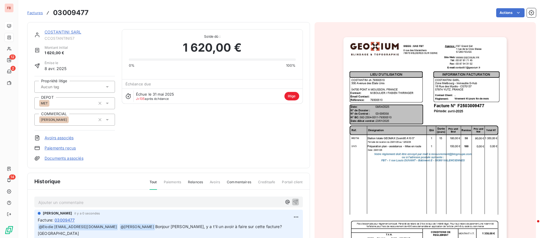
click at [66, 32] on link "COSTANTINI SARL" at bounding box center [63, 32] width 37 height 5
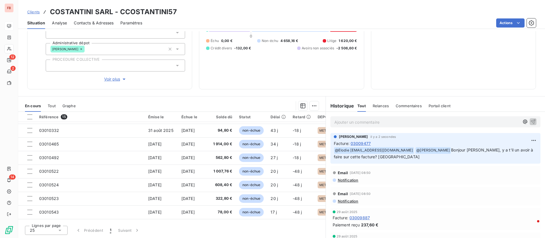
scroll to position [108, 0]
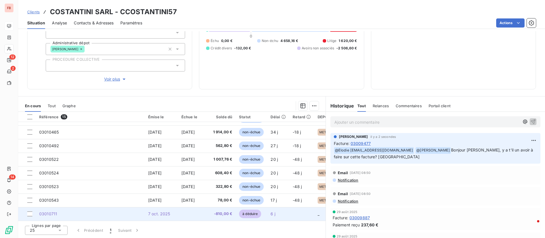
click at [170, 207] on td "7 oct. 2025" at bounding box center [161, 214] width 33 height 14
click at [173, 212] on td "7 oct. 2025" at bounding box center [161, 214] width 33 height 14
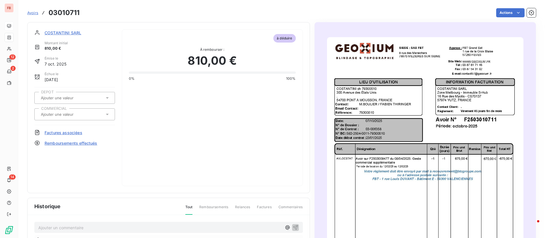
drag, startPoint x: 55, startPoint y: 32, endPoint x: 60, endPoint y: 33, distance: 5.3
click at [56, 32] on span "COSTANTINI SARL" at bounding box center [63, 33] width 37 height 6
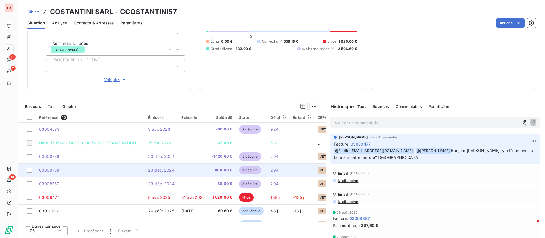
scroll to position [72, 0]
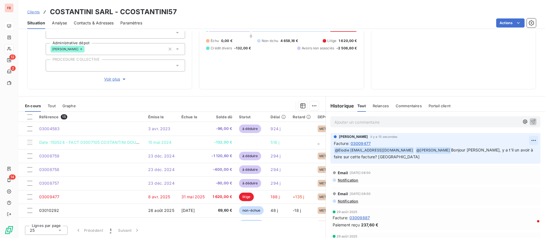
click at [520, 138] on html "FB 12 2 14 Clients COSTANTINI SARL - CCOSTANTINI57 Situation Analyse Contacts &…" at bounding box center [272, 119] width 545 height 238
click at [502, 165] on div "Supprimer" at bounding box center [507, 163] width 32 height 9
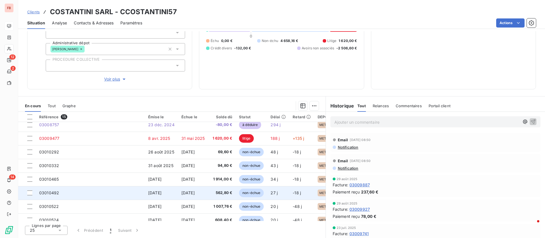
scroll to position [0, 0]
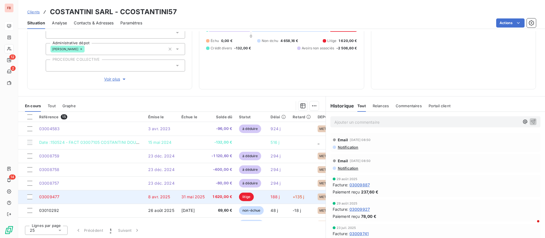
click at [162, 194] on span "8 avr. 2025" at bounding box center [159, 196] width 22 height 5
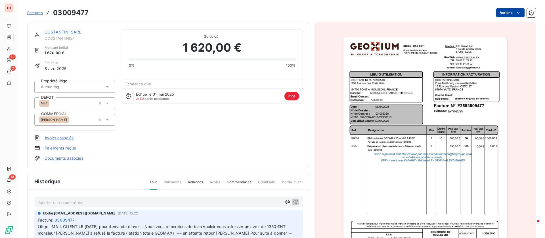
click at [506, 9] on html "FB 12 2 14 Factures 03009477 Actions COSTANTINI SARL CCOSTANTINI57 Montant init…" at bounding box center [272, 119] width 545 height 238
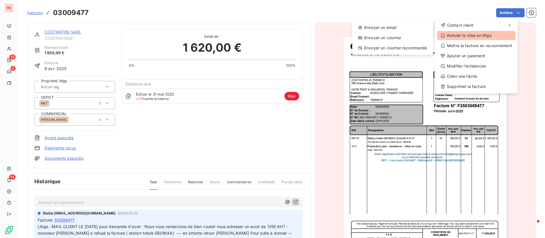
click at [473, 37] on div "Annuler la mise en litige" at bounding box center [476, 35] width 78 height 9
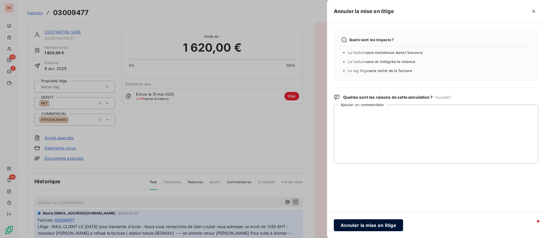
click at [370, 228] on button "Annuler la mise en litige" at bounding box center [368, 225] width 69 height 12
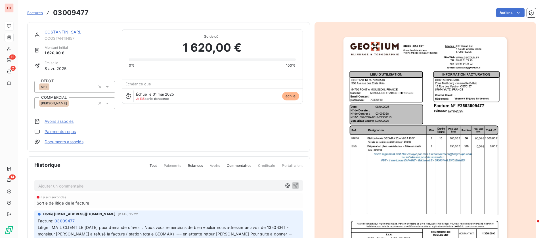
click at [66, 32] on link "COSTANTINI SARL" at bounding box center [63, 32] width 37 height 5
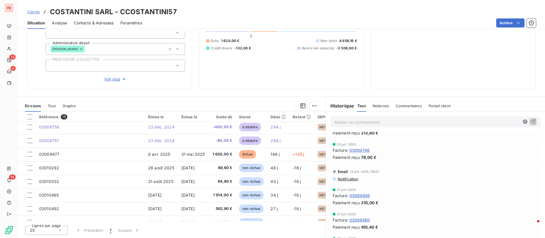
scroll to position [128, 0]
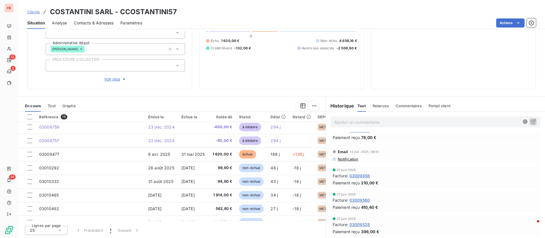
click at [377, 103] on div "Relances" at bounding box center [381, 106] width 16 height 12
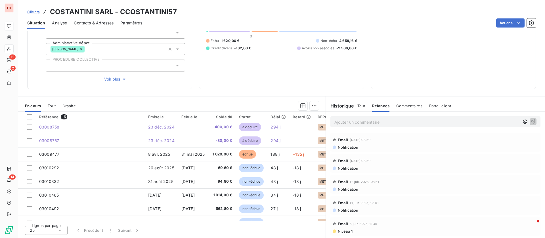
click at [388, 106] on div "Tout Relances Commentaires Portail client" at bounding box center [404, 106] width 94 height 12
click at [403, 106] on span "Commentaires" at bounding box center [409, 106] width 26 height 5
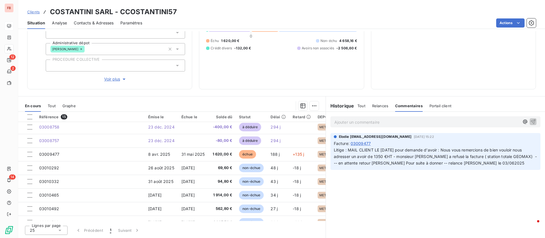
click at [398, 157] on span "Litige : MAIL CLIENT LE 28/05/2025 pour demande d'avoir : Nous vous remercions …" at bounding box center [435, 157] width 203 height 18
click at [357, 144] on span "03009477" at bounding box center [360, 143] width 20 height 6
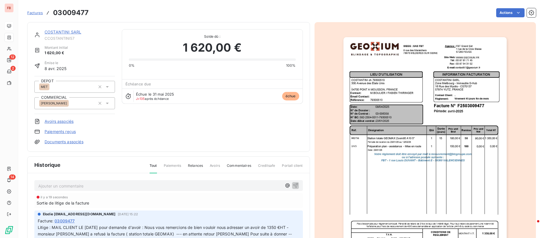
click at [134, 182] on p "Ajouter un commentaire ﻿" at bounding box center [159, 185] width 243 height 7
click at [68, 185] on span "avoir faite 03000711" at bounding box center [57, 185] width 39 height 5
click at [293, 186] on icon "button" at bounding box center [296, 185] width 6 height 6
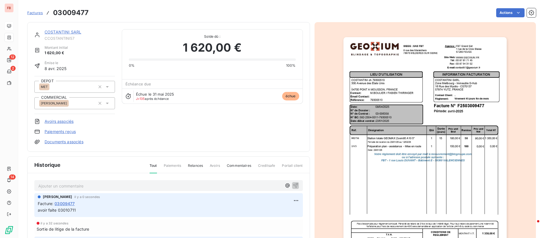
click at [55, 31] on link "COSTANTINI SARL" at bounding box center [63, 32] width 37 height 5
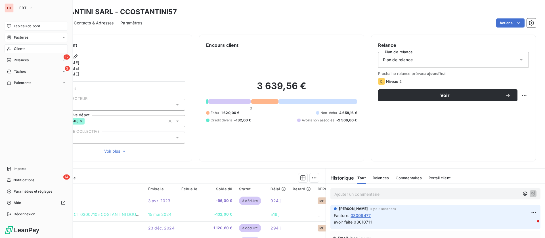
click at [13, 36] on div "Factures" at bounding box center [18, 37] width 22 height 5
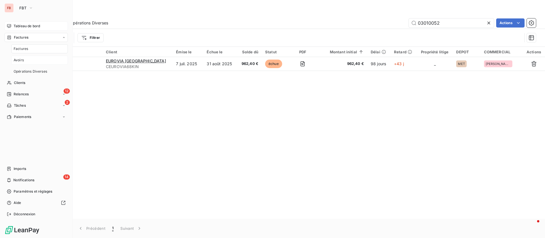
click at [30, 61] on div "Avoirs" at bounding box center [39, 60] width 56 height 9
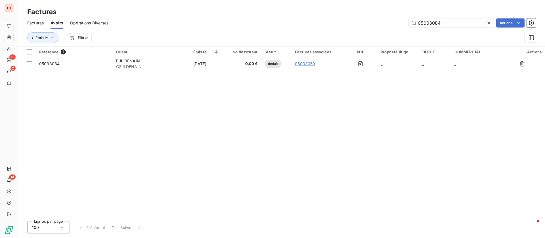
click at [489, 23] on icon at bounding box center [489, 23] width 6 height 6
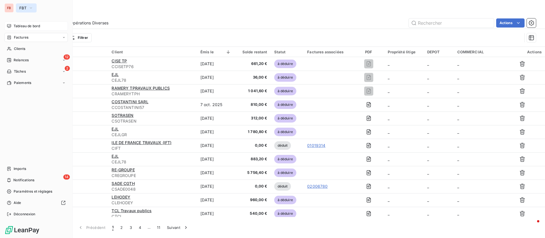
drag, startPoint x: 26, startPoint y: 5, endPoint x: 27, endPoint y: 8, distance: 2.9
click at [27, 6] on button "FBT" at bounding box center [26, 7] width 21 height 9
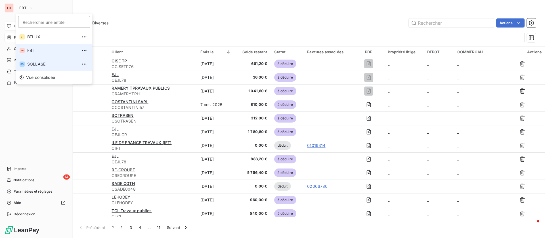
click at [35, 62] on span "SOLLASE" at bounding box center [52, 64] width 50 height 6
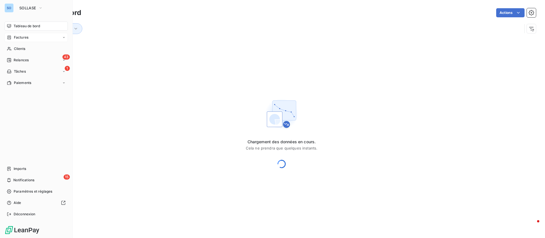
click at [23, 35] on span "Factures" at bounding box center [21, 37] width 14 height 5
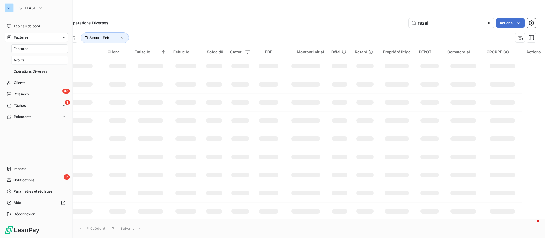
click at [26, 59] on div "Avoirs" at bounding box center [39, 60] width 56 height 9
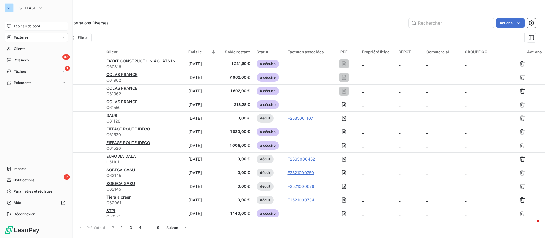
click at [15, 26] on span "Tableau de bord" at bounding box center [27, 26] width 26 height 5
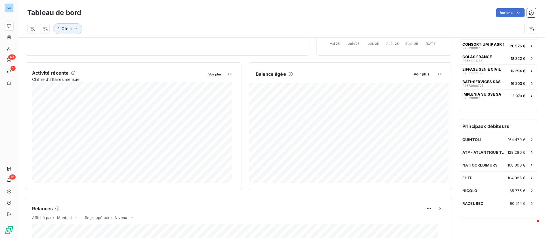
scroll to position [85, 0]
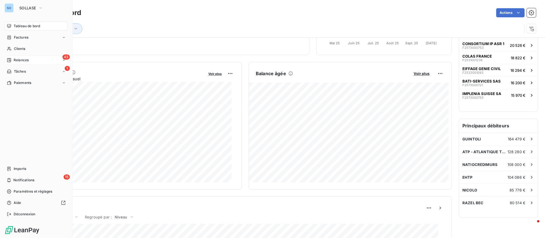
click at [14, 57] on div "43 Relances" at bounding box center [36, 60] width 63 height 9
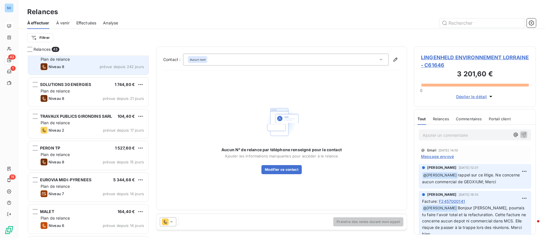
scroll to position [85, 0]
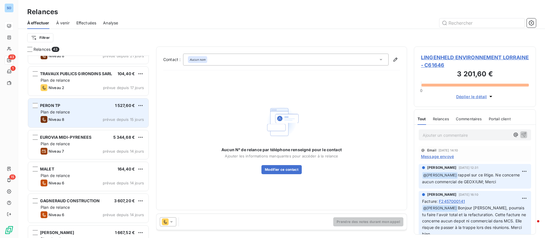
click at [88, 108] on div "PERON TP 1 527,60 €" at bounding box center [92, 105] width 103 height 5
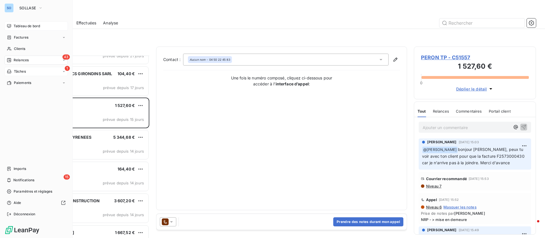
click at [11, 70] on icon at bounding box center [9, 71] width 5 height 5
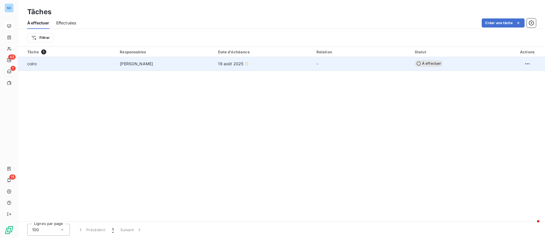
click at [39, 66] on div "coiro" at bounding box center [70, 64] width 86 height 6
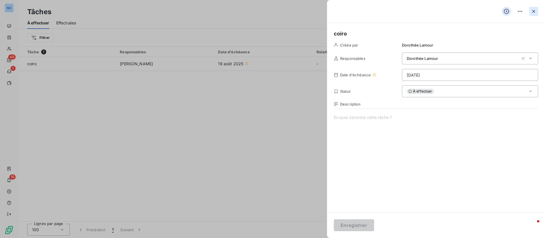
click at [533, 9] on icon "button" at bounding box center [534, 12] width 6 height 6
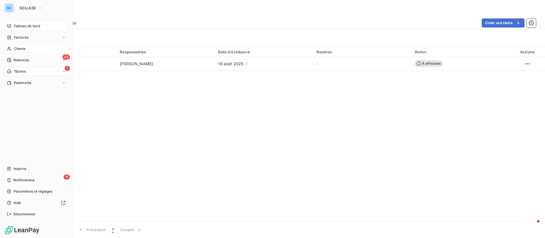
click at [11, 45] on div "Clients" at bounding box center [36, 48] width 63 height 9
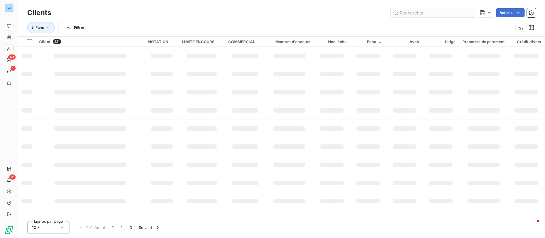
click at [436, 10] on input "text" at bounding box center [432, 12] width 85 height 9
type input "COIRO"
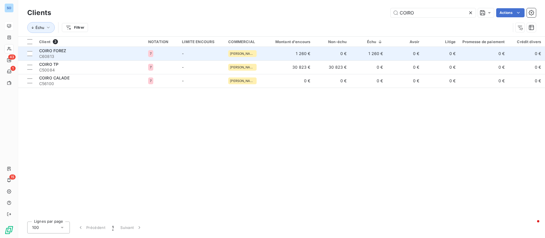
click at [347, 51] on td "0 €" at bounding box center [332, 54] width 36 height 14
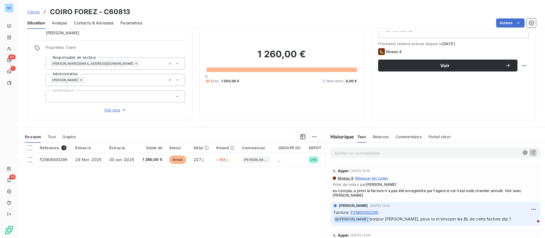
scroll to position [43, 0]
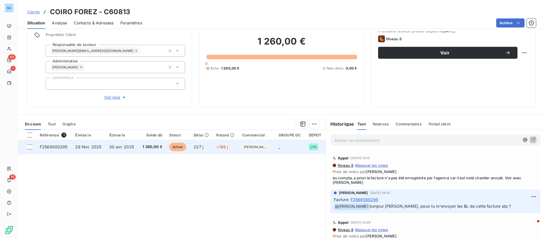
click at [131, 147] on span "30 avr. 2025" at bounding box center [121, 146] width 25 height 5
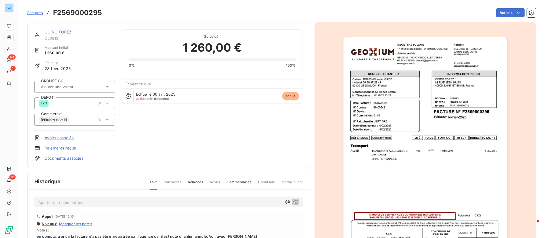
click at [62, 31] on link "COIRO FOREZ" at bounding box center [58, 32] width 27 height 5
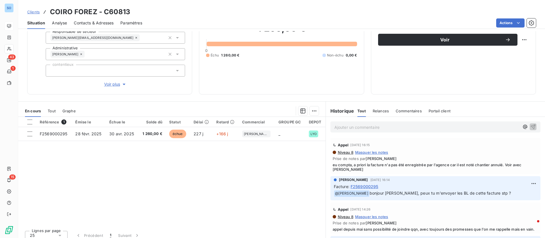
scroll to position [61, 0]
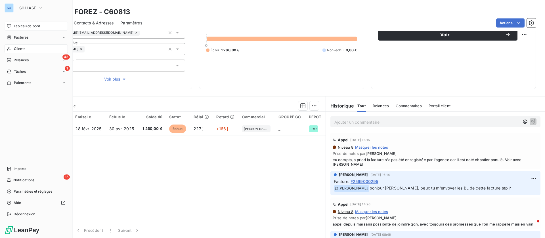
click at [21, 25] on span "Tableau de bord" at bounding box center [27, 26] width 26 height 5
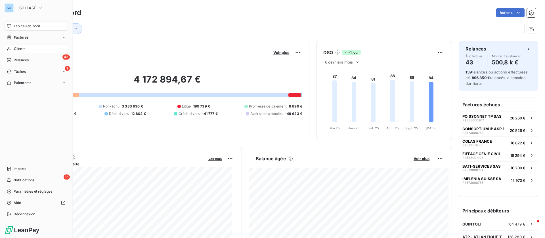
click at [14, 51] on div "Clients" at bounding box center [36, 48] width 63 height 9
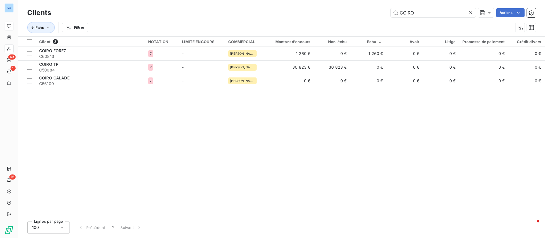
drag, startPoint x: 409, startPoint y: 7, endPoint x: 344, endPoint y: 1, distance: 65.5
click at [346, 5] on div "Clients COIRO Actions Échu Filtrer" at bounding box center [281, 18] width 527 height 36
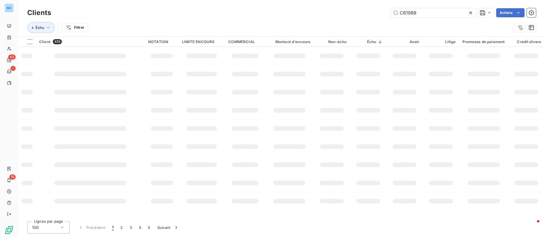
type input "C61988"
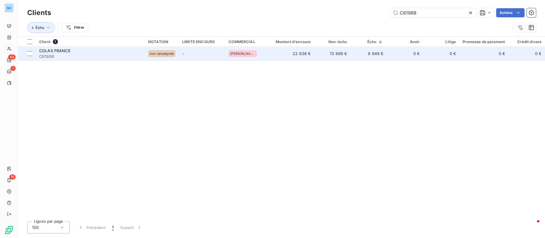
click at [105, 54] on span "C61988" at bounding box center [90, 57] width 102 height 6
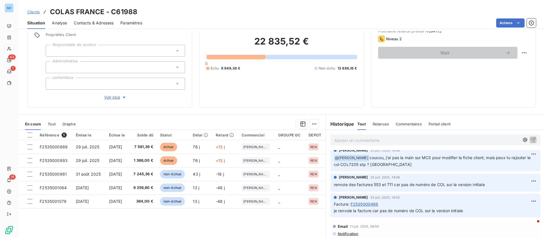
scroll to position [213, 0]
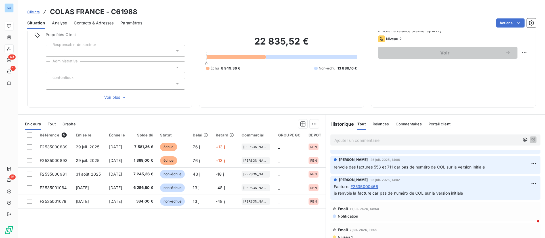
click at [361, 137] on p "Ajouter un commentaire ﻿" at bounding box center [426, 140] width 185 height 7
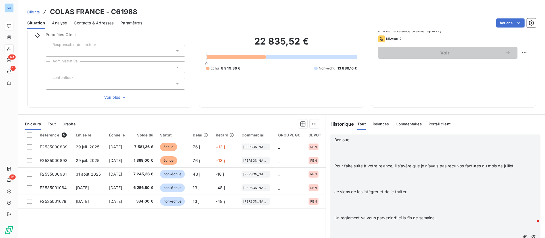
scroll to position [413, 0]
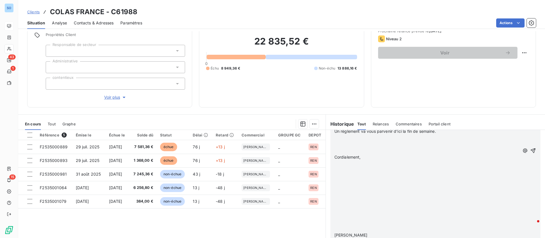
click at [359, 141] on p "﻿" at bounding box center [426, 137] width 185 height 7
click at [345, 167] on p "﻿" at bounding box center [426, 164] width 185 height 7
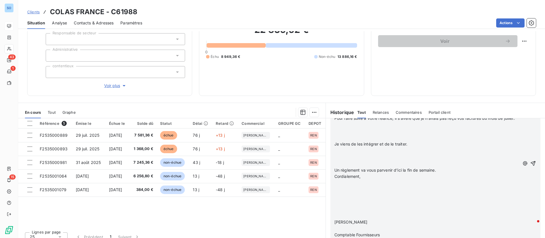
scroll to position [61, 0]
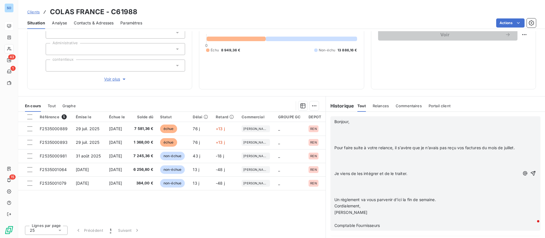
click at [362, 222] on p "﻿" at bounding box center [426, 219] width 185 height 7
click at [348, 184] on p "﻿" at bounding box center [426, 180] width 185 height 7
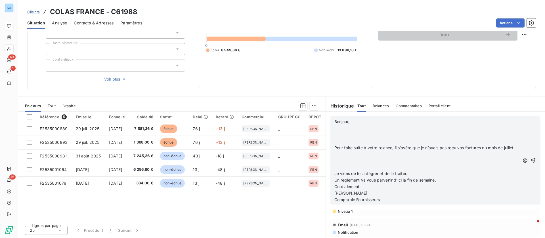
click at [339, 157] on p "﻿" at bounding box center [426, 154] width 185 height 7
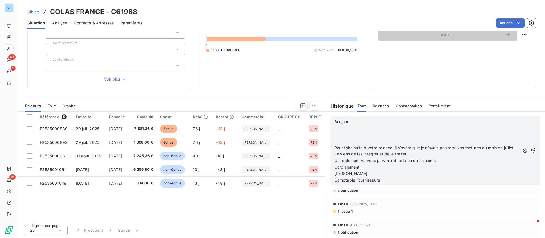
click at [342, 128] on p "﻿" at bounding box center [426, 128] width 185 height 7
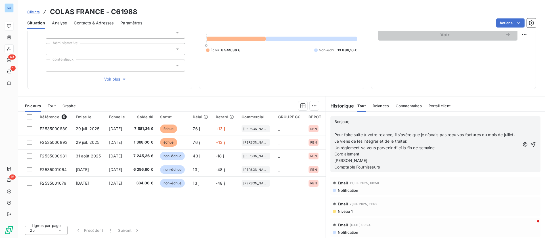
scroll to position [266, 0]
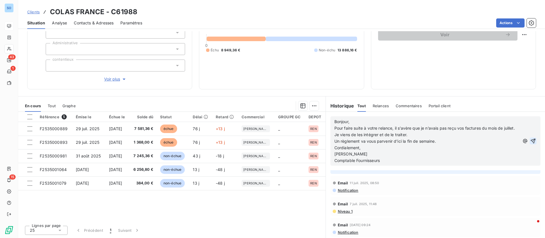
click at [530, 143] on icon "button" at bounding box center [533, 141] width 6 height 6
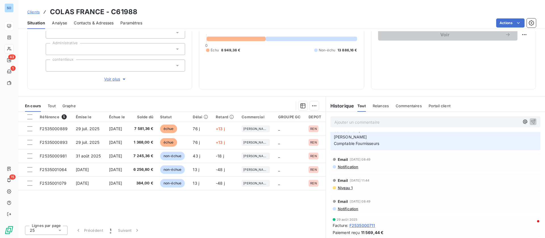
scroll to position [0, 0]
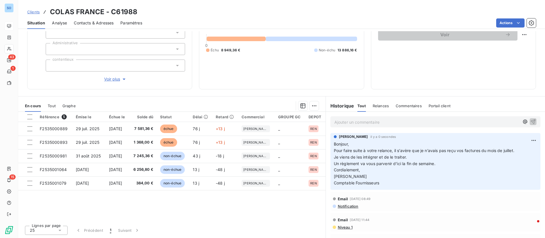
click at [101, 22] on span "Contacts & Adresses" at bounding box center [94, 23] width 40 height 6
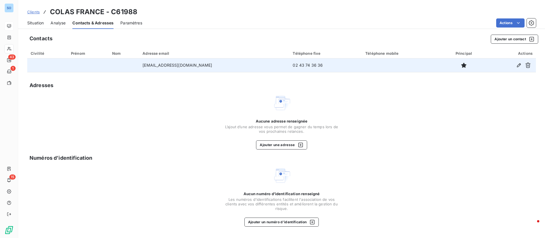
click at [512, 65] on div at bounding box center [511, 65] width 42 height 9
click at [517, 65] on icon "button" at bounding box center [519, 65] width 6 height 6
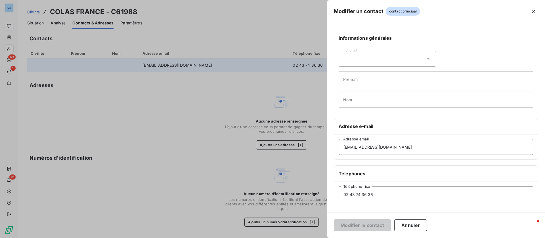
drag, startPoint x: 361, startPoint y: 145, endPoint x: 298, endPoint y: 141, distance: 63.1
click at [298, 238] on div "Modifier un contact contact principal Informations générales Civilité Prénom No…" at bounding box center [272, 238] width 545 height 0
paste input "cindy.verrier"
type input "cindy.verrier@colas.com"
click at [431, 192] on input "02 43 74 36 36" at bounding box center [435, 194] width 195 height 16
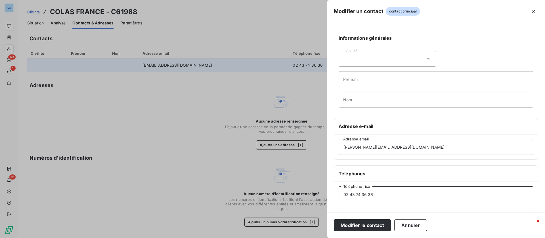
drag, startPoint x: 391, startPoint y: 198, endPoint x: 310, endPoint y: 191, distance: 81.5
click at [310, 238] on div "Modifier un contact contact principal Informations générales Civilité Prénom No…" at bounding box center [272, 238] width 545 height 0
paste input "27"
type input "02 43 74 36 27"
click at [370, 224] on button "Modifier le contact" at bounding box center [362, 225] width 57 height 12
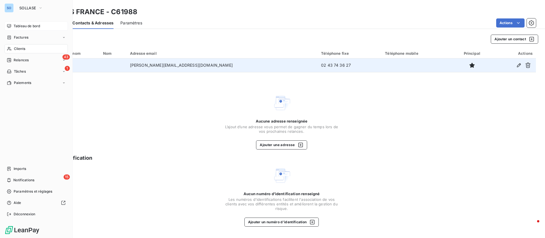
click at [18, 25] on span "Tableau de bord" at bounding box center [27, 26] width 26 height 5
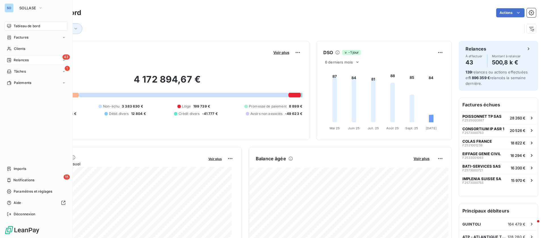
click at [34, 59] on div "43 Relances" at bounding box center [36, 60] width 63 height 9
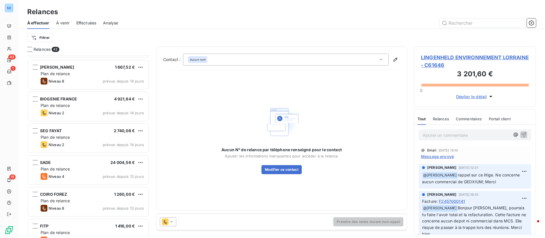
scroll to position [256, 0]
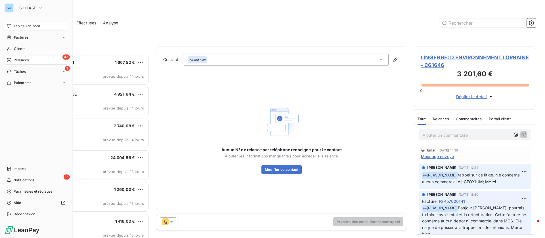
click at [12, 27] on div "Tableau de bord" at bounding box center [36, 26] width 63 height 9
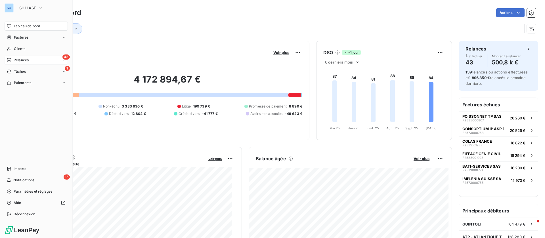
click at [14, 61] on span "Relances" at bounding box center [21, 60] width 15 height 5
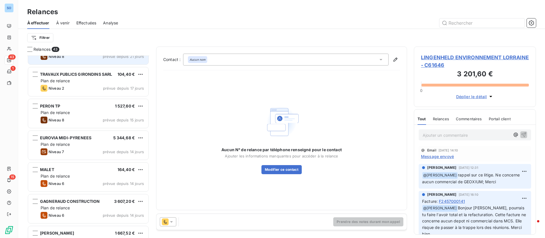
scroll to position [85, 0]
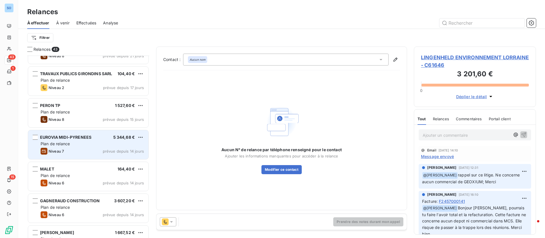
click at [84, 142] on div "Plan de relance" at bounding box center [92, 144] width 103 height 6
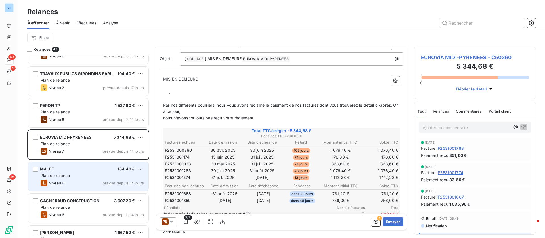
click at [102, 165] on div "MALET 164,40 € Plan de relance Niveau 6 prévue depuis 14 jours" at bounding box center [88, 176] width 120 height 29
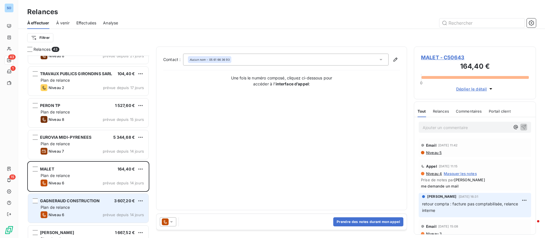
click at [92, 206] on div "Plan de relance" at bounding box center [92, 208] width 103 height 6
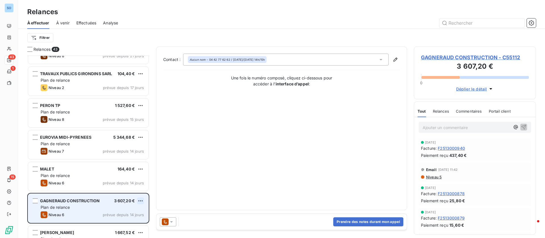
click at [139, 201] on html "SO 43 1 15 Relances À effectuer À venir Effectuées Analyse Filtrer Relances 43 …" at bounding box center [272, 119] width 545 height 238
click at [123, 211] on div "Replanifier cette action" at bounding box center [116, 212] width 51 height 9
select select "9"
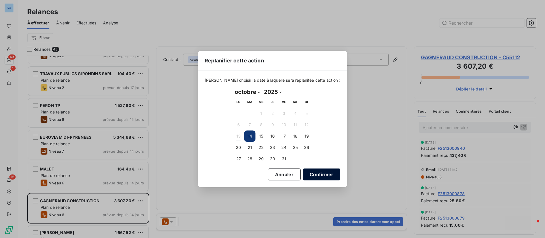
click at [320, 172] on button "Confirmer" at bounding box center [321, 175] width 37 height 12
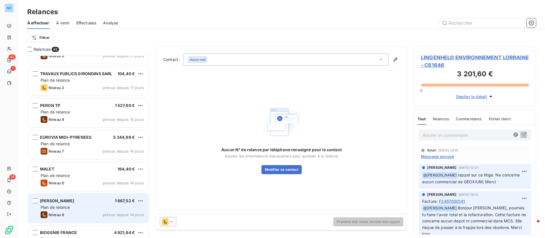
click at [79, 205] on div "Plan de relance" at bounding box center [92, 208] width 103 height 6
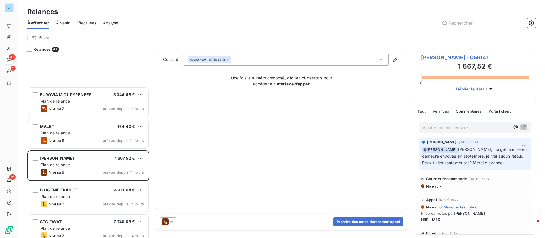
scroll to position [213, 0]
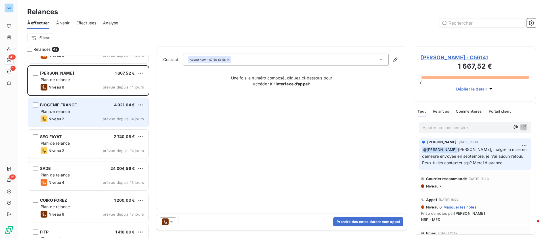
click at [81, 114] on div "Plan de relance" at bounding box center [92, 112] width 103 height 6
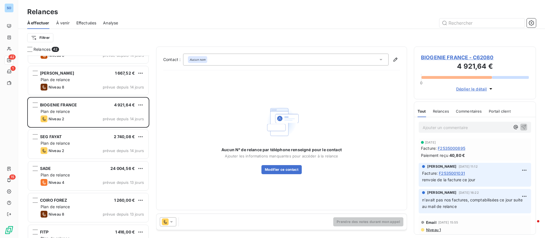
click at [440, 54] on span "BIOGENIE FRANCE - C62080" at bounding box center [475, 58] width 108 height 8
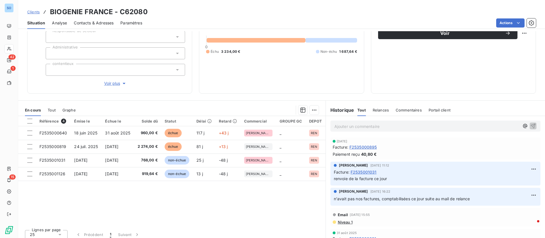
scroll to position [66, 0]
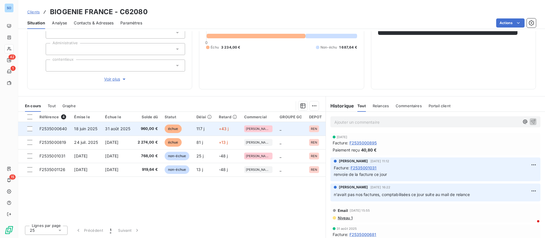
click at [113, 127] on span "31 août 2025" at bounding box center [117, 128] width 25 height 5
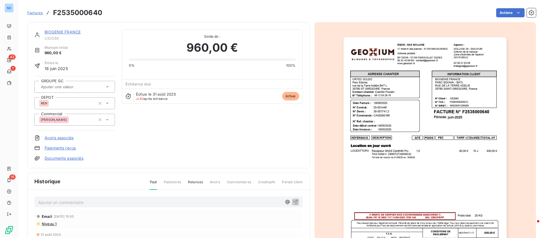
click at [60, 33] on link "BIOGENIE FRANCE" at bounding box center [63, 32] width 36 height 5
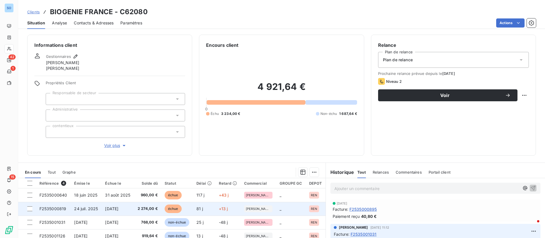
click at [118, 210] on span "[DATE]" at bounding box center [111, 208] width 13 height 5
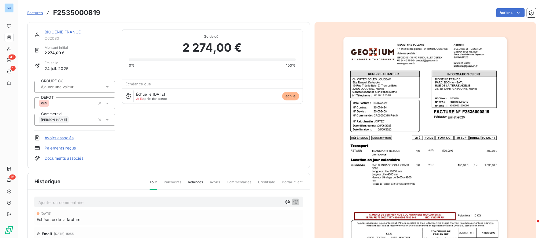
click at [65, 28] on div "BIOGENIE FRANCE C62080 Montant initial 2 274,00 € Émise le 24 juil. 2025 GROUPE…" at bounding box center [168, 95] width 283 height 146
click at [62, 31] on link "BIOGENIE FRANCE" at bounding box center [63, 32] width 36 height 5
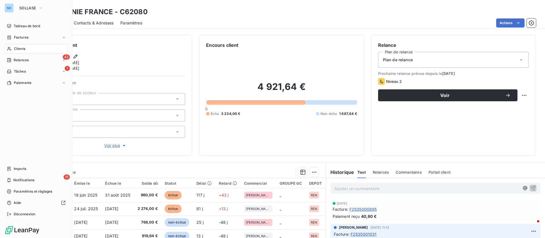
click at [11, 47] on icon at bounding box center [9, 49] width 5 height 5
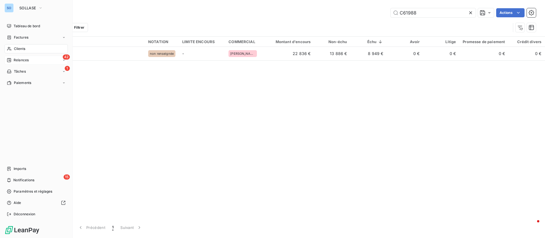
click at [21, 64] on div "42 Relances" at bounding box center [36, 60] width 63 height 9
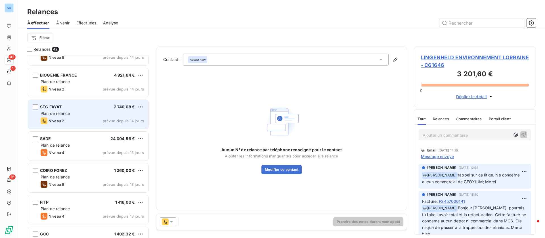
scroll to position [256, 0]
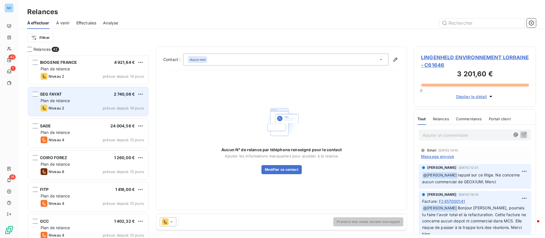
click at [86, 97] on div "SEG FAYAT 2 740,08 € Plan de relance Niveau 2 prévue depuis 14 jours" at bounding box center [88, 101] width 120 height 29
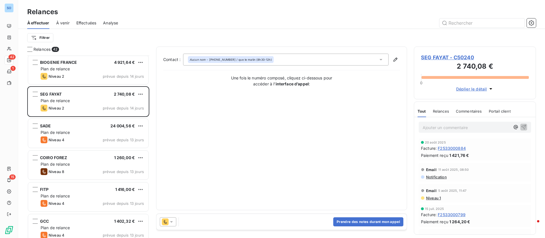
click at [444, 59] on span "SEG FAYAT - C50240" at bounding box center [475, 58] width 108 height 8
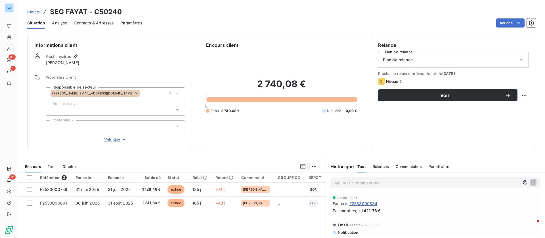
click at [91, 26] on div "Contacts & Adresses" at bounding box center [94, 23] width 40 height 12
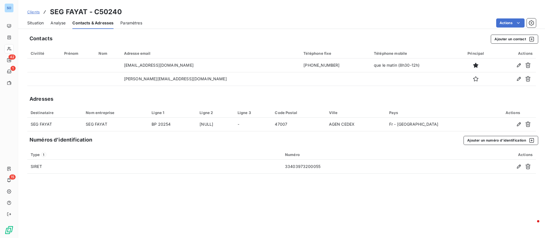
click at [36, 23] on span "Situation" at bounding box center [35, 23] width 16 height 6
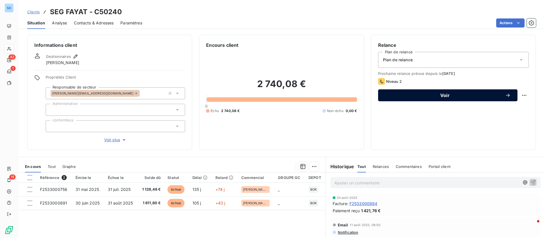
click at [491, 92] on button "Voir" at bounding box center [447, 95] width 139 height 12
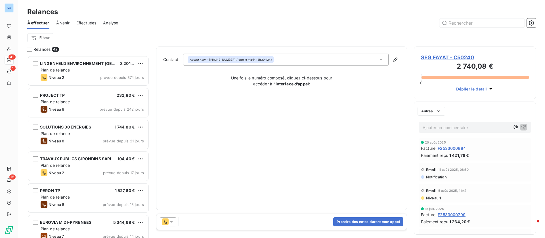
scroll to position [176, 115]
click at [445, 57] on span "SEG FAYAT - C50240" at bounding box center [475, 58] width 108 height 8
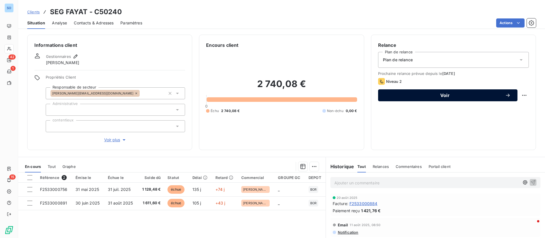
click at [441, 93] on span "Voir" at bounding box center [445, 95] width 120 height 5
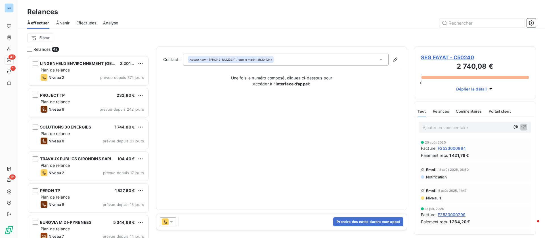
scroll to position [176, 115]
click at [172, 219] on icon at bounding box center [172, 222] width 6 height 6
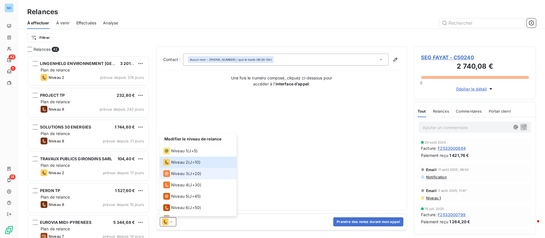
click at [180, 176] on span "Niveau 3" at bounding box center [179, 174] width 17 height 6
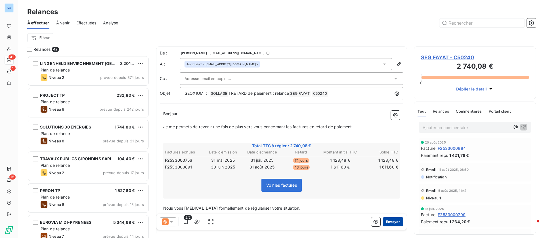
click at [385, 226] on button "Envoyer" at bounding box center [392, 221] width 21 height 9
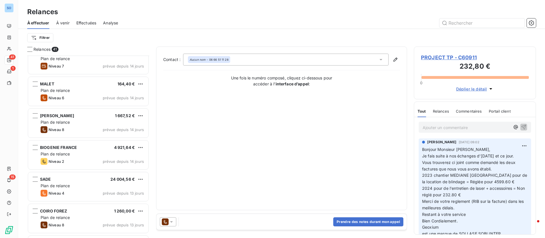
scroll to position [213, 0]
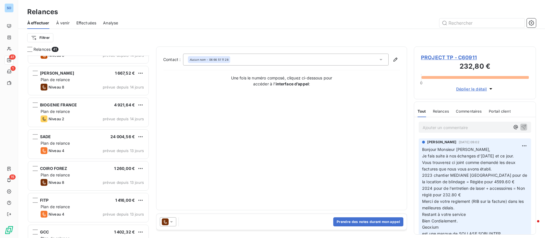
click at [99, 142] on div "Plan de relance" at bounding box center [92, 143] width 103 height 6
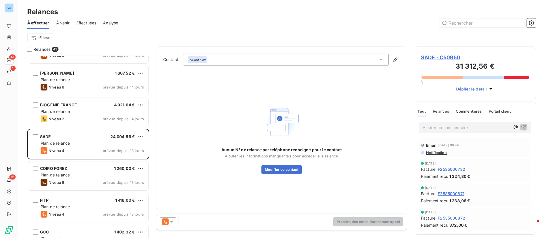
click at [445, 55] on span "SADE - C50950" at bounding box center [475, 58] width 108 height 8
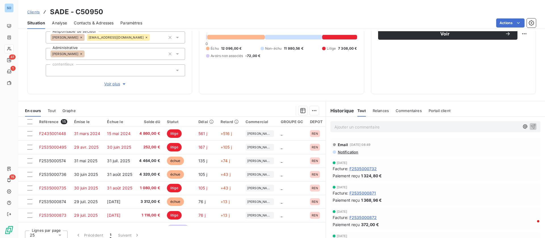
scroll to position [66, 0]
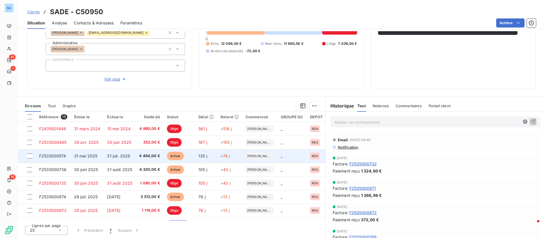
click at [117, 154] on span "31 juil. 2025" at bounding box center [118, 155] width 23 height 5
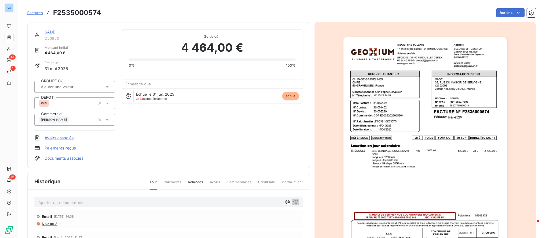
click at [51, 32] on link "SADE" at bounding box center [50, 32] width 11 height 5
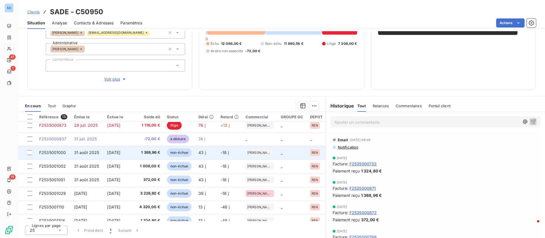
scroll to position [108, 0]
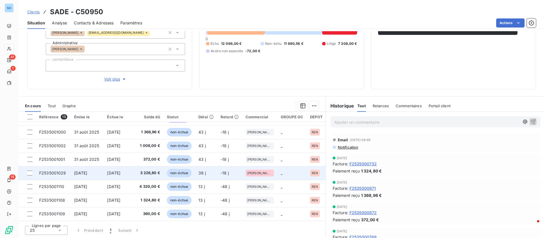
click at [135, 168] on td "[DATE]" at bounding box center [120, 173] width 32 height 14
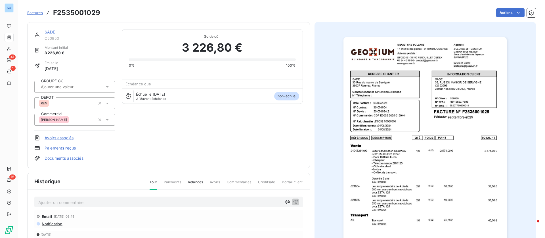
click at [53, 31] on link "SADE" at bounding box center [50, 32] width 11 height 5
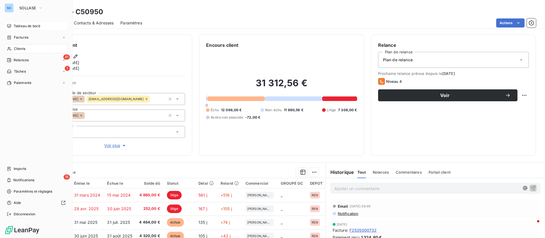
click at [28, 26] on span "Tableau de bord" at bounding box center [27, 26] width 26 height 5
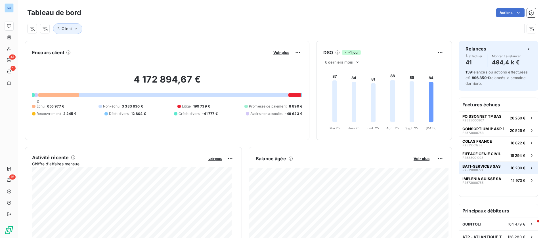
click at [481, 168] on span "BATI-SERVICES SAS" at bounding box center [481, 166] width 38 height 5
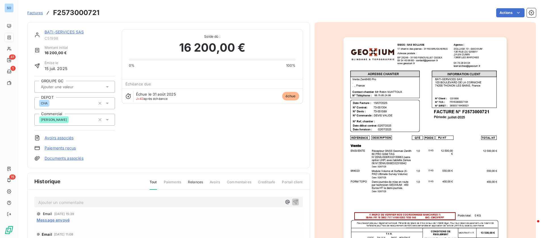
click at [87, 200] on p "Ajouter un commentaire ﻿" at bounding box center [159, 202] width 243 height 7
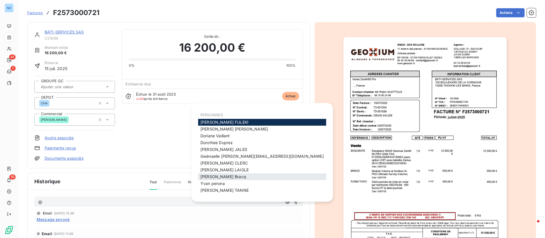
click at [212, 176] on span "Olivier Bracq" at bounding box center [223, 176] width 46 height 5
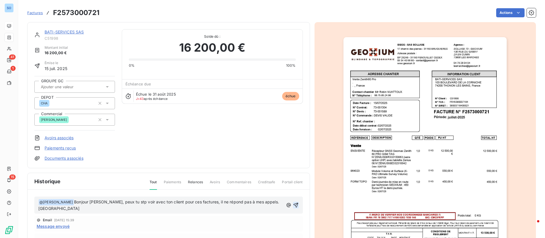
click at [293, 202] on icon "button" at bounding box center [296, 205] width 6 height 6
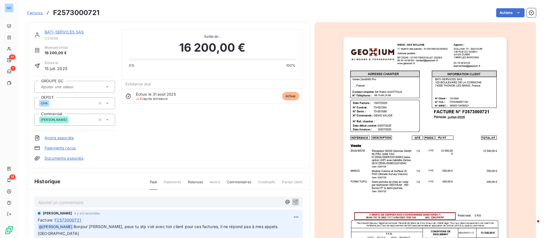
click at [63, 30] on link "BATI-SERVICES SAS" at bounding box center [64, 32] width 39 height 5
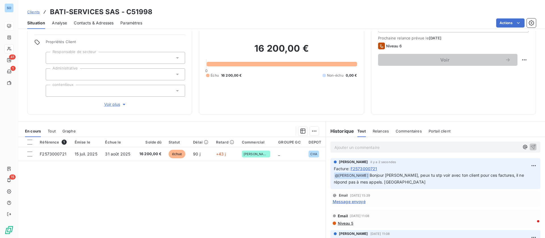
scroll to position [18, 0]
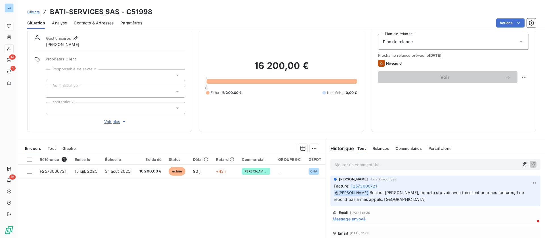
click at [106, 24] on span "Contacts & Adresses" at bounding box center [94, 23] width 40 height 6
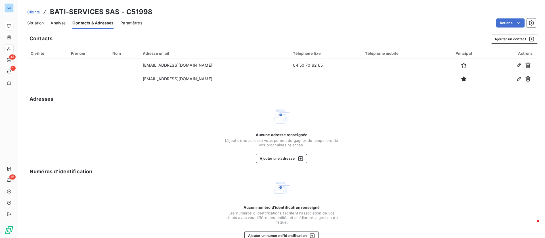
click at [34, 22] on span "Situation" at bounding box center [35, 23] width 16 height 6
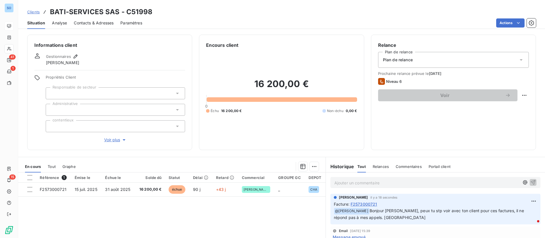
click at [104, 24] on span "Contacts & Adresses" at bounding box center [94, 23] width 40 height 6
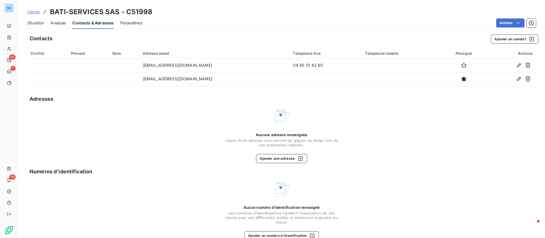
click at [39, 22] on span "Situation" at bounding box center [35, 23] width 16 height 6
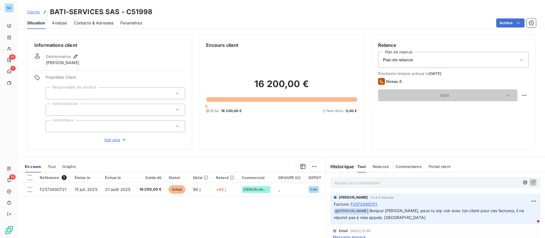
click at [111, 138] on span "Voir plus" at bounding box center [115, 140] width 23 height 6
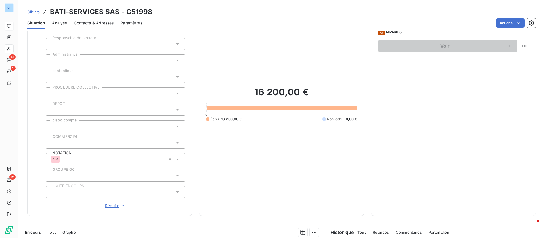
scroll to position [85, 0]
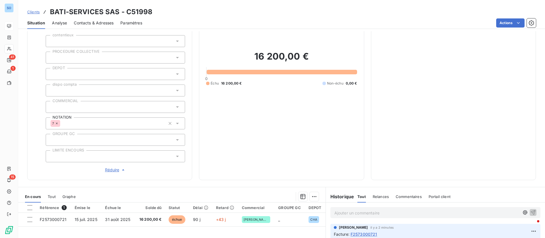
click at [101, 156] on div at bounding box center [115, 156] width 139 height 12
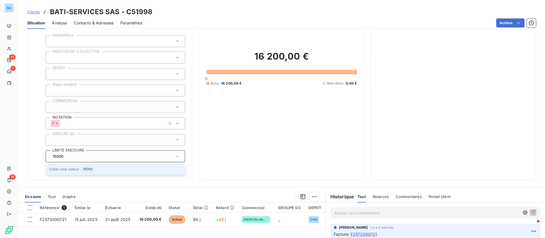
click at [83, 170] on span "15000" at bounding box center [87, 168] width 9 height 3
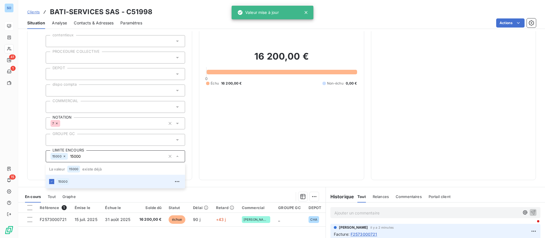
click at [22, 161] on div "Informations client Gestionnaires Olivier Bracq Propriétés Client Responsable d…" at bounding box center [281, 64] width 527 height 231
type input "15000"
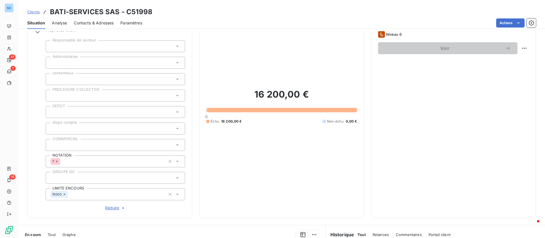
scroll to position [0, 0]
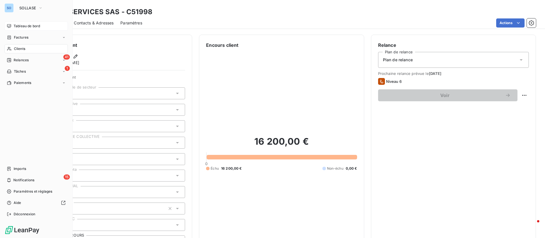
click at [13, 24] on div "Tableau de bord" at bounding box center [36, 26] width 63 height 9
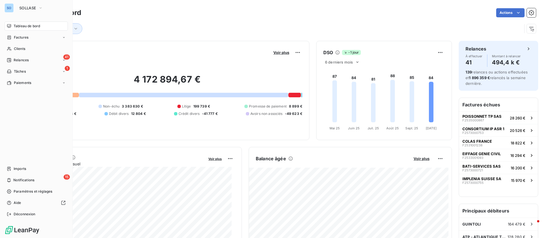
click at [24, 28] on span "Tableau de bord" at bounding box center [27, 26] width 26 height 5
click at [27, 47] on div "Clients" at bounding box center [36, 48] width 63 height 9
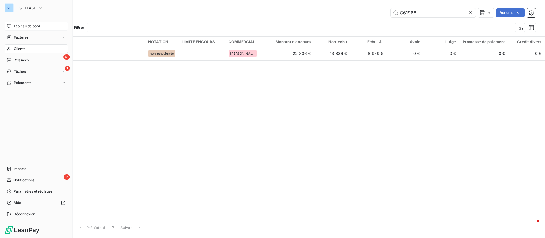
click at [12, 22] on div "Tableau de bord" at bounding box center [36, 26] width 63 height 9
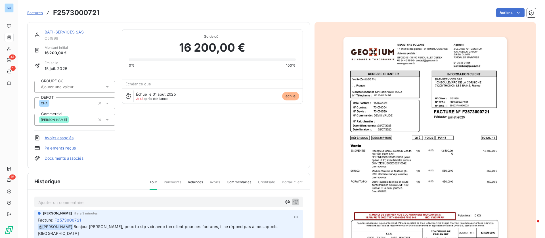
click at [69, 31] on link "BATI-SERVICES SAS" at bounding box center [64, 32] width 39 height 5
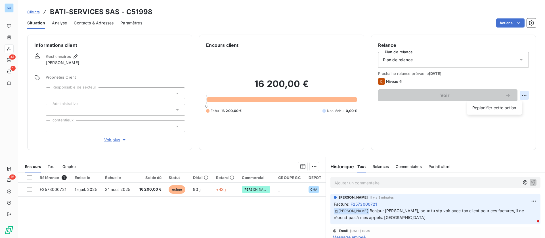
click at [517, 92] on html "SO 41 1 15 Clients BATI-SERVICES SAS - C51998 Situation Analyse Contacts & Adre…" at bounding box center [272, 119] width 545 height 238
click at [483, 106] on div "Replanifier cette action" at bounding box center [494, 107] width 51 height 9
select select "9"
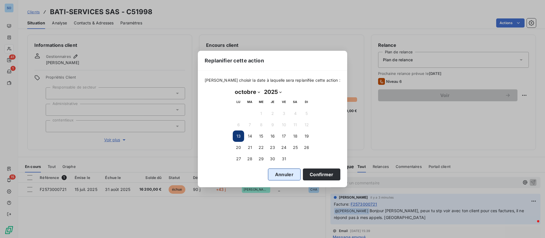
click at [271, 170] on button "Annuler" at bounding box center [284, 175] width 33 height 12
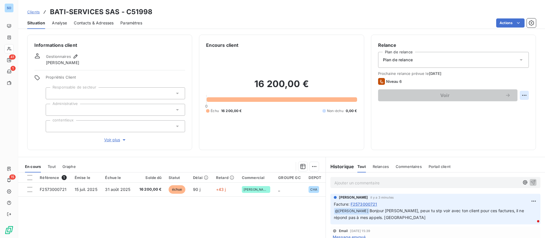
click at [519, 96] on html "SO 41 1 15 Clients BATI-SERVICES SAS - C51998 Situation Analyse Contacts & Adre…" at bounding box center [272, 119] width 545 height 238
click at [504, 109] on div "Replanifier cette action" at bounding box center [494, 107] width 51 height 9
select select "9"
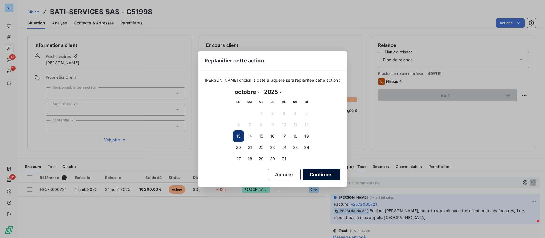
click at [312, 173] on button "Confirmer" at bounding box center [321, 175] width 37 height 12
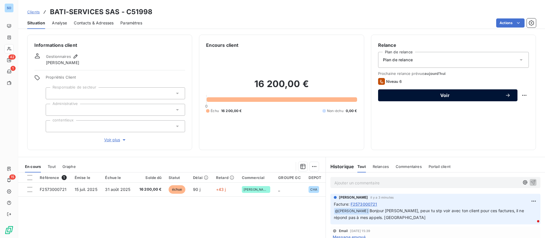
click at [426, 97] on span "Voir" at bounding box center [445, 95] width 120 height 5
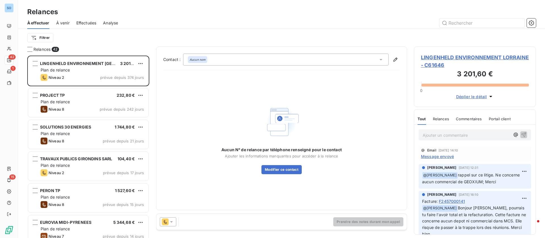
scroll to position [176, 115]
click at [170, 219] on icon at bounding box center [172, 222] width 6 height 6
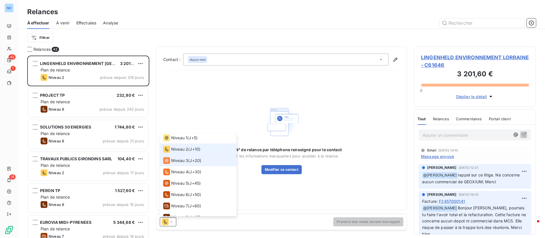
scroll to position [20, 0]
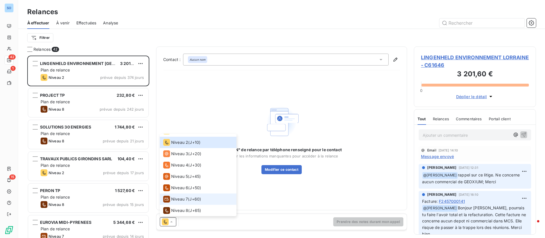
click at [180, 199] on span "Niveau 7" at bounding box center [179, 199] width 17 height 6
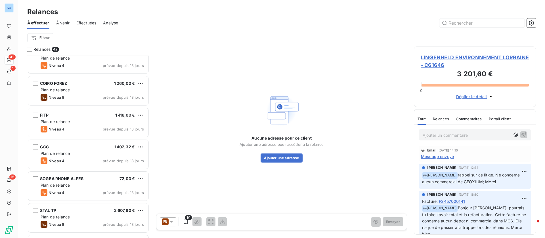
scroll to position [341, 0]
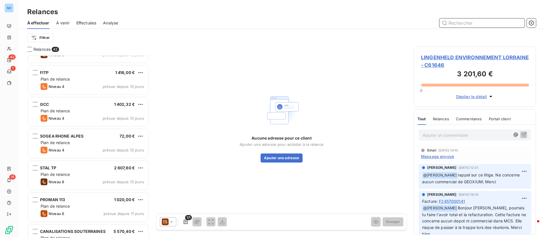
click at [474, 21] on input "text" at bounding box center [481, 22] width 85 height 9
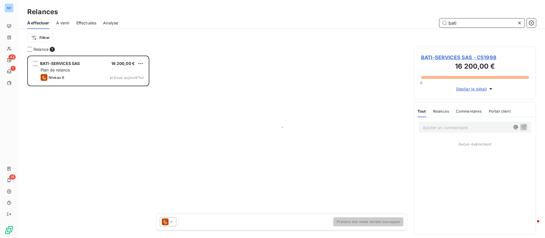
scroll to position [176, 115]
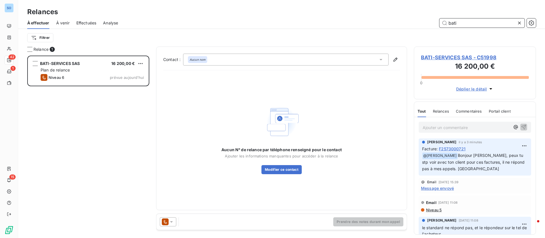
type input "bati"
click at [169, 220] on icon at bounding box center [172, 222] width 6 height 6
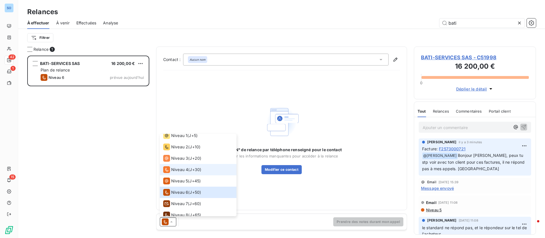
scroll to position [20, 0]
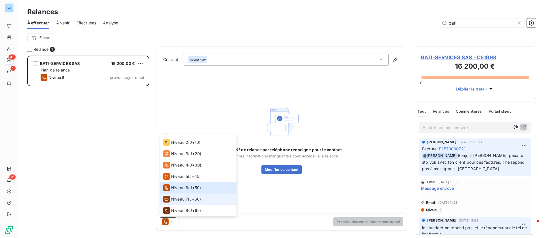
click at [186, 199] on span "Niveau 7" at bounding box center [179, 199] width 17 height 6
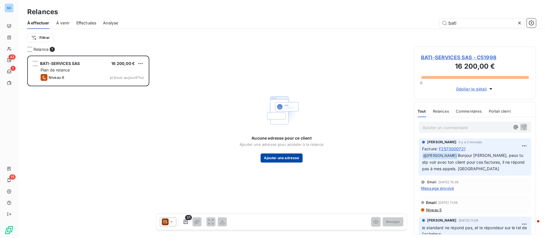
click at [289, 155] on button "Ajouter une adresse" at bounding box center [281, 157] width 42 height 9
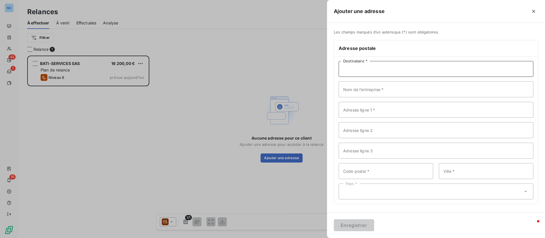
click at [366, 71] on input "Destinataire *" at bounding box center [435, 69] width 195 height 16
type input "BATI SERVICES"
click at [385, 90] on input "Nom de l’entreprise *" at bounding box center [435, 89] width 195 height 16
type input "BATI SERVICES SAS"
click at [386, 113] on input "Adresse ligne 1 *" at bounding box center [435, 110] width 195 height 16
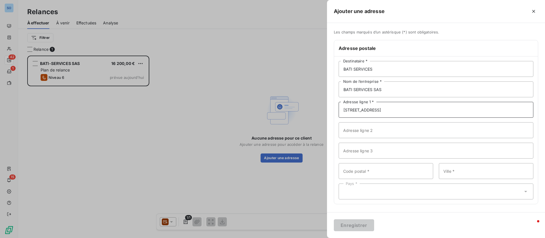
type input "103 Boulevard de la corniche"
click at [378, 169] on input "Code postal *" at bounding box center [385, 171] width 94 height 16
type input "74200"
type input "THONON LES BAINS"
click at [366, 196] on div "Pays *" at bounding box center [435, 192] width 195 height 16
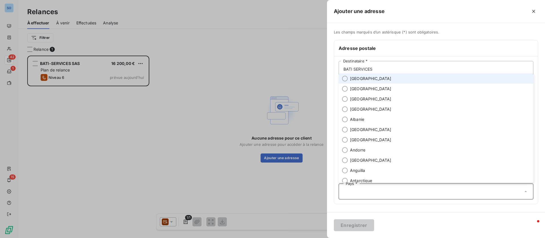
click at [349, 76] on li "France" at bounding box center [435, 78] width 195 height 10
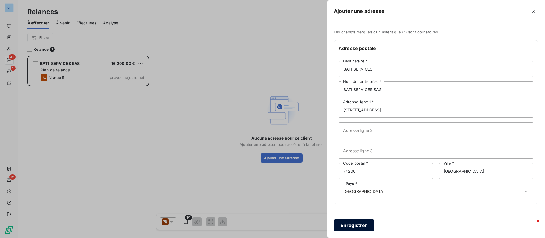
click at [351, 224] on button "Enregistrer" at bounding box center [354, 225] width 40 height 12
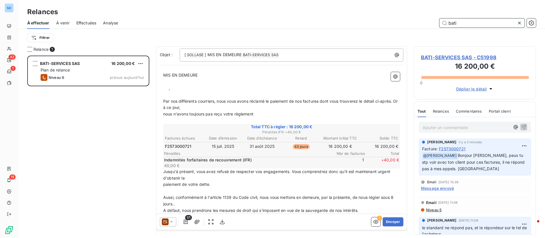
scroll to position [0, 0]
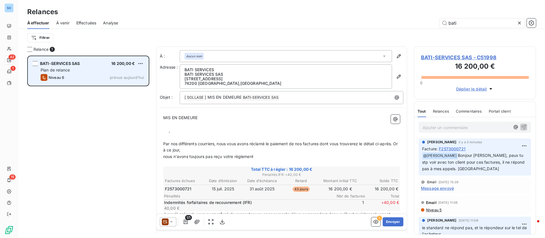
click at [92, 73] on div "BATI-SERVICES SAS 16 200,00 € Plan de relance Niveau 6 prévue aujourd’hui" at bounding box center [88, 70] width 120 height 29
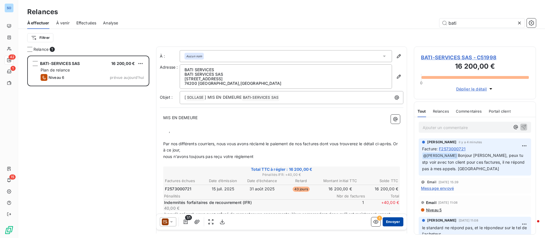
click at [392, 221] on button "Envoyer" at bounding box center [392, 221] width 21 height 9
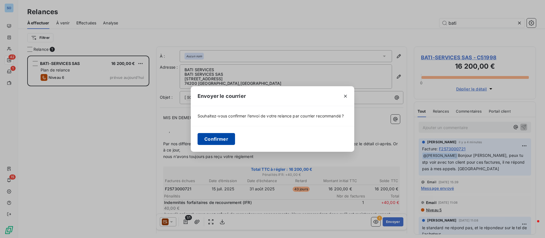
click at [215, 140] on button "Confirmer" at bounding box center [215, 139] width 37 height 12
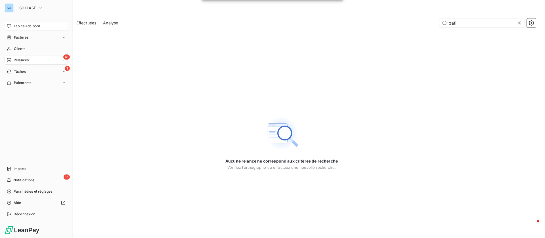
click at [20, 27] on span "Tableau de bord" at bounding box center [27, 26] width 26 height 5
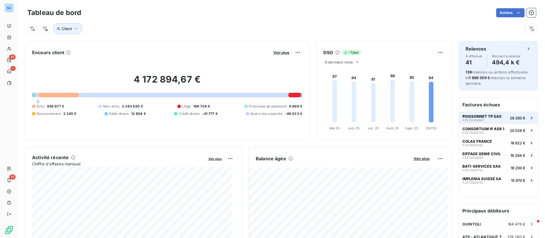
click at [493, 120] on div "POISSONNET TP SAS F2535000867" at bounding box center [481, 118] width 39 height 8
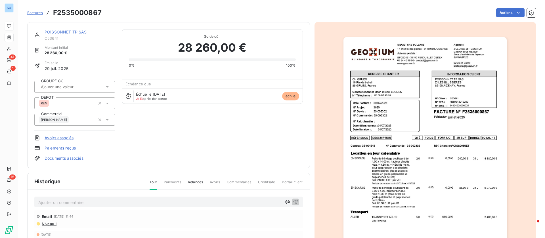
click at [68, 30] on link "POISSONNET TP SAS" at bounding box center [66, 32] width 42 height 5
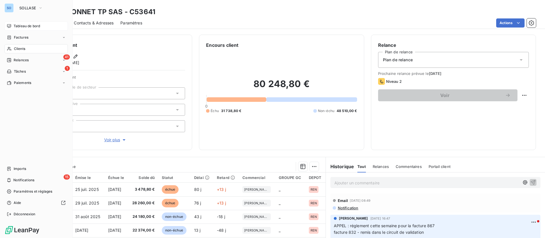
click at [16, 49] on span "Clients" at bounding box center [19, 48] width 11 height 5
